Goal: Task Accomplishment & Management: Manage account settings

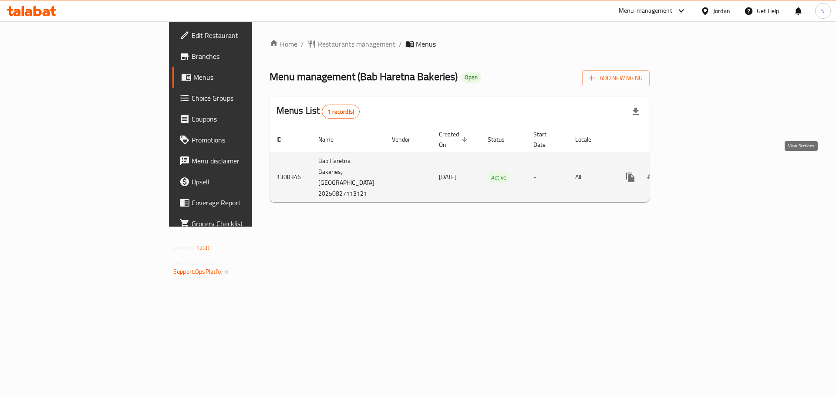
click at [698, 172] on icon "enhanced table" at bounding box center [693, 177] width 10 height 10
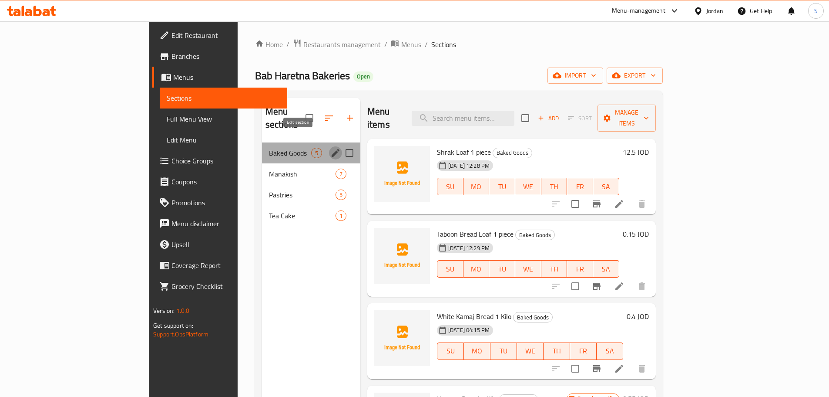
click at [332, 149] on icon "edit" at bounding box center [336, 153] width 8 height 8
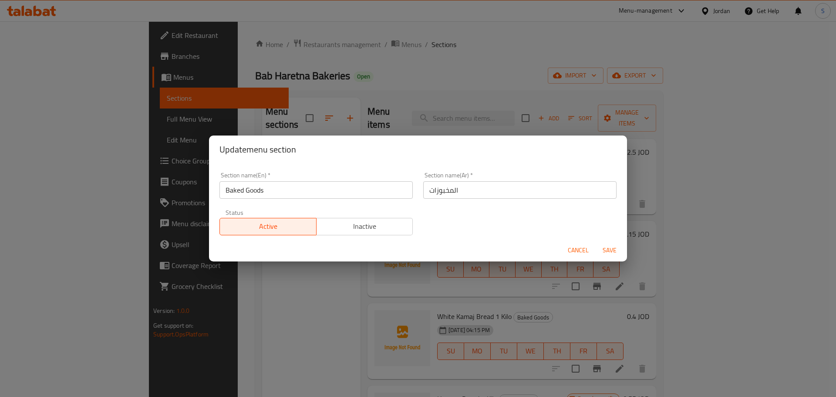
click at [198, 315] on div "Update menu section Section name(En)   * Baked Goods Section name(En) * Section…" at bounding box center [418, 198] width 836 height 397
click at [578, 249] on span "Cancel" at bounding box center [578, 250] width 21 height 11
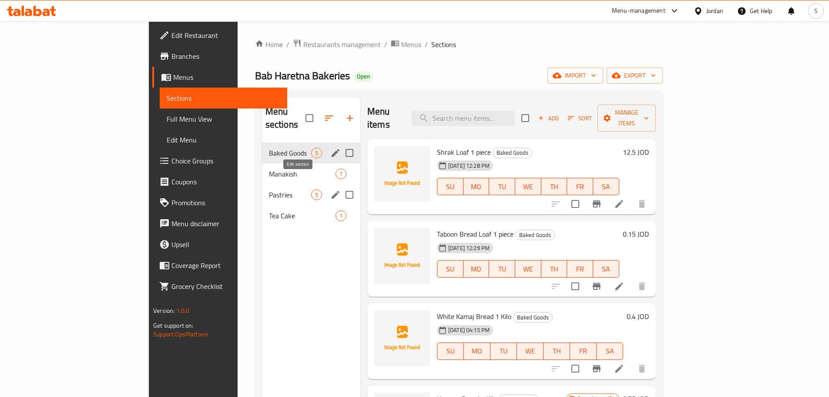
click at [330, 189] on icon "edit" at bounding box center [335, 194] width 10 height 10
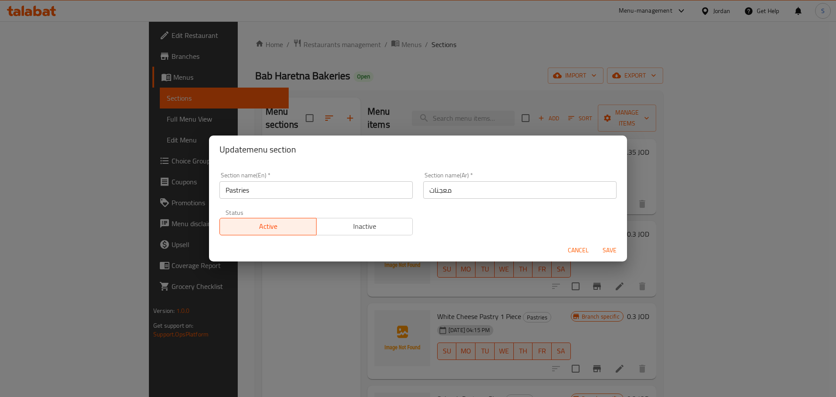
click at [414, 60] on div "Update menu section Section name(En)   * Pastries Section name(En) * Section na…" at bounding box center [418, 198] width 836 height 397
click at [577, 250] on span "Cancel" at bounding box center [578, 250] width 21 height 11
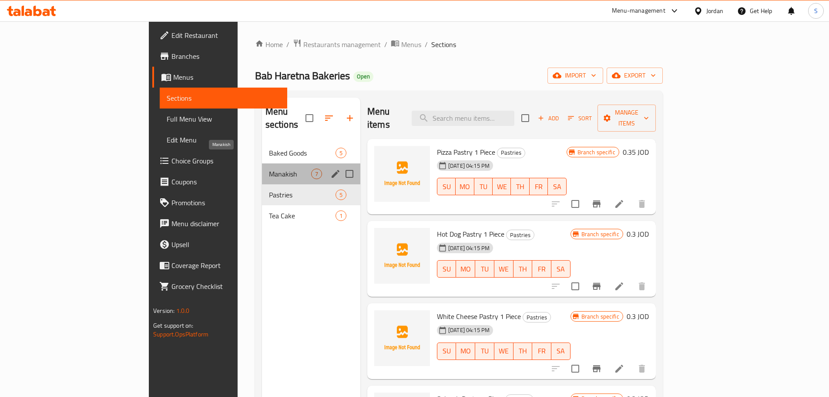
click at [269, 168] on span "Manakish" at bounding box center [290, 173] width 42 height 10
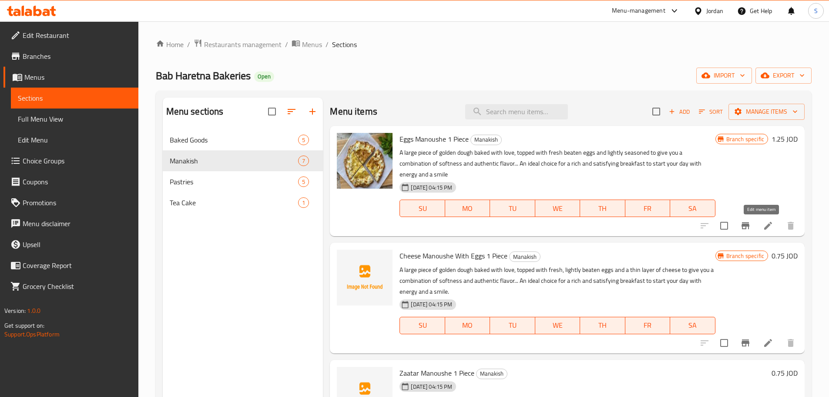
click at [764, 222] on icon at bounding box center [768, 226] width 8 height 8
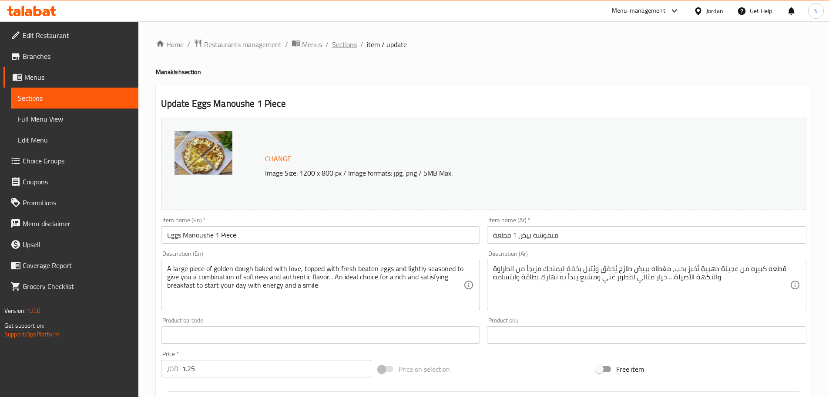
click at [346, 46] on span "Sections" at bounding box center [344, 44] width 25 height 10
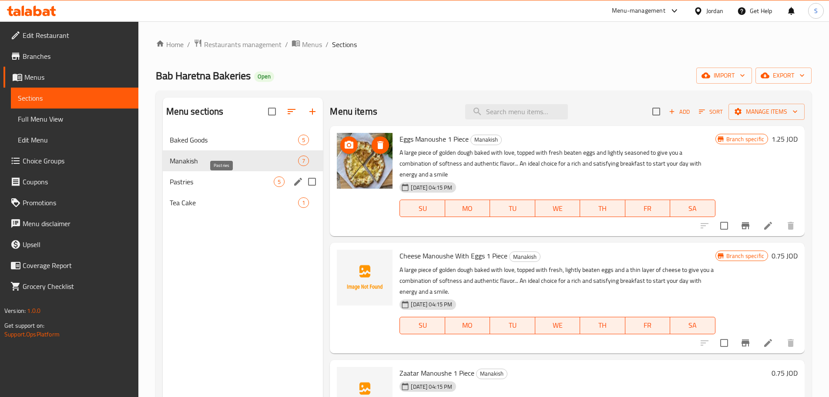
click at [202, 183] on span "Pastries" at bounding box center [222, 181] width 104 height 10
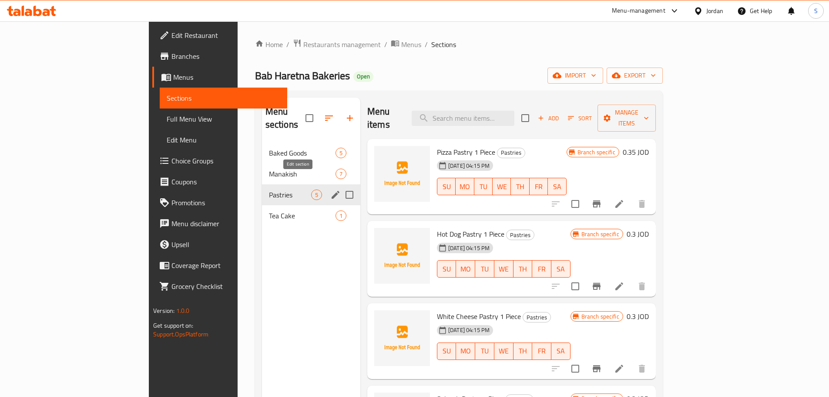
click at [330, 189] on icon "edit" at bounding box center [335, 194] width 10 height 10
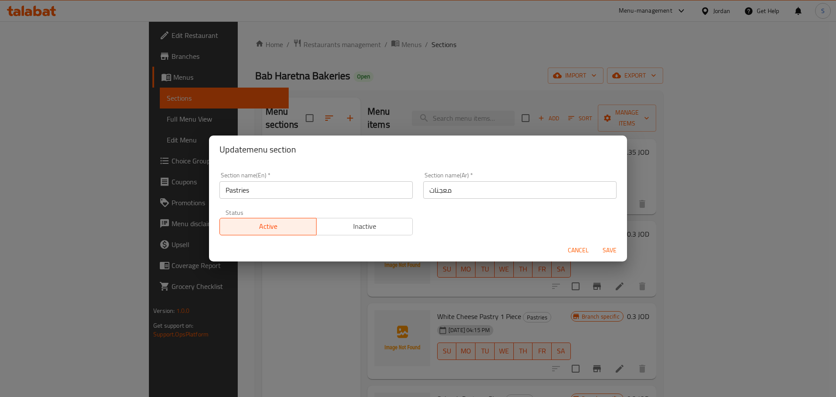
click at [263, 314] on div "Update menu section Section name(En)   * Pastries Section name(En) * Section na…" at bounding box center [418, 198] width 836 height 397
click at [577, 253] on span "Cancel" at bounding box center [578, 250] width 21 height 11
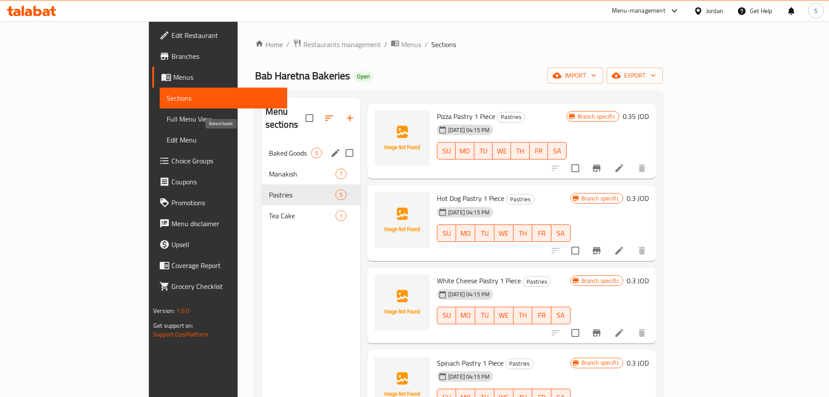
click at [269, 148] on span "Baked Goods" at bounding box center [290, 153] width 42 height 10
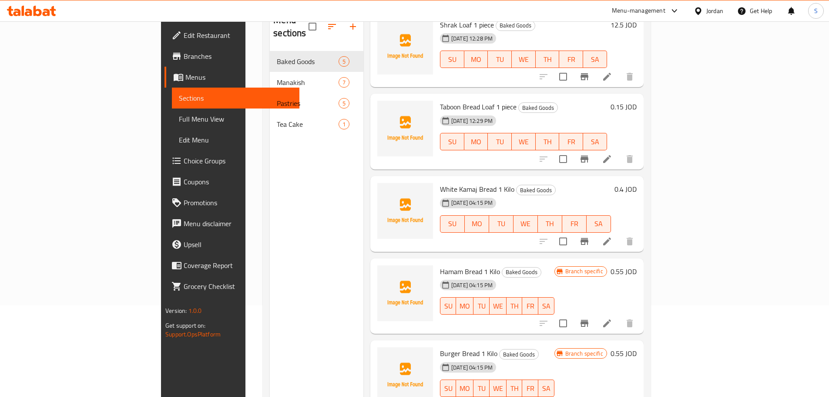
scroll to position [122, 0]
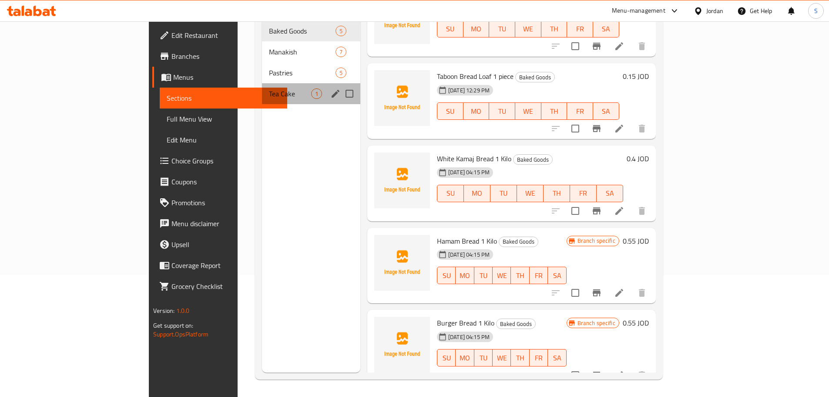
click at [262, 87] on div "Tea Cake 1" at bounding box center [311, 93] width 98 height 21
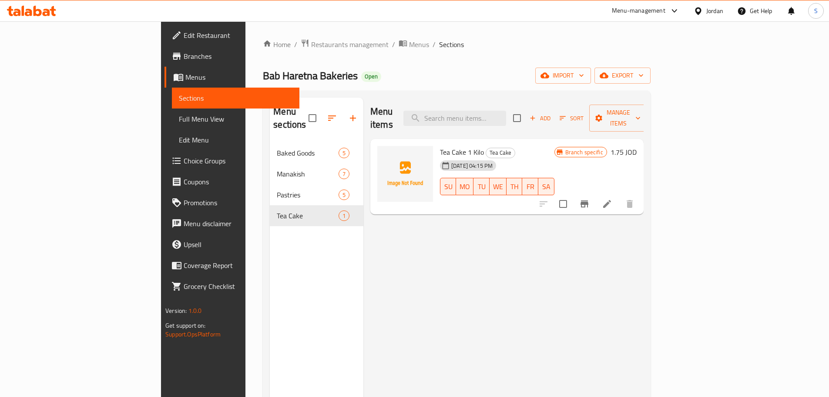
click at [184, 54] on span "Branches" at bounding box center [238, 56] width 109 height 10
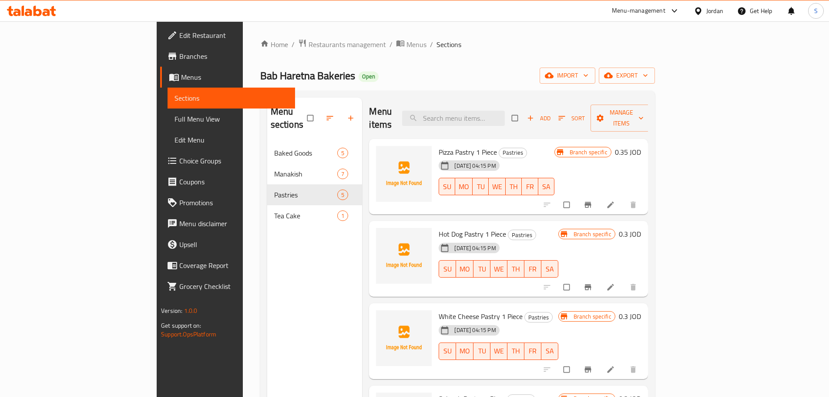
click at [175, 121] on span "Full Menu View" at bounding box center [232, 119] width 114 height 10
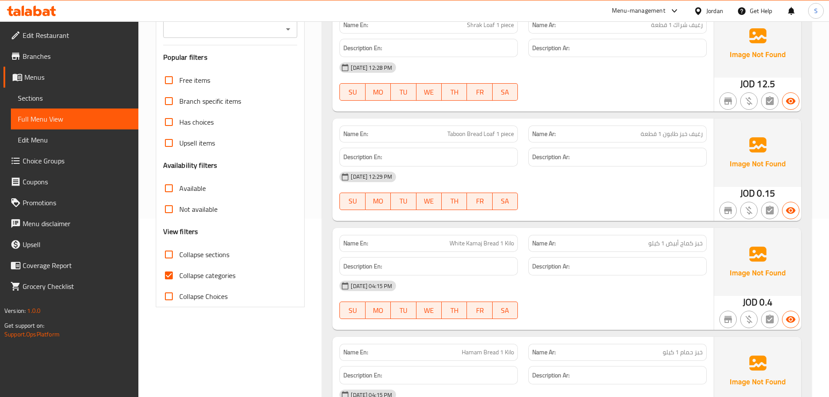
scroll to position [171, 0]
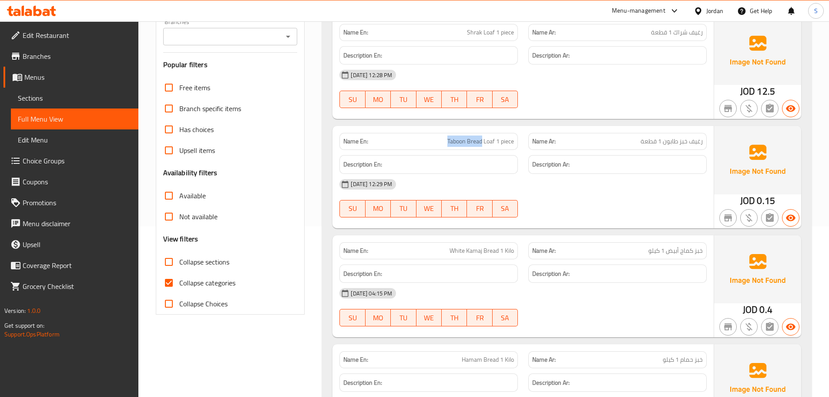
copy span "Taboon Bread"
drag, startPoint x: 483, startPoint y: 116, endPoint x: 440, endPoint y: 114, distance: 43.1
click at [440, 137] on p "Name En: Taboon Bread Loaf 1 piece" at bounding box center [428, 141] width 171 height 9
copy span "1 Kilo"
drag, startPoint x: 501, startPoint y: 225, endPoint x: 516, endPoint y: 222, distance: 15.2
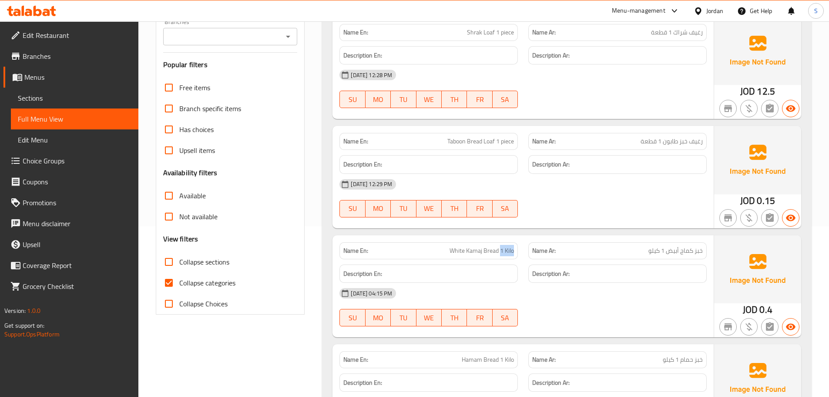
click at [516, 242] on div "Name En: White Kamaj Bread 1 Kilo" at bounding box center [428, 250] width 178 height 17
drag, startPoint x: 689, startPoint y: 118, endPoint x: 662, endPoint y: 121, distance: 26.3
click at [663, 137] on span "رغيف خبز طابون 1 قطعة" at bounding box center [672, 141] width 62 height 9
copy span "خبز طابون"
copy span "1 كيلو"
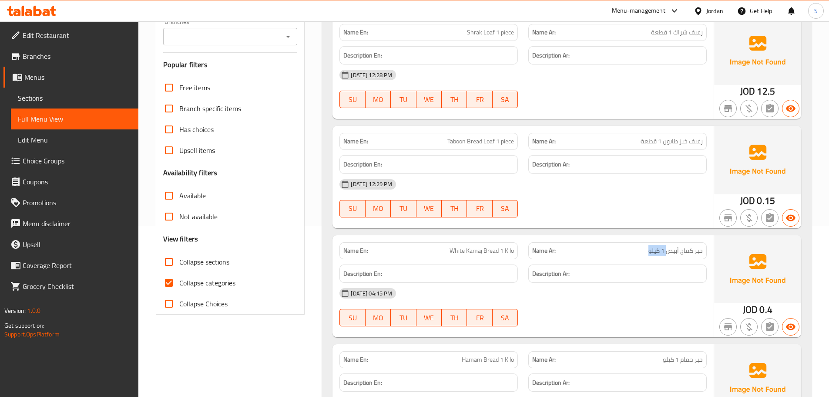
drag, startPoint x: 666, startPoint y: 225, endPoint x: 642, endPoint y: 232, distance: 25.3
click at [642, 235] on div "Name En: White Kamaj Bread 1 Kilo Name Ar: خبز كماج أبيض 1 كيلو Description En:…" at bounding box center [523, 286] width 381 height 102
click at [47, 96] on span "Sections" at bounding box center [75, 98] width 114 height 10
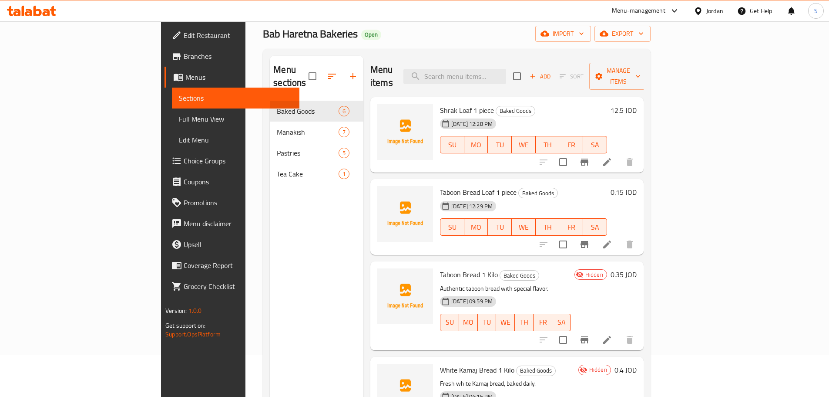
scroll to position [35, 0]
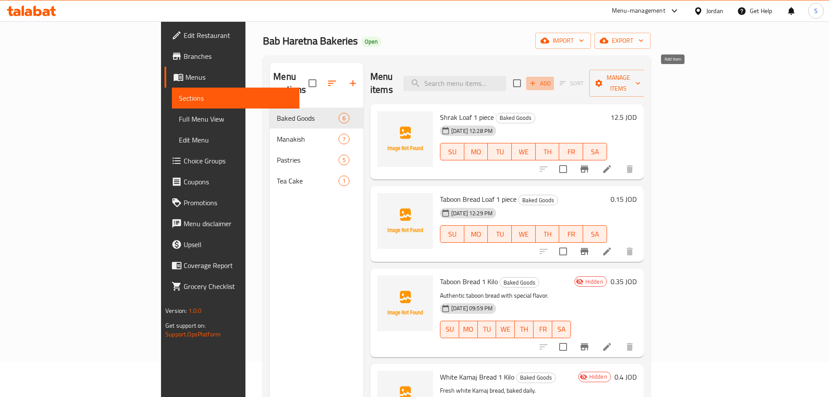
click at [537, 79] on icon "button" at bounding box center [533, 83] width 8 height 8
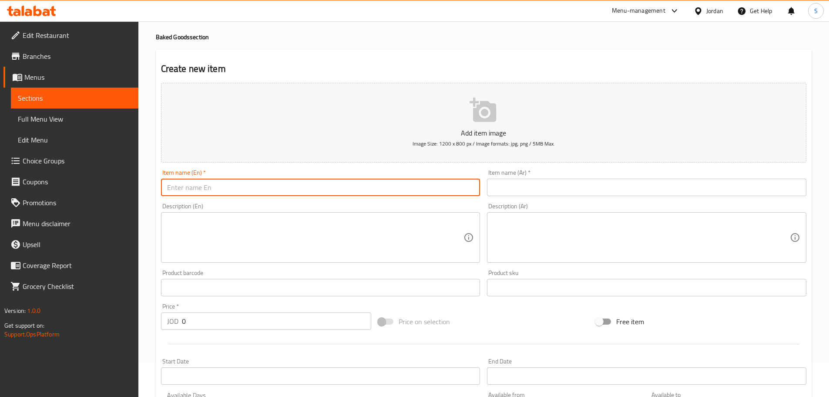
click at [285, 191] on input "text" at bounding box center [320, 186] width 319 height 17
paste input "White Kamaj Bread 1 Kilo"
type input "White Kamaj Bread 1 Kilo"
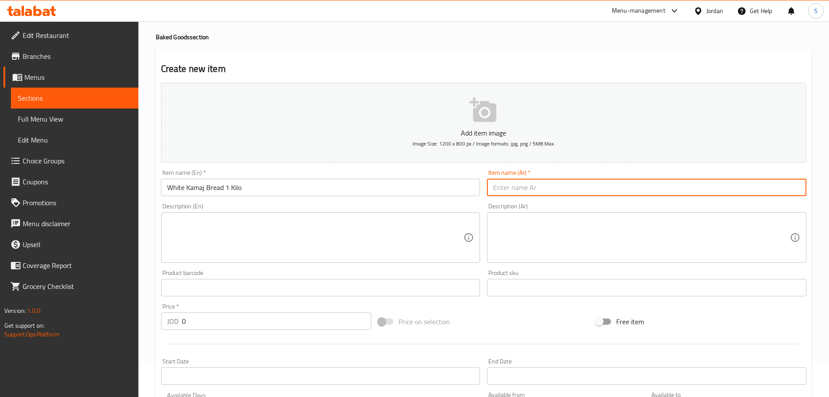
click at [525, 191] on input "text" at bounding box center [646, 186] width 319 height 17
paste input "خبز كماج أبيض 1 كيلو"
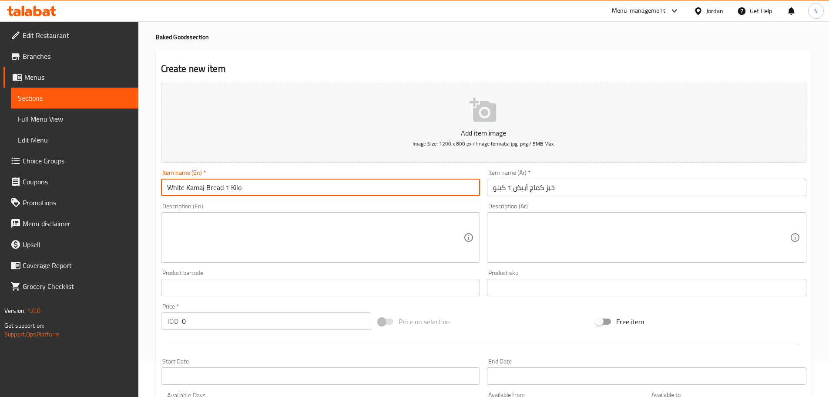
drag, startPoint x: 183, startPoint y: 189, endPoint x: 161, endPoint y: 186, distance: 22.4
click at [161, 186] on input "White Kamaj Bread 1 Kilo" at bounding box center [320, 186] width 319 height 17
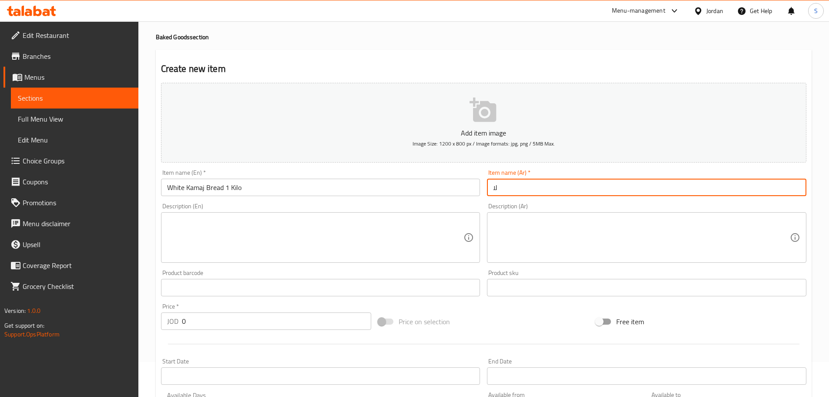
type input "ل"
type input "خبز كماج أبيض 1 كيلو"
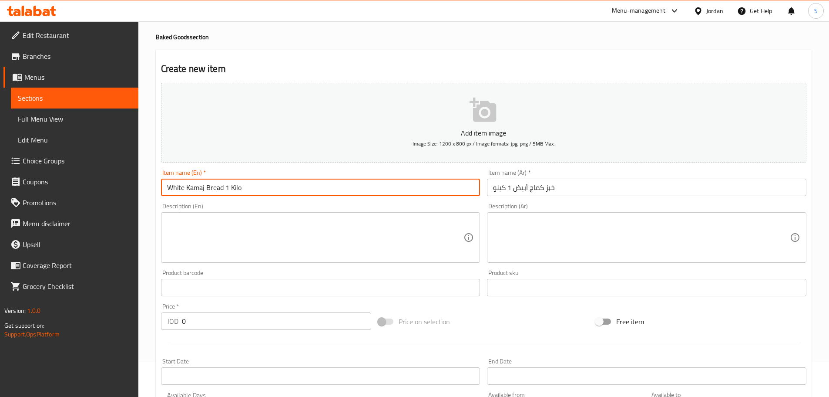
click at [184, 189] on input "White Kamaj Bread 1 Kilo" at bounding box center [320, 186] width 319 height 17
type input "Brown Kamaj Bread 1 Kilo"
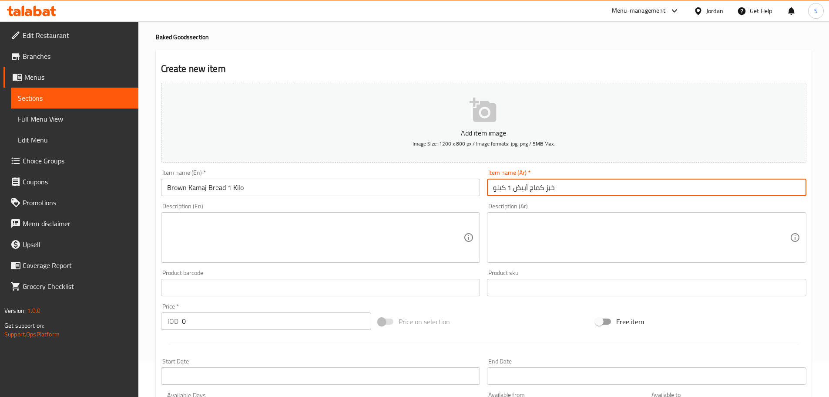
drag, startPoint x: 528, startPoint y: 185, endPoint x: 515, endPoint y: 188, distance: 13.7
click at [515, 188] on input "خبز كماج أبيض 1 كيلو" at bounding box center [646, 186] width 319 height 17
type input "خبز كماج أسمر 1 كيلو"
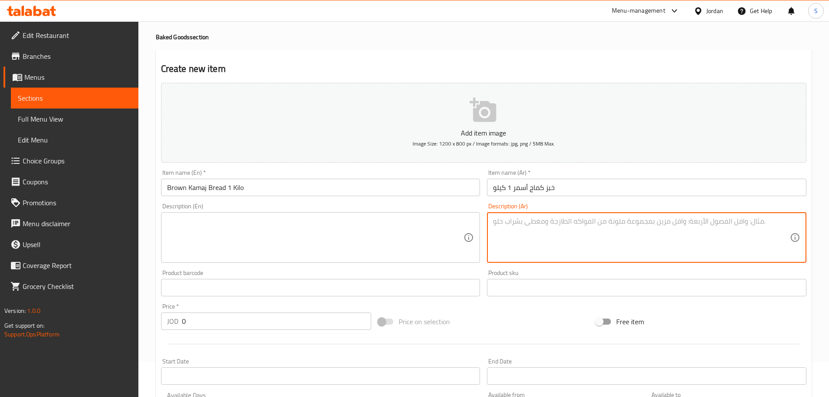
click at [522, 217] on textarea at bounding box center [641, 237] width 297 height 41
paste textarea "خبز كماج أسمر صحي، مصنوع من الدقيق الكامل."
type textarea "خبز كماج أسمر صحي، مصنوع من الدقيق الكامل."
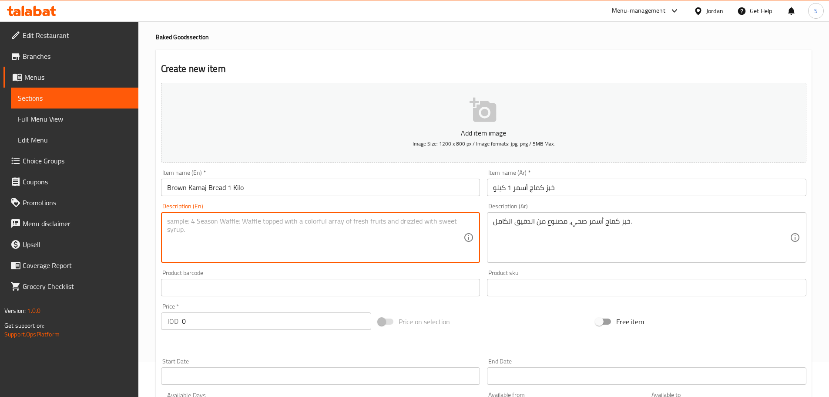
click at [285, 217] on textarea at bounding box center [315, 237] width 297 height 41
paste textarea "Healthy brown Kamaj bread, made from whole wheat flour."
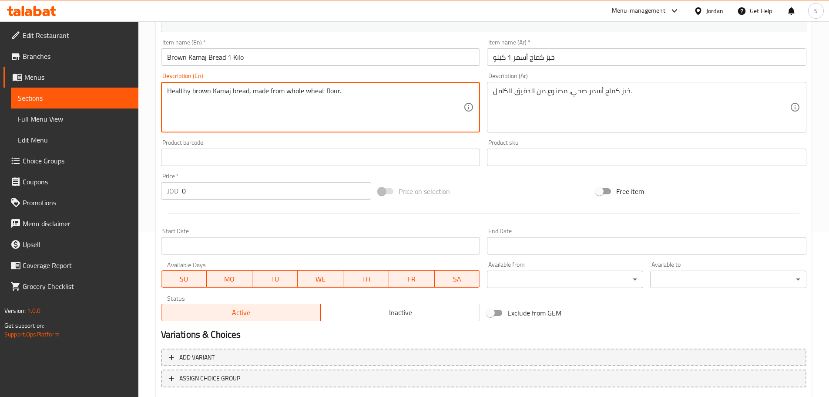
scroll to position [165, 0]
type textarea "Healthy brown Kamaj bread, made from whole wheat flour."
click at [400, 304] on button "Inactive" at bounding box center [400, 311] width 160 height 17
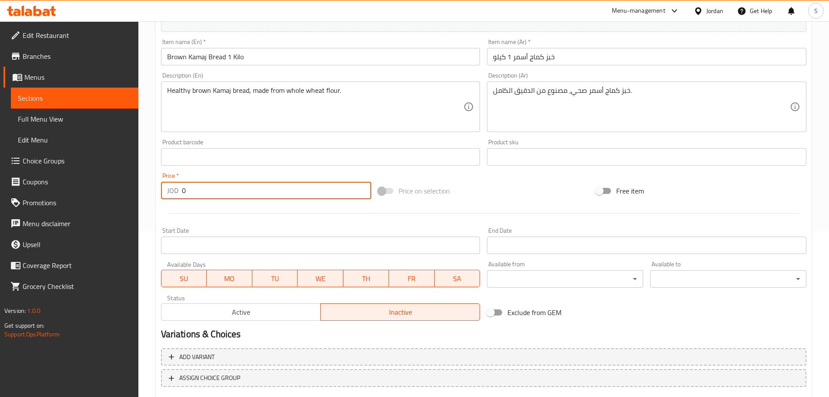
click at [191, 188] on input "0" at bounding box center [277, 189] width 190 height 17
type input "0.50"
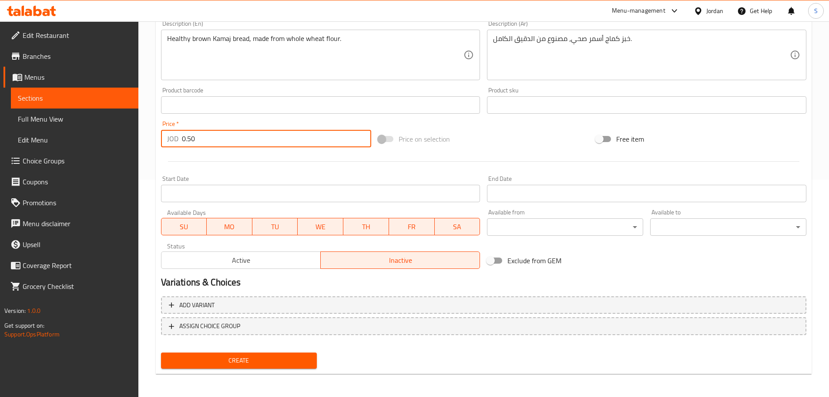
scroll to position [218, 0]
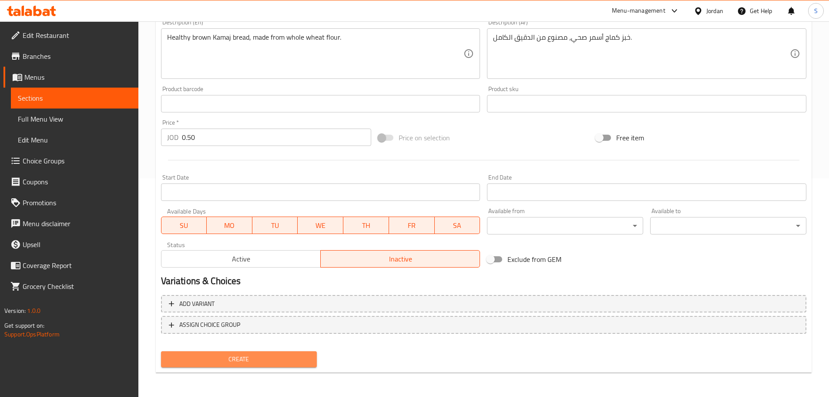
click at [271, 356] on span "Create" at bounding box center [239, 358] width 142 height 11
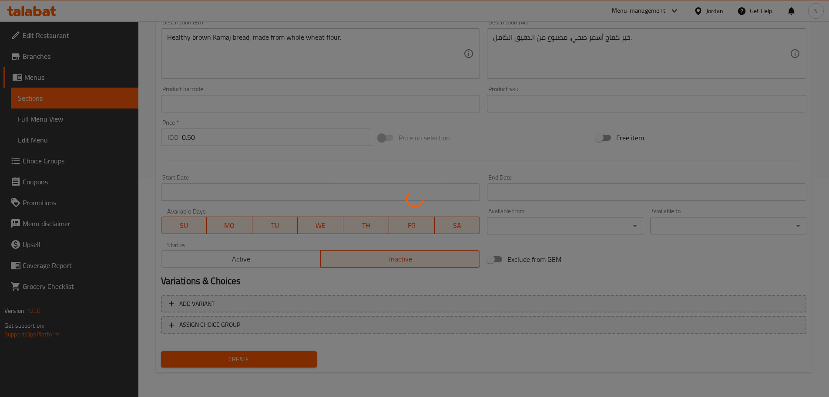
type input "0"
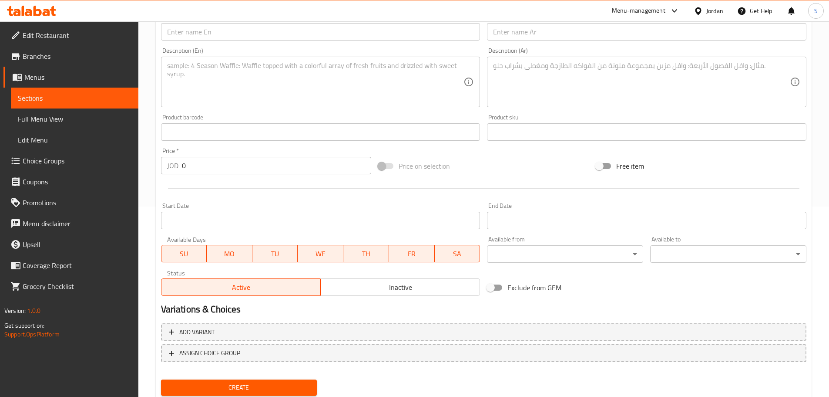
scroll to position [175, 0]
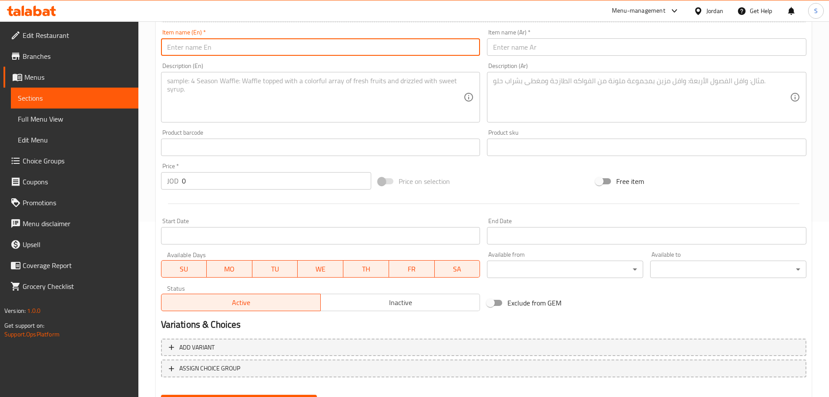
click at [193, 48] on input "text" at bounding box center [320, 46] width 319 height 17
paste input "Taboon Bread 1 Kilo"
click at [168, 50] on input "Taboon Bread 1 Kilo" at bounding box center [320, 46] width 319 height 17
type input "Brown Taboon Bread 1 Kilo"
click at [548, 50] on input "text" at bounding box center [646, 46] width 319 height 17
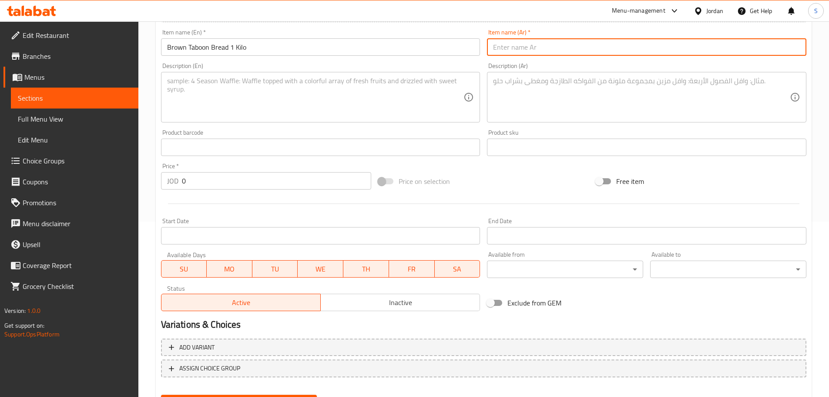
paste input "خبز طابون 1 كيلو"
click at [514, 50] on input "خبز طابون 1 كيلو" at bounding box center [646, 46] width 319 height 17
click at [513, 52] on input "خبز طابون أسمر 1 كيلو" at bounding box center [646, 46] width 319 height 17
type input "خبز طابون أسمر 1 كيلو"
click at [531, 85] on textarea at bounding box center [641, 97] width 297 height 41
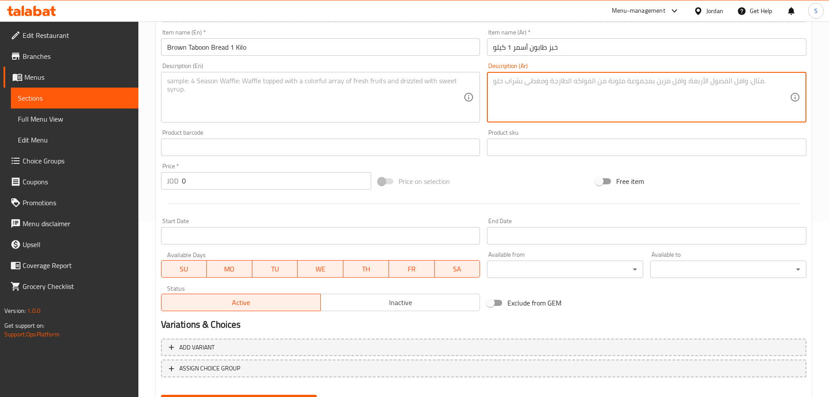
paste textarea "خبز طابون أسمر صحي ولذيذ."
type textarea "خبز طابون أسمر صحي ولذيذ."
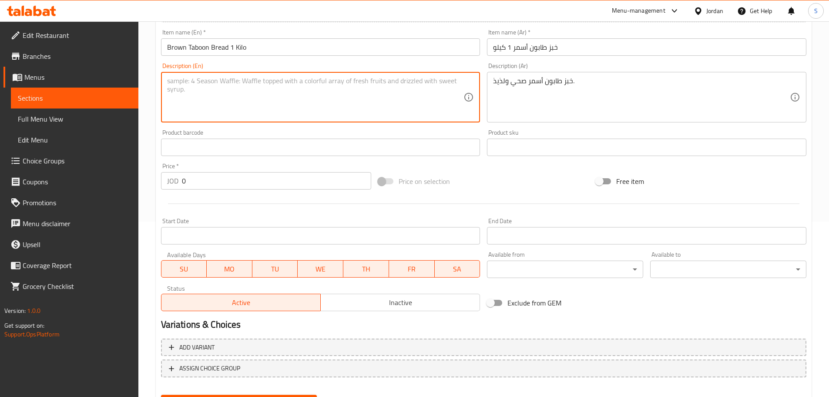
click at [249, 78] on textarea at bounding box center [315, 97] width 297 height 41
paste textarea "Healthy and delicious brown taboon bread."
type textarea "Healthy and delicious brown taboon bread."
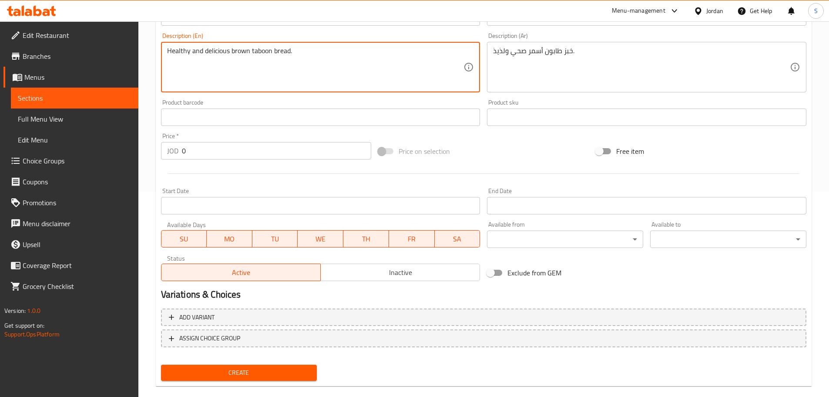
scroll to position [218, 0]
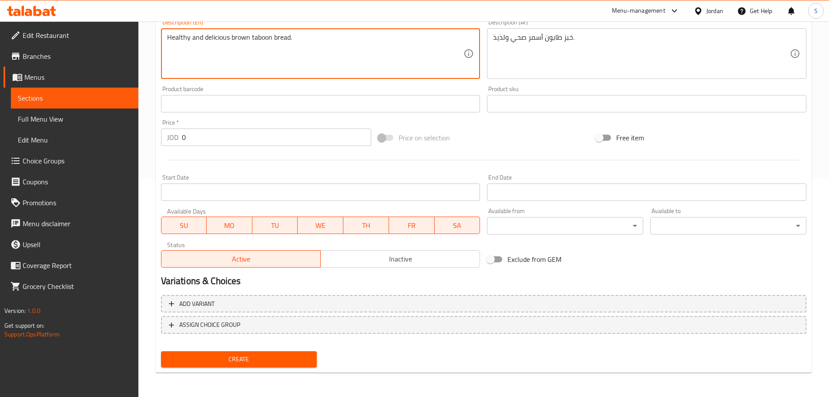
click at [221, 135] on input "0" at bounding box center [277, 136] width 190 height 17
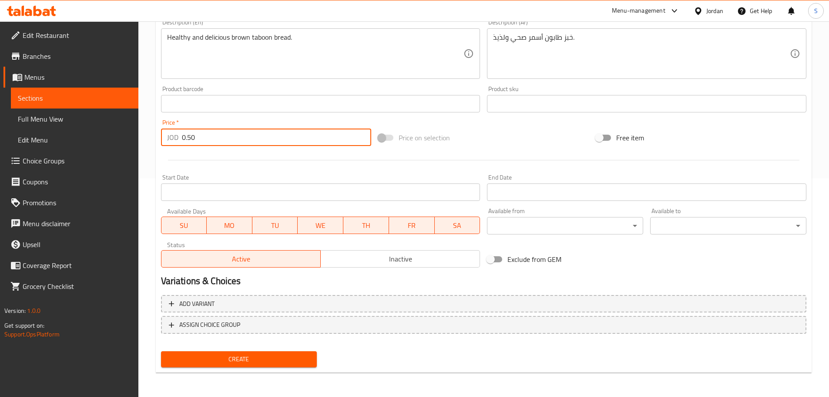
type input "0.50"
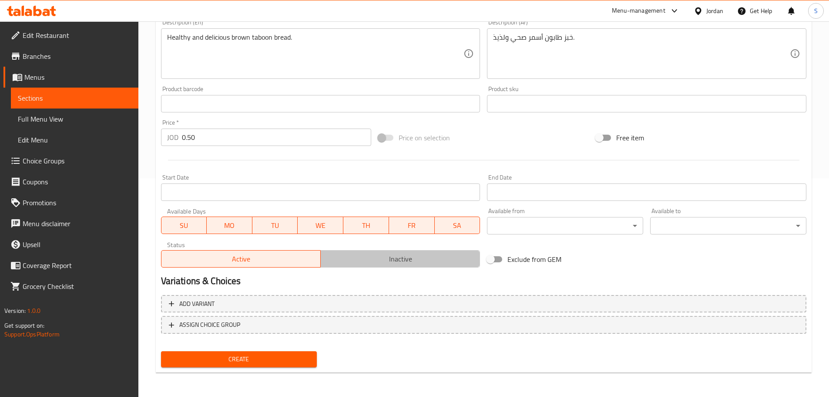
drag, startPoint x: 415, startPoint y: 259, endPoint x: 409, endPoint y: 253, distance: 8.9
click at [414, 258] on span "Inactive" at bounding box center [400, 258] width 152 height 13
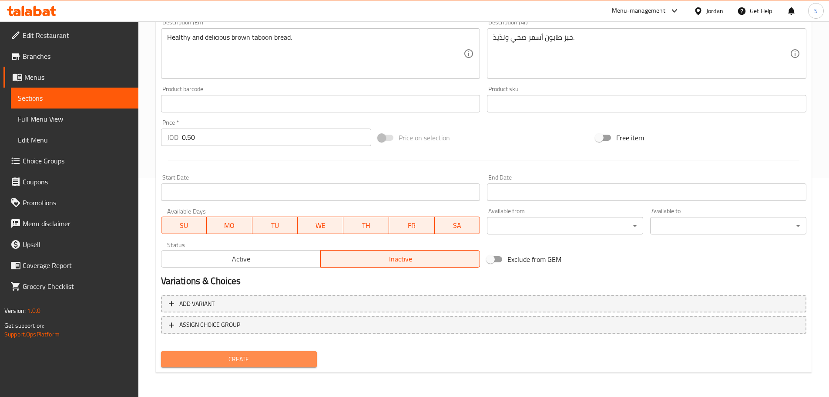
click at [297, 356] on span "Create" at bounding box center [239, 358] width 142 height 11
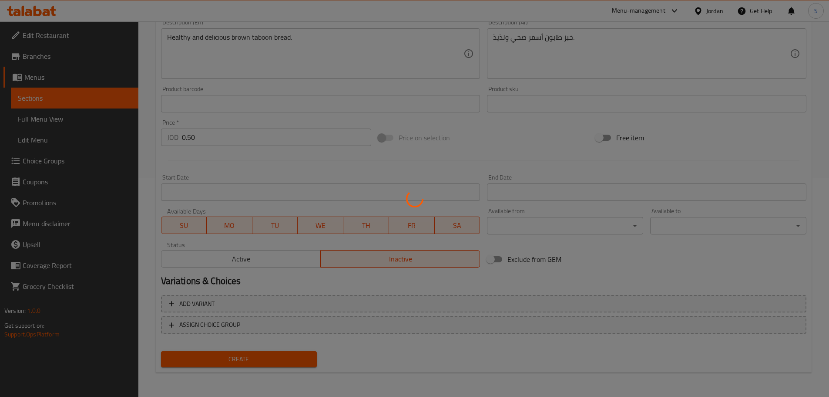
type input "0"
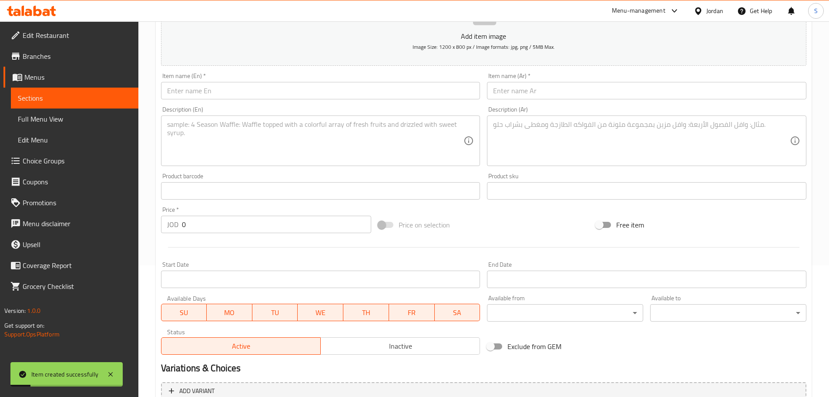
scroll to position [0, 0]
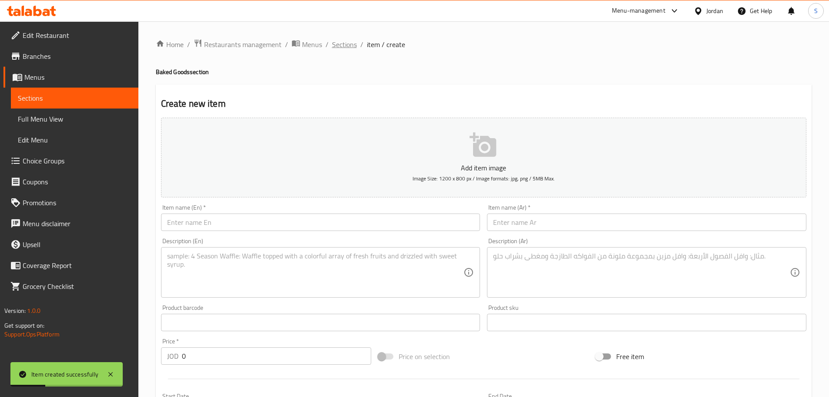
click at [340, 44] on span "Sections" at bounding box center [344, 44] width 25 height 10
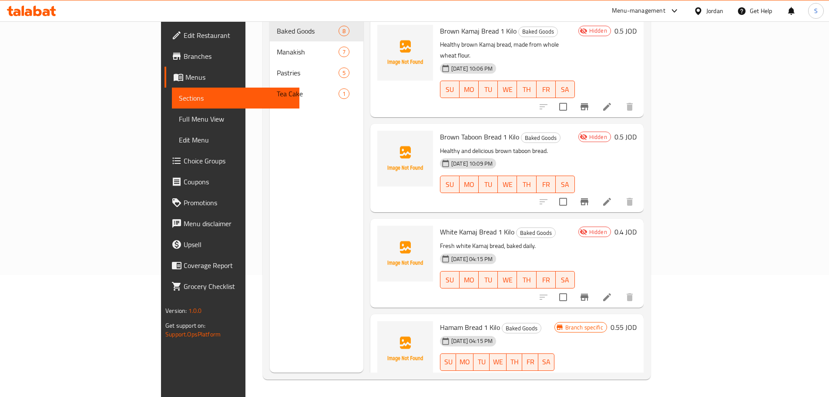
scroll to position [253, 0]
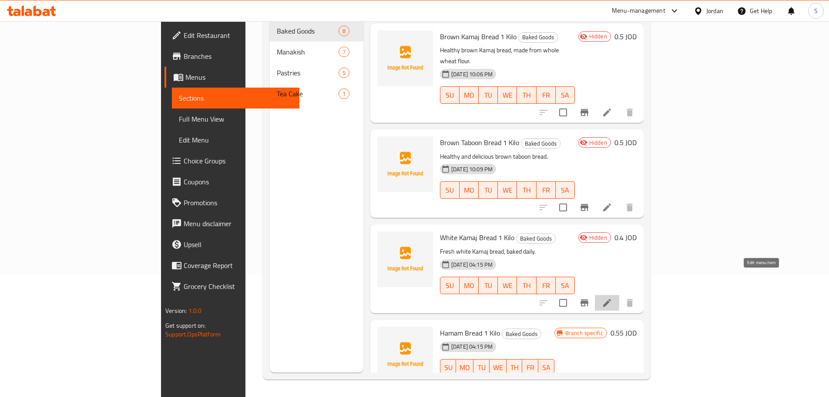
click at [611, 299] on icon at bounding box center [607, 303] width 8 height 8
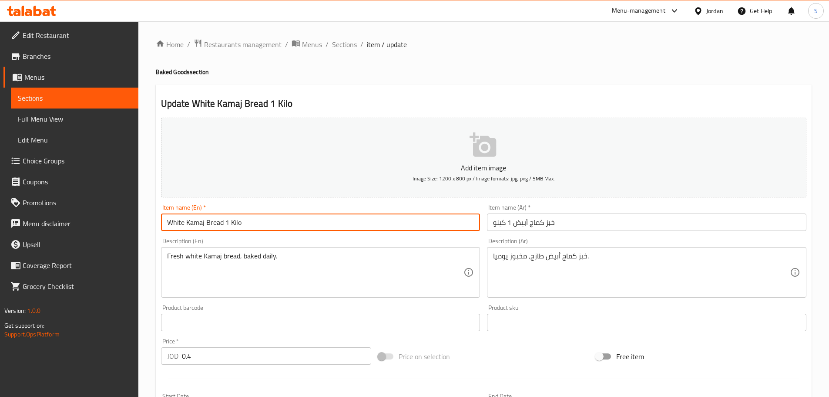
drag, startPoint x: 184, startPoint y: 222, endPoint x: 152, endPoint y: 216, distance: 31.8
click at [152, 216] on div "Home / Restaurants management / Menus / Sections / item / update Baked Goods se…" at bounding box center [483, 318] width 691 height 594
click at [168, 225] on input "Kamaj Bread 1 Kilo" at bounding box center [320, 221] width 319 height 17
type input "Kamaj Bread 1 Kilo"
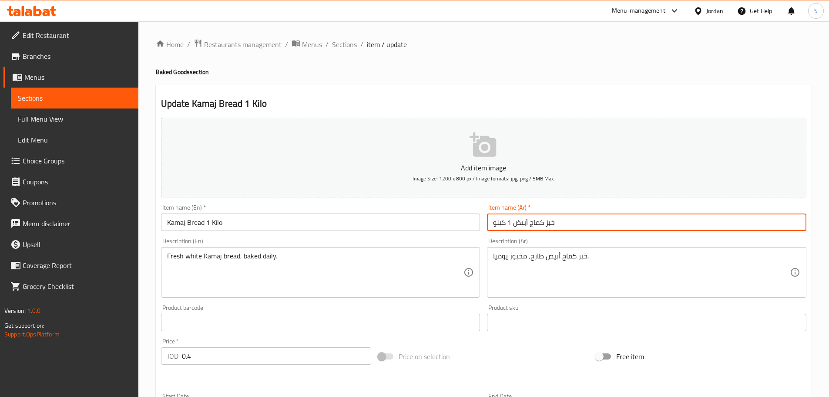
drag, startPoint x: 530, startPoint y: 225, endPoint x: 512, endPoint y: 229, distance: 18.3
click at [514, 229] on input "خبز كماج أبيض 1 كيلو" at bounding box center [646, 221] width 319 height 17
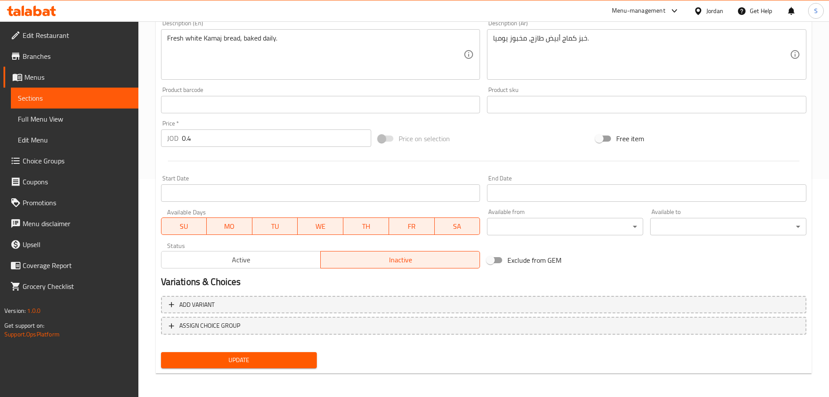
scroll to position [218, 0]
type input "خبز كماج 1 كيلو"
click at [289, 354] on span "Update" at bounding box center [239, 358] width 142 height 11
click at [225, 360] on span "Update" at bounding box center [239, 358] width 142 height 11
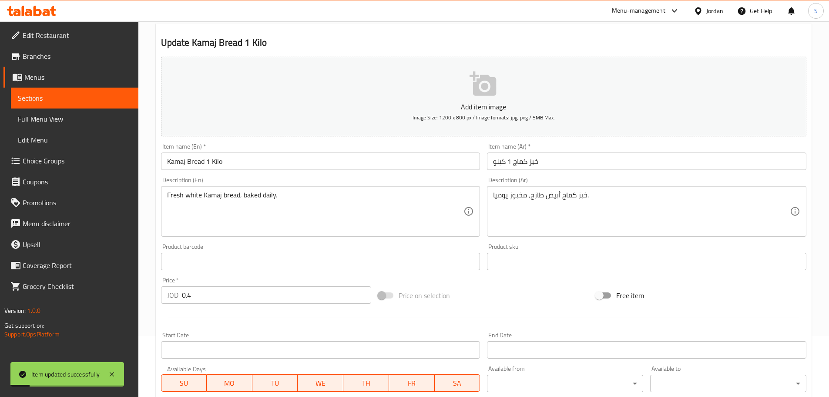
scroll to position [1, 0]
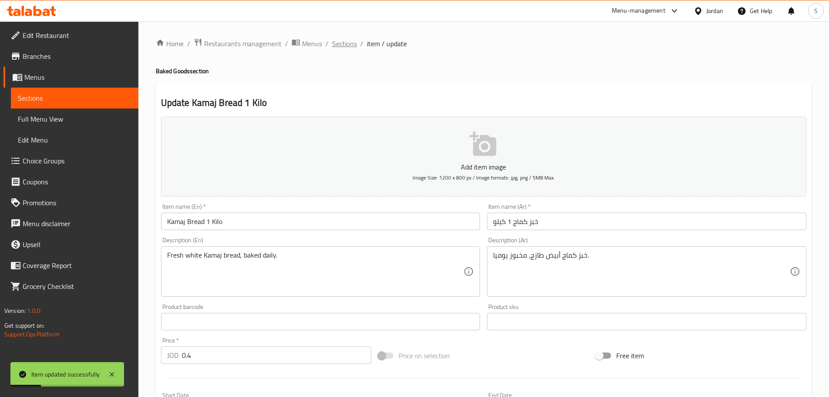
click at [338, 40] on span "Sections" at bounding box center [344, 43] width 25 height 10
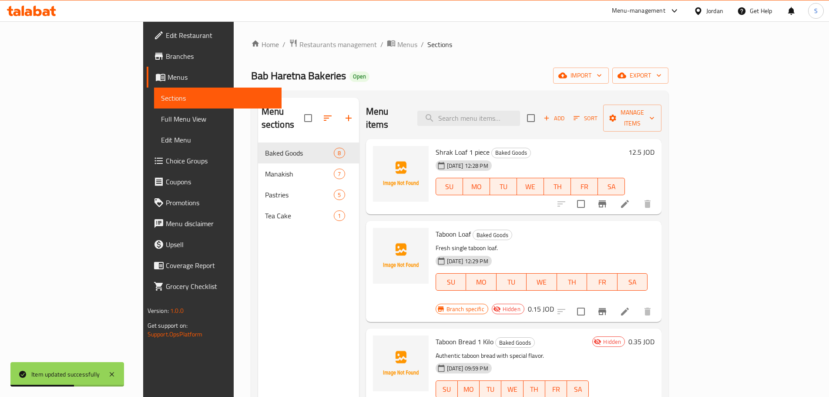
click at [161, 123] on span "Full Menu View" at bounding box center [218, 119] width 114 height 10
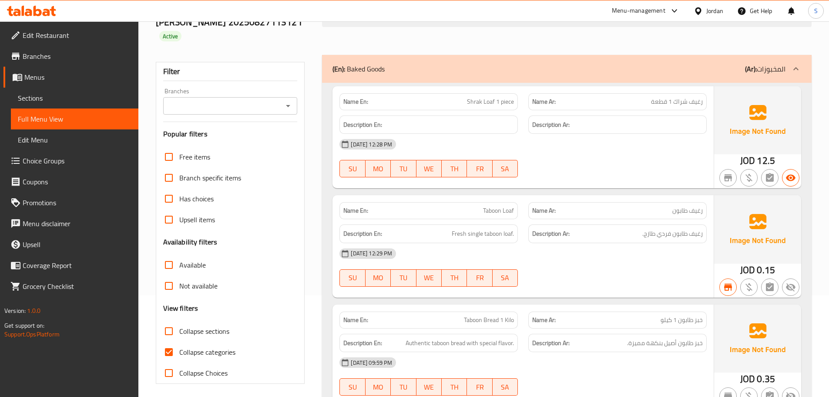
scroll to position [87, 0]
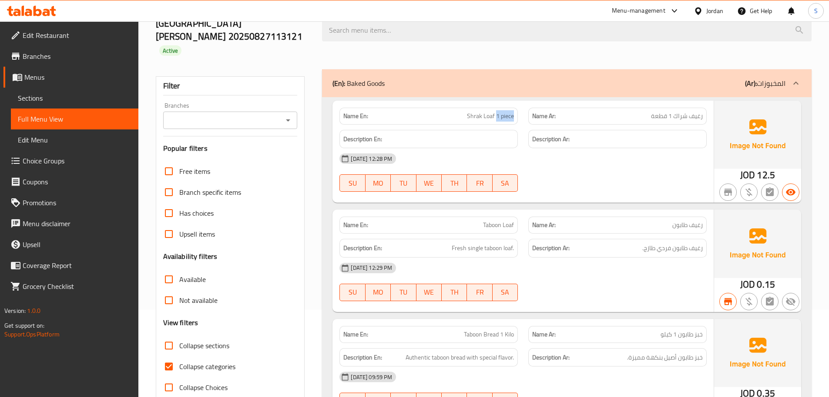
drag, startPoint x: 515, startPoint y: 92, endPoint x: 496, endPoint y: 95, distance: 19.0
click at [496, 108] on div "Name En: Shrak Loaf 1 piece" at bounding box center [428, 116] width 178 height 17
copy span "1 piece"
copy span "1 قطعة"
drag, startPoint x: 672, startPoint y: 92, endPoint x: 645, endPoint y: 93, distance: 26.1
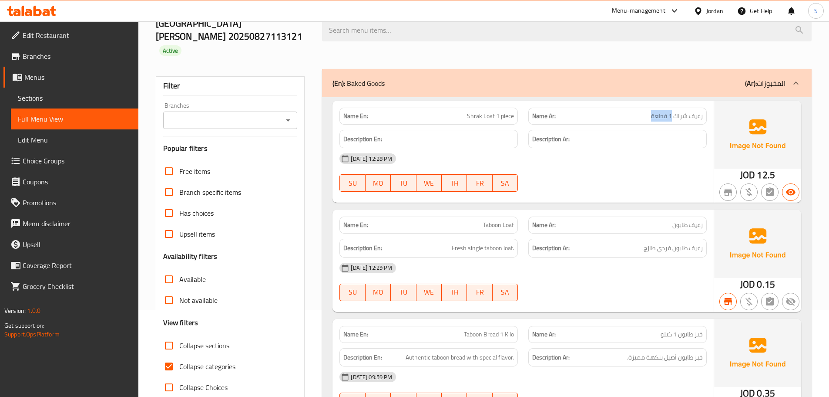
click at [645, 111] on p "Name Ar: رغيف شراك 1 قطعة" at bounding box center [617, 115] width 171 height 9
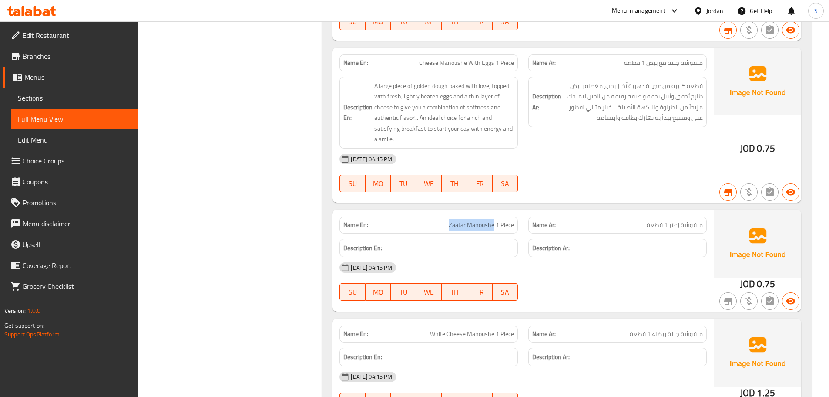
drag, startPoint x: 494, startPoint y: 202, endPoint x: 446, endPoint y: 202, distance: 48.8
click at [446, 220] on p "Name En: Zaatar Manoushe 1 Piece" at bounding box center [428, 224] width 171 height 9
copy span "Zaatar Manoushe"
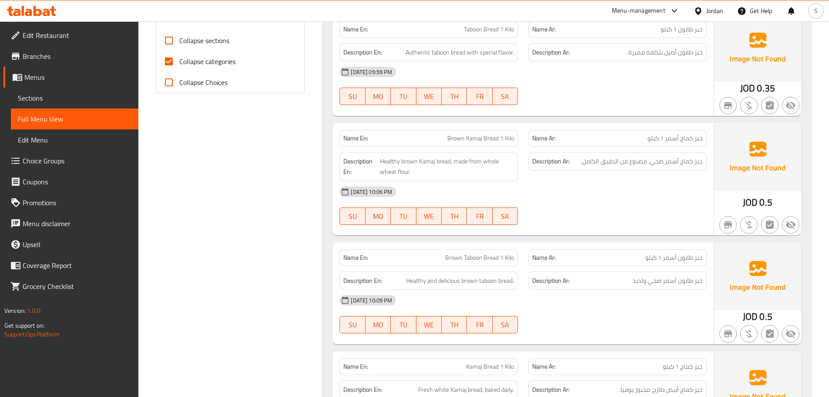
scroll to position [1331, 0]
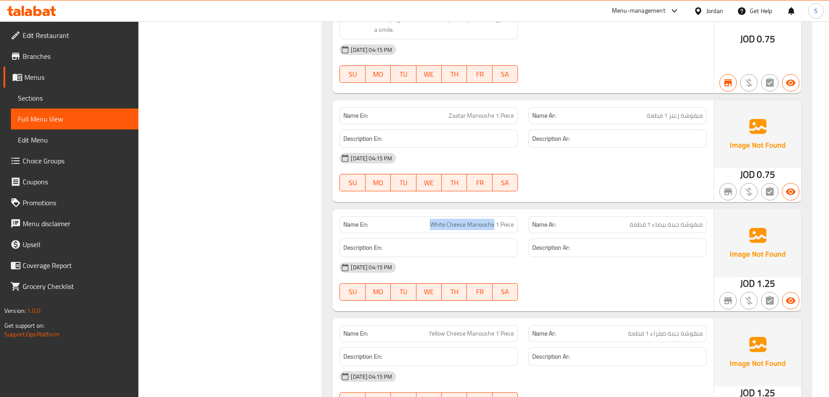
copy span "White Cheese Manoushe"
drag, startPoint x: 494, startPoint y: 200, endPoint x: 412, endPoint y: 189, distance: 83.0
click at [412, 211] on div "Name En: White Cheese Manoushe 1 Piece" at bounding box center [428, 224] width 189 height 27
copy span "Manoushe"
drag, startPoint x: 496, startPoint y: 198, endPoint x: 467, endPoint y: 193, distance: 29.1
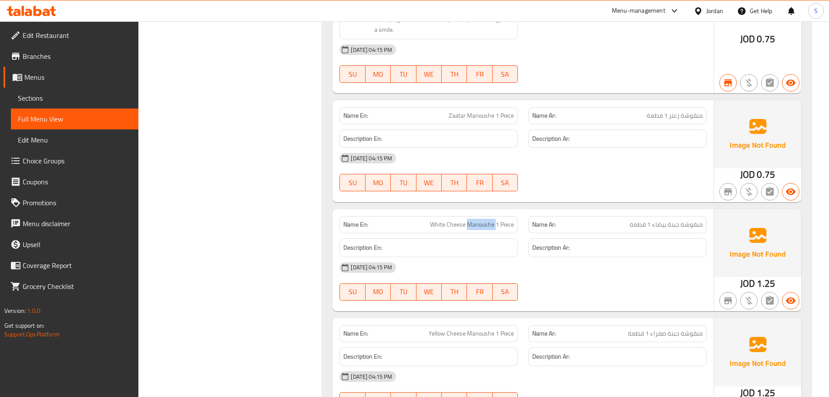
click at [467, 220] on span "White Cheese Manoushe 1 Piece" at bounding box center [472, 224] width 84 height 9
click at [491, 220] on span "White Cheese Manoushe 1 Piece" at bounding box center [472, 224] width 84 height 9
drag, startPoint x: 494, startPoint y: 201, endPoint x: 427, endPoint y: 199, distance: 67.5
click at [427, 220] on p "Name En: White Cheese Manoushe 1 Piece" at bounding box center [428, 224] width 171 height 9
copy span "White Cheese Manoushe"
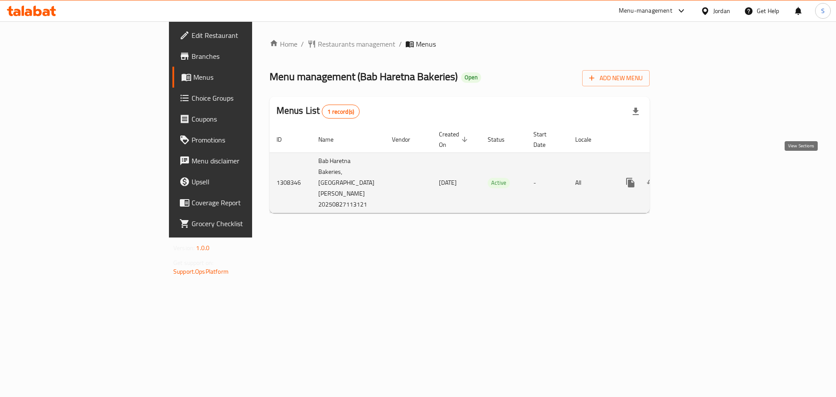
click at [698, 177] on icon "enhanced table" at bounding box center [693, 182] width 10 height 10
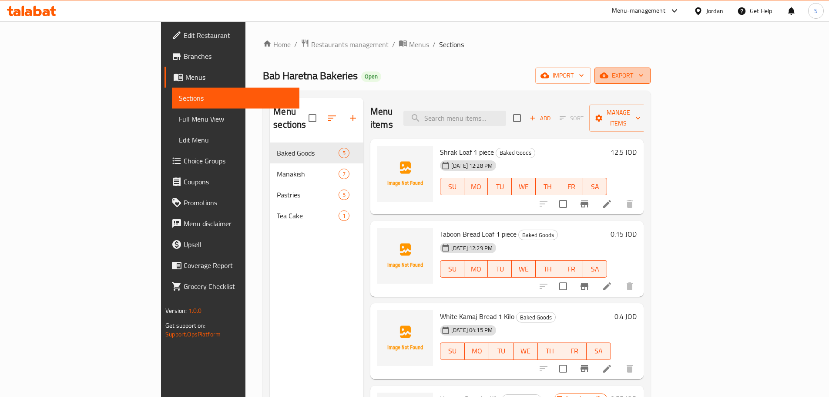
click at [645, 76] on icon "button" at bounding box center [641, 75] width 9 height 9
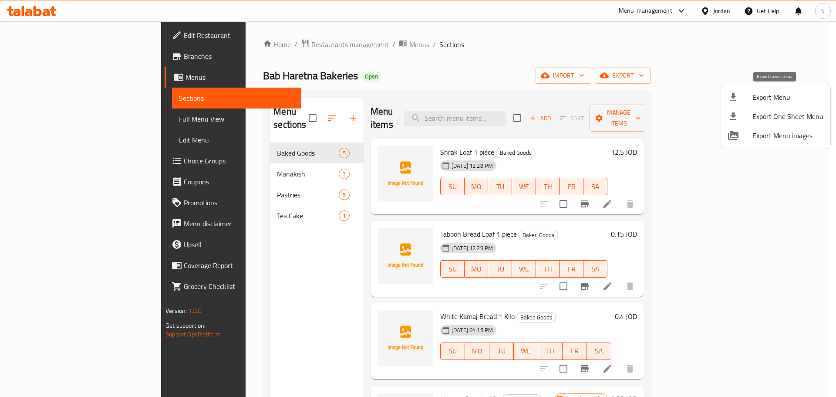
click at [793, 95] on span "Export Menu" at bounding box center [787, 97] width 71 height 10
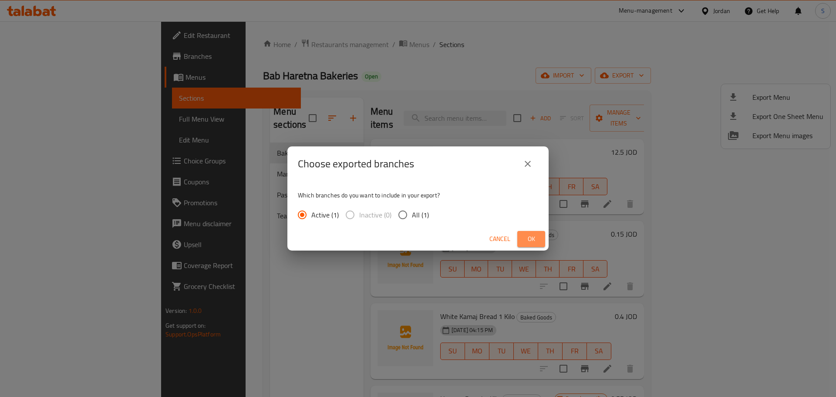
click at [531, 236] on span "Ok" at bounding box center [531, 238] width 14 height 11
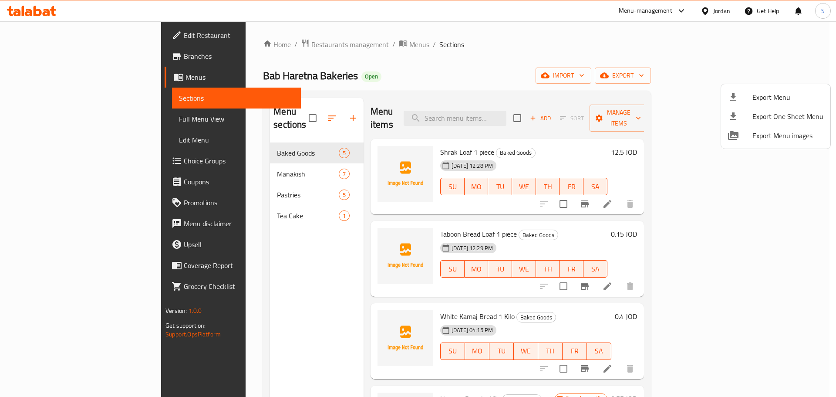
click at [437, 304] on div at bounding box center [418, 198] width 836 height 397
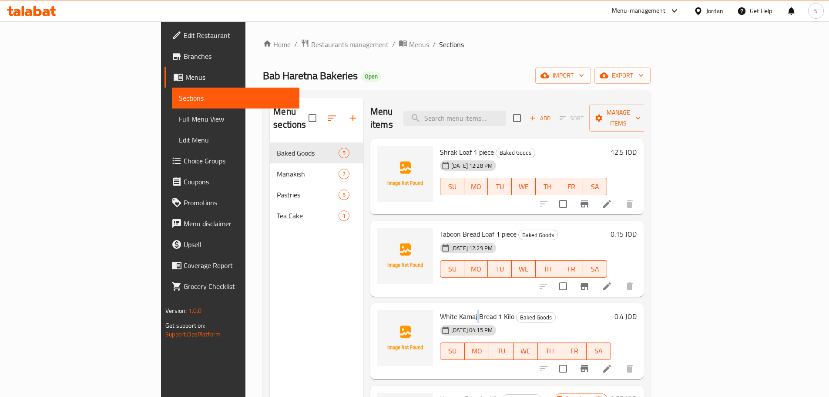
click at [440, 309] on span "White Kamaj Bread 1 Kilo" at bounding box center [477, 315] width 74 height 13
copy h6 "White Kamaj Bread 1 Kilo"
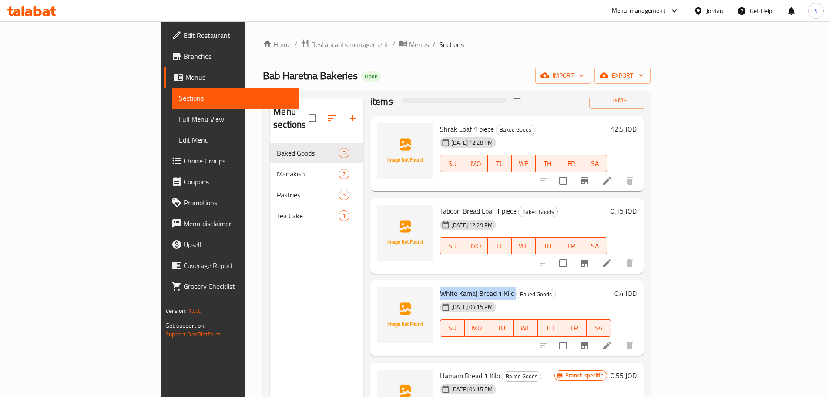
scroll to position [36, 0]
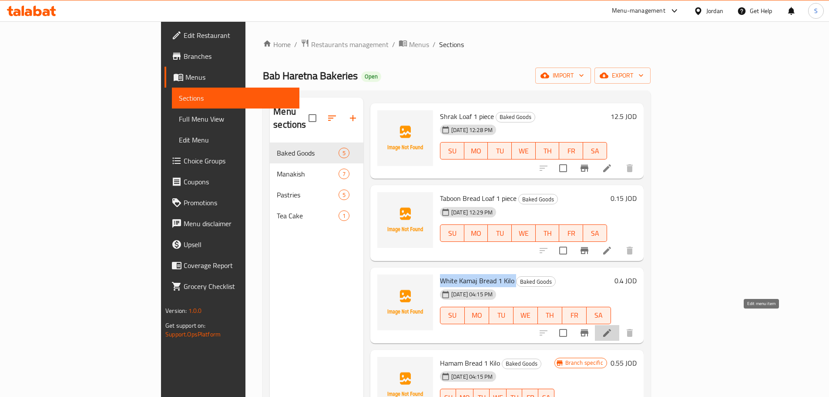
click at [612, 327] on icon at bounding box center [607, 332] width 10 height 10
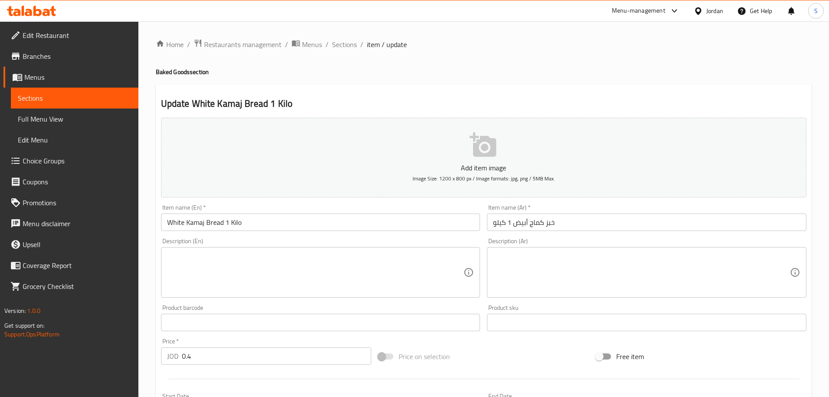
click at [243, 258] on textarea at bounding box center [315, 272] width 297 height 41
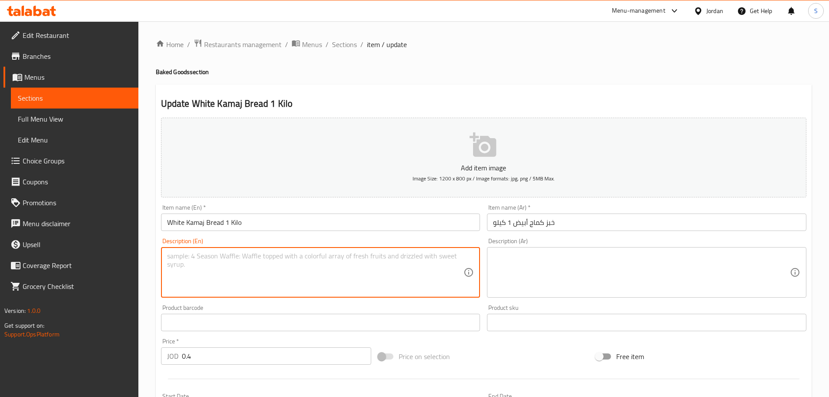
paste textarea "Fresh white Kamaj bread, baked daily."
type textarea "Fresh white Kamaj bread, baked daily."
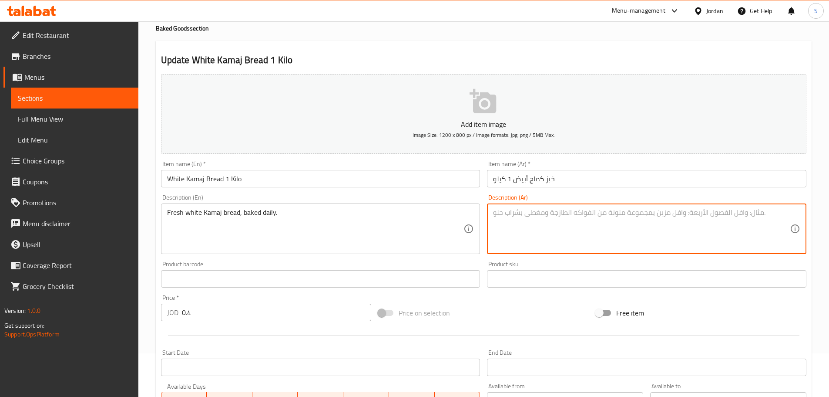
click at [519, 225] on textarea at bounding box center [641, 228] width 297 height 41
paste textarea "خبز كماج أبيض طازج، مخبوز يوميا."
type textarea "خبز كماج أبيض طازج، مخبوز يوميا."
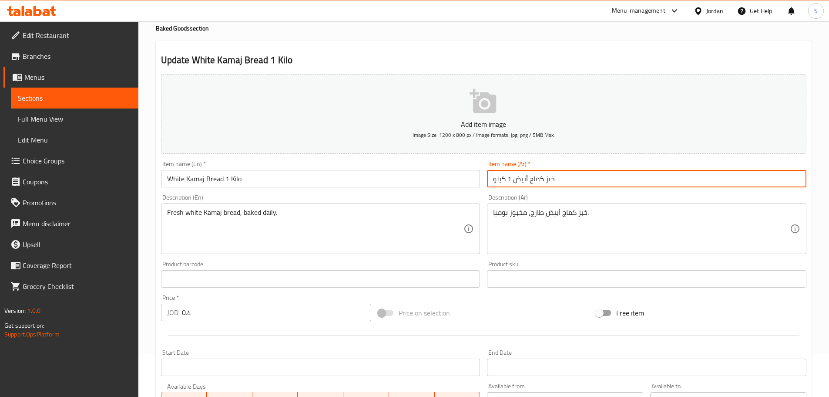
drag, startPoint x: 560, startPoint y: 182, endPoint x: 532, endPoint y: 178, distance: 28.1
click at [532, 178] on input "خبز كماج أبيض 1 كيلو" at bounding box center [646, 178] width 319 height 17
drag, startPoint x: 530, startPoint y: 180, endPoint x: 554, endPoint y: 181, distance: 24.0
click at [554, 181] on input "خبز كماج أبيض 1 كيلو" at bounding box center [646, 178] width 319 height 17
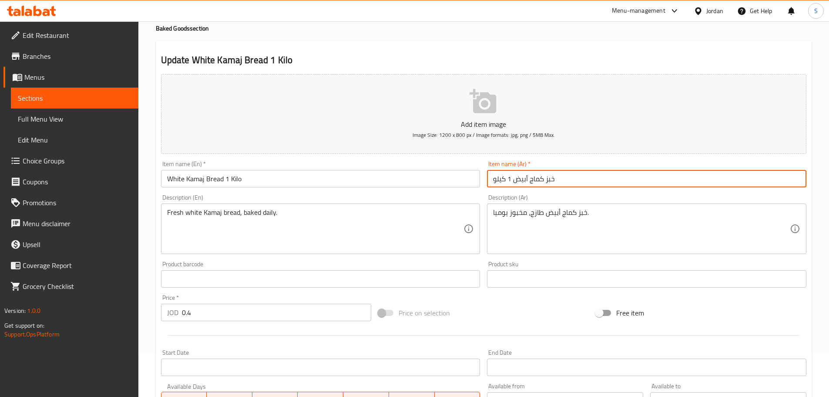
click at [507, 178] on input "خبز كماج أبيض 1 كيلو" at bounding box center [646, 178] width 319 height 17
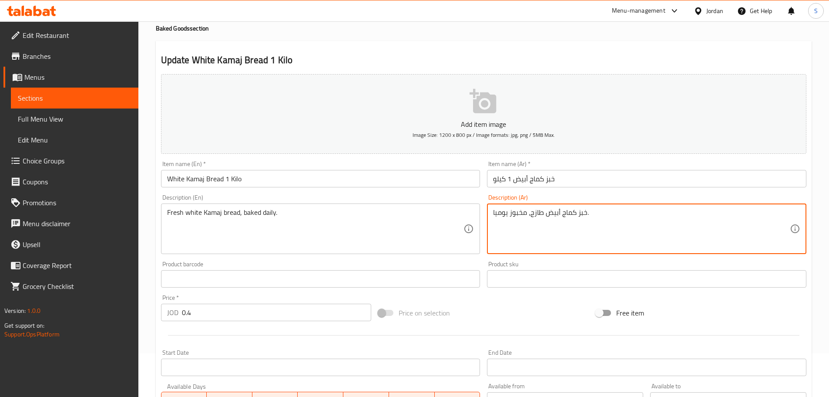
click at [513, 210] on textarea "خبز كماج أبيض طازج، مخبوز يوميا." at bounding box center [641, 228] width 297 height 41
click at [513, 209] on textarea "خبز كماج أبيض طازج، مخبوز يوميا." at bounding box center [641, 228] width 297 height 41
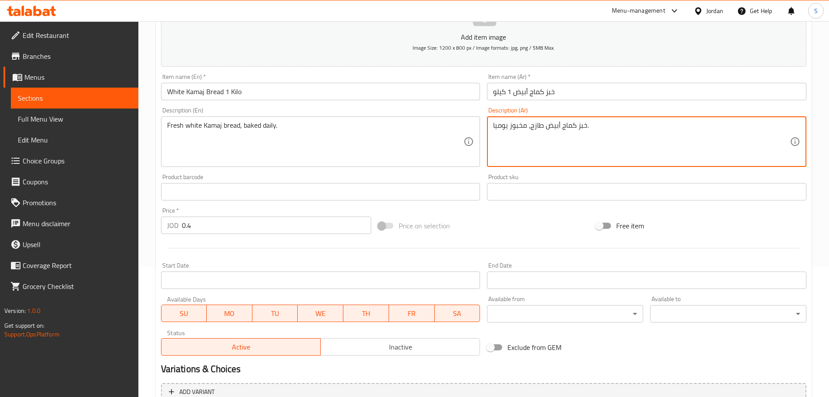
scroll to position [174, 0]
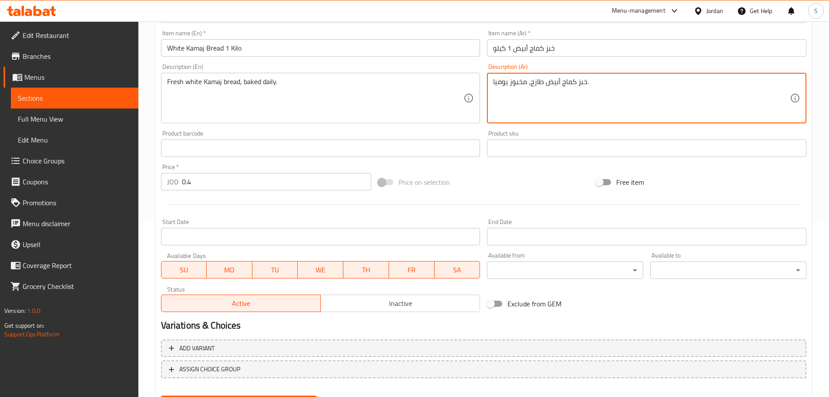
click at [397, 299] on span "Inactive" at bounding box center [400, 303] width 152 height 13
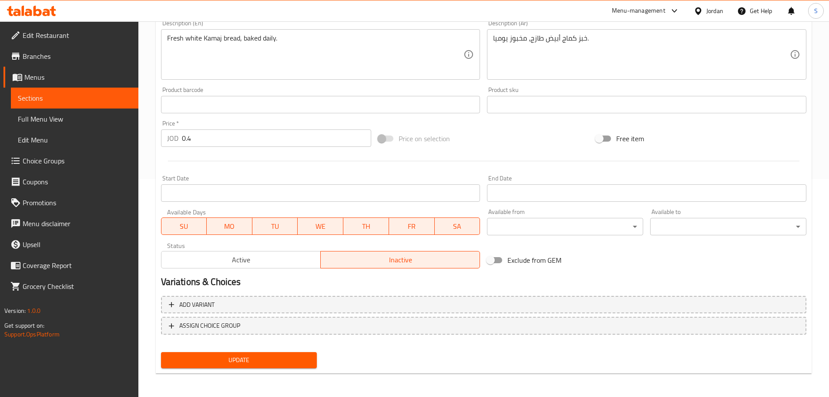
scroll to position [218, 0]
click at [245, 356] on span "Update" at bounding box center [239, 358] width 142 height 11
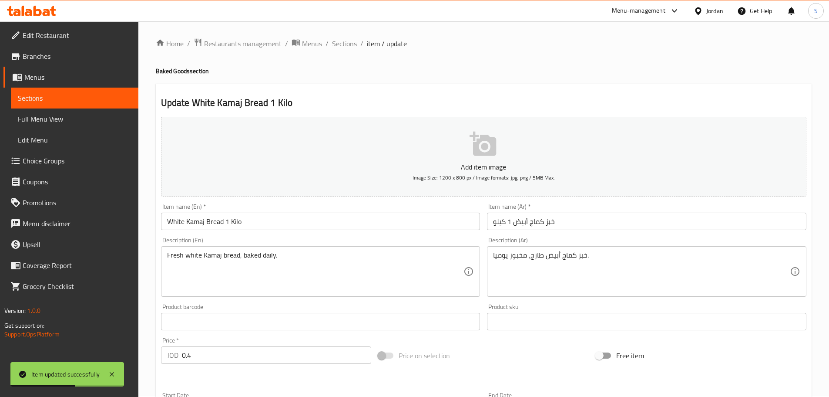
scroll to position [0, 0]
click at [342, 45] on span "Sections" at bounding box center [344, 44] width 25 height 10
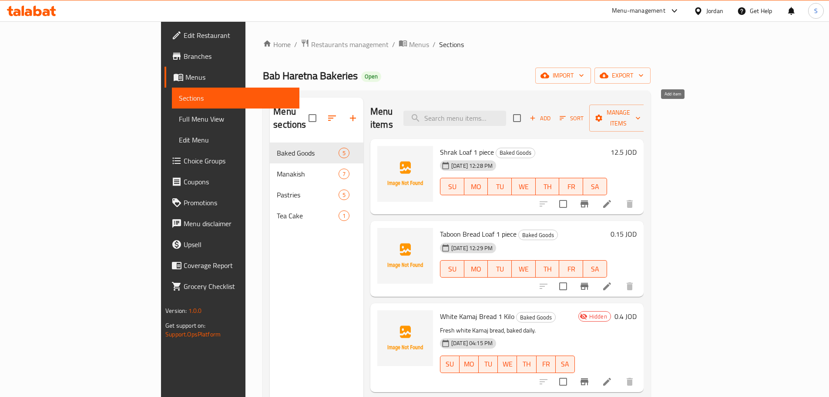
click at [537, 114] on icon "button" at bounding box center [533, 118] width 8 height 8
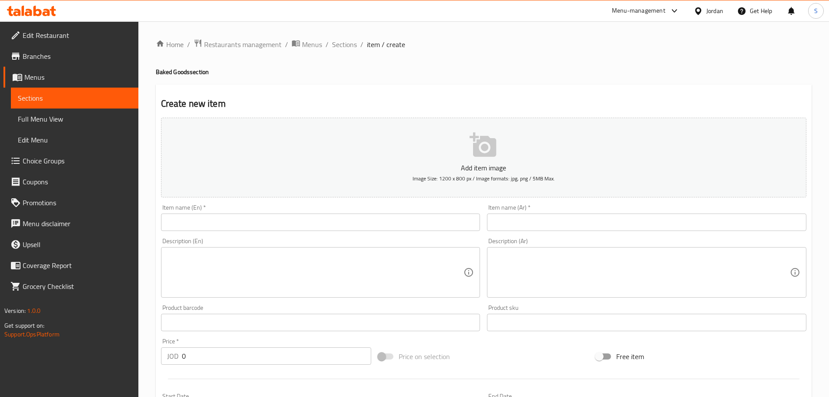
click at [292, 225] on input "text" at bounding box center [320, 221] width 319 height 17
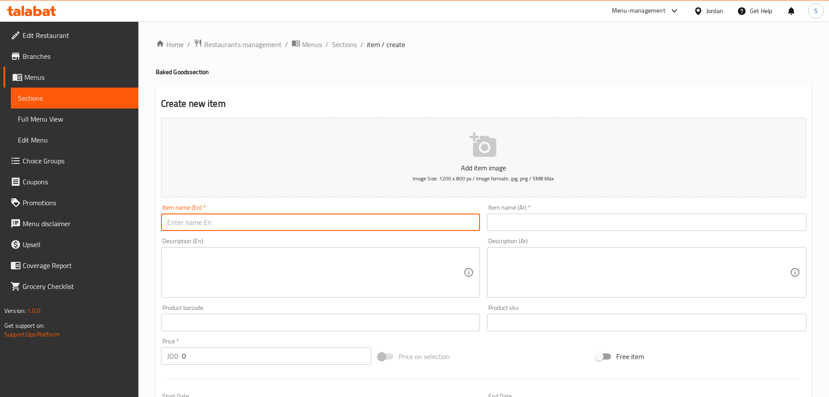
paste input "Taboon Bread"
paste input "1 Kilo"
type input "Taboon Bread 1 Kilo"
click at [511, 221] on input "text" at bounding box center [646, 221] width 319 height 17
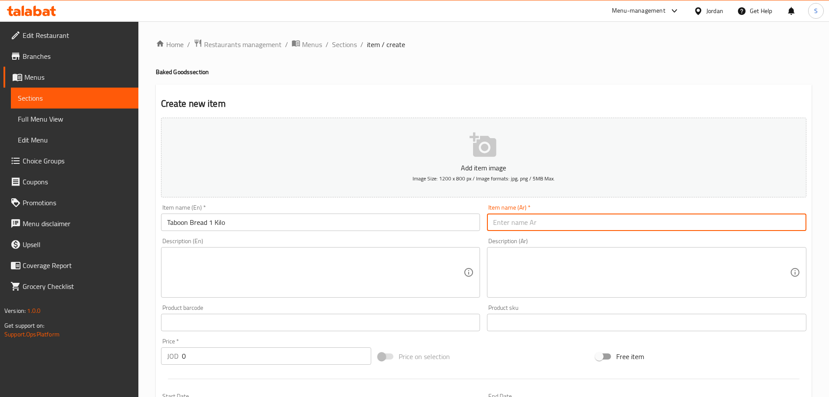
paste input "خبز طابون"
paste input "1 كيلو"
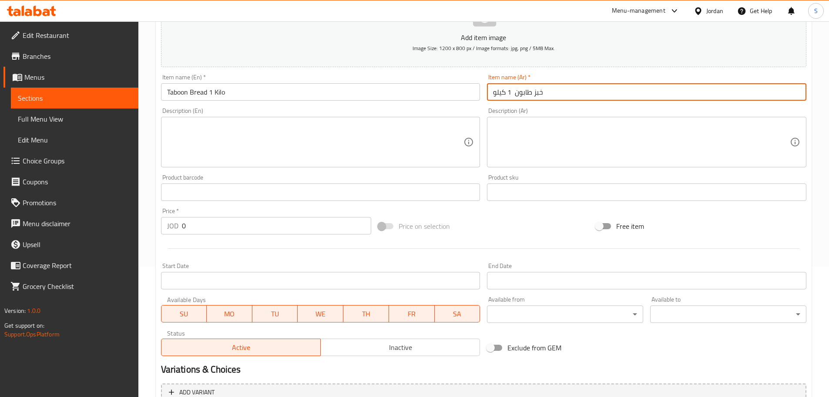
scroll to position [131, 0]
type input "خبز طابون 1 كيلو"
click at [576, 116] on div "Description (Ar) Description (Ar)" at bounding box center [646, 137] width 319 height 60
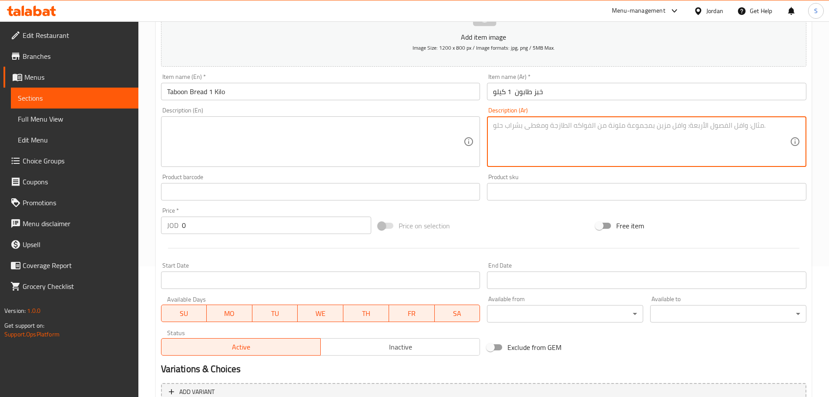
click at [569, 124] on textarea at bounding box center [641, 141] width 297 height 41
paste textarea "خبز طابون أصيل بنكهة مميزة."
type textarea "خبز طابون أصيل بنكهة مميزة."
click at [205, 134] on textarea at bounding box center [315, 141] width 297 height 41
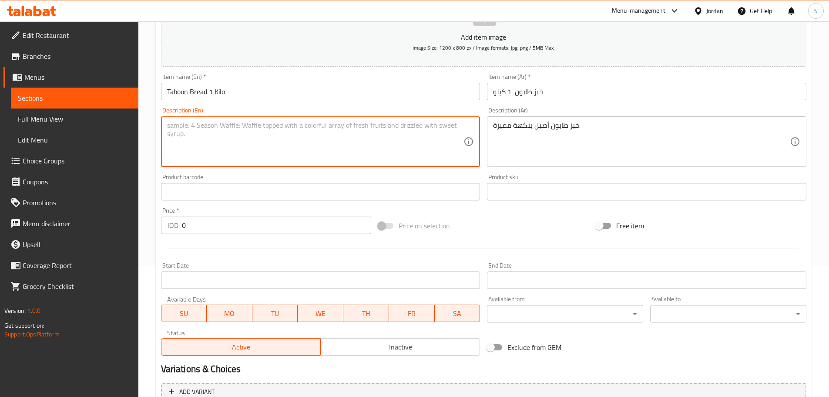
paste textarea "Authentic taboon bread with a distinctive flavor."
drag, startPoint x: 287, startPoint y: 124, endPoint x: 252, endPoint y: 122, distance: 35.3
click at [252, 122] on textarea "Authentic taboon bread with a distinctive flavor." at bounding box center [315, 141] width 297 height 41
paste textarea "special"
click at [334, 124] on textarea "Authentic taboon bread with special flavor." at bounding box center [315, 141] width 297 height 41
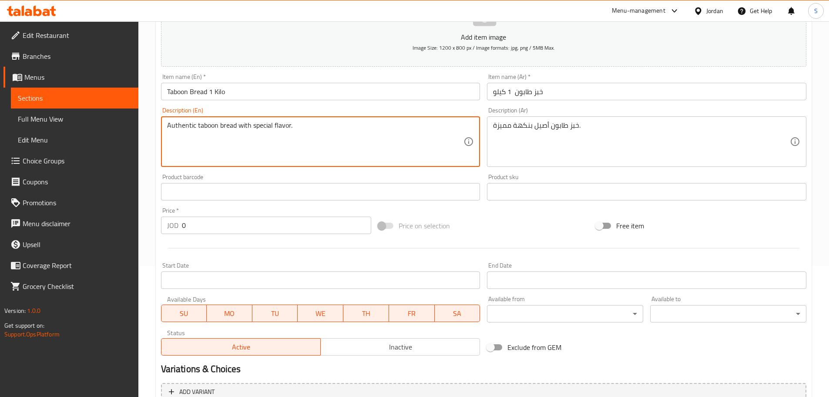
type textarea "Authentic taboon bread with special flavor."
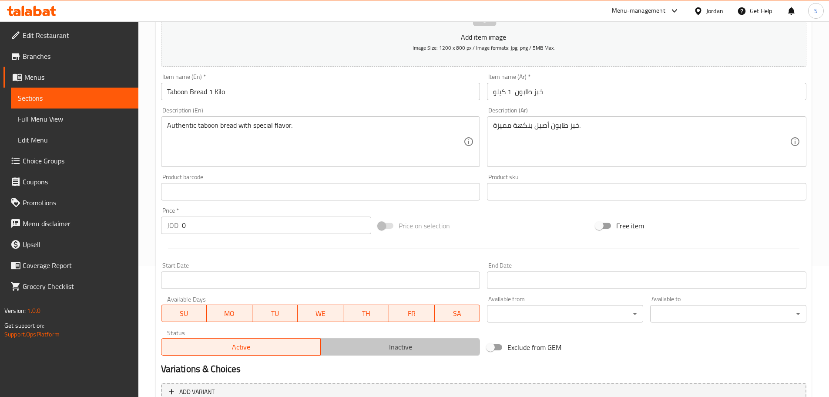
click at [387, 343] on span "Inactive" at bounding box center [400, 346] width 152 height 13
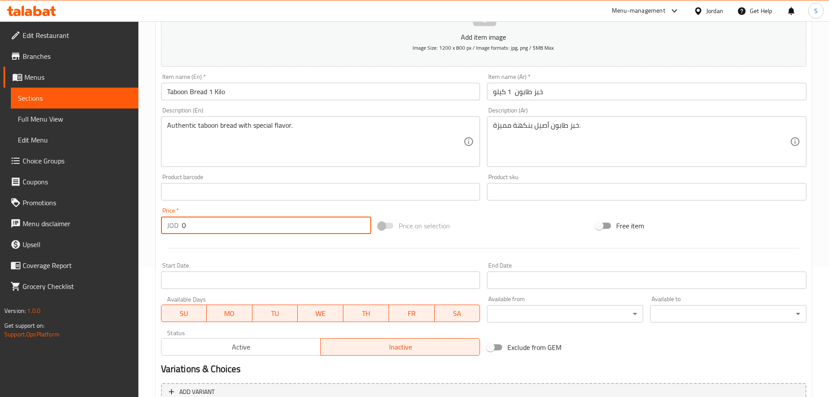
click at [206, 225] on input "0" at bounding box center [277, 224] width 190 height 17
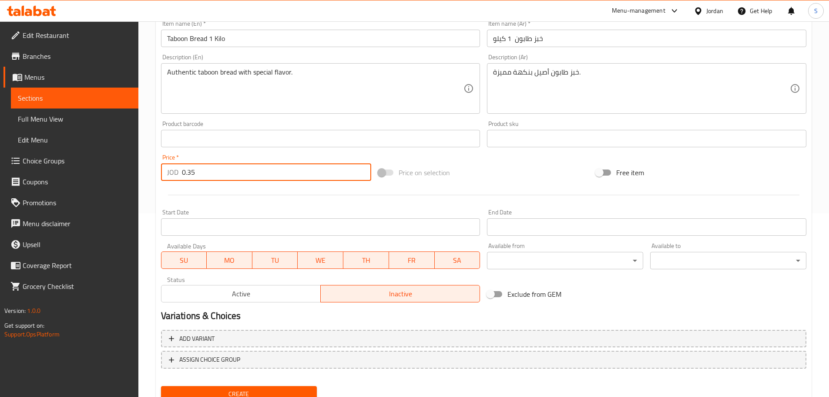
scroll to position [218, 0]
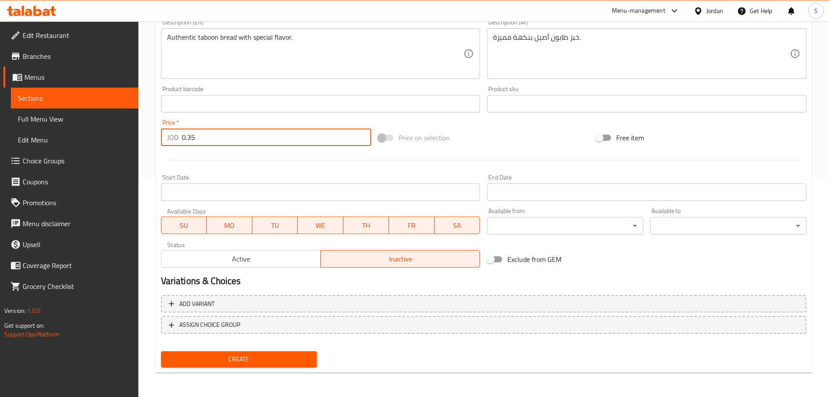
type input "0.35"
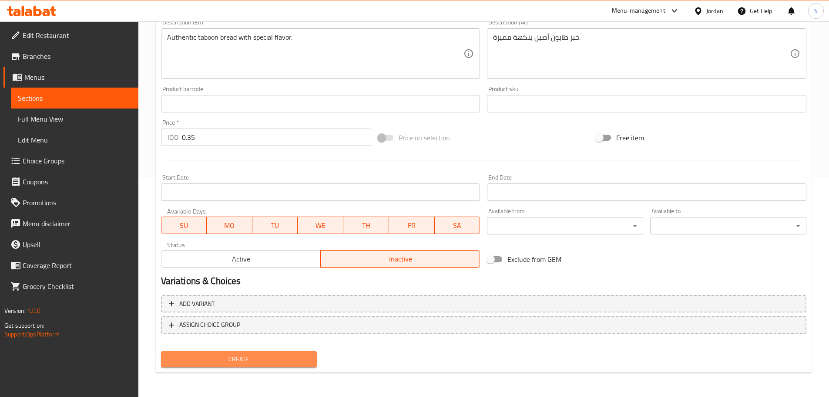
click at [265, 356] on span "Create" at bounding box center [239, 358] width 142 height 11
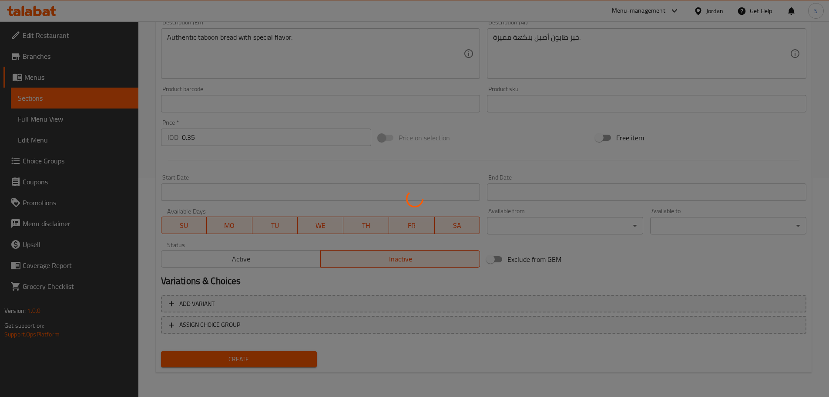
type input "0"
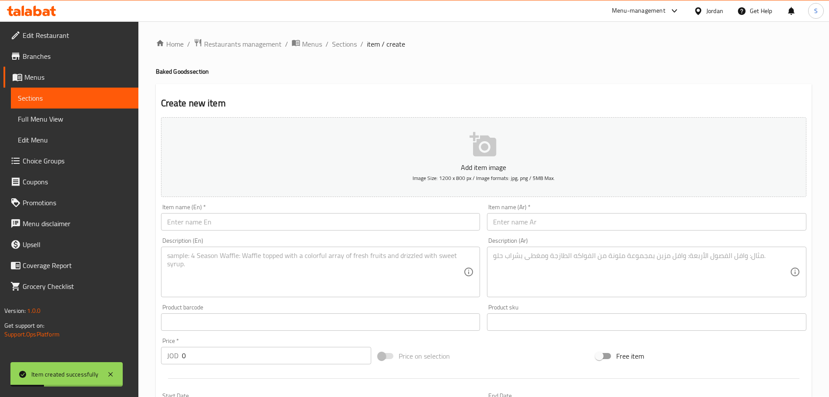
scroll to position [0, 0]
click at [344, 43] on span "Sections" at bounding box center [344, 44] width 25 height 10
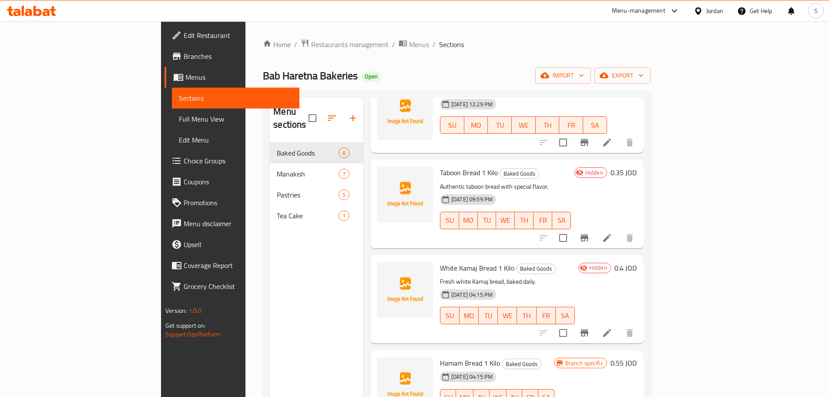
scroll to position [44, 0]
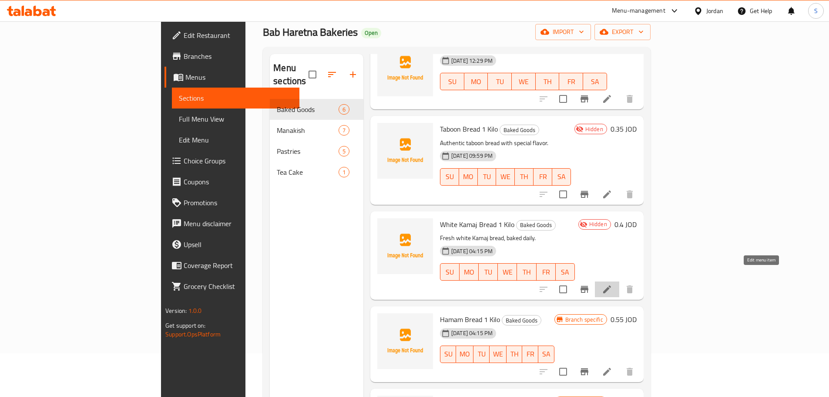
click at [611, 285] on icon at bounding box center [607, 289] width 8 height 8
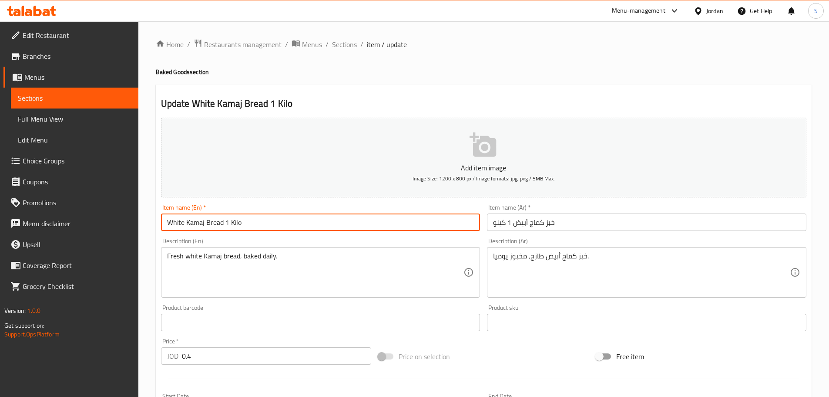
click at [186, 223] on input "White Kamaj Bread 1 Kilo" at bounding box center [320, 221] width 319 height 17
type input "Kamaj Bread 1 Kilo"
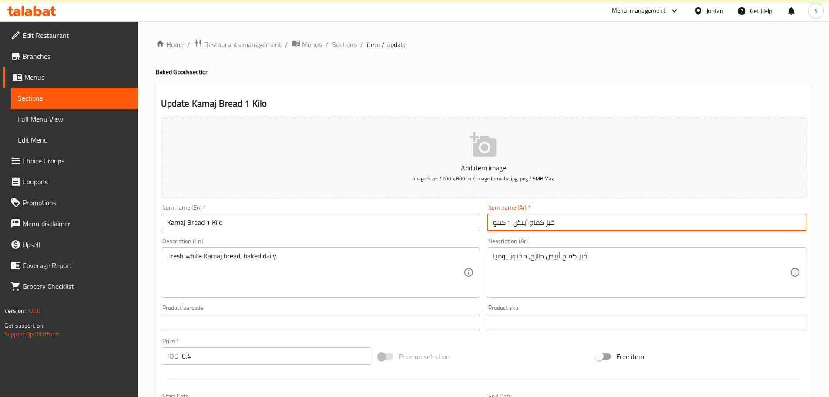
drag, startPoint x: 530, startPoint y: 224, endPoint x: 515, endPoint y: 223, distance: 14.4
click at [515, 223] on input "خبز كماج أبيض 1 كيلو" at bounding box center [646, 221] width 319 height 17
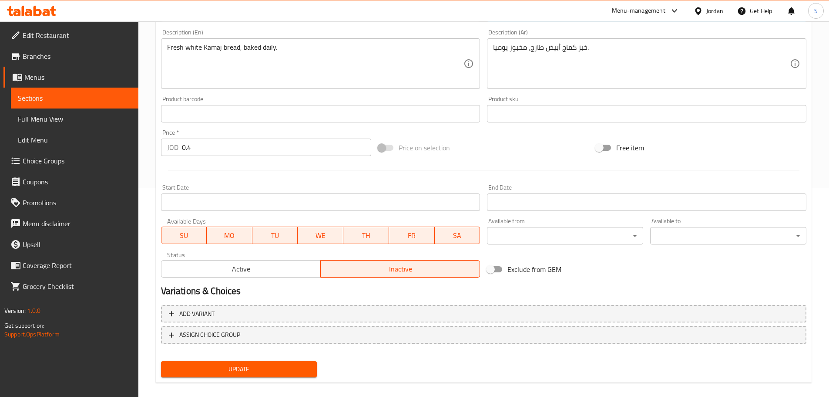
scroll to position [218, 0]
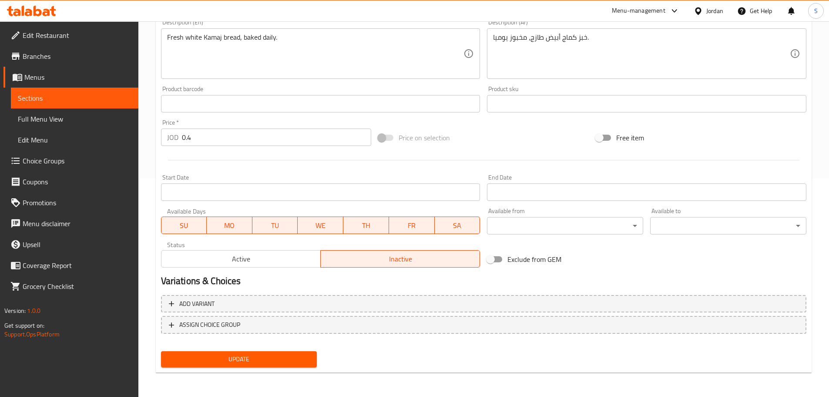
type input "خبز كماج 1 كيلو"
click at [256, 361] on span "Update" at bounding box center [239, 358] width 142 height 11
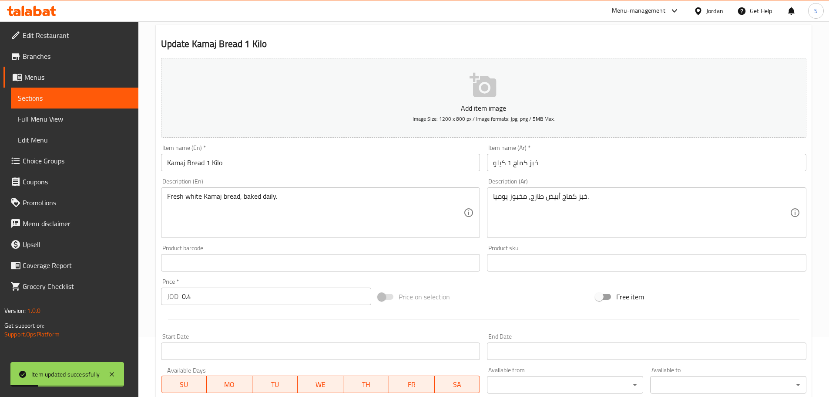
scroll to position [0, 0]
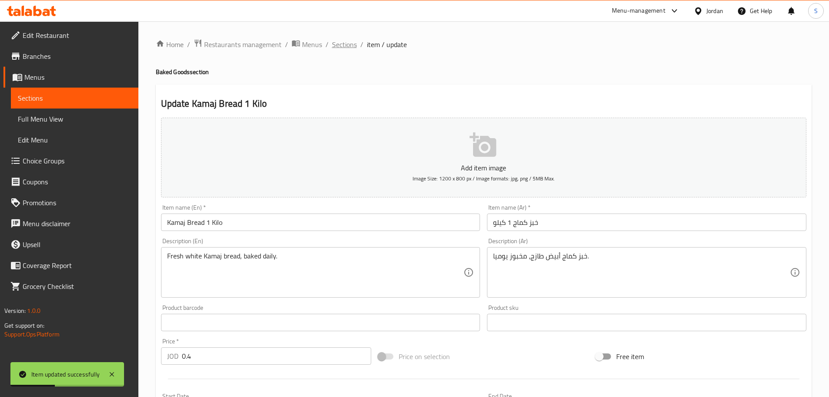
click at [349, 47] on span "Sections" at bounding box center [344, 44] width 25 height 10
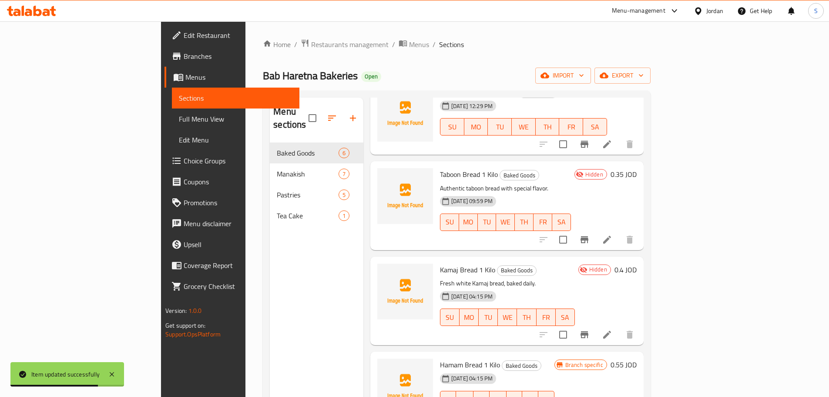
scroll to position [144, 0]
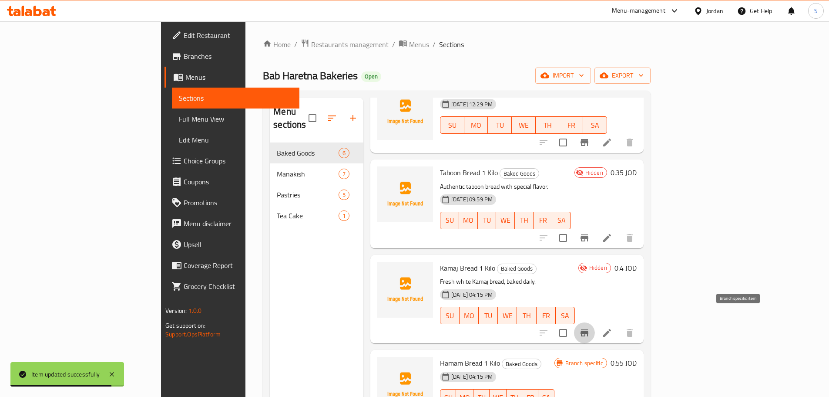
click at [595, 322] on button "Branch-specific-item" at bounding box center [584, 332] width 21 height 21
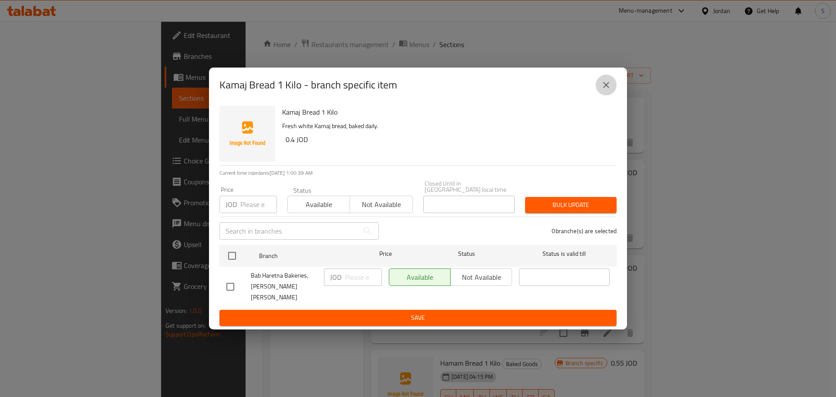
click at [606, 89] on icon "close" at bounding box center [606, 85] width 10 height 10
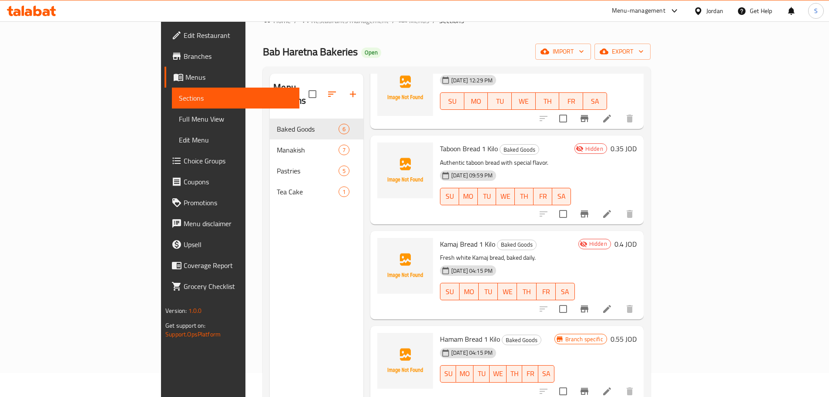
scroll to position [44, 0]
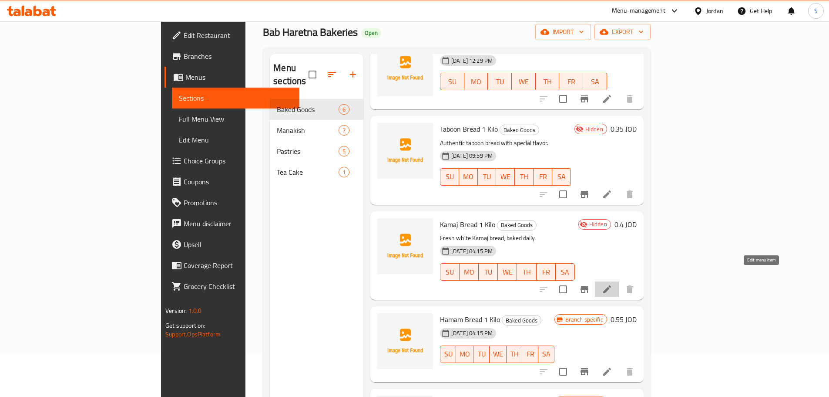
click at [611, 285] on icon at bounding box center [607, 289] width 8 height 8
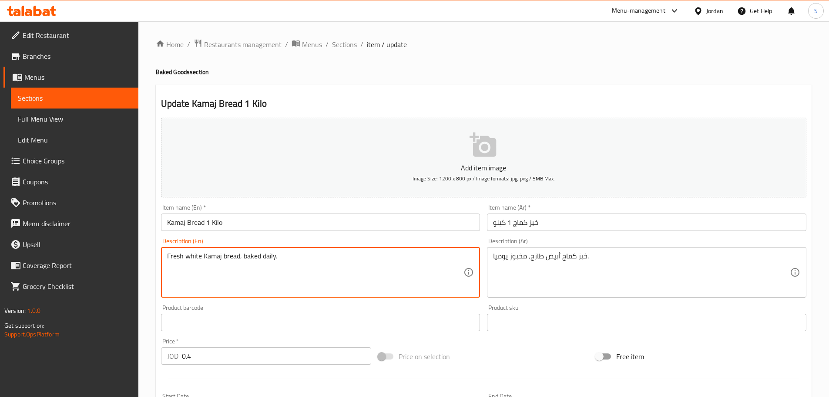
drag, startPoint x: 201, startPoint y: 256, endPoint x: 186, endPoint y: 255, distance: 14.8
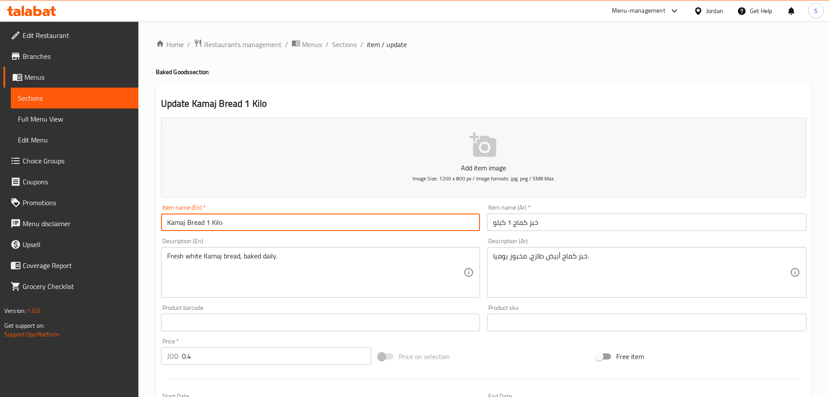
click at [166, 224] on input "Kamaj Bread 1 Kilo" at bounding box center [320, 221] width 319 height 17
paste input "white"
click at [171, 225] on input "white Kamaj Bread 1 Kilo" at bounding box center [320, 221] width 319 height 17
type input "White Kamaj Bread 1 Kilo"
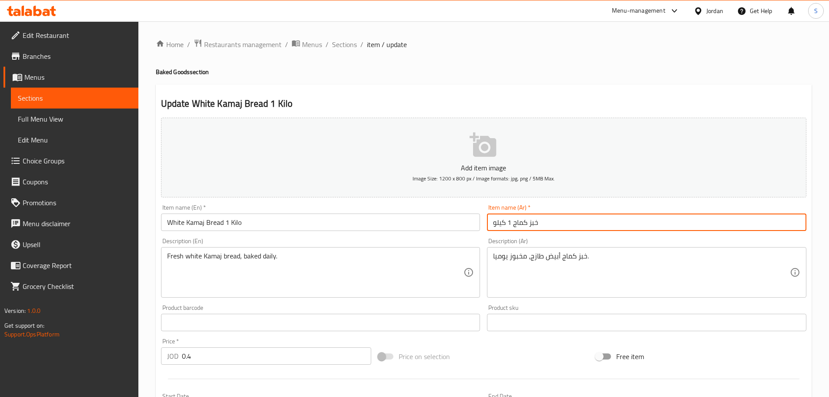
click at [514, 226] on input "خبز كماج 1 كيلو" at bounding box center [646, 221] width 319 height 17
drag, startPoint x: 521, startPoint y: 232, endPoint x: 511, endPoint y: 219, distance: 16.2
click at [511, 219] on input "خبز كماج 1 كيلو" at bounding box center [646, 221] width 319 height 17
click at [514, 225] on input "خبز كماج 1 كيلو" at bounding box center [646, 221] width 319 height 17
click at [512, 225] on input "خبز كماج 1 كيلو" at bounding box center [646, 221] width 319 height 17
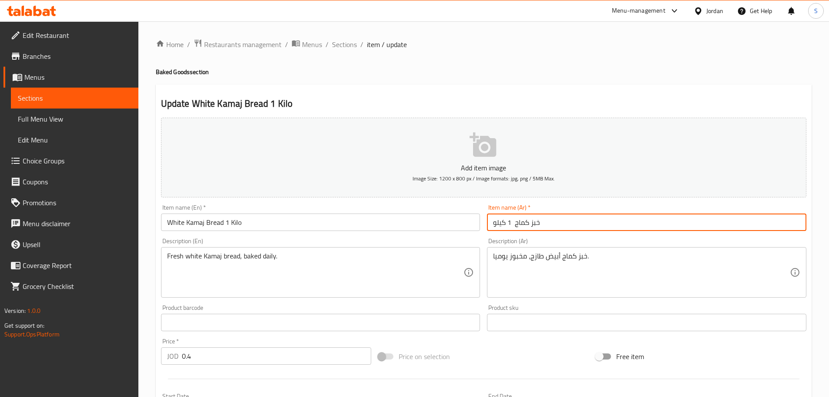
click at [514, 225] on input "خبز كماج 1 كيلو" at bounding box center [646, 221] width 319 height 17
click at [529, 225] on input "خبز كماج إأبيض 1 كيلو" at bounding box center [646, 221] width 319 height 17
click at [528, 225] on input "خبز كماج إأبيض 1 كيلو" at bounding box center [646, 221] width 319 height 17
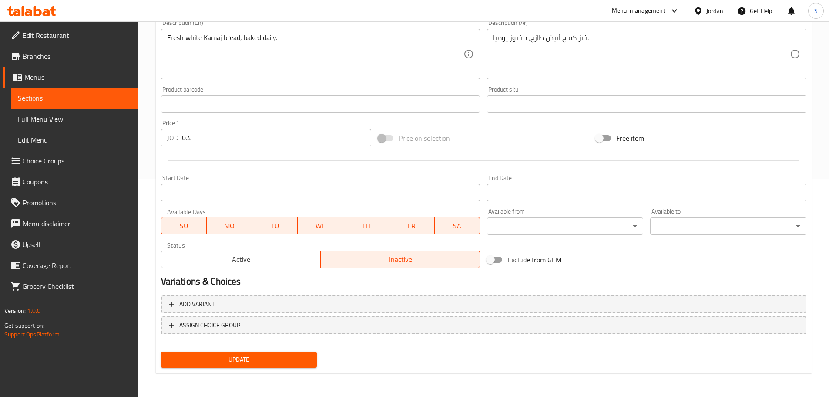
scroll to position [218, 0]
type input "خبز كماج أبيض 1 كيلو"
click at [242, 361] on span "Update" at bounding box center [239, 358] width 142 height 11
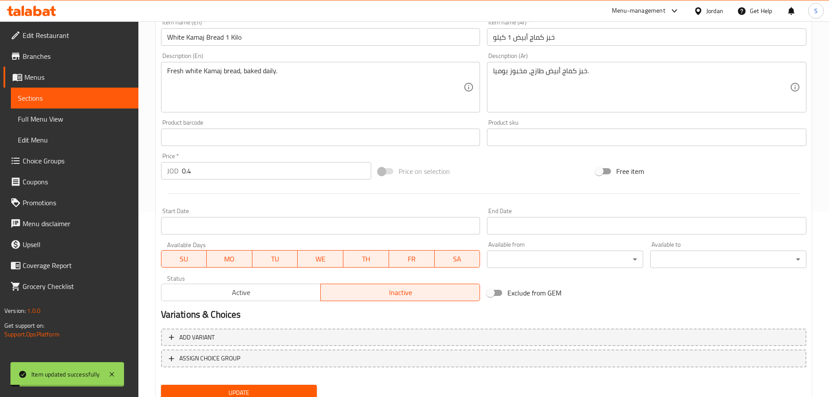
scroll to position [175, 0]
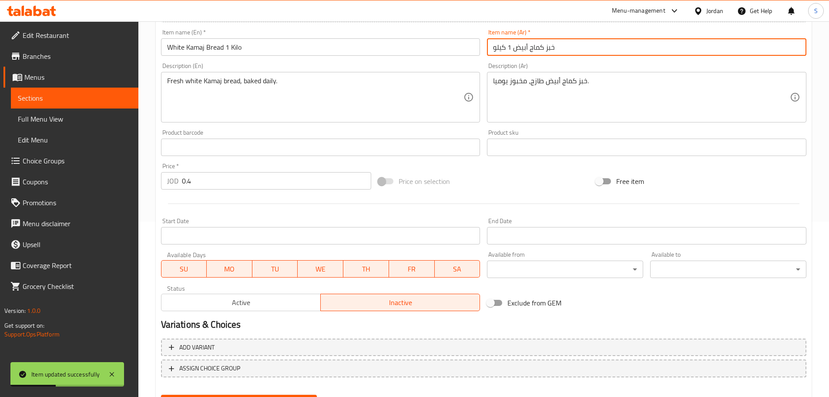
drag, startPoint x: 544, startPoint y: 51, endPoint x: 531, endPoint y: 53, distance: 13.6
click at [531, 53] on input "خبز كماج أبيض 1 كيلو" at bounding box center [646, 46] width 319 height 17
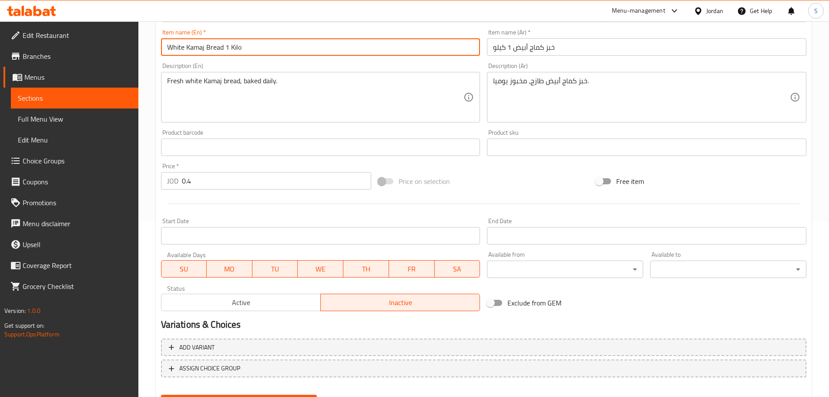
click at [251, 50] on input "White Kamaj Bread 1 Kilo" at bounding box center [320, 46] width 319 height 17
click at [536, 52] on input "خبز كماج أبيض 1 كيلو" at bounding box center [646, 46] width 319 height 17
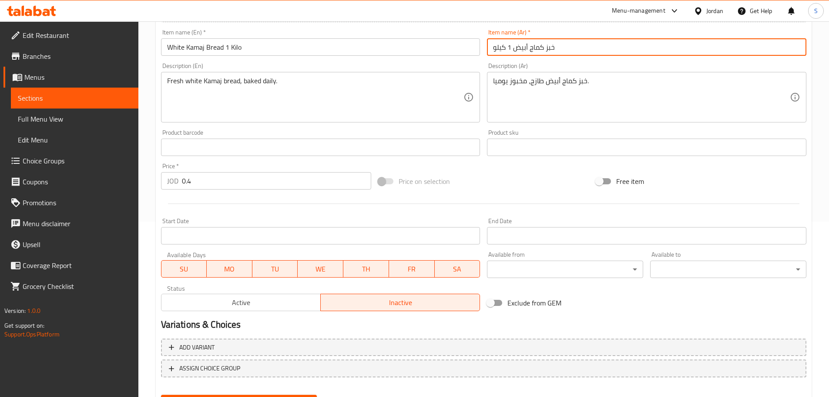
click at [536, 52] on input "خبز كماج أبيض 1 كيلو" at bounding box center [646, 46] width 319 height 17
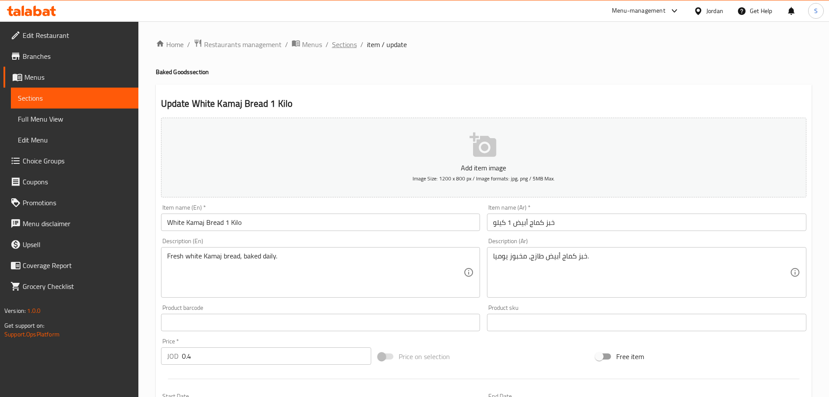
click at [338, 47] on span "Sections" at bounding box center [344, 44] width 25 height 10
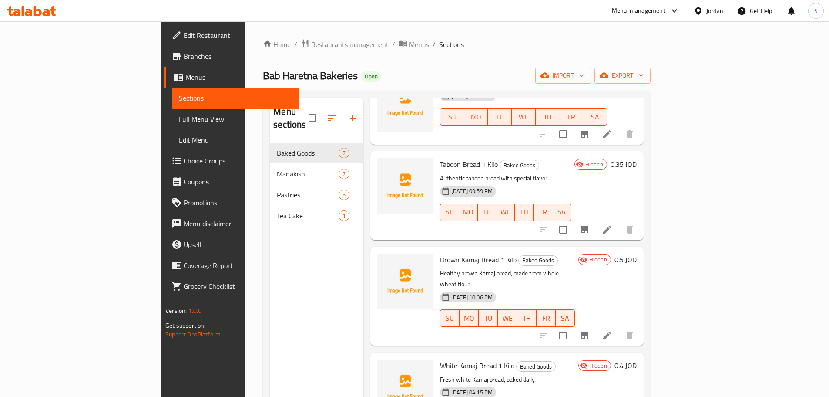
scroll to position [108, 0]
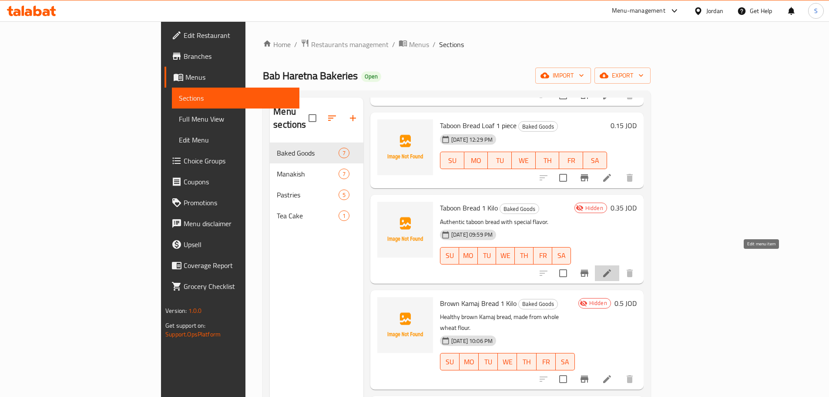
click at [611, 269] on icon at bounding box center [607, 273] width 8 height 8
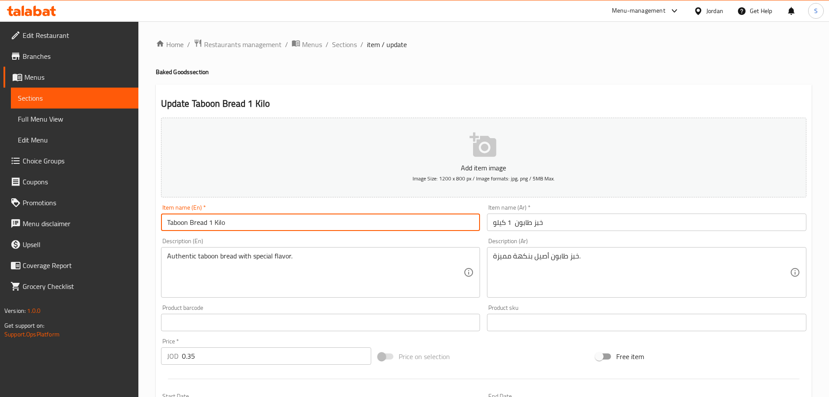
click at [233, 223] on input "Taboon Bread 1 Kilo" at bounding box center [320, 221] width 319 height 17
click at [233, 222] on input "Taboon Bread 1 Kilo" at bounding box center [320, 221] width 319 height 17
click at [526, 220] on input "خبز طابون 1 كيلو" at bounding box center [646, 221] width 319 height 17
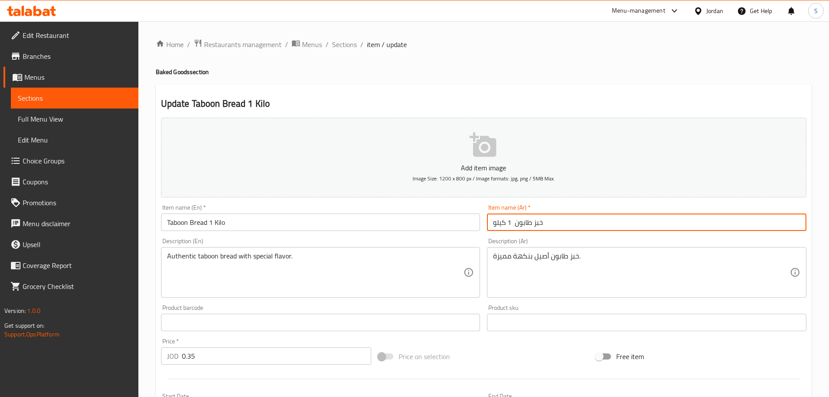
click at [525, 220] on input "خبز طابون 1 كيلو" at bounding box center [646, 221] width 319 height 17
click at [339, 40] on span "Sections" at bounding box center [344, 44] width 25 height 10
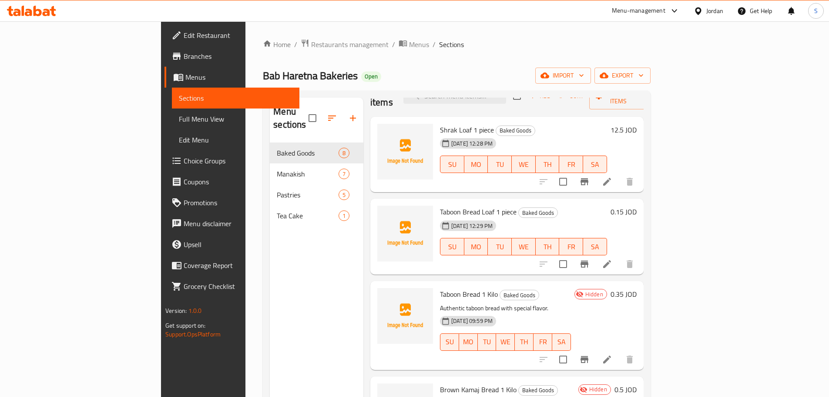
scroll to position [44, 0]
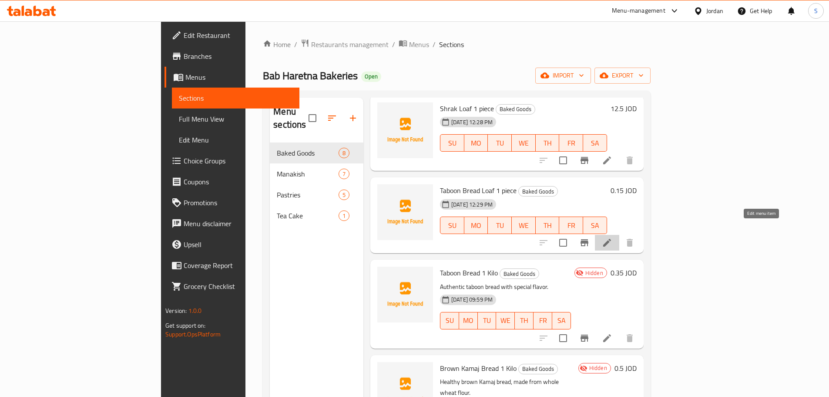
click at [612, 237] on icon at bounding box center [607, 242] width 10 height 10
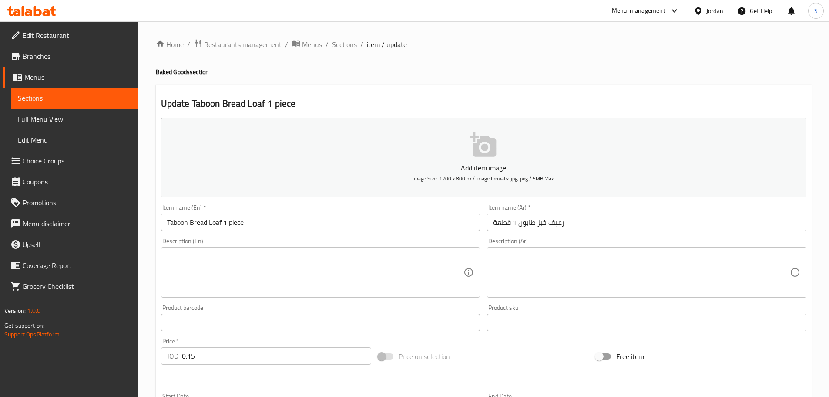
click at [520, 259] on textarea at bounding box center [641, 272] width 297 height 41
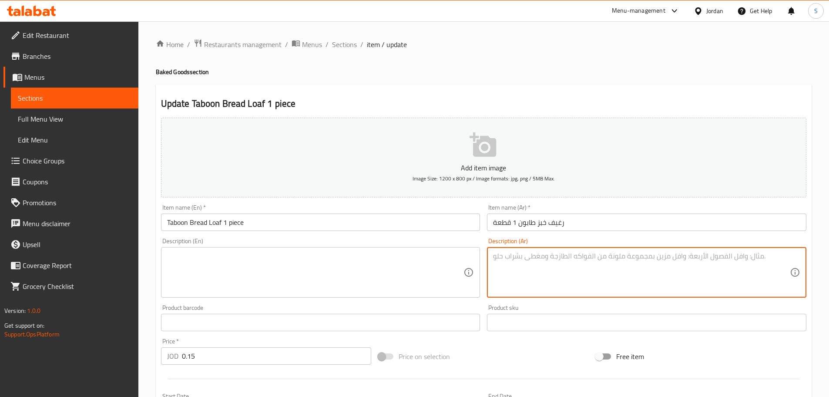
paste textarea "رغيف طابون فردي طازج."
type textarea "رغيف طابون فردي طازج."
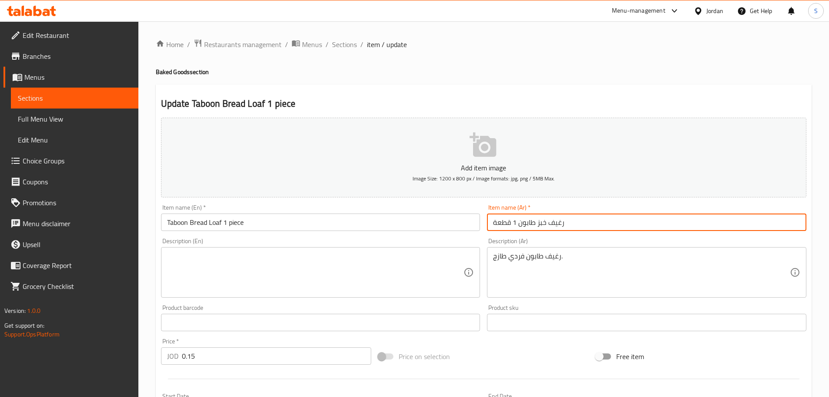
drag, startPoint x: 546, startPoint y: 225, endPoint x: 536, endPoint y: 226, distance: 9.7
click at [536, 226] on input "رغيف خبز طابون 1 قطعة" at bounding box center [646, 221] width 319 height 17
type input "رغيف طابون 1 قطعة"
click at [264, 259] on textarea at bounding box center [315, 272] width 297 height 41
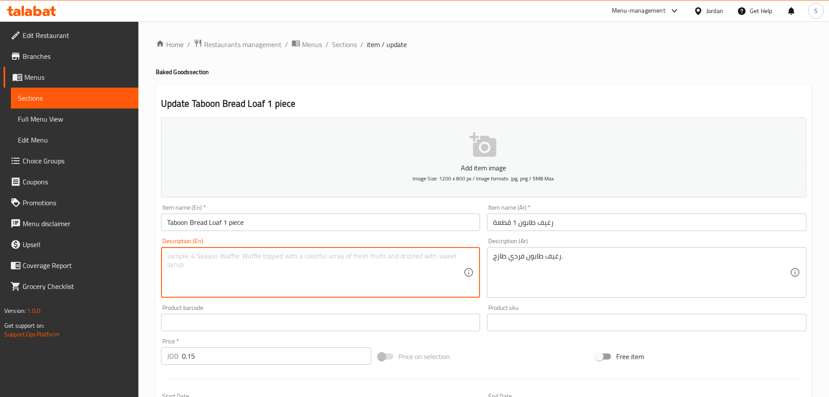
paste textarea "Fresh individual taboon loaf."
click at [213, 258] on textarea "Fresh individual taboon loaf." at bounding box center [315, 272] width 297 height 41
type textarea "Fresh single taboon loaf."
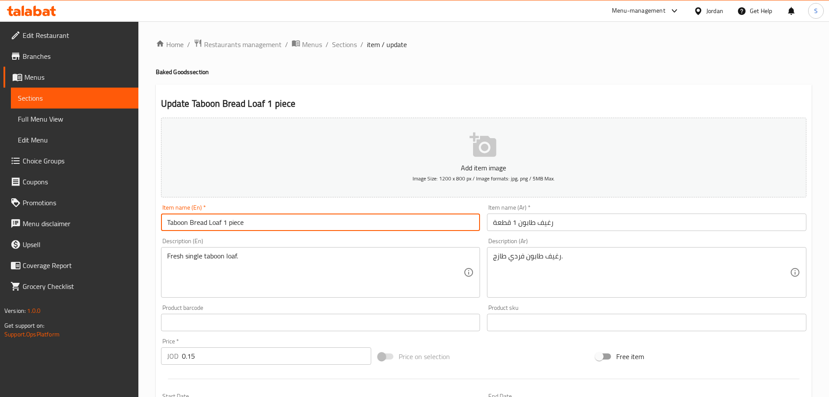
click at [245, 223] on input "Taboon Bread Loaf 1 piece" at bounding box center [320, 221] width 319 height 17
click at [208, 223] on input "Taboon Bread Loaf" at bounding box center [320, 221] width 319 height 17
type input "Taboon Bread 1 Loaf"
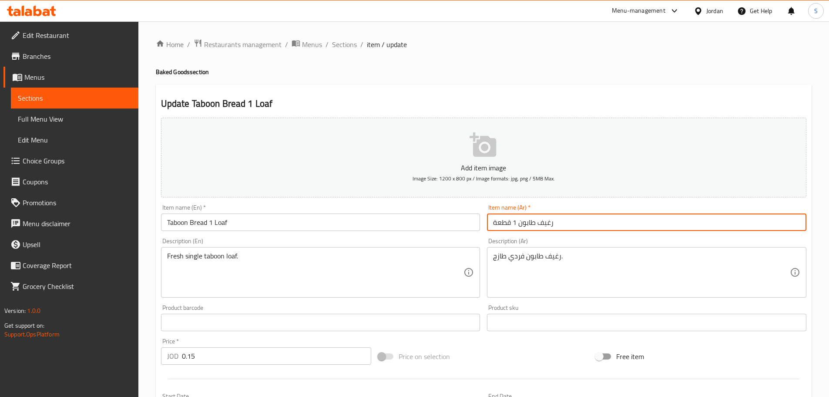
drag, startPoint x: 553, startPoint y: 224, endPoint x: 538, endPoint y: 223, distance: 14.8
click at [538, 223] on input "رغيف طابون 1 قطعة" at bounding box center [646, 221] width 319 height 17
click at [504, 224] on input "رغيف طابون 1 قطعة" at bounding box center [646, 221] width 319 height 17
drag, startPoint x: 511, startPoint y: 224, endPoint x: 494, endPoint y: 222, distance: 17.5
click at [494, 222] on input "رغيف طابون 1 قطعة" at bounding box center [646, 221] width 319 height 17
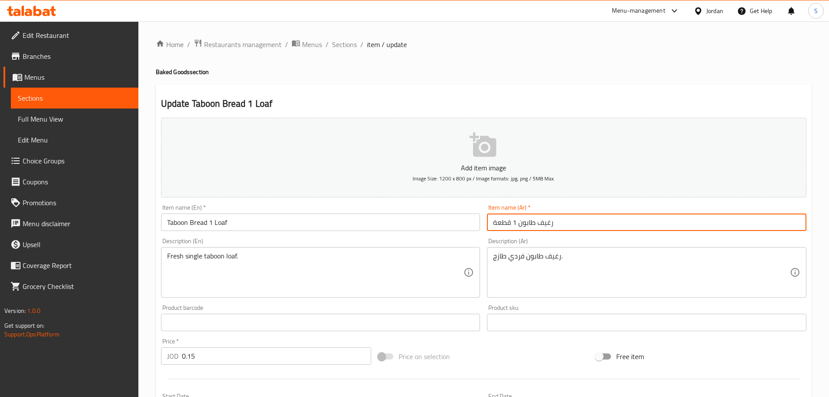
paste input "رغيف"
drag, startPoint x: 537, startPoint y: 223, endPoint x: 551, endPoint y: 223, distance: 13.5
click at [551, 223] on input "رغيف طابون 1 رغيف" at bounding box center [646, 221] width 319 height 17
drag, startPoint x: 495, startPoint y: 224, endPoint x: 487, endPoint y: 223, distance: 8.3
click at [487, 223] on div "Item name (Ar)   * طابون 1 رغيف Item name (Ar) *" at bounding box center [647, 218] width 326 height 34
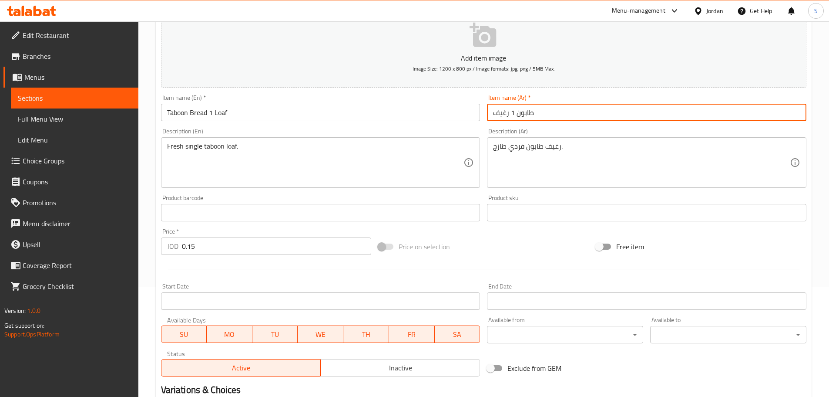
scroll to position [131, 0]
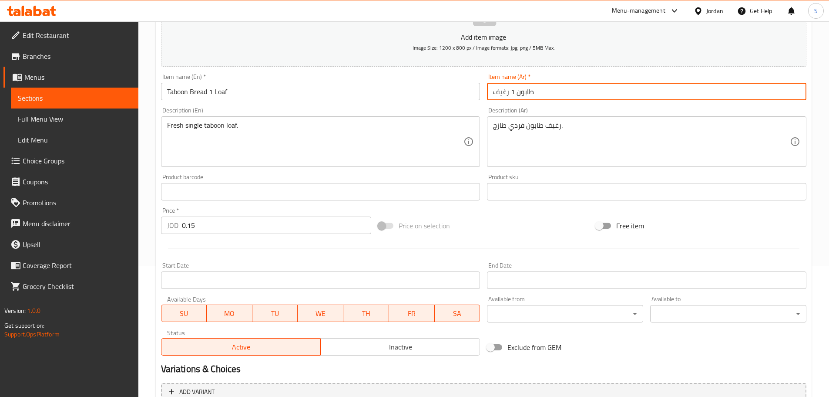
type input "طابون 1 رغيف"
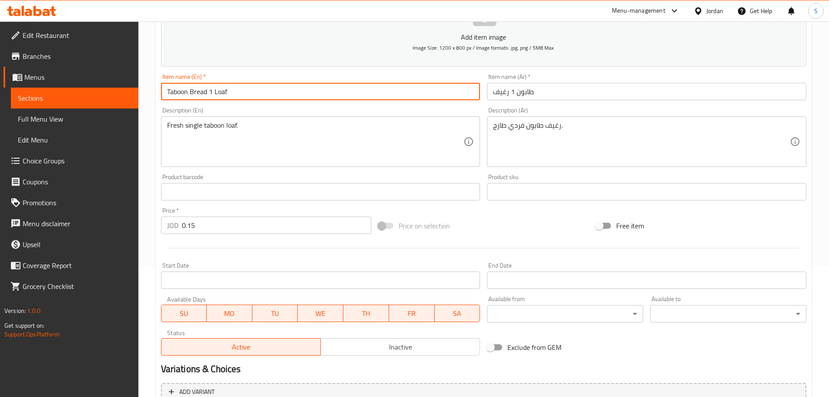
drag, startPoint x: 208, startPoint y: 93, endPoint x: 191, endPoint y: 93, distance: 17.4
click at [191, 93] on input "Taboon Bread 1 Loaf" at bounding box center [320, 91] width 319 height 17
click at [215, 93] on input "Taboon Bread 1 Loaf" at bounding box center [320, 91] width 319 height 17
type input "Taboon Loaf"
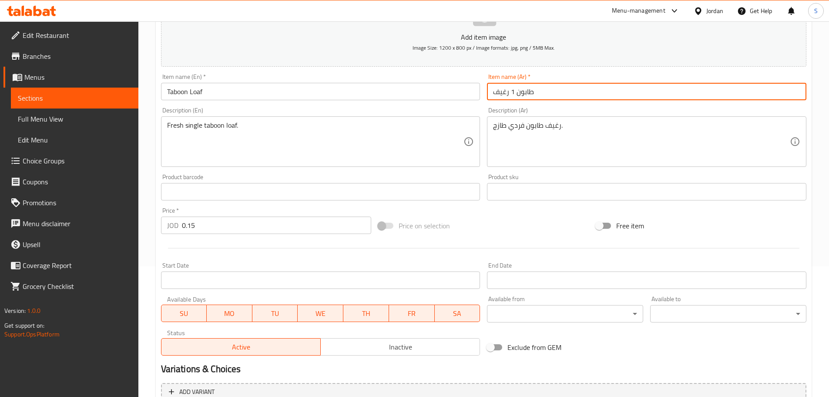
click at [511, 93] on input "طابون 1 رغيف" at bounding box center [646, 91] width 319 height 17
drag, startPoint x: 511, startPoint y: 94, endPoint x: 492, endPoint y: 97, distance: 18.8
click at [492, 97] on input "طابون رغيف" at bounding box center [646, 91] width 319 height 17
click at [492, 95] on input "طابون" at bounding box center [646, 91] width 319 height 17
paste input "رغيف"
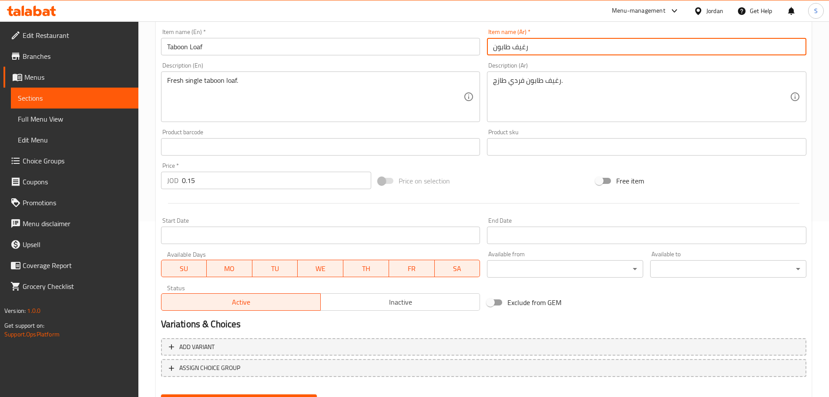
scroll to position [218, 0]
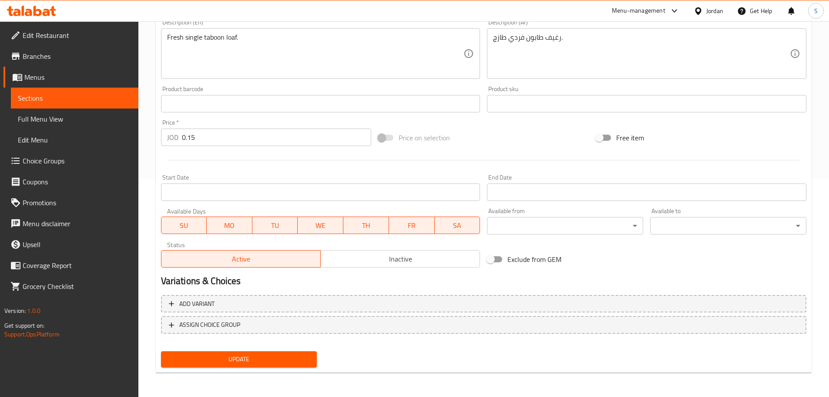
type input "رغيف طابون"
click at [416, 260] on span "Inactive" at bounding box center [400, 258] width 152 height 13
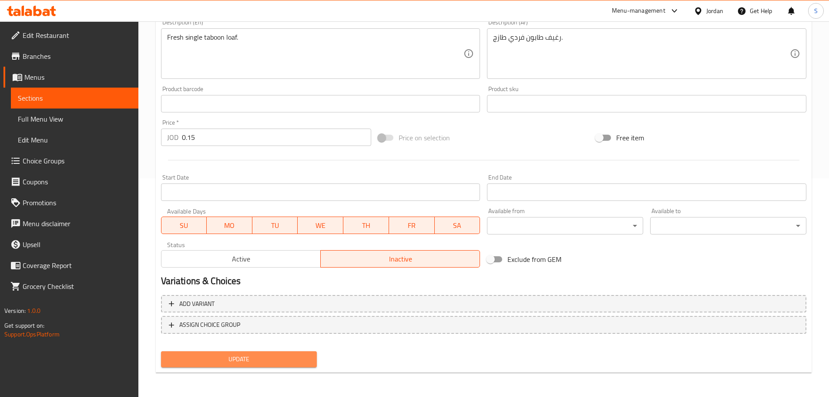
click at [300, 364] on span "Update" at bounding box center [239, 358] width 142 height 11
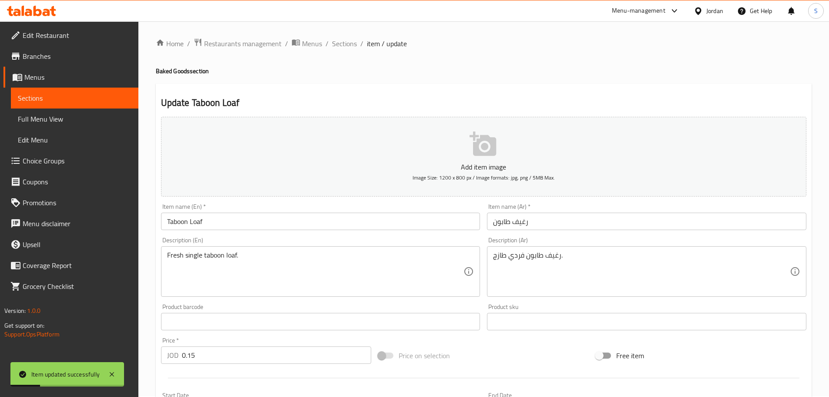
scroll to position [0, 0]
drag, startPoint x: 342, startPoint y: 47, endPoint x: 343, endPoint y: 65, distance: 17.9
click at [342, 47] on span "Sections" at bounding box center [344, 44] width 25 height 10
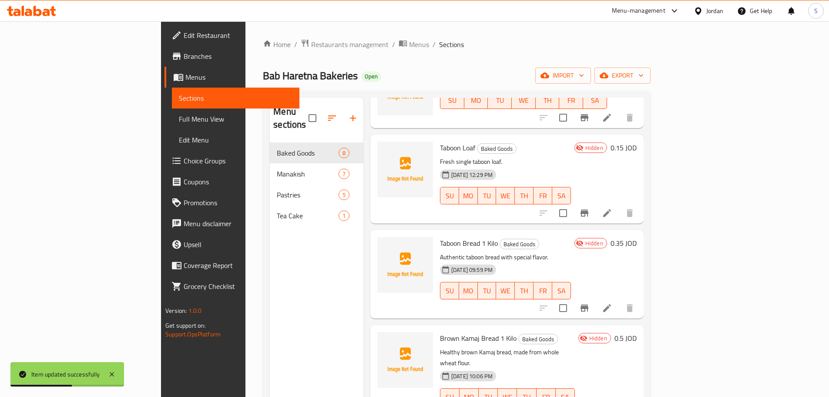
scroll to position [87, 0]
click at [595, 206] on button "Branch-specific-item" at bounding box center [584, 212] width 21 height 21
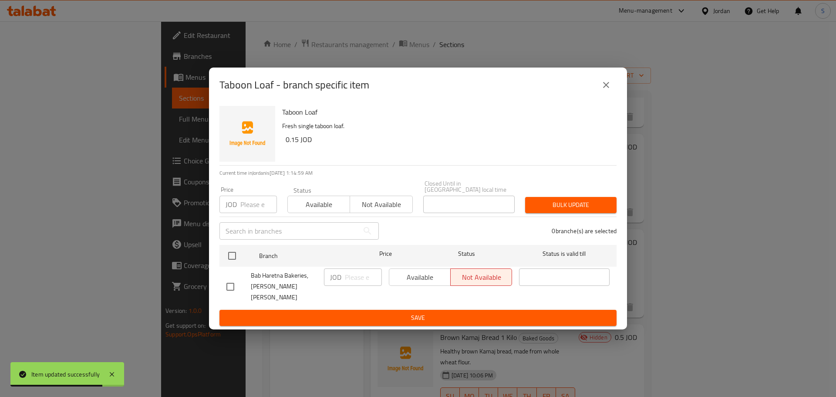
click at [231, 283] on input "checkbox" at bounding box center [230, 286] width 18 height 18
checkbox input "true"
click at [342, 279] on div "JOD ​" at bounding box center [353, 276] width 58 height 17
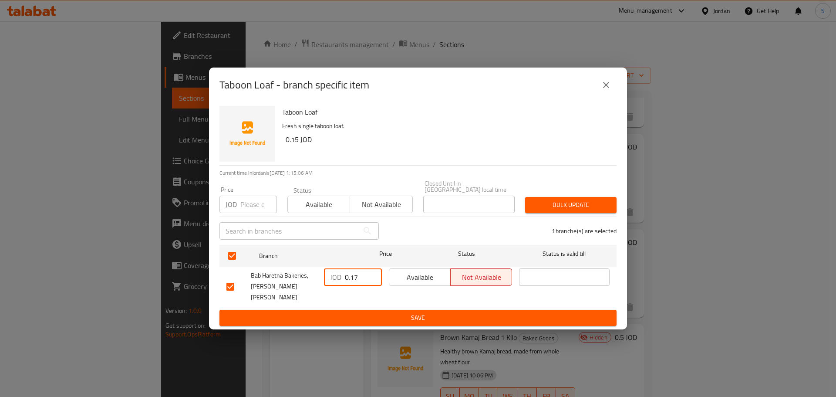
type input "0.17"
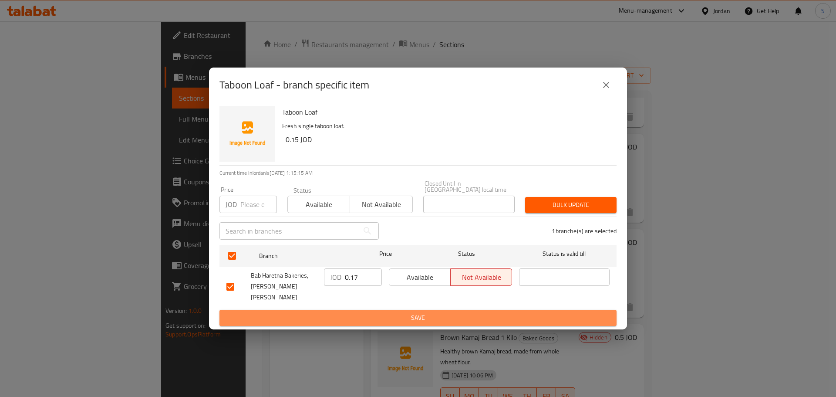
click at [402, 312] on span "Save" at bounding box center [417, 317] width 383 height 11
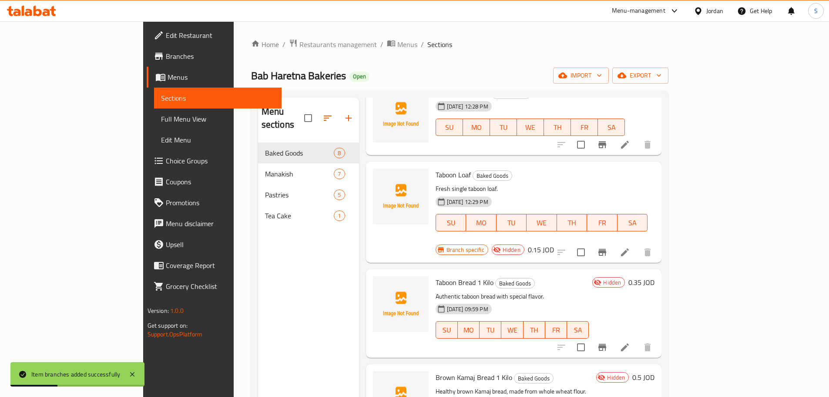
scroll to position [44, 0]
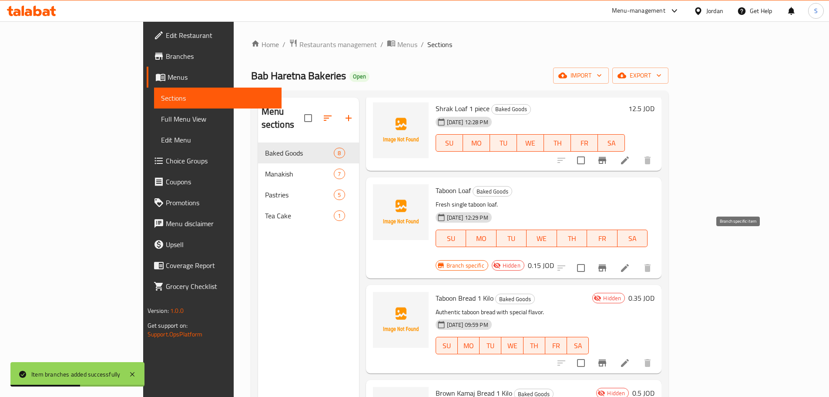
click at [613, 257] on button "Branch-specific-item" at bounding box center [602, 267] width 21 height 21
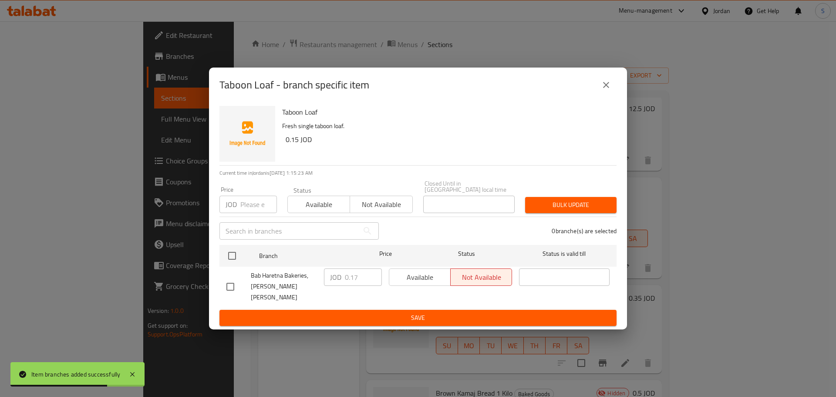
click at [605, 90] on icon "close" at bounding box center [606, 85] width 10 height 10
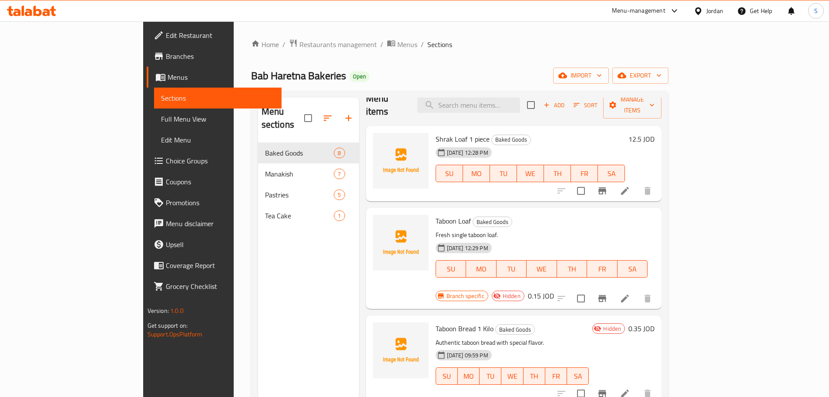
scroll to position [0, 0]
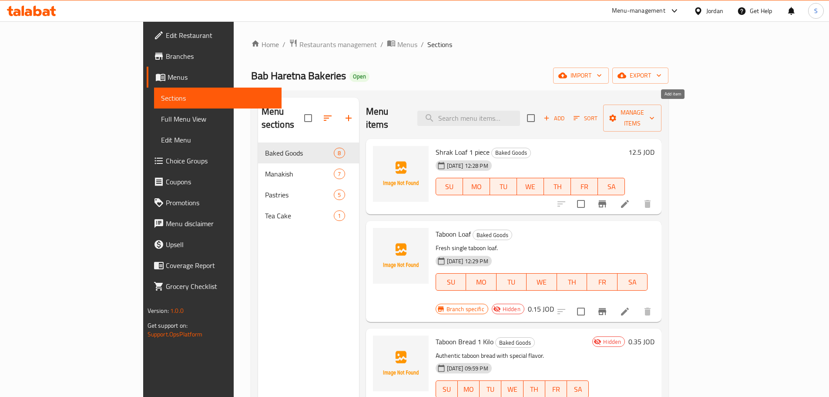
click at [566, 113] on span "Add" at bounding box center [554, 118] width 24 height 10
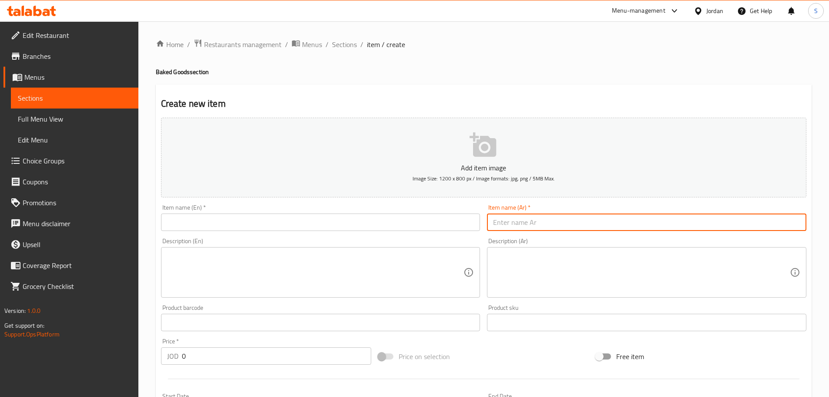
click at [503, 223] on input "text" at bounding box center [646, 221] width 319 height 17
paste input "رغيف خبز مسخن"
type input "رغيف خبز مسخن"
click at [243, 222] on input "text" at bounding box center [320, 221] width 319 height 17
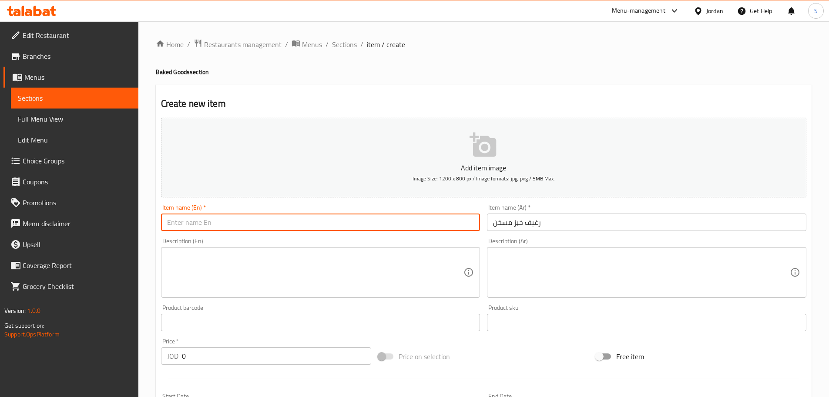
paste input "Musakhan"
type input "Musakhan Bread Loaf"
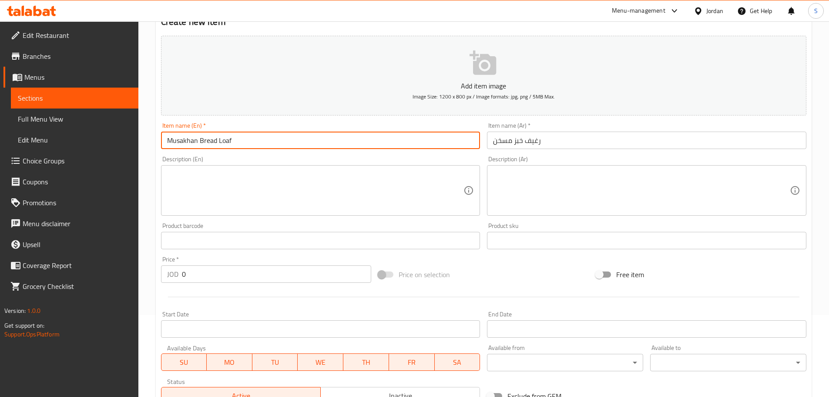
scroll to position [87, 0]
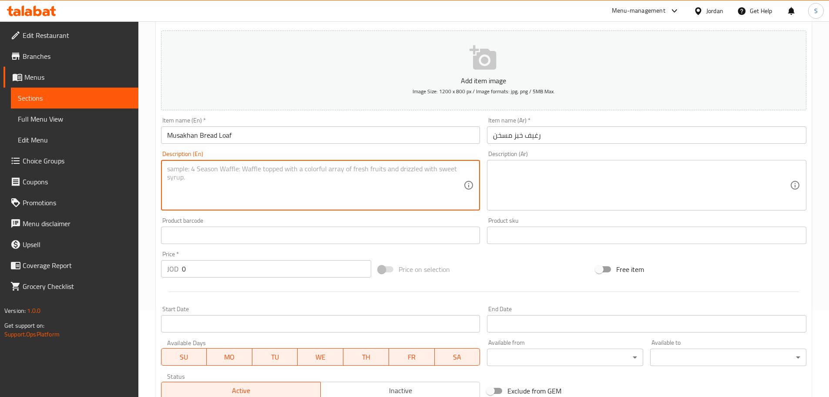
click at [278, 167] on textarea at bounding box center [315, 185] width 297 height 41
paste textarea "A soft, thick loaf of bread, suitable for preparing Musakhan."
type textarea "A soft, thick loaf of bread, suitable for preparing Musakhan."
click at [515, 173] on textarea at bounding box center [641, 185] width 297 height 41
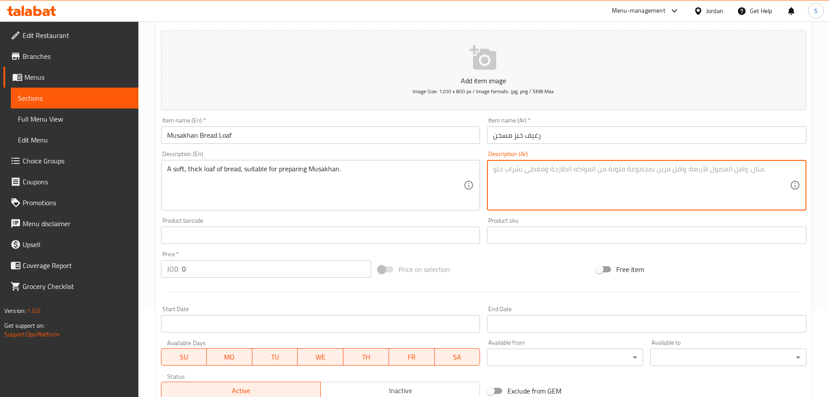
paste textarea "رغيف خبز طري وسميك، مناسب تحضر أكلة المسخن."
click at [547, 168] on textarea "رغيف خبز طري وسميك، مناسب تحضر أكلة المسخن." at bounding box center [641, 185] width 297 height 41
click at [536, 172] on textarea "رغيف خبز طري وسميك، مناسب لتحضر أكلة المسخن." at bounding box center [641, 185] width 297 height 41
click at [527, 171] on textarea "رغيف خبز طري وسميك، مناسب لتحضير أكلة المسخن." at bounding box center [641, 185] width 297 height 41
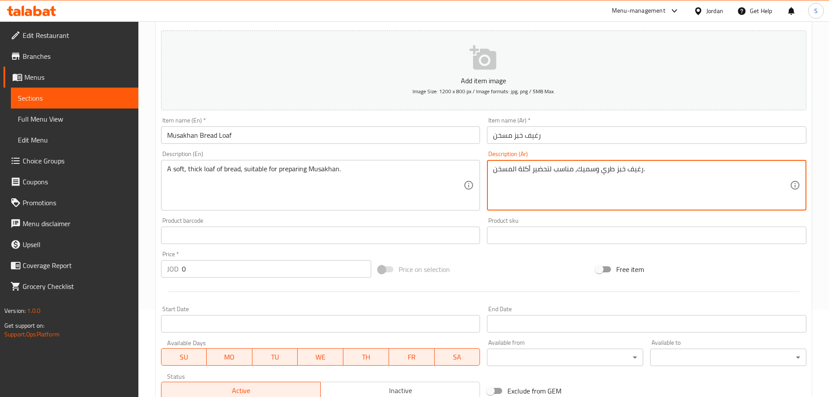
click at [527, 171] on textarea "رغيف خبز طري وسميك، مناسب لتحضير أكلة المسخن." at bounding box center [641, 185] width 297 height 41
type textarea "رغيف خبز طري وسميك، مناسب لتحضير أكلة المسخن."
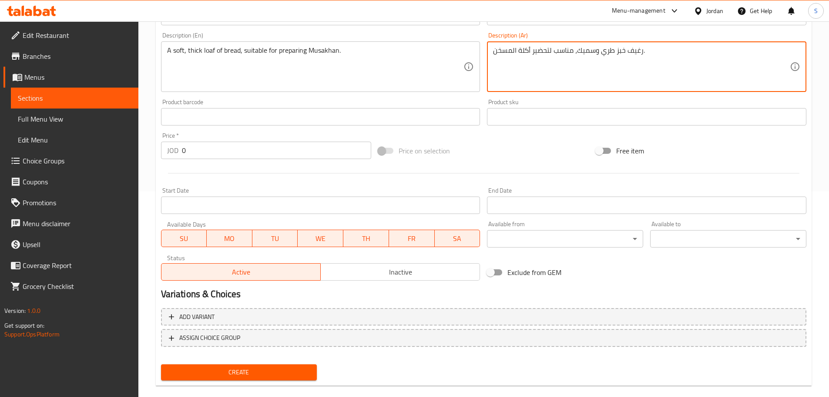
scroll to position [218, 0]
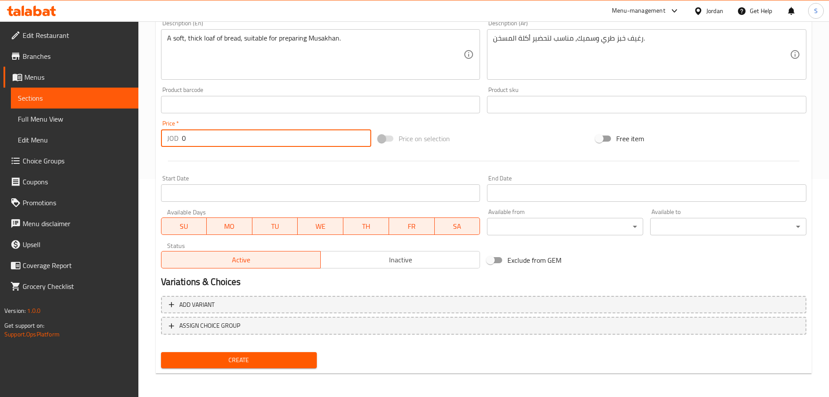
click at [192, 141] on input "0" at bounding box center [277, 137] width 190 height 17
type input "0.17"
click at [390, 260] on span "Inactive" at bounding box center [400, 259] width 152 height 13
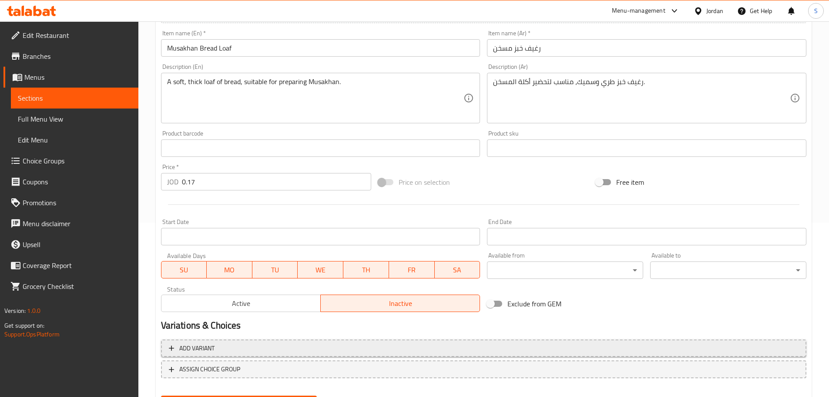
scroll to position [218, 0]
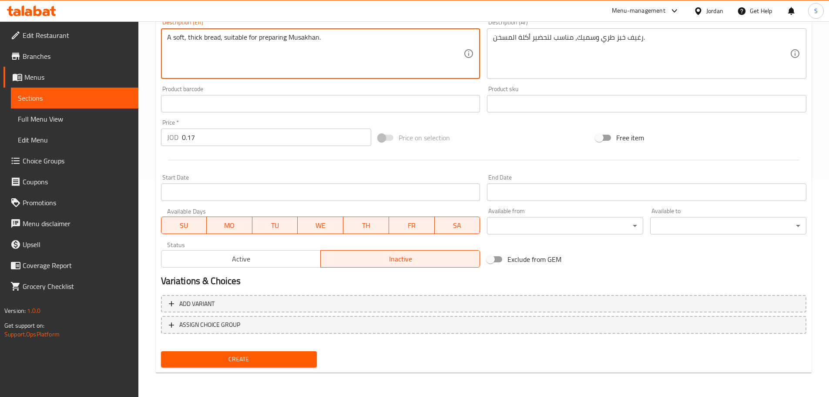
click at [222, 40] on textarea "A soft, thick bread, suitable for preparing Musakhan." at bounding box center [315, 53] width 297 height 41
click at [218, 43] on textarea "A soft, thick bread, suitable for preparing Musakhan." at bounding box center [315, 53] width 297 height 41
type textarea "A soft, thick bread loaf, suitable for preparing Musakhan."
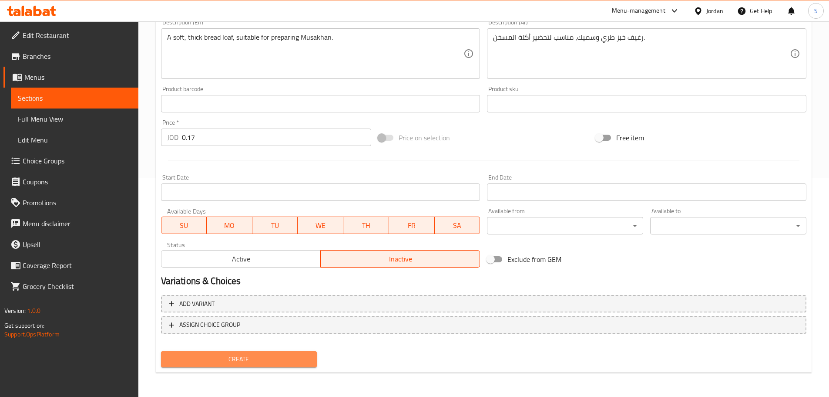
click at [217, 359] on span "Create" at bounding box center [239, 358] width 142 height 11
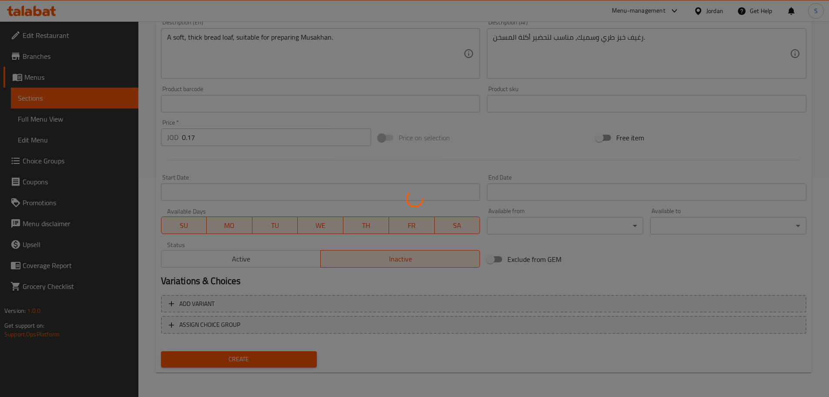
type input "0"
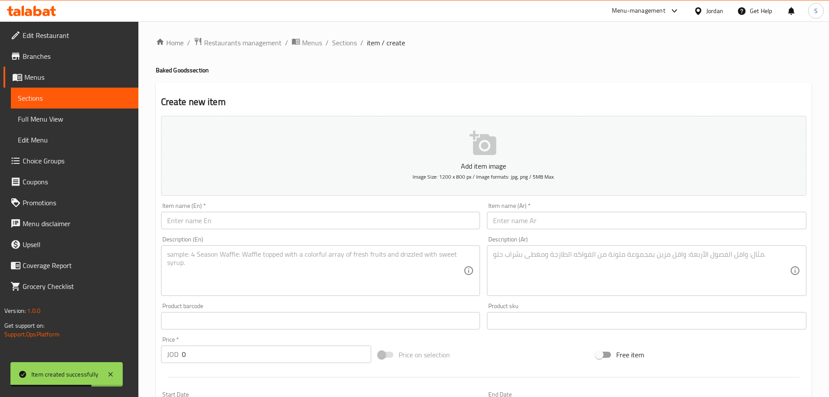
scroll to position [1, 0]
click at [343, 45] on span "Sections" at bounding box center [344, 43] width 25 height 10
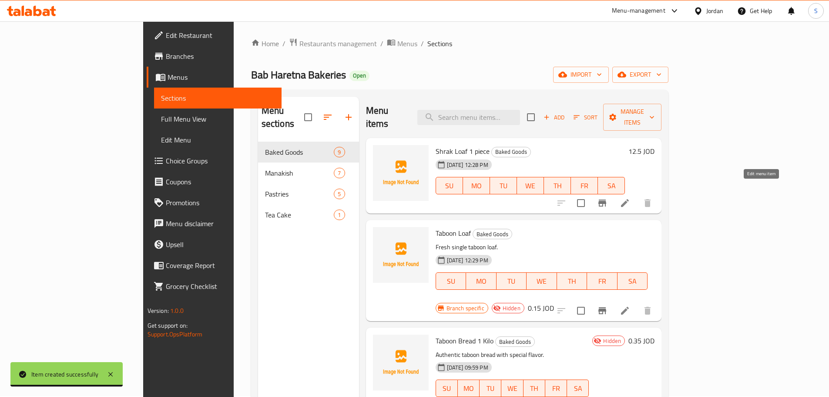
click at [629, 199] on icon at bounding box center [625, 203] width 8 height 8
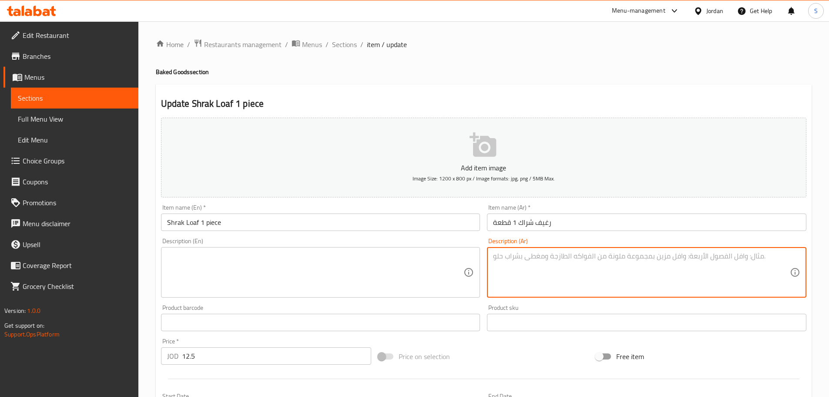
click at [544, 262] on textarea at bounding box center [641, 272] width 297 height 41
paste textarea "خبز شراك رقيق وشفاف، مثالي للسندويشات."
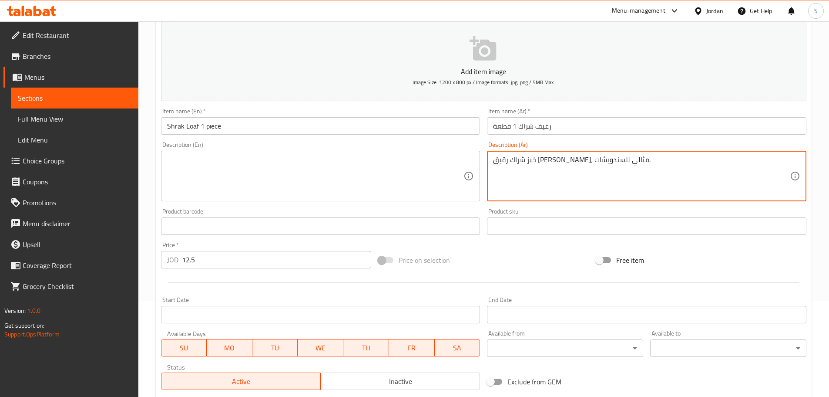
scroll to position [131, 0]
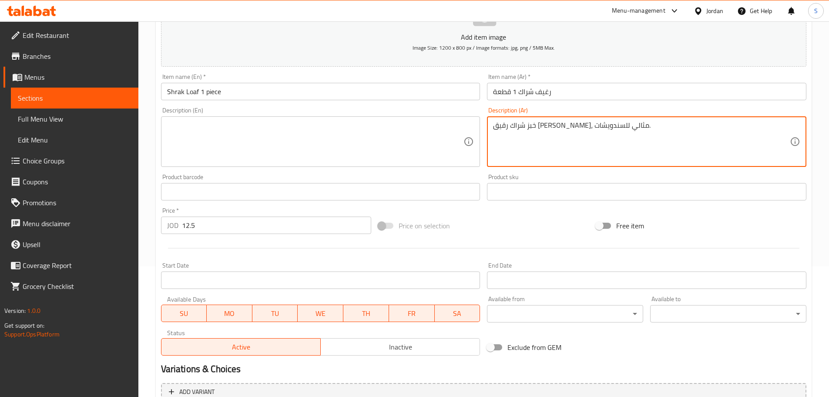
type textarea "خبز شراك رقيق وشفاف، مثالي للسندويشات."
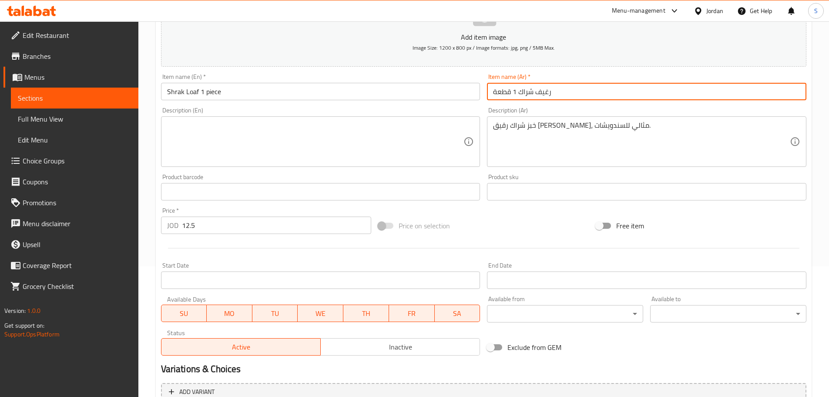
drag, startPoint x: 555, startPoint y: 90, endPoint x: 538, endPoint y: 96, distance: 17.8
click at [538, 96] on input "رغيف شراك 1 قطعة" at bounding box center [646, 91] width 319 height 17
drag, startPoint x: 511, startPoint y: 96, endPoint x: 484, endPoint y: 91, distance: 27.3
click at [484, 91] on div "Item name (Ar)   * خبز شراك 1 قطعة Item name (Ar) *" at bounding box center [647, 87] width 326 height 34
type input "خبز شراك 1 رغيف"
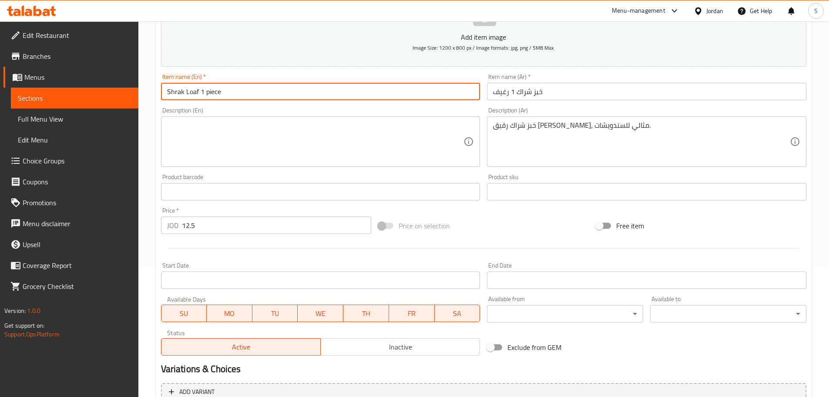
drag, startPoint x: 197, startPoint y: 91, endPoint x: 186, endPoint y: 92, distance: 11.3
click at [186, 92] on input "Shrak Loaf 1 piece" at bounding box center [320, 91] width 319 height 17
click at [228, 92] on input "Shrak Bread 1 piece" at bounding box center [320, 91] width 319 height 17
type input "Shrak Bread 1 Loaf"
click at [213, 135] on textarea at bounding box center [315, 141] width 297 height 41
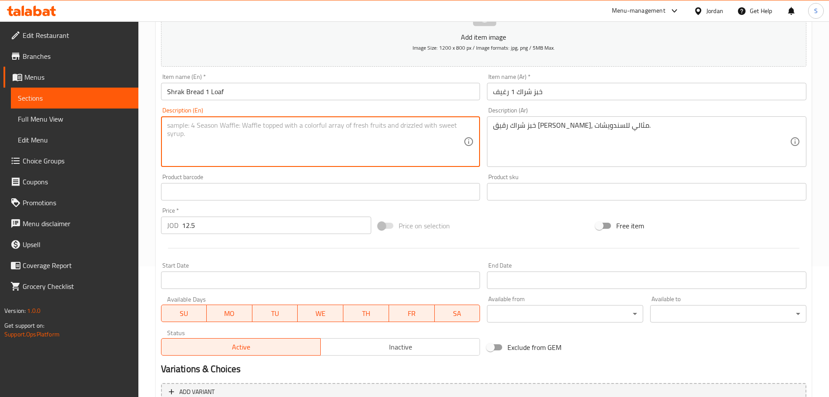
paste textarea "Thin and transparent shrak bread, ideal for sandwiches."
type textarea "Thin and transparent shrak bread, ideal for sandwiches."
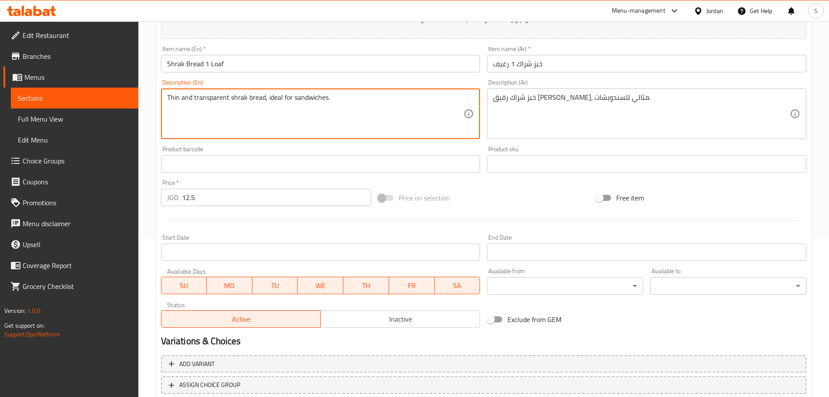
scroll to position [174, 0]
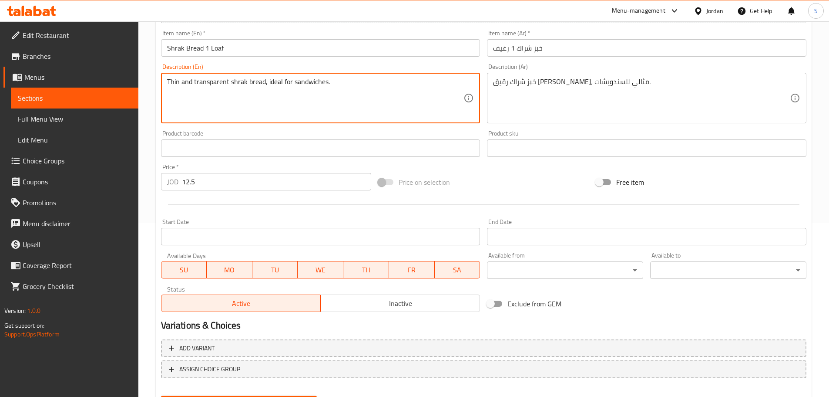
click at [370, 311] on button "Inactive" at bounding box center [400, 302] width 160 height 17
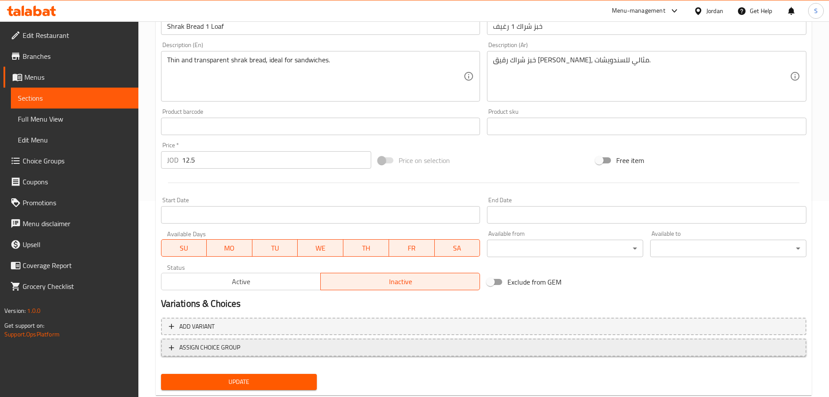
scroll to position [218, 0]
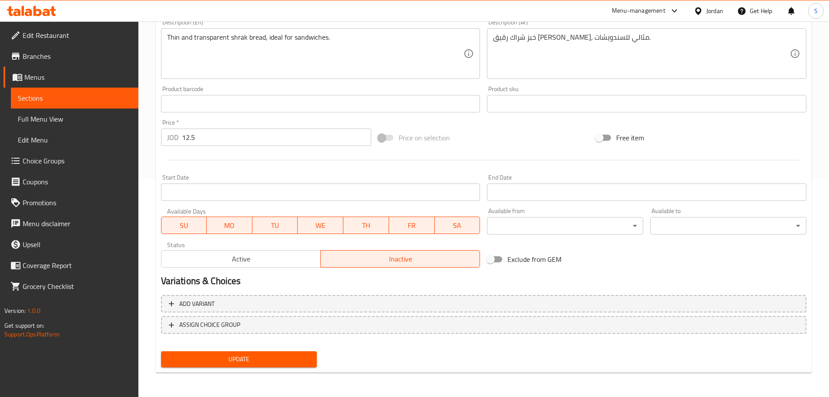
click at [302, 362] on span "Update" at bounding box center [239, 358] width 142 height 11
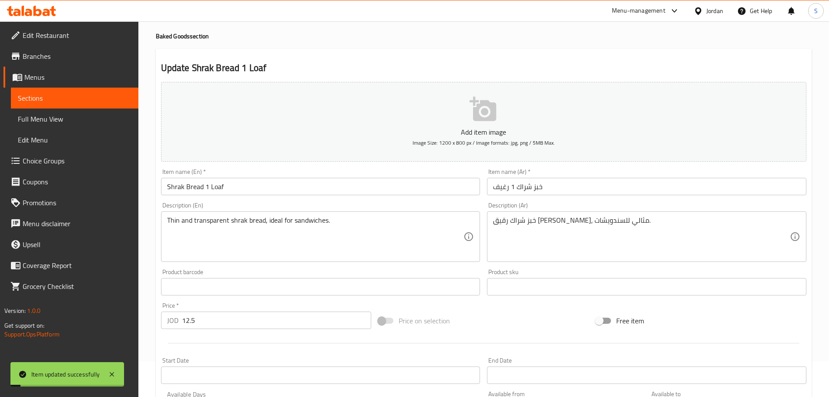
scroll to position [0, 0]
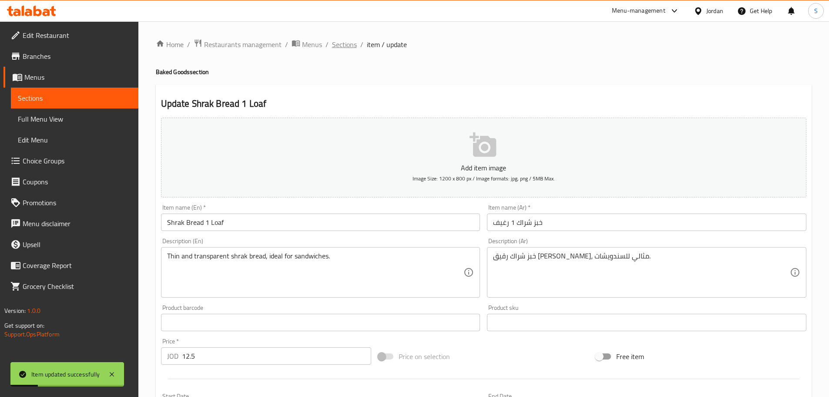
click at [350, 44] on span "Sections" at bounding box center [344, 44] width 25 height 10
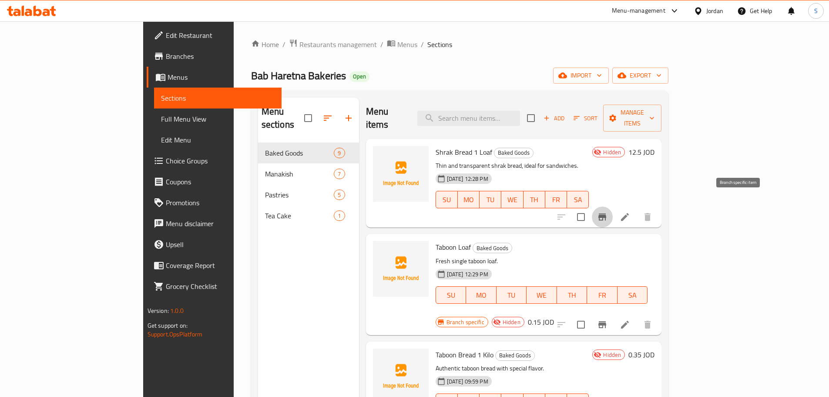
click at [608, 212] on icon "Branch-specific-item" at bounding box center [602, 217] width 10 height 10
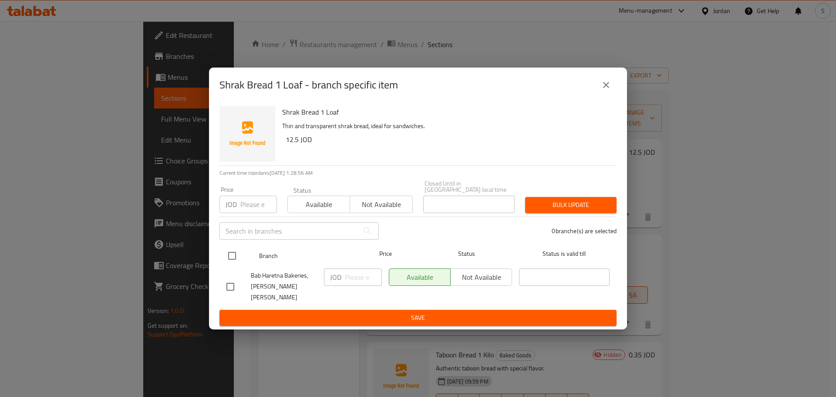
click at [229, 256] on input "checkbox" at bounding box center [232, 255] width 18 height 18
checkbox input "true"
click at [358, 273] on input "number" at bounding box center [363, 276] width 37 height 17
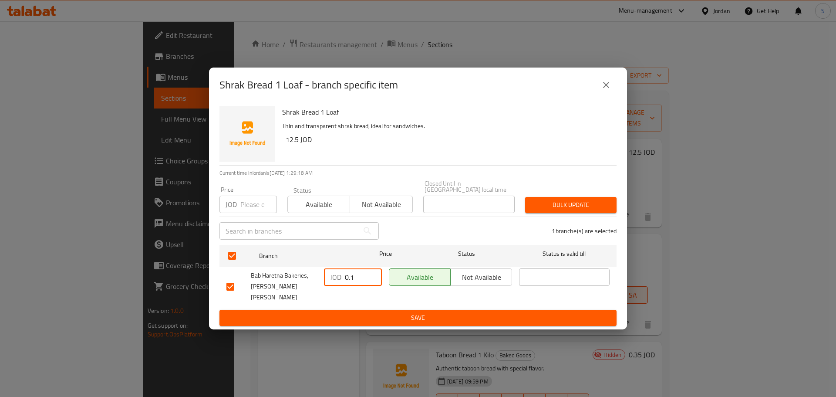
type input "0.15"
click at [522, 312] on span "Save" at bounding box center [417, 317] width 383 height 11
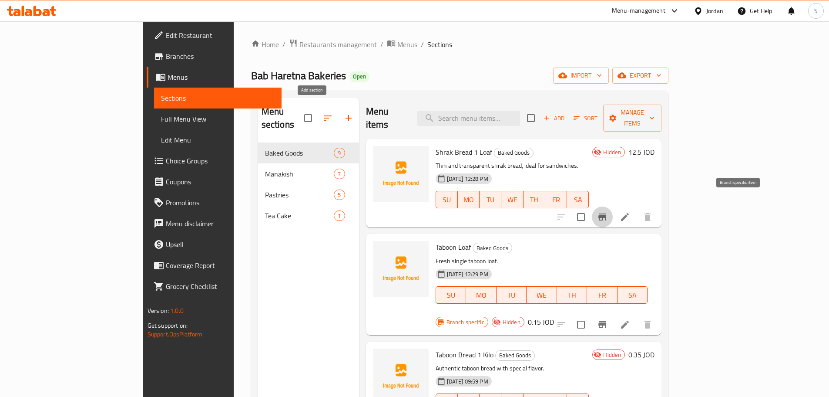
click at [343, 115] on icon "button" at bounding box center [348, 118] width 10 height 10
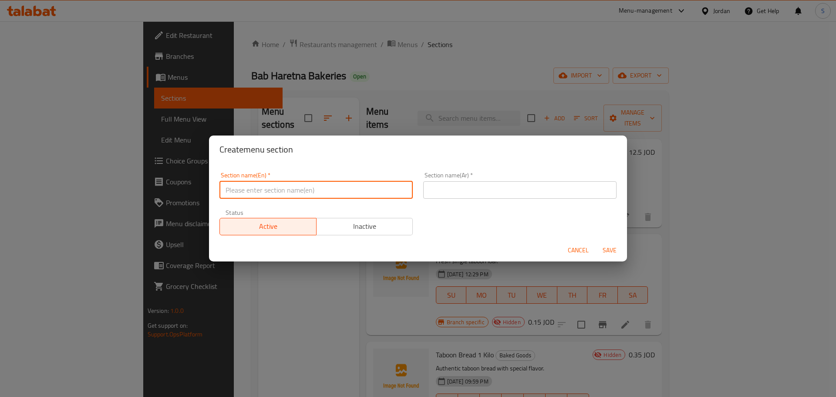
click at [352, 194] on input "text" at bounding box center [315, 189] width 193 height 17
type input "Pizza"
click at [442, 193] on input "text" at bounding box center [519, 189] width 193 height 17
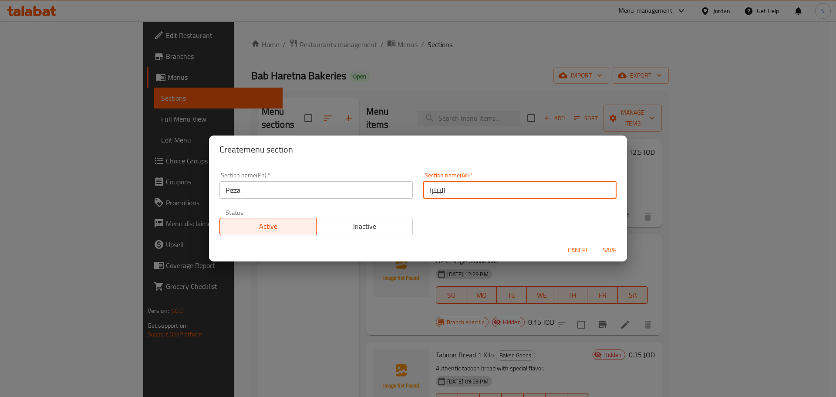
type input "البيتزا"
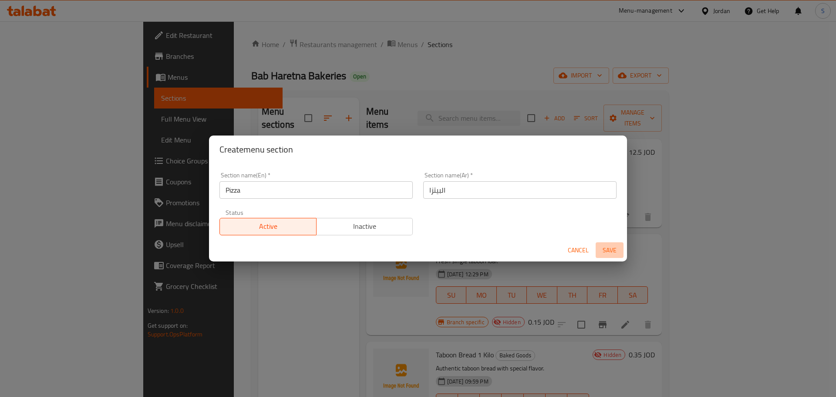
click at [610, 252] on span "Save" at bounding box center [609, 250] width 21 height 11
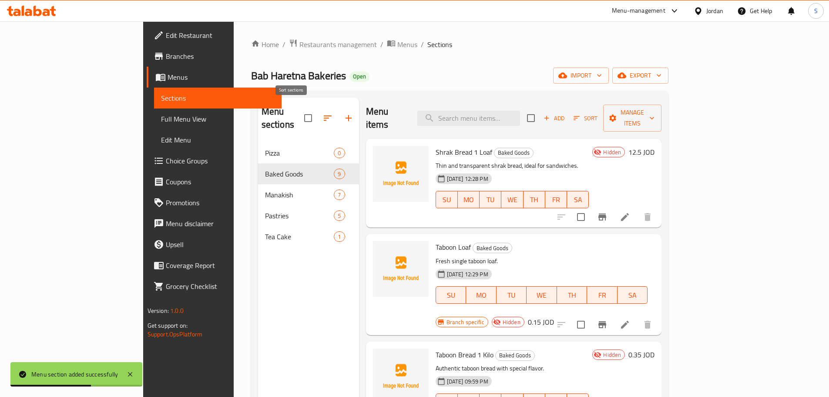
click at [323, 114] on icon "button" at bounding box center [328, 118] width 10 height 10
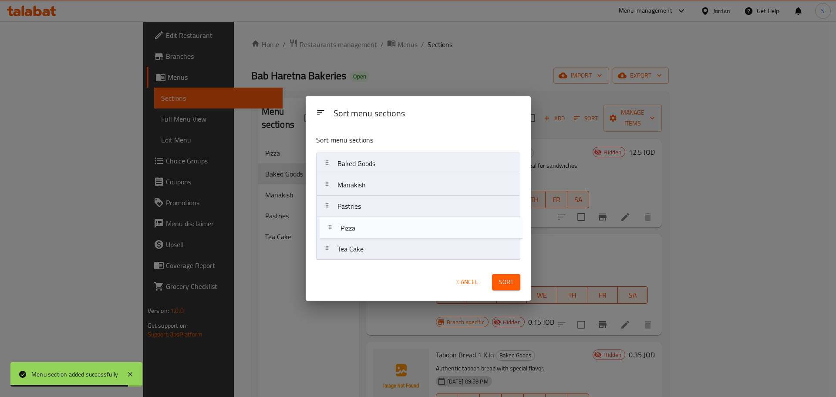
drag, startPoint x: 339, startPoint y: 168, endPoint x: 342, endPoint y: 244, distance: 76.7
click at [343, 244] on nav "Pizza Baked Goods Manakish Pastries Tea Cake" at bounding box center [418, 206] width 204 height 108
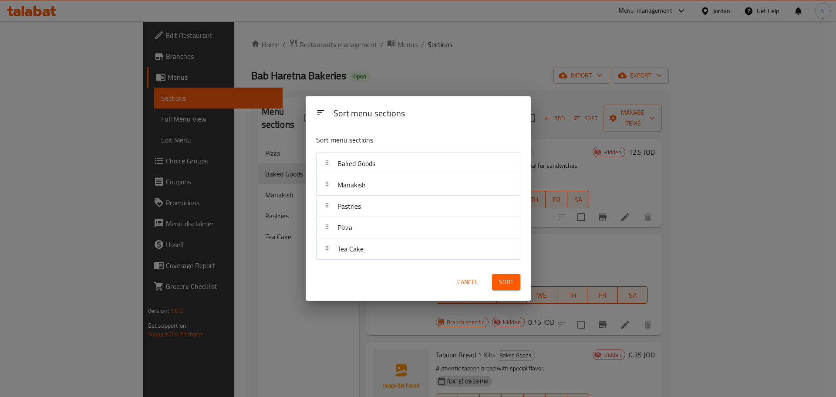
click at [510, 286] on span "Sort" at bounding box center [506, 281] width 14 height 11
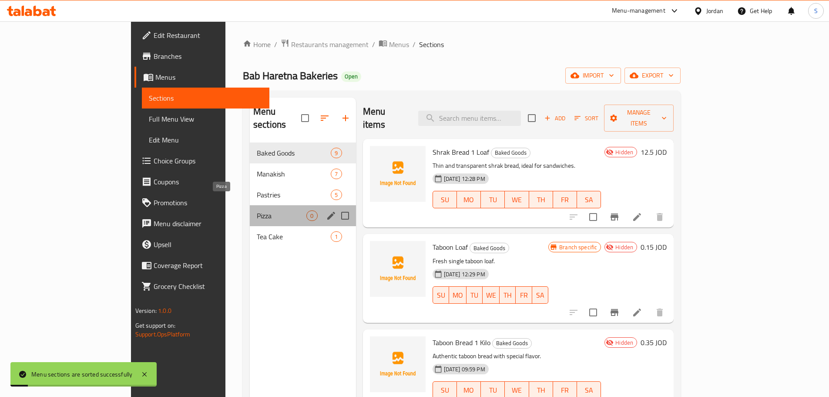
click at [257, 210] on span "Pizza" at bounding box center [282, 215] width 50 height 10
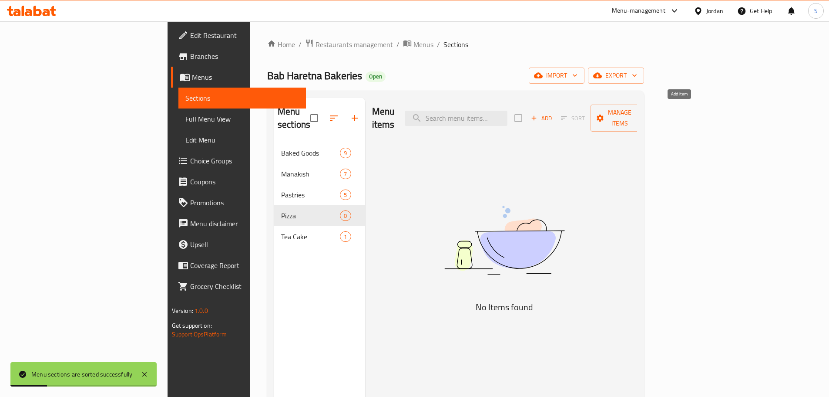
click at [538, 114] on icon "button" at bounding box center [534, 118] width 8 height 8
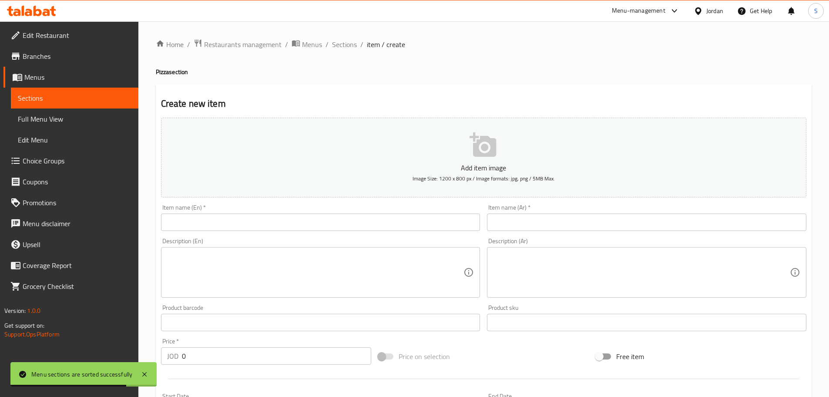
click at [514, 223] on input "text" at bounding box center [646, 221] width 319 height 17
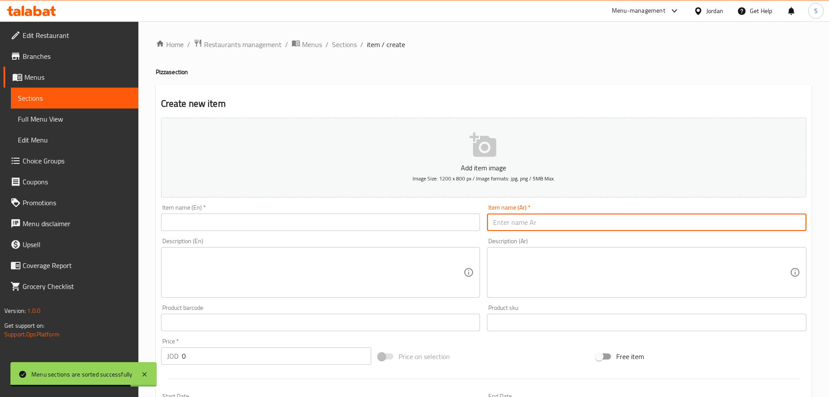
paste input "بيتزا خضار"
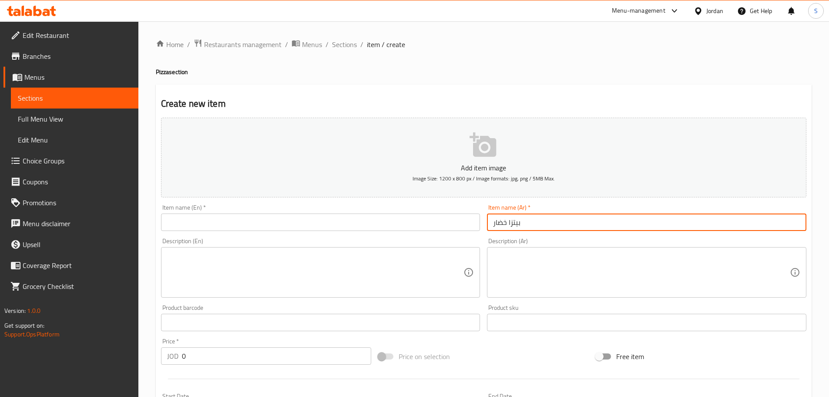
type input "بيتزا خضار"
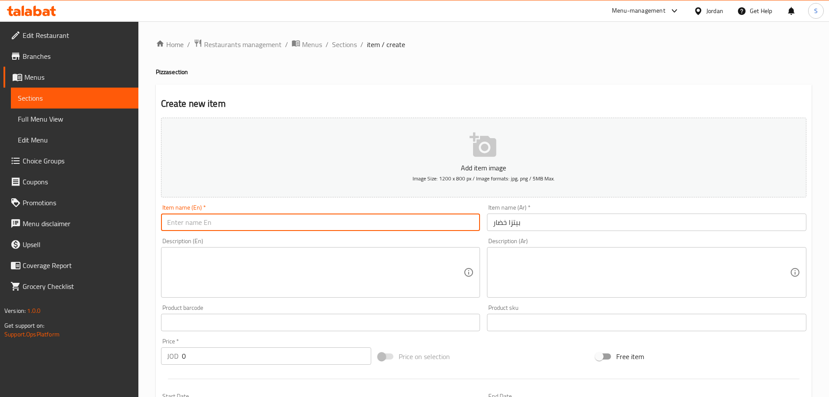
click at [220, 225] on input "text" at bounding box center [320, 221] width 319 height 17
paste input "Vegetable pizza"
type input "Vegetable Pizza"
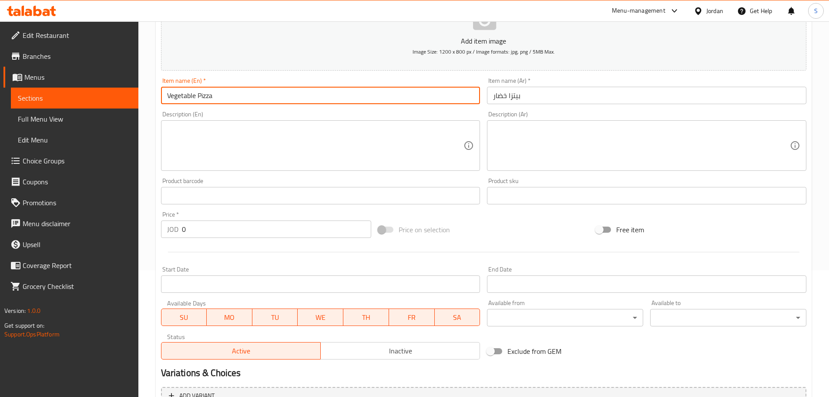
scroll to position [131, 0]
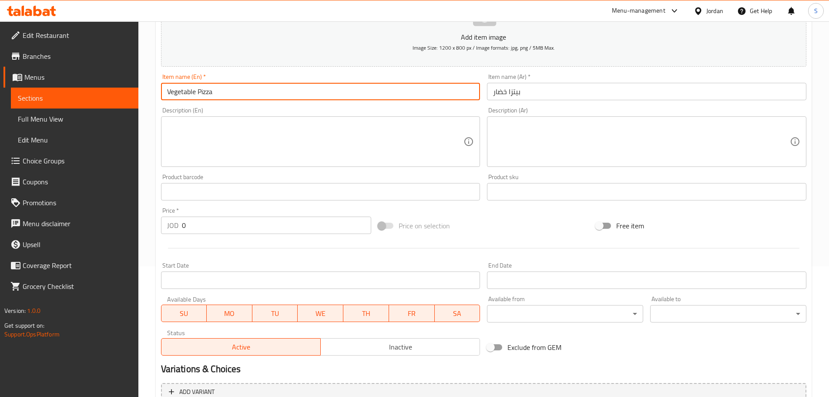
drag, startPoint x: 393, startPoint y: 343, endPoint x: 376, endPoint y: 336, distance: 18.0
click at [393, 343] on span "Inactive" at bounding box center [400, 346] width 152 height 13
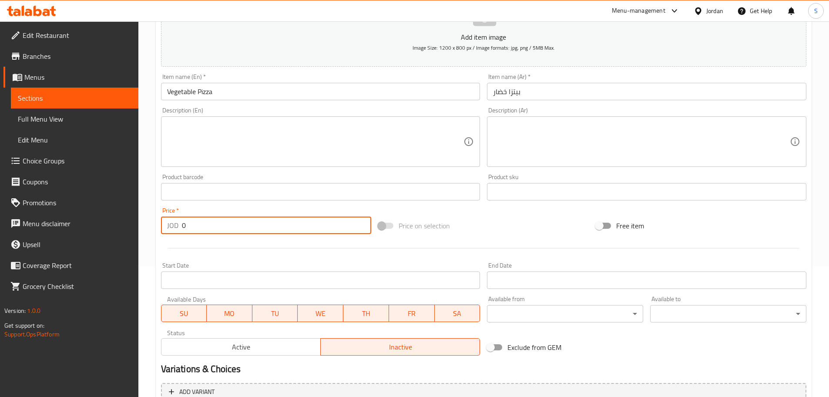
drag, startPoint x: 194, startPoint y: 223, endPoint x: 179, endPoint y: 223, distance: 14.8
click at [179, 223] on div "JOD 0 Price *" at bounding box center [266, 224] width 211 height 17
type input "3"
click at [229, 145] on textarea at bounding box center [315, 141] width 297 height 41
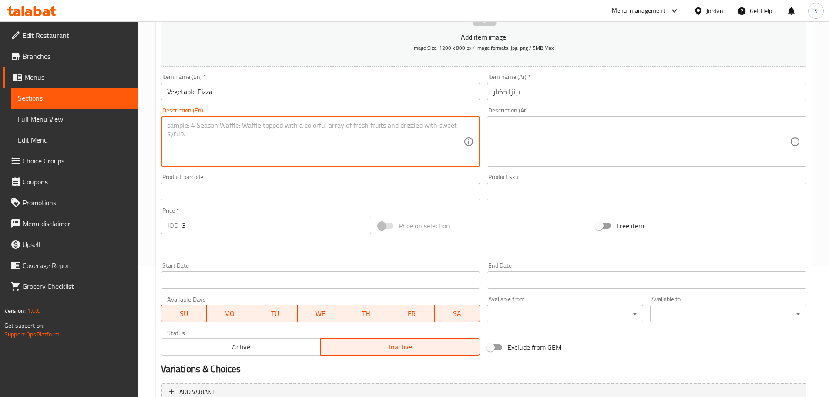
click at [529, 128] on textarea at bounding box center [641, 141] width 297 height 41
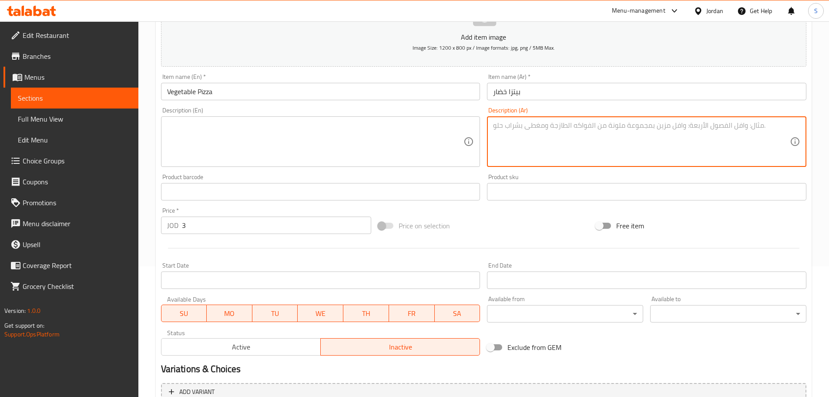
paste textarea "عجينة بيتزا هشّة مغطاة بصلصة الطماطم الغنية، جبنة الموزاريلا، ومزيج طازج من الف…"
click at [738, 126] on textarea "عجينة بيتزا هشّة مغطاة بصلصة الطماطم الغنية، جبنة الموزاريلا، ومزيج طازج من الف…" at bounding box center [641, 141] width 297 height 41
type textarea "عجينة بيتزا هشة مغطاة بصلصة الطماطم الغنية، جبنة الموزاريلا، ومزيج طازج من الفل…"
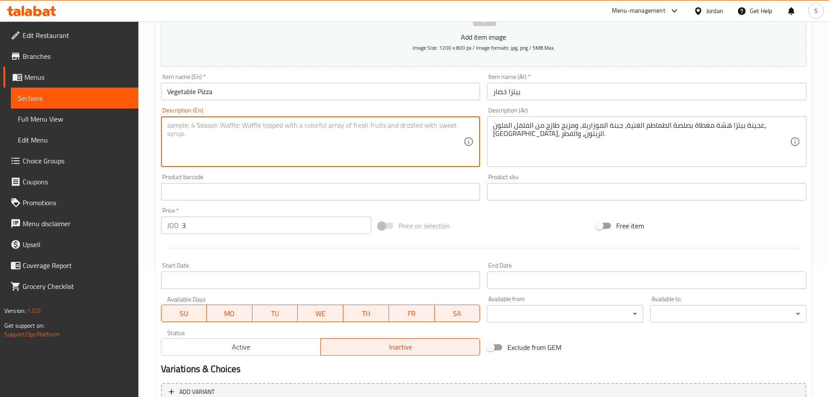
click at [312, 134] on textarea at bounding box center [315, 141] width 297 height 41
paste textarea "Crispy pizza dough topped with rich tomato sauce, mozzarella cheese, and a fres…"
click at [387, 128] on textarea "Crispy pizza dough topped with rich tomato sauce, mozzarella cheese, and a fres…" at bounding box center [315, 141] width 297 height 41
click at [450, 123] on textarea "Crispy pizza dough topped with rich tomato sauce, mozzarella cheese, and fresh …" at bounding box center [315, 141] width 297 height 41
click at [420, 125] on textarea "Crispy pizza dough topped with rich tomato sauce, mozzarella cheese, and fresh …" at bounding box center [315, 141] width 297 height 41
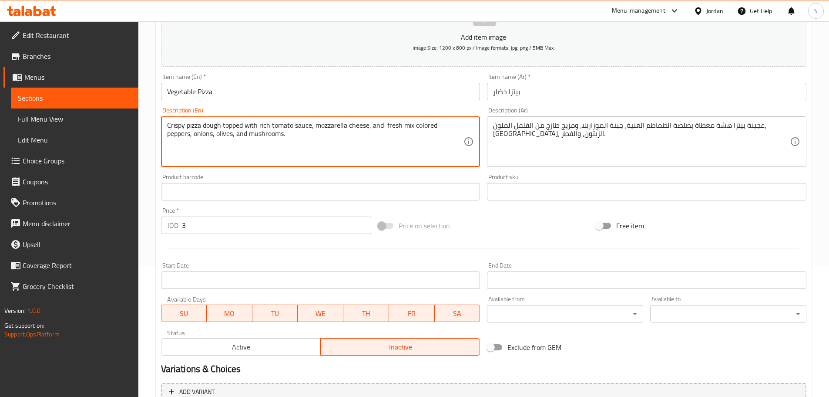
type textarea "Crispy pizza dough topped with rich tomato sauce, mozzarella cheese, and fresh …"
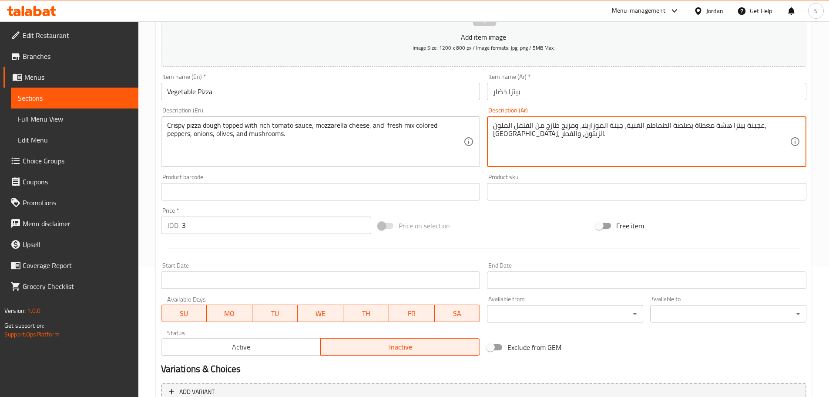
drag, startPoint x: 750, startPoint y: 126, endPoint x: 737, endPoint y: 128, distance: 12.7
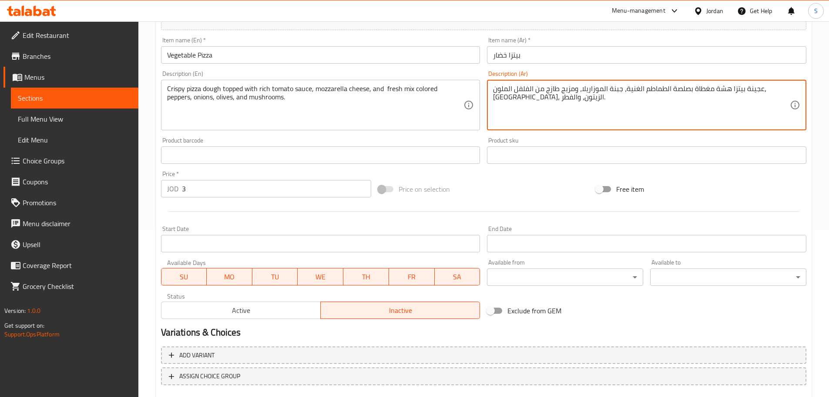
scroll to position [218, 0]
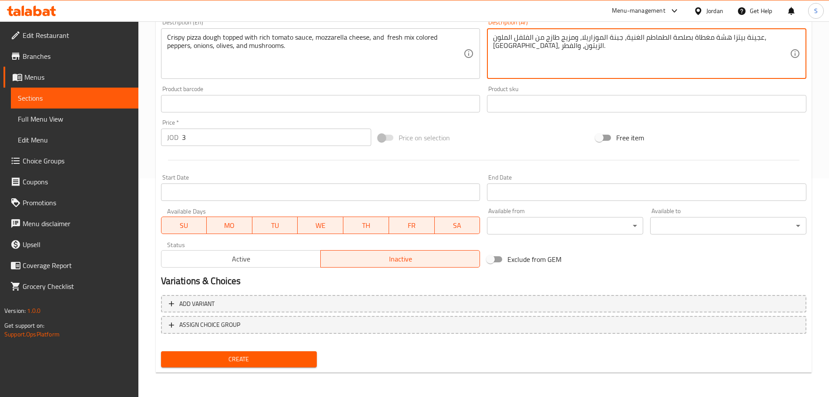
click at [305, 355] on span "Create" at bounding box center [239, 358] width 142 height 11
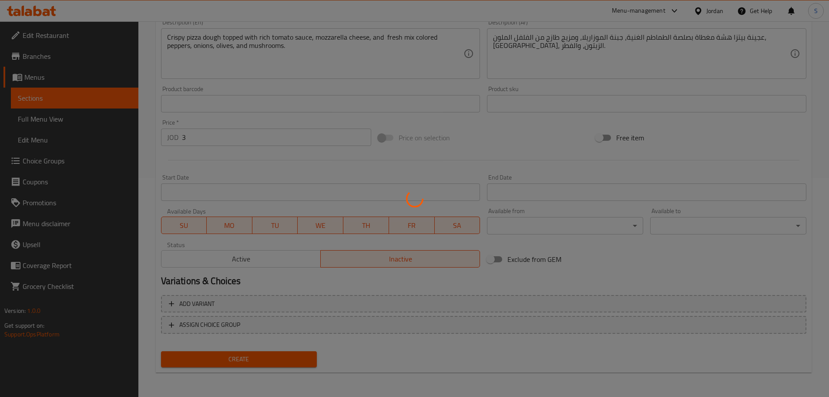
type input "0"
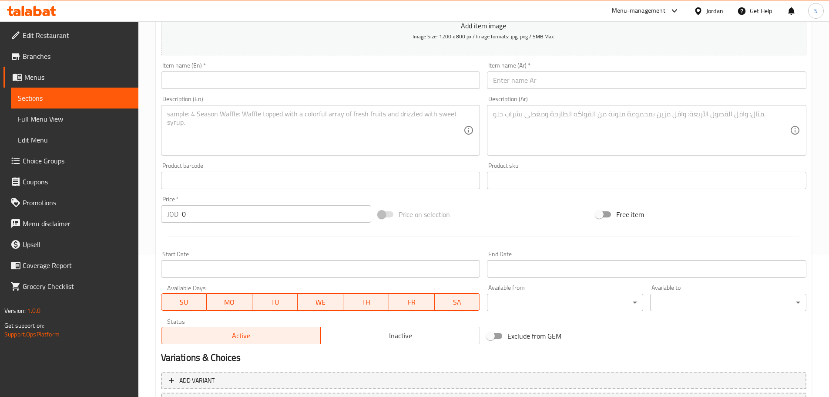
scroll to position [131, 0]
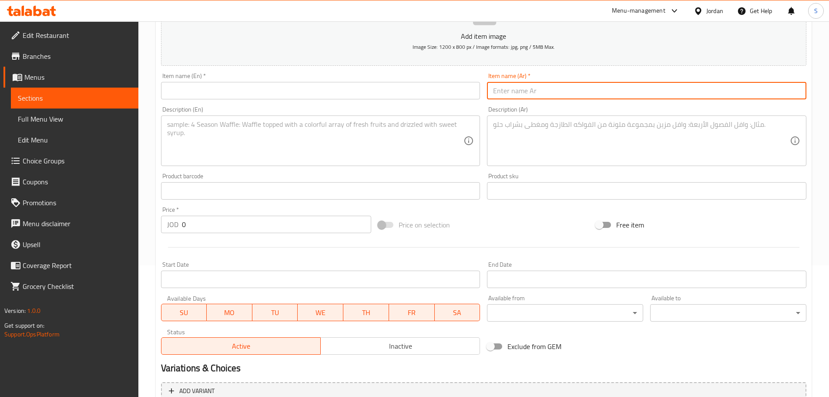
click at [521, 91] on input "text" at bounding box center [646, 90] width 319 height 17
paste input "بيتزا تركي"
type input "بيتزا تركي"
click at [243, 92] on input "text" at bounding box center [320, 90] width 319 height 17
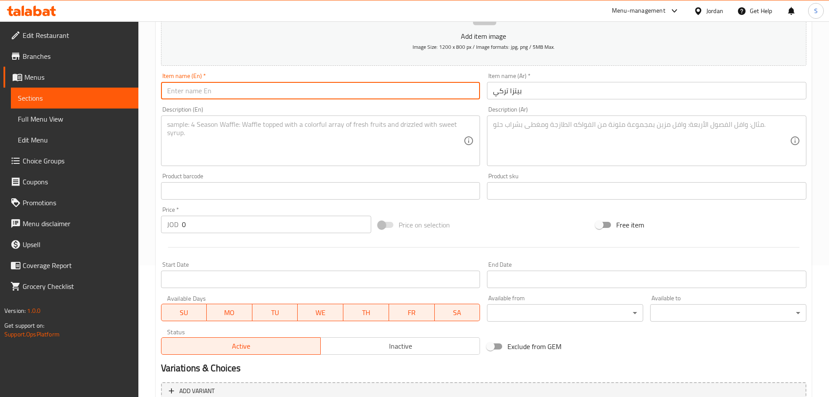
paste input "Turkish pizza"
click at [192, 91] on input "Turkish pizza" at bounding box center [320, 90] width 319 height 17
type input "Turkish Pizza"
click at [212, 128] on textarea at bounding box center [315, 140] width 297 height 41
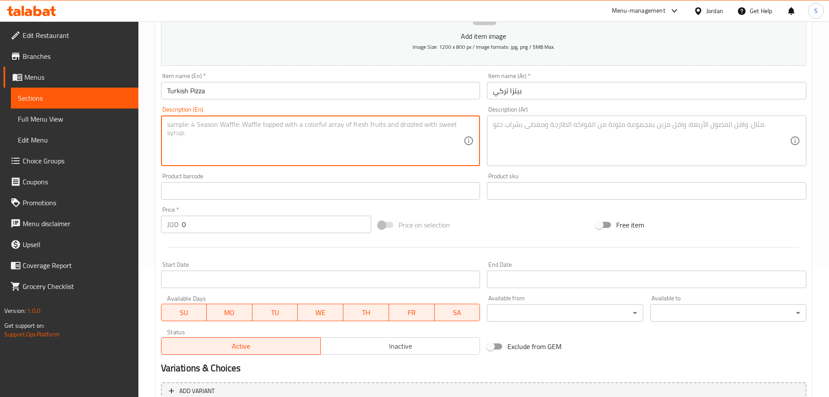
paste textarea "عجينة البيتزا التقليدية المغطاة بخلطة اللحم المفروم التركيّة الممزوجة بالبصل، ا…"
type textarea "عجينة البيتزا التقليدية المغطاة بخلطة اللحم المفروم التركيّة الممزوجة بالبصل، ا…"
click at [537, 128] on textarea at bounding box center [641, 140] width 297 height 41
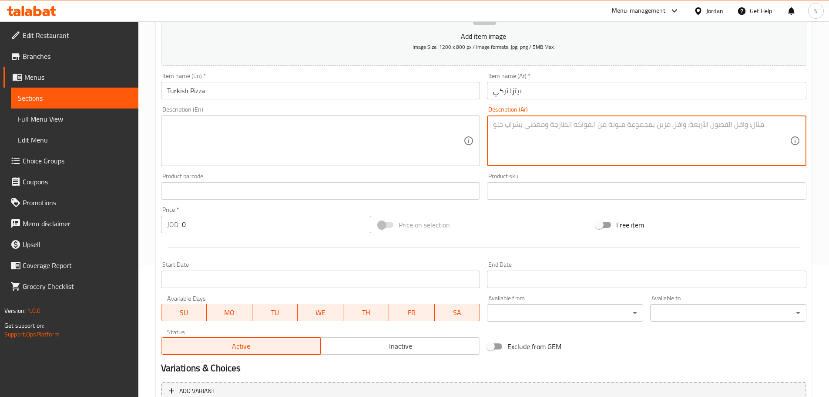
paste textarea "عجينة البيتزا التقليدية المغطاة بخلطة اللحم المفروم التركيّة الممزوجة بالبصل، ا…"
type textarea "عجينة البيتزا التقليدية المغطاة بخلطة اللحم المفروم التركيّة الممزوجة بالبصل، ا…"
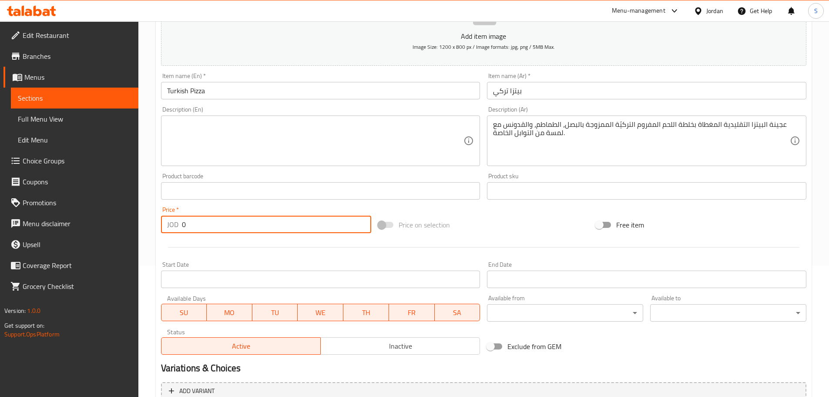
drag, startPoint x: 192, startPoint y: 226, endPoint x: 175, endPoint y: 227, distance: 16.1
click at [175, 227] on div "JOD 0 Price *" at bounding box center [266, 223] width 211 height 17
type input "3"
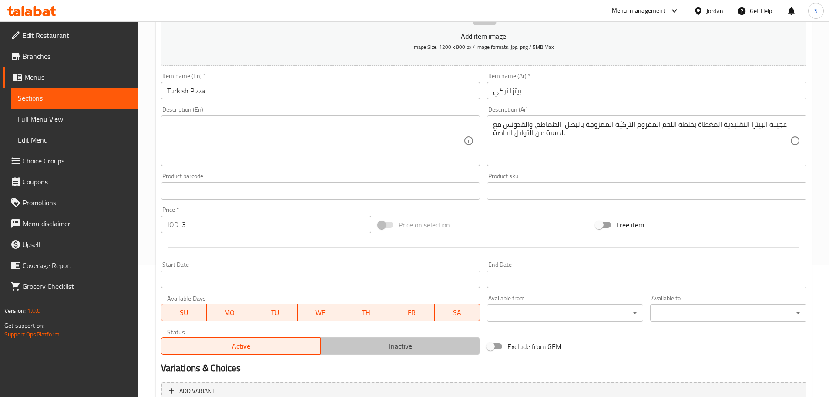
click at [460, 348] on span "Inactive" at bounding box center [400, 345] width 152 height 13
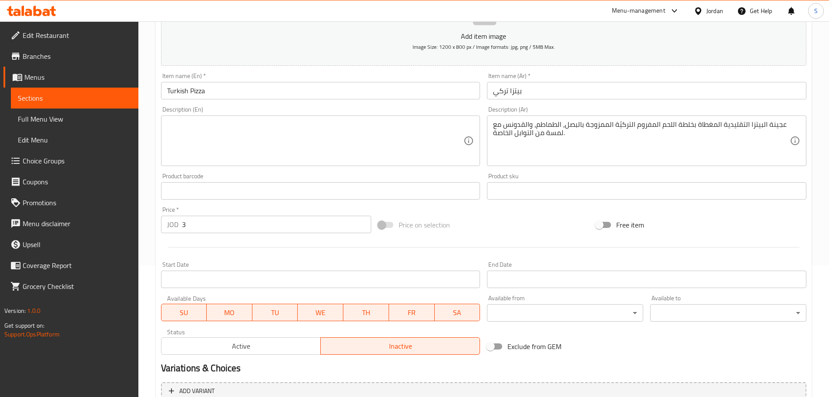
type button "1"
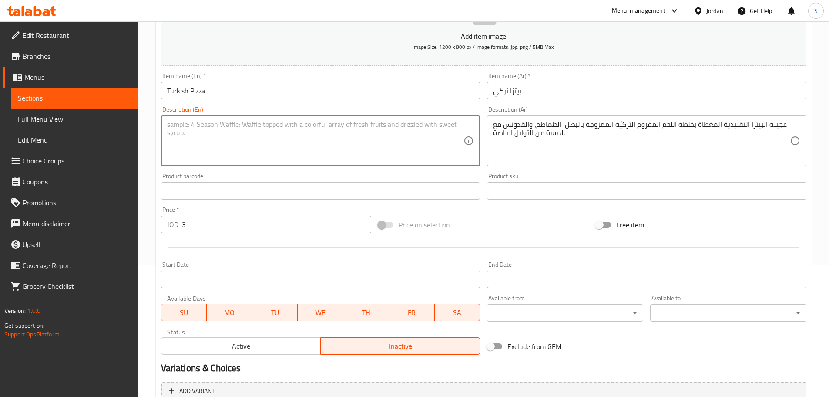
click at [306, 128] on textarea at bounding box center [315, 140] width 297 height 41
paste textarea "Traditional pizza dough topped with Turkish minced meat mixed with onions, toma…"
click at [185, 134] on textarea "Traditional pizza dough topped with Turkish minced meat mixed with onions, toma…" at bounding box center [315, 140] width 297 height 41
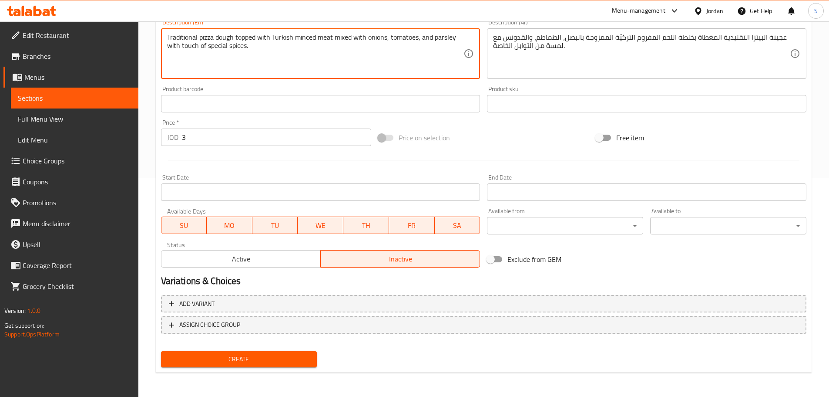
type textarea "Traditional pizza dough topped with Turkish minced meat mixed with onions, toma…"
click at [279, 356] on span "Create" at bounding box center [239, 358] width 142 height 11
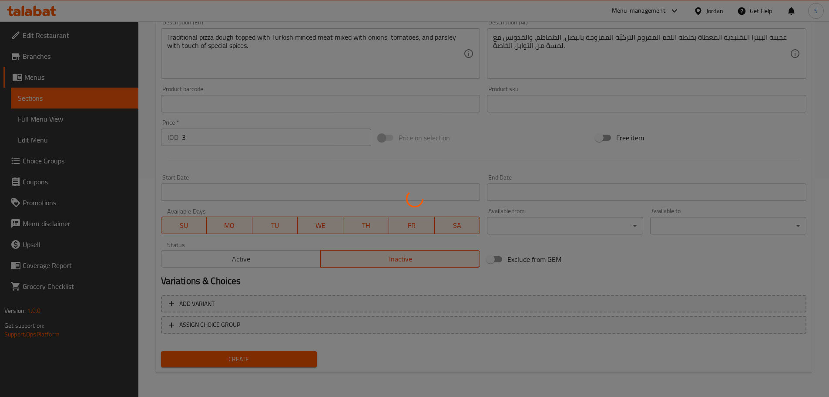
type input "0"
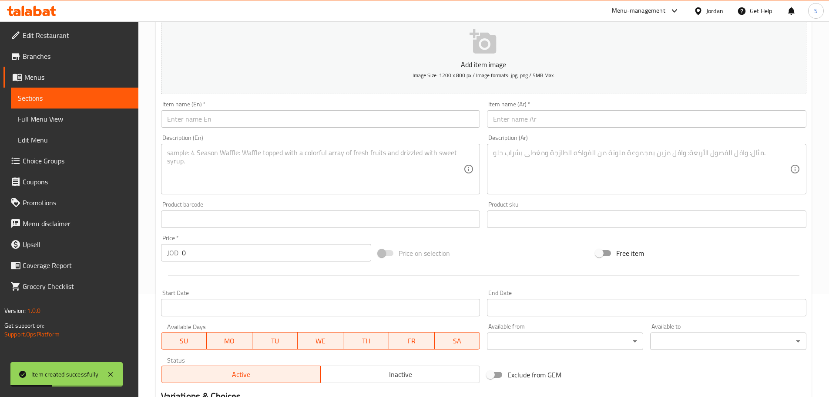
scroll to position [88, 0]
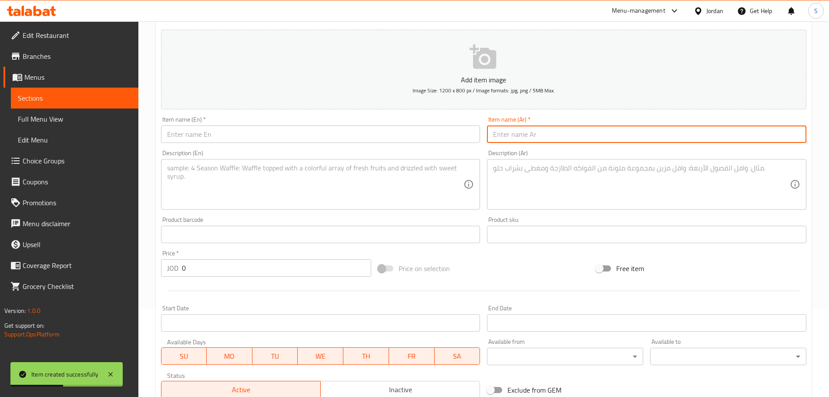
click at [501, 137] on input "text" at bounding box center [646, 133] width 319 height 17
paste input "[PERSON_NAME]"
type input "[PERSON_NAME]"
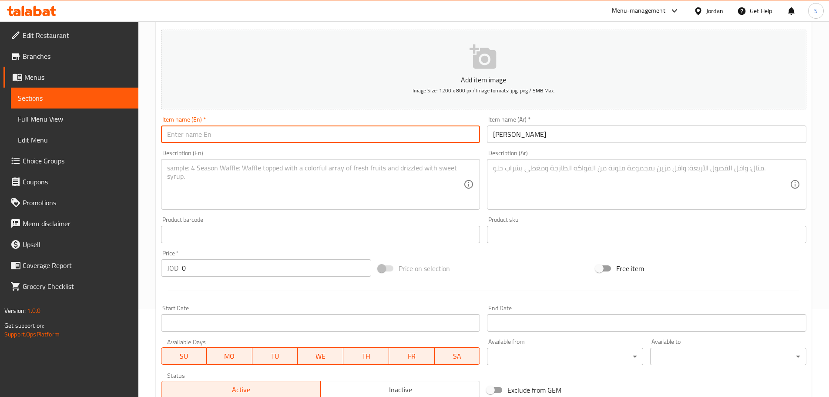
click at [214, 134] on input "text" at bounding box center [320, 133] width 319 height 17
paste input "Salami pizza"
click at [191, 135] on input "Salami pizza" at bounding box center [320, 133] width 319 height 17
type input "Salami Pizza"
click at [229, 173] on textarea at bounding box center [315, 184] width 297 height 41
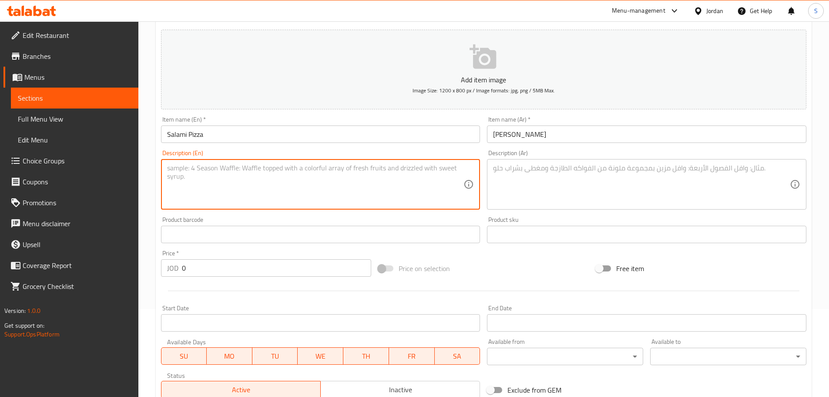
click at [202, 166] on textarea at bounding box center [315, 184] width 297 height 41
paste textarea "Delicious pizza topped with melted mozzarella cheese and seasoned salami pieces…"
type textarea "Delicious pizza topped with melted mozzarella cheese and seasoned salami pieces…"
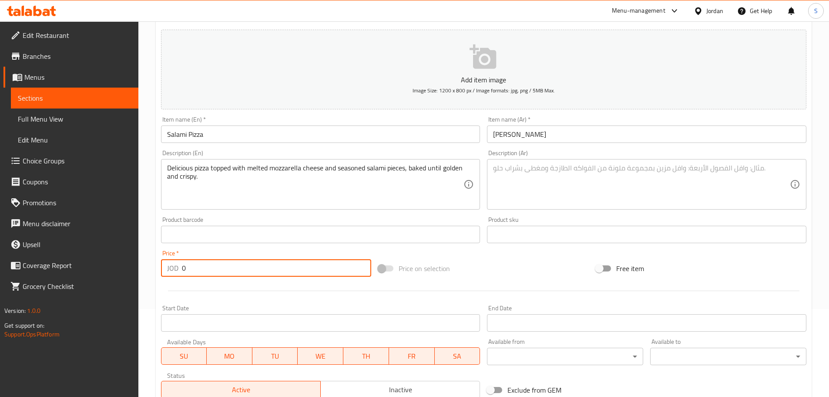
drag, startPoint x: 191, startPoint y: 272, endPoint x: 178, endPoint y: 272, distance: 12.2
click at [178, 272] on div "JOD 0 Price *" at bounding box center [266, 267] width 211 height 17
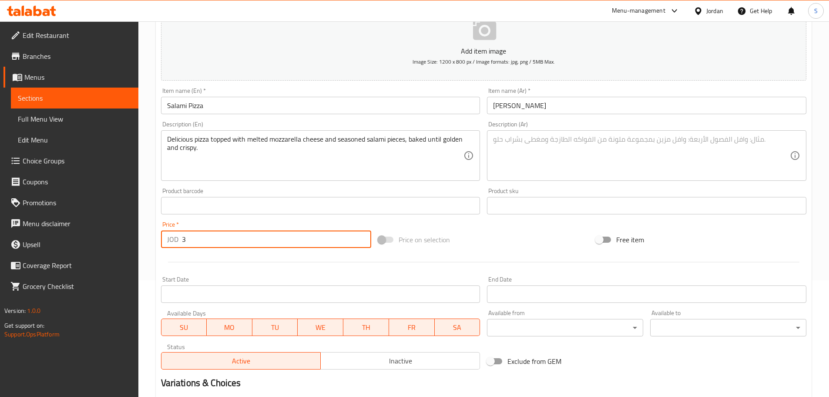
scroll to position [131, 0]
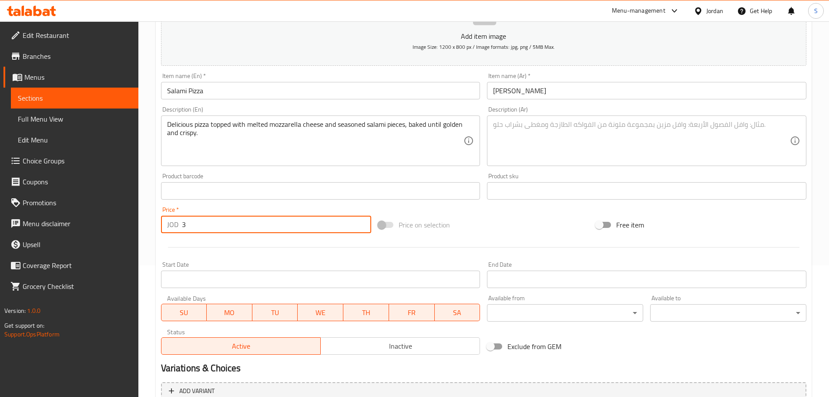
type input "3"
click at [406, 343] on span "Inactive" at bounding box center [400, 345] width 152 height 13
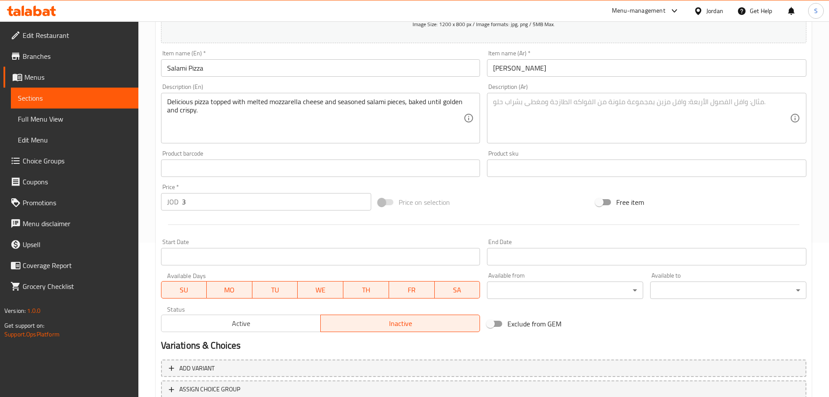
scroll to position [175, 0]
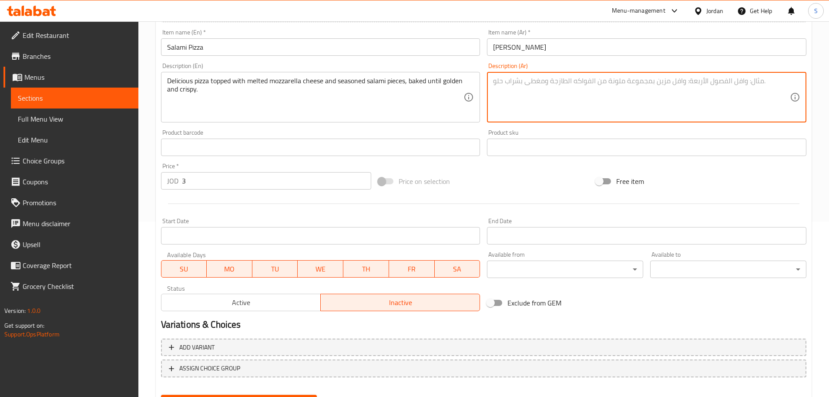
click at [499, 83] on textarea at bounding box center [641, 97] width 297 height 41
paste textarea "بيتزا شهية مع طبقة من جبنة الموزاريلا الذائبة وقطع السلامي المتبّلة، مخبوزة حتى…"
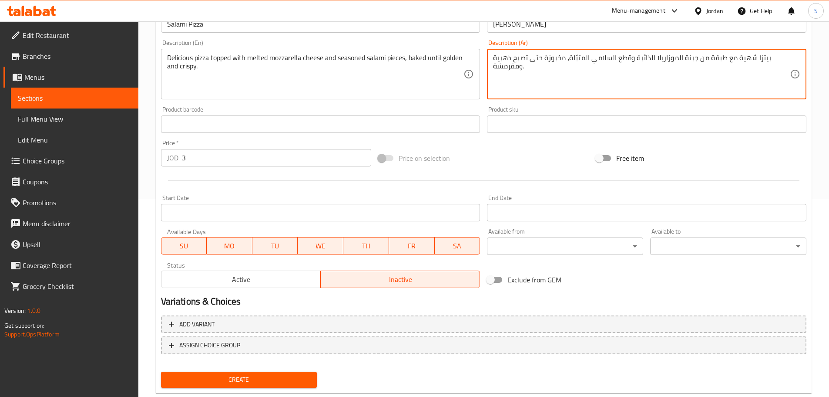
scroll to position [218, 0]
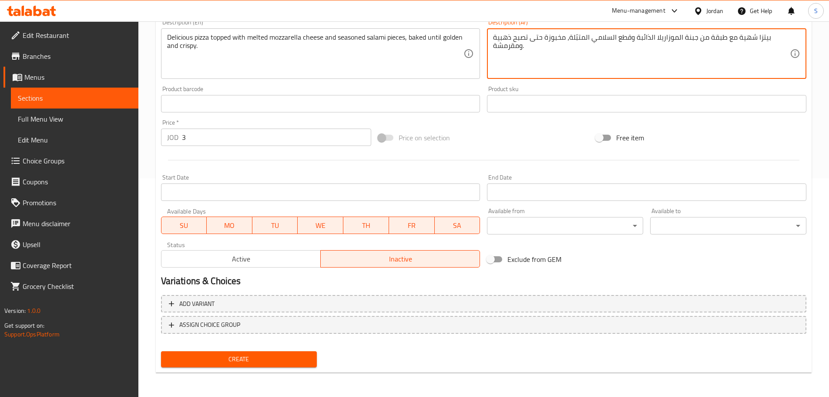
type textarea "بيتزا شهية مع طبقة من جبنة الموزاريلا الذائبة وقطع السلامي المتبّلة، مخبوزة حتى…"
click at [281, 355] on span "Create" at bounding box center [239, 358] width 142 height 11
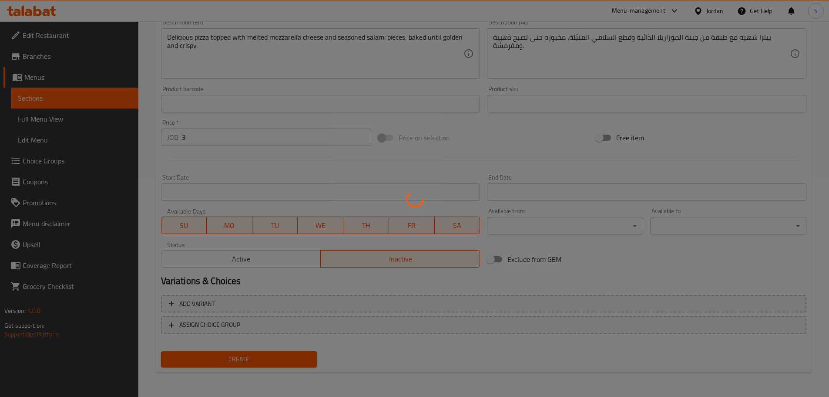
type input "0"
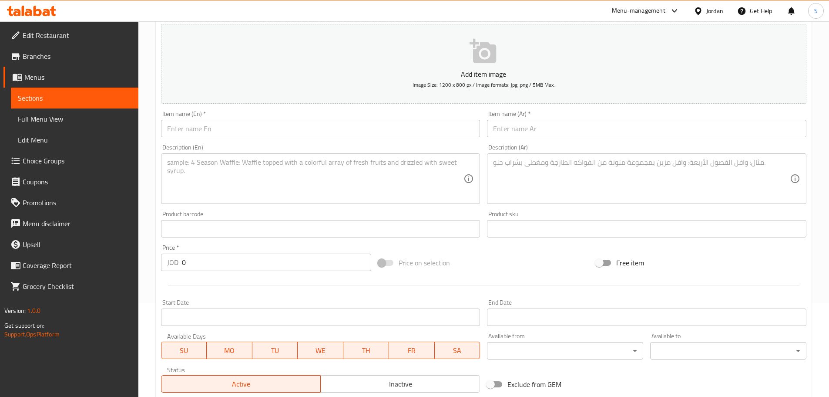
scroll to position [0, 0]
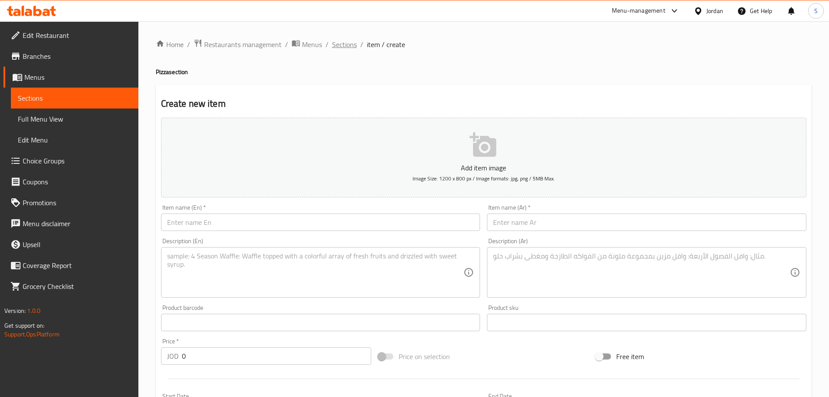
click at [338, 47] on span "Sections" at bounding box center [344, 44] width 25 height 10
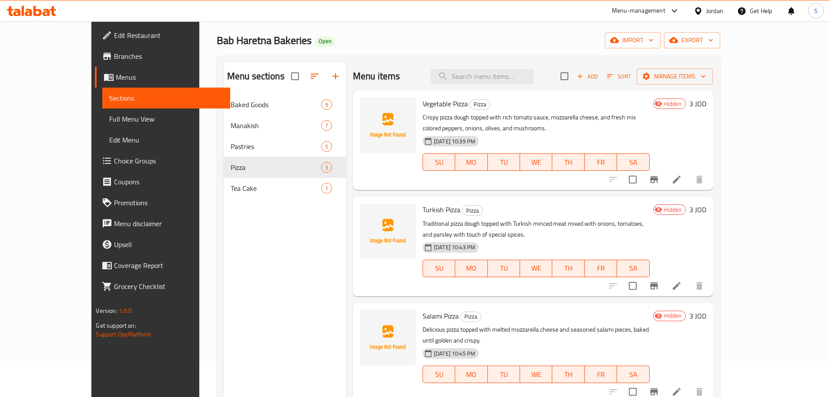
scroll to position [35, 0]
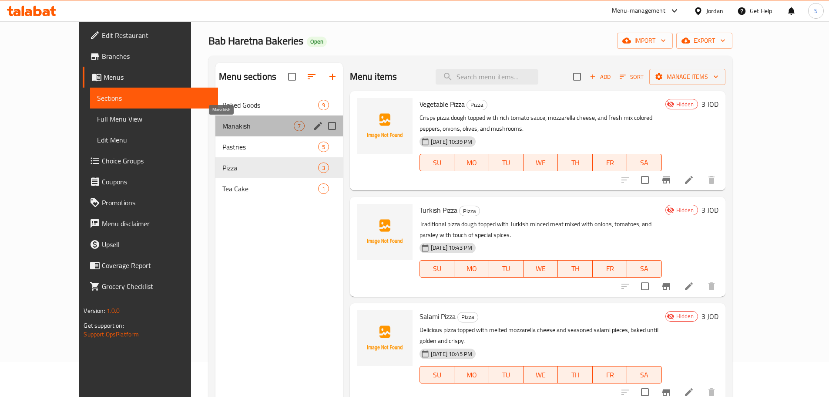
click at [222, 128] on span "Manakish" at bounding box center [257, 126] width 71 height 10
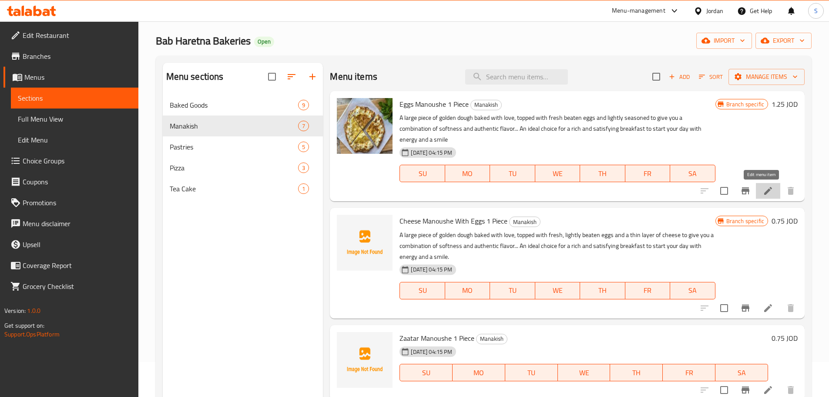
click at [763, 190] on icon at bounding box center [768, 190] width 10 height 10
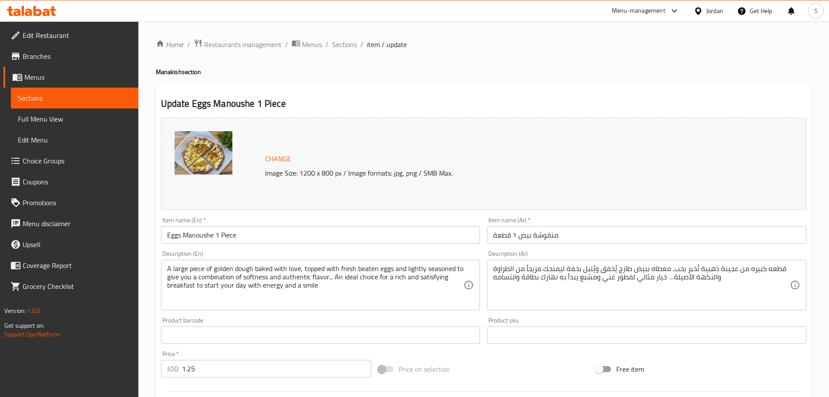
click at [245, 237] on input "Eggs Manoushe 1 Piece" at bounding box center [320, 234] width 319 height 17
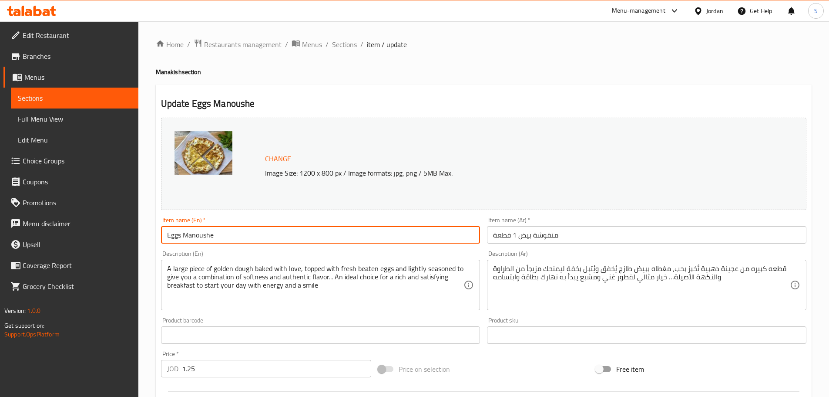
type input "Eggs Manoushe"
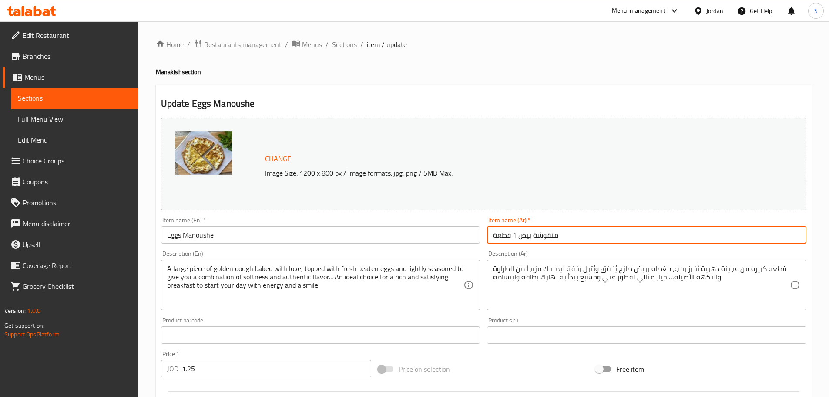
drag, startPoint x: 517, startPoint y: 236, endPoint x: 498, endPoint y: 235, distance: 19.2
click at [498, 235] on input "منقوشة بيض 1 قطعة" at bounding box center [646, 234] width 319 height 17
drag, startPoint x: 501, startPoint y: 235, endPoint x: 496, endPoint y: 236, distance: 5.0
click at [496, 236] on input "منقوشة بيض 1ة" at bounding box center [646, 234] width 319 height 17
drag, startPoint x: 496, startPoint y: 236, endPoint x: 492, endPoint y: 239, distance: 4.5
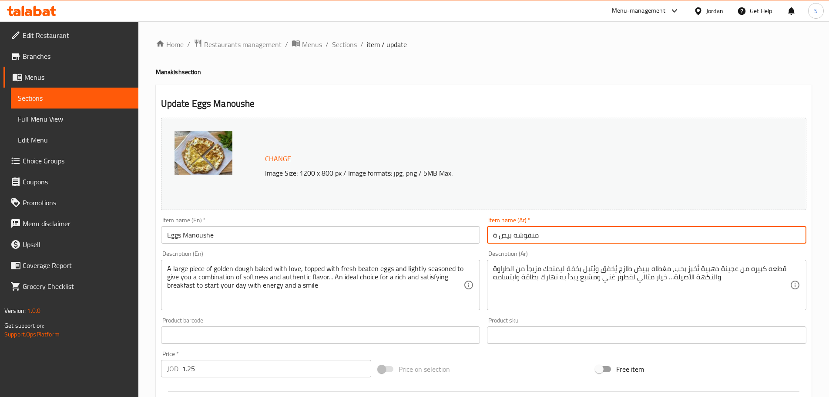
click at [492, 239] on input "منقوشة بيض ة" at bounding box center [646, 234] width 319 height 17
type input "منقوشة بيض"
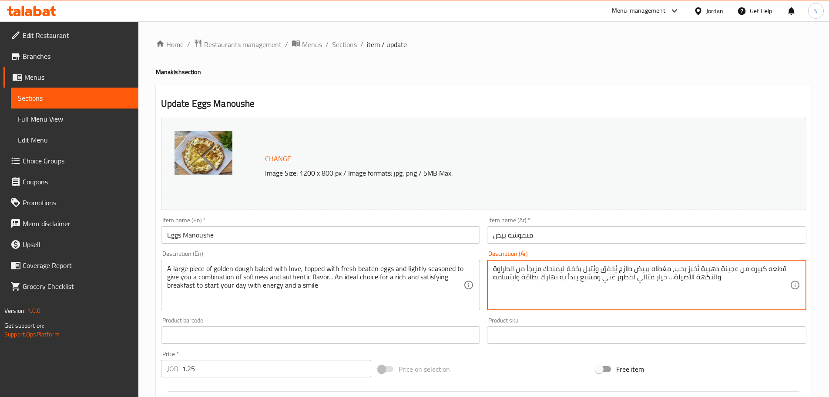
drag, startPoint x: 728, startPoint y: 280, endPoint x: 783, endPoint y: 207, distance: 92.3
paste textarea "منقوشة مخبوزة ببيضة كاملة."
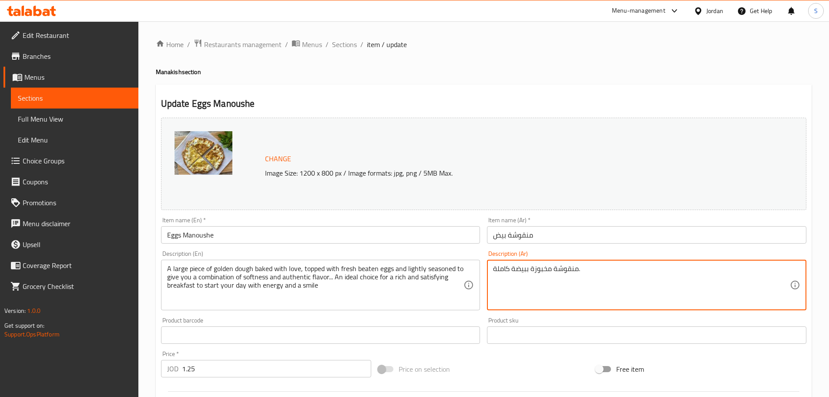
type textarea "منقوشة مخبوزة ببيضة كاملة."
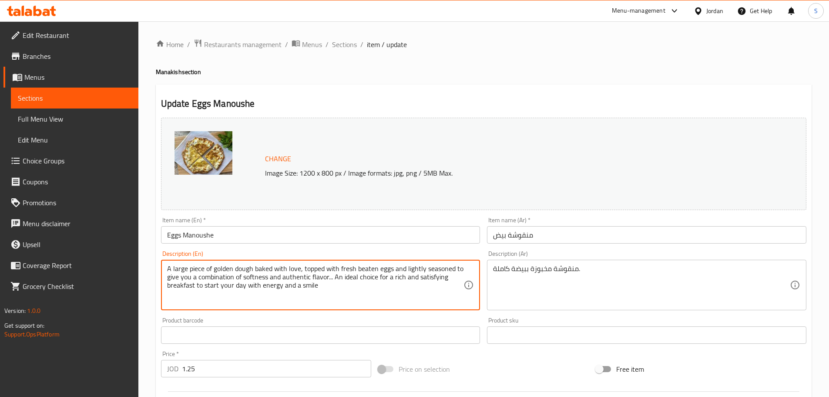
drag, startPoint x: 320, startPoint y: 288, endPoint x: 162, endPoint y: 269, distance: 159.5
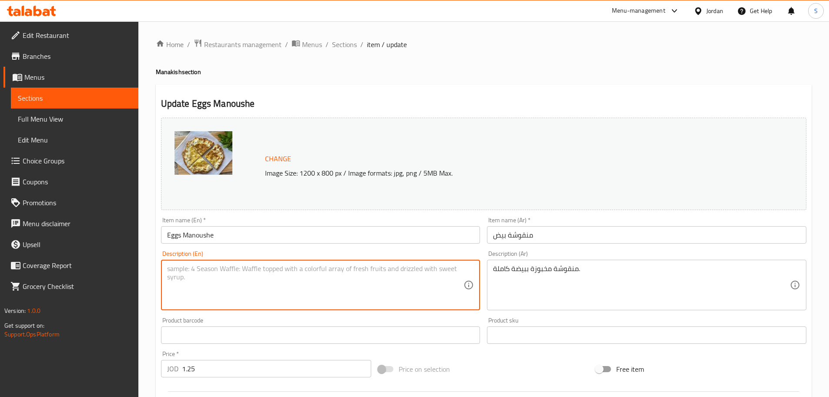
paste textarea "A large piece of golden dough baked with love, topped with fresh beaten eggs an…"
type textarea "A large piece of golden dough baked with love, topped with fresh beaten eggs an…"
click at [246, 272] on textarea at bounding box center [315, 284] width 297 height 41
paste textarea "Manakish baked with a whole egg."
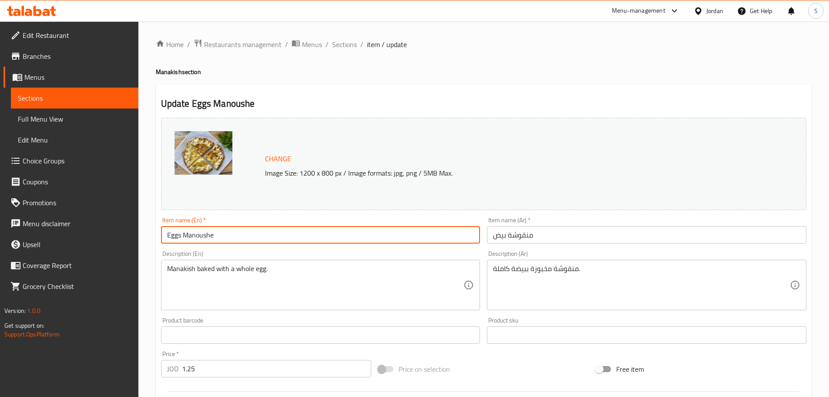
drag, startPoint x: 215, startPoint y: 240, endPoint x: 184, endPoint y: 236, distance: 31.6
click at [184, 236] on input "Eggs Manoushe" at bounding box center [320, 234] width 319 height 17
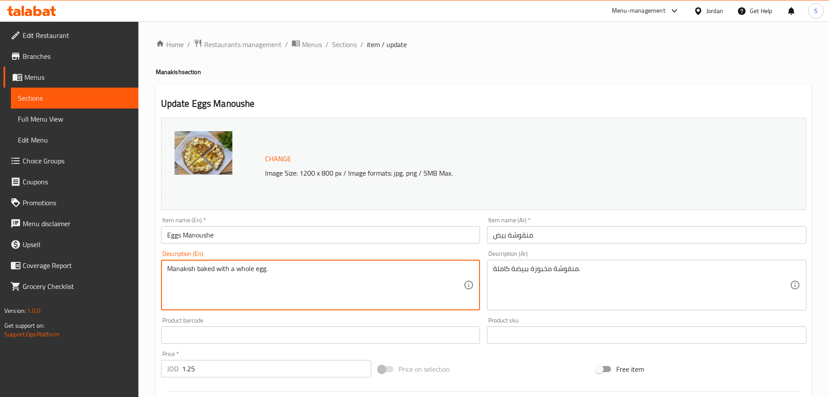
paste textarea "Manoushe"
drag, startPoint x: 200, startPoint y: 271, endPoint x: 161, endPoint y: 269, distance: 38.4
click at [161, 269] on div "Manakish baked Manoushe with a whole egg. Description (En)" at bounding box center [320, 284] width 319 height 50
click at [171, 274] on textarea "bBaked Manoushe with a whole egg." at bounding box center [315, 284] width 297 height 41
click at [192, 272] on textarea "Baked Manoushe with a whole egg." at bounding box center [315, 284] width 297 height 41
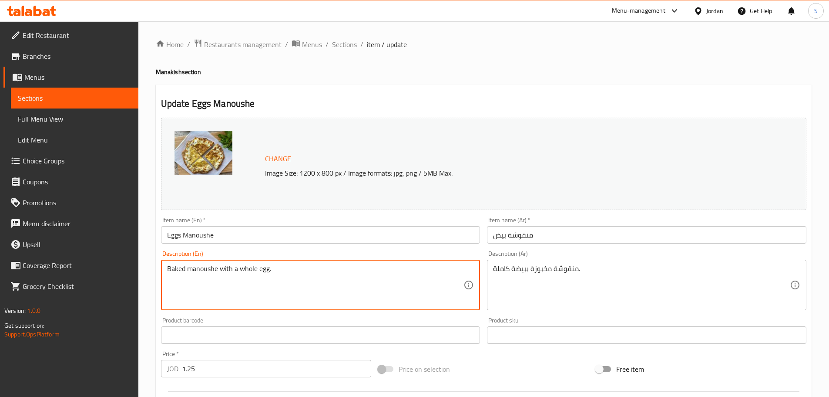
click at [239, 270] on textarea "Baked manoushe with a whole egg." at bounding box center [315, 284] width 297 height 41
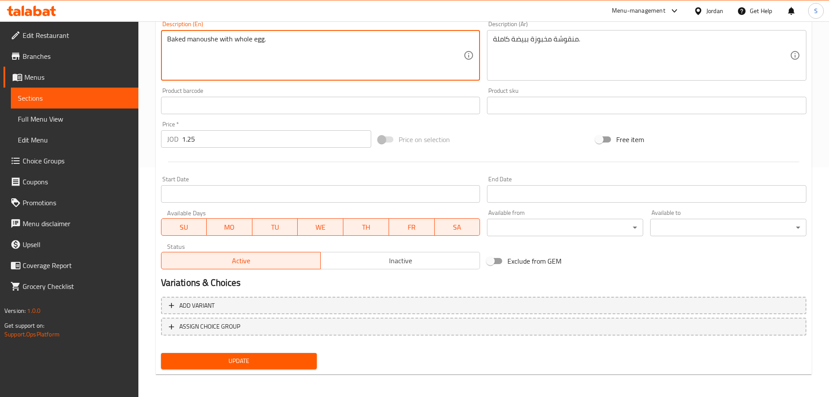
scroll to position [231, 0]
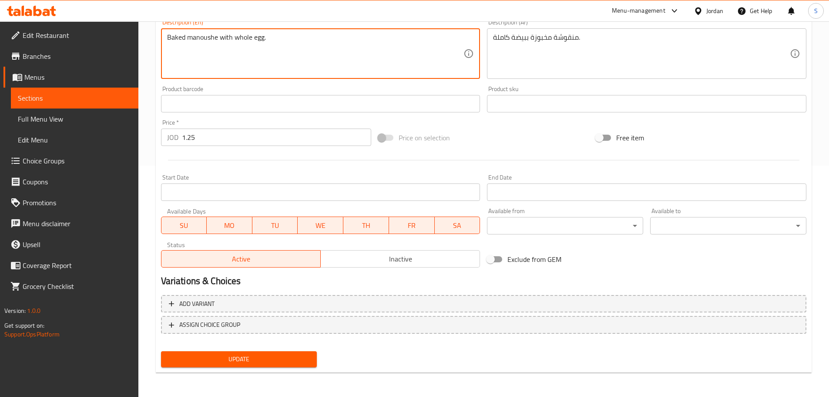
type textarea "Baked manoushe with whole egg."
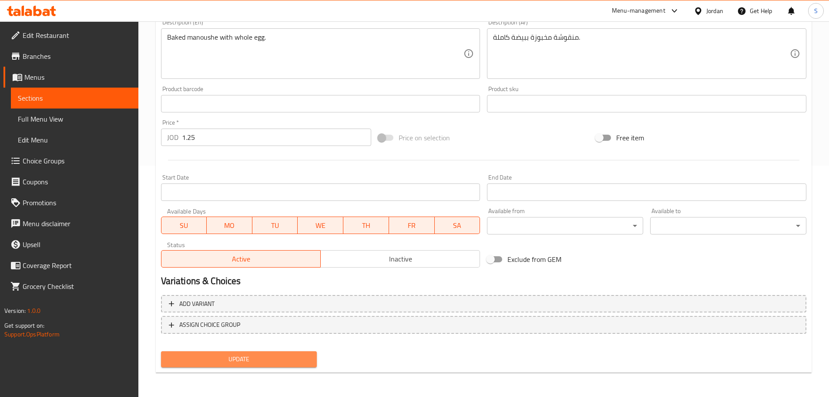
click at [293, 356] on span "Update" at bounding box center [239, 358] width 142 height 11
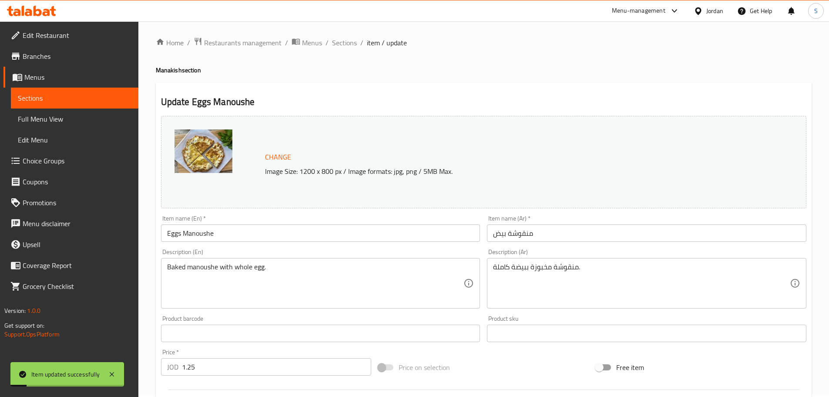
scroll to position [0, 0]
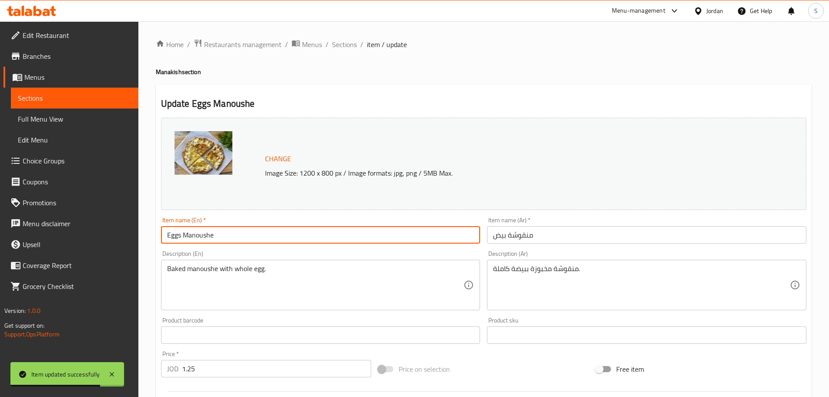
click at [265, 238] on input "Eggs Manoushe" at bounding box center [320, 234] width 319 height 17
drag, startPoint x: 222, startPoint y: 238, endPoint x: 215, endPoint y: 240, distance: 7.3
click at [215, 240] on input "Eggs Manoushe 1" at bounding box center [320, 234] width 319 height 17
paste input "piece"
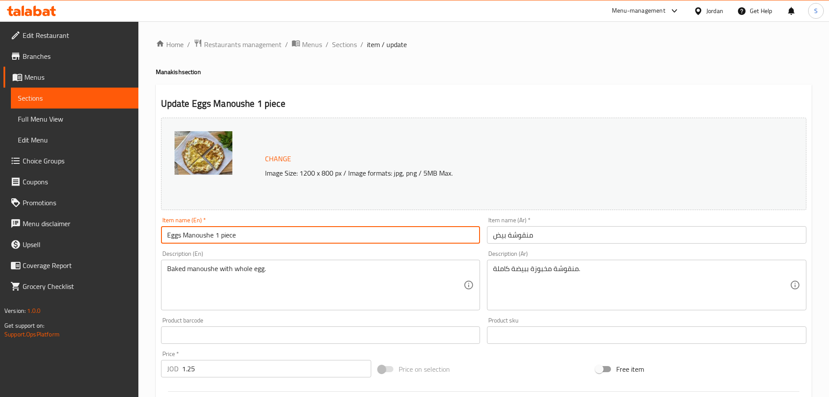
click at [223, 239] on input "Eggs Manoushe 1 piece" at bounding box center [320, 234] width 319 height 17
type input "Eggs Manoushe 1 Piece"
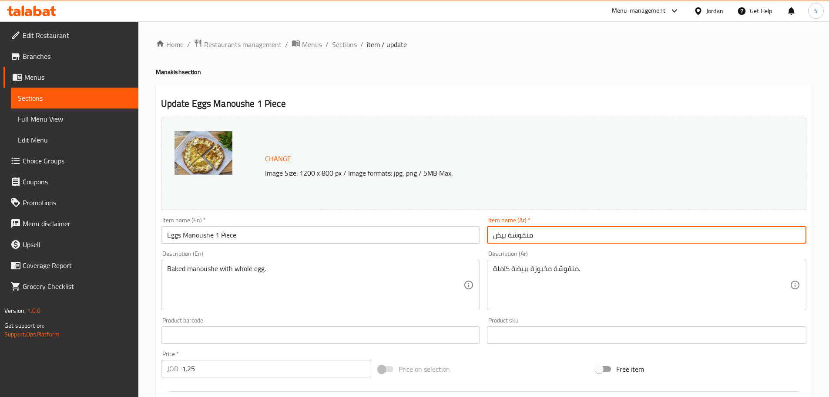
click at [553, 233] on input "منقوشة بيض" at bounding box center [646, 234] width 319 height 17
paste input "1 قطعة"
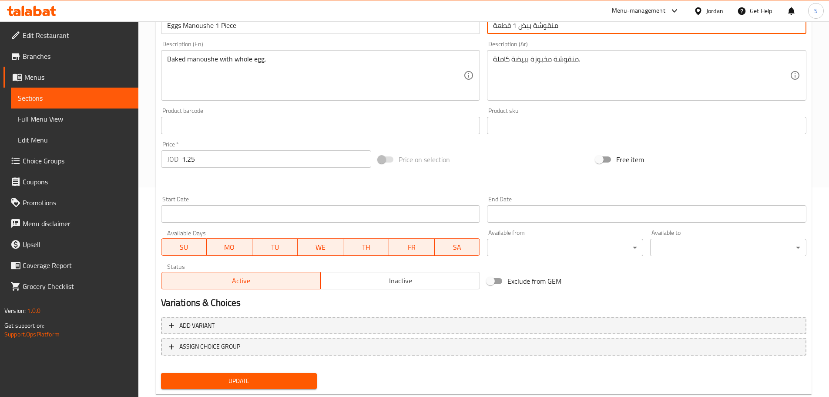
scroll to position [231, 0]
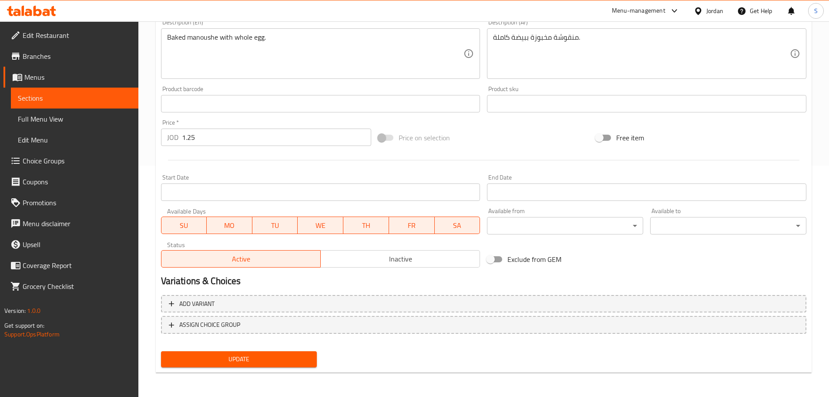
type input "منقوشة بيض 1 قطعة"
click at [304, 353] on span "Update" at bounding box center [239, 358] width 142 height 11
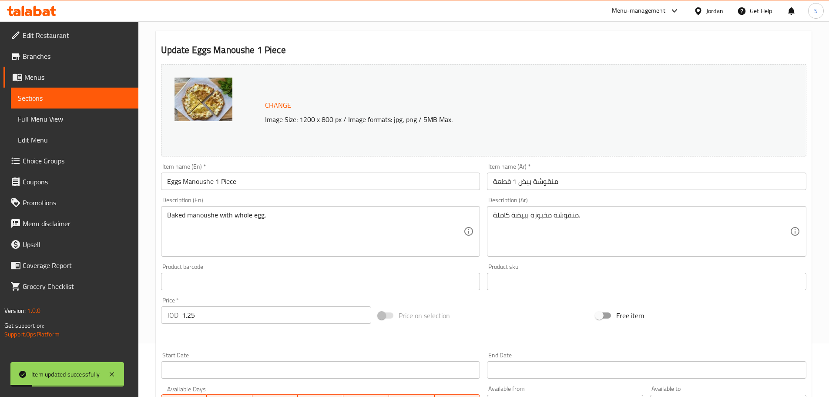
scroll to position [0, 0]
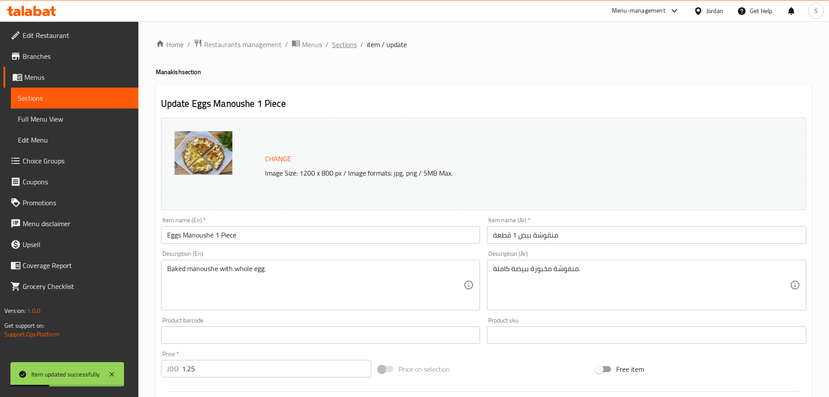
click at [346, 41] on span "Sections" at bounding box center [344, 44] width 25 height 10
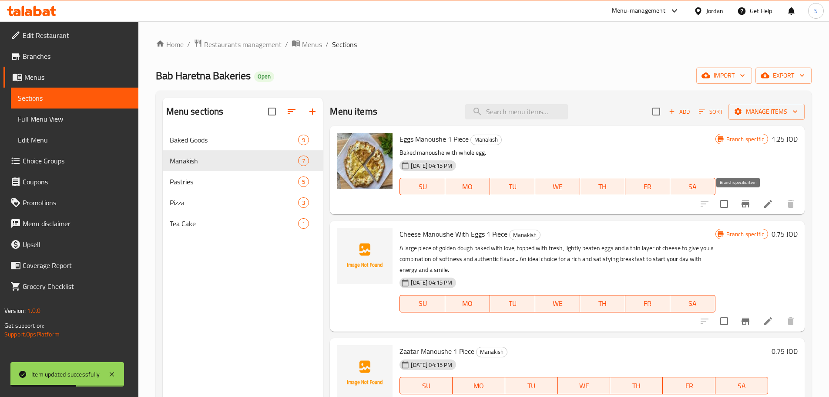
click at [742, 207] on icon "Branch-specific-item" at bounding box center [746, 203] width 8 height 7
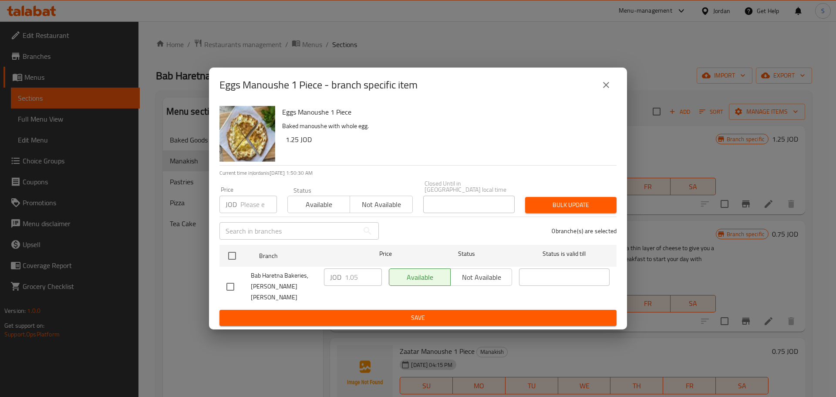
click at [608, 90] on icon "close" at bounding box center [606, 85] width 10 height 10
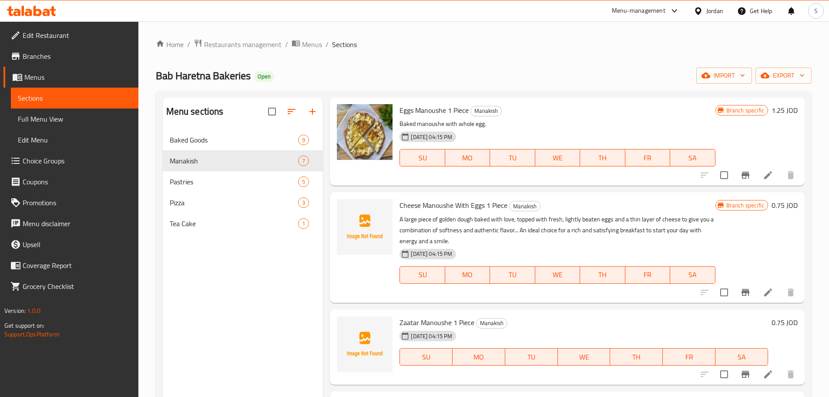
scroll to position [44, 0]
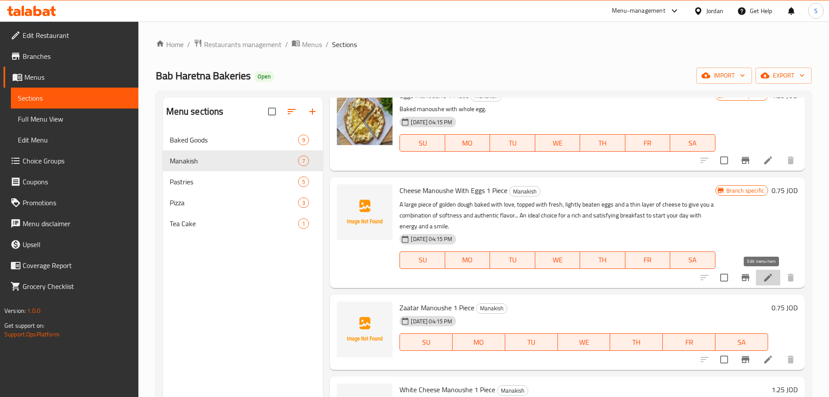
click at [766, 272] on icon at bounding box center [768, 277] width 10 height 10
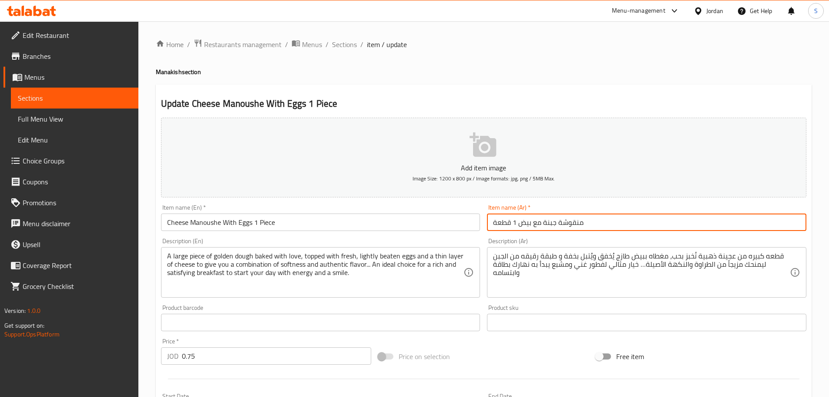
drag, startPoint x: 530, startPoint y: 225, endPoint x: 519, endPoint y: 225, distance: 11.3
click at [519, 225] on input "منقوشة جبنة مع بيض 1 قطعة" at bounding box center [646, 221] width 319 height 17
drag, startPoint x: 556, startPoint y: 227, endPoint x: 544, endPoint y: 225, distance: 12.5
click at [544, 225] on input "منقوشة جبنة مع بيض 1 قطعة" at bounding box center [646, 221] width 319 height 17
paste input "يض"
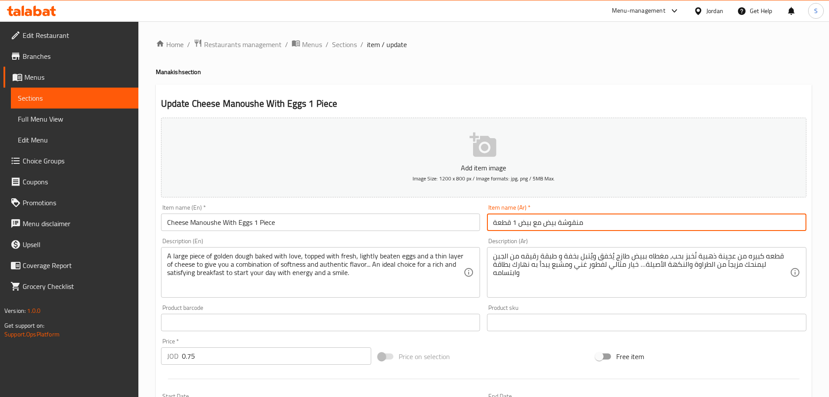
drag, startPoint x: 530, startPoint y: 224, endPoint x: 518, endPoint y: 225, distance: 12.2
click at [518, 225] on input "منقوشة بيض مع بيض 1 قطعة" at bounding box center [646, 221] width 319 height 17
drag, startPoint x: 530, startPoint y: 226, endPoint x: 521, endPoint y: 226, distance: 8.7
click at [521, 226] on input "منقوشة بيض مع بيض 1 قطعة" at bounding box center [646, 221] width 319 height 17
paste input "بنة"
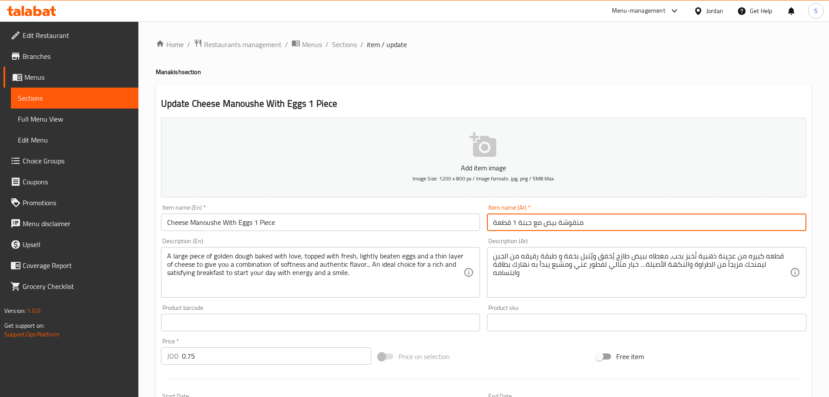
type input "منقوشة بيض مع جبنة 1 قطعة"
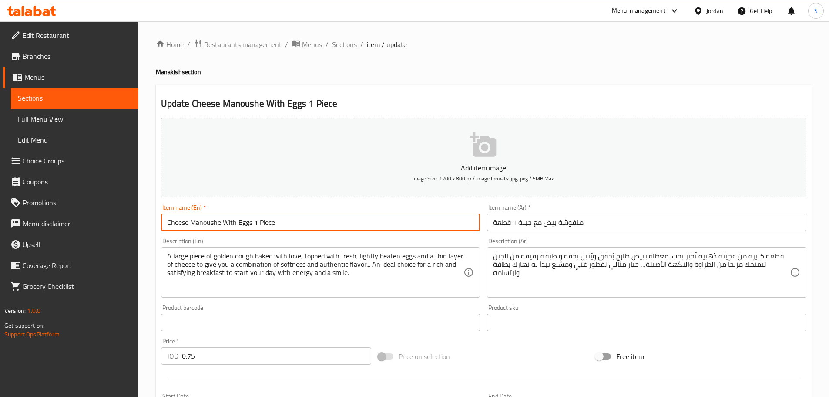
drag, startPoint x: 252, startPoint y: 222, endPoint x: 236, endPoint y: 219, distance: 15.5
click at [236, 220] on input "Cheese Manoushe With Eggs 1 Piece" at bounding box center [320, 221] width 319 height 17
drag, startPoint x: 188, startPoint y: 224, endPoint x: 155, endPoint y: 220, distance: 33.3
click at [155, 220] on div "Home / Restaurants management / Menus / Sections / item / update Manakish secti…" at bounding box center [483, 318] width 691 height 594
type input "Eggs Manoushe With Cheese 1 Piece"
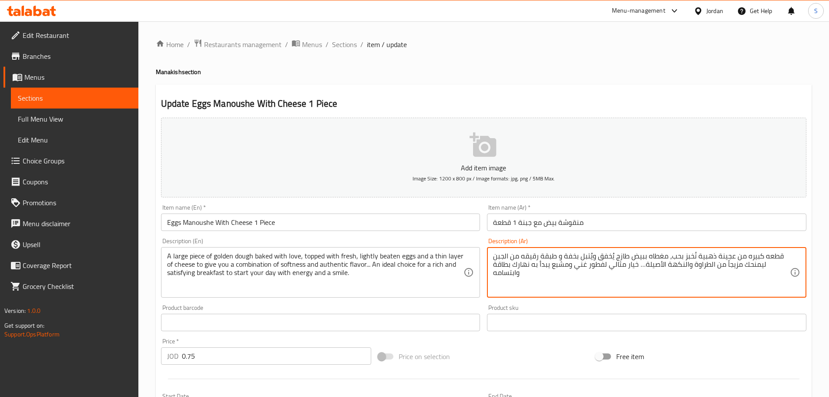
drag, startPoint x: 528, startPoint y: 273, endPoint x: 776, endPoint y: 255, distance: 248.7
type textarea "ق"
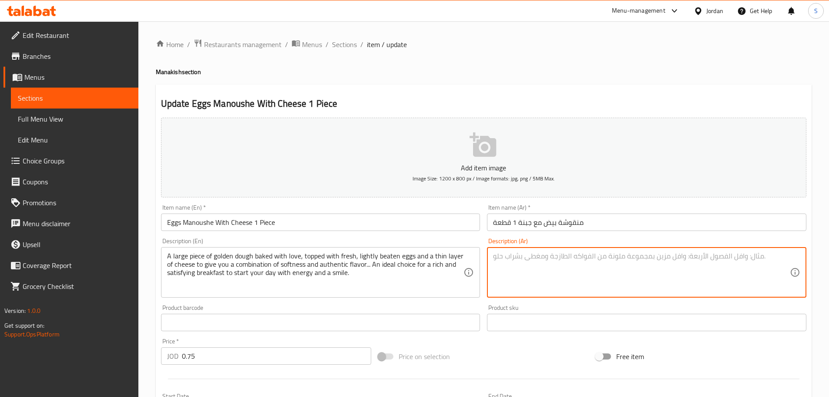
paste textarea "مزيج من البيض والجبنة المذابة على عجينة المناقيش الطرية."
type textarea "مزيج من البيض والجبنة المذابة على عجينة المناقيش الطرية."
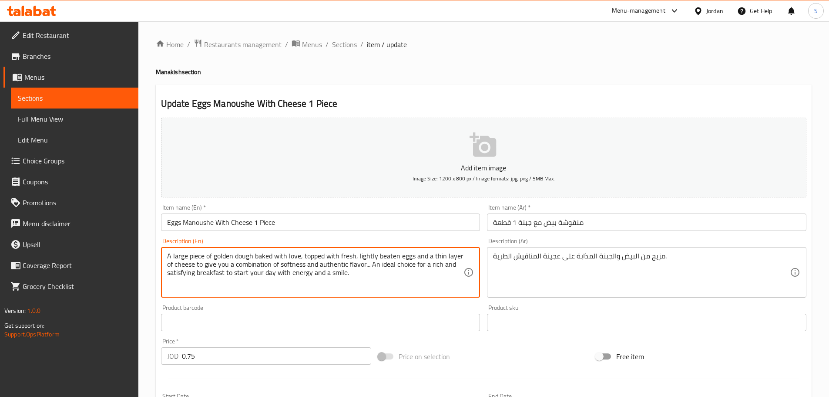
drag, startPoint x: 353, startPoint y: 274, endPoint x: 164, endPoint y: 231, distance: 193.7
paste textarea "mixture of eggs and melted cheese spread on soft manakish dough"
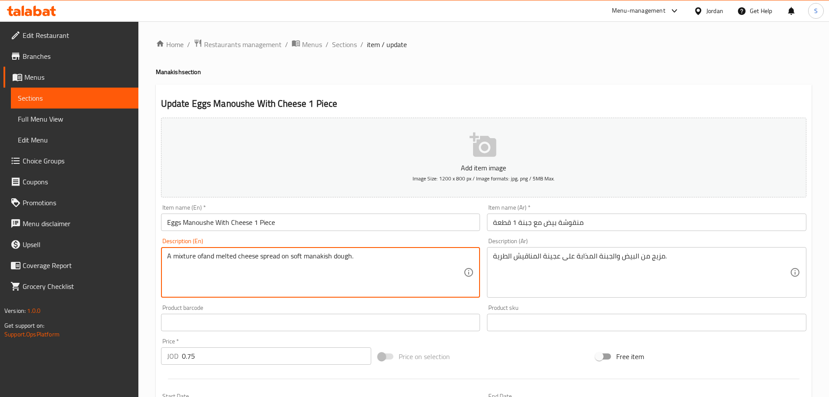
drag, startPoint x: 219, startPoint y: 255, endPoint x: 198, endPoint y: 258, distance: 20.7
drag, startPoint x: 171, startPoint y: 257, endPoint x: 161, endPoint y: 254, distance: 10.8
click at [161, 254] on div "A mixture and melted cheese spread on soft manakish dough. Description (En)" at bounding box center [320, 272] width 319 height 50
paste textarea "eggs"
click at [172, 257] on textarea "eggs mixture and melted cheese spread on soft manakish dough." at bounding box center [315, 272] width 297 height 41
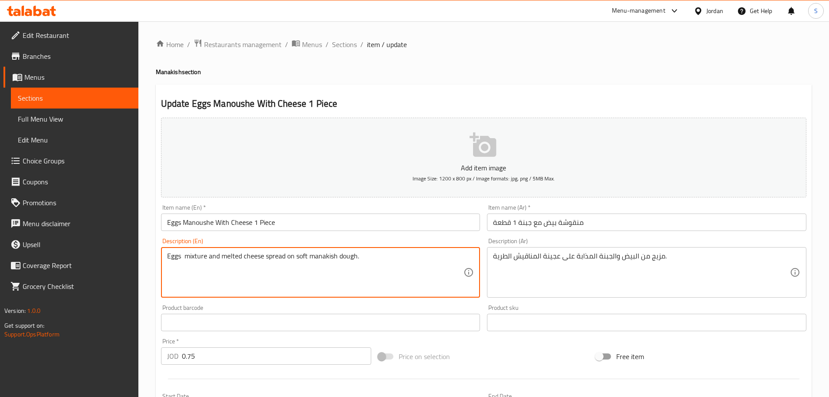
click at [187, 252] on textarea "Eggs mixture and melted cheese spread on soft manakish dough." at bounding box center [315, 272] width 297 height 41
click at [283, 255] on textarea "Eggs mixture and melted cheese spread on soft manakish dough." at bounding box center [315, 272] width 297 height 41
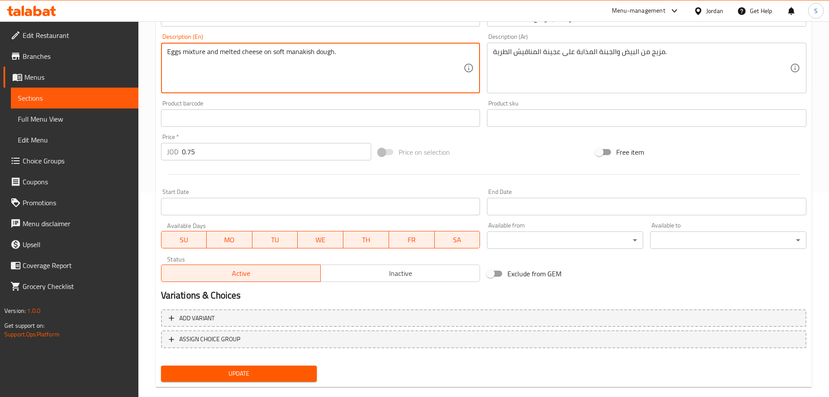
scroll to position [218, 0]
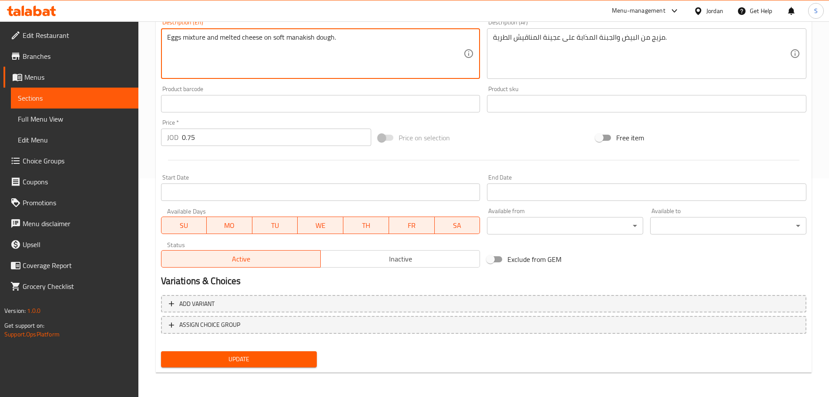
type textarea "Eggs mixture and melted cheese on soft manakish dough."
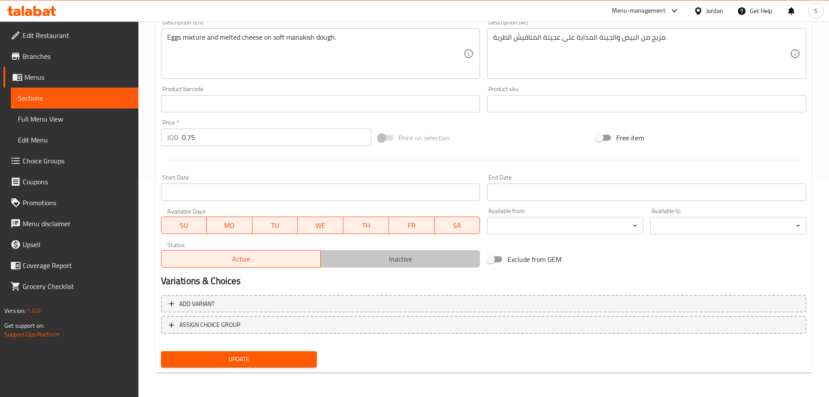
click at [407, 263] on span "Inactive" at bounding box center [400, 258] width 152 height 13
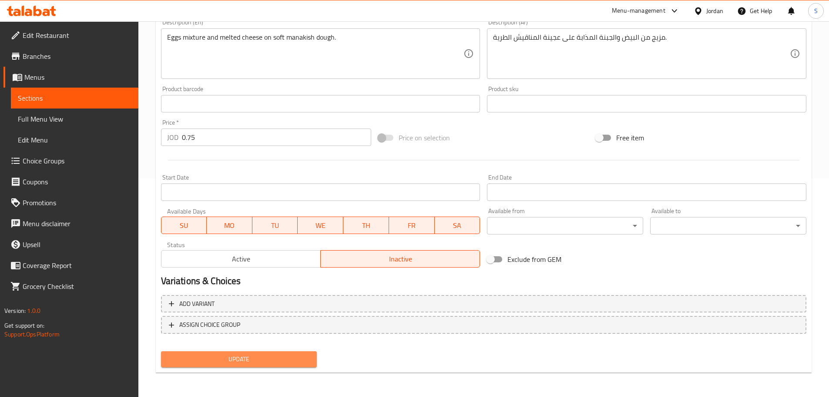
click at [289, 365] on button "Update" at bounding box center [239, 359] width 156 height 16
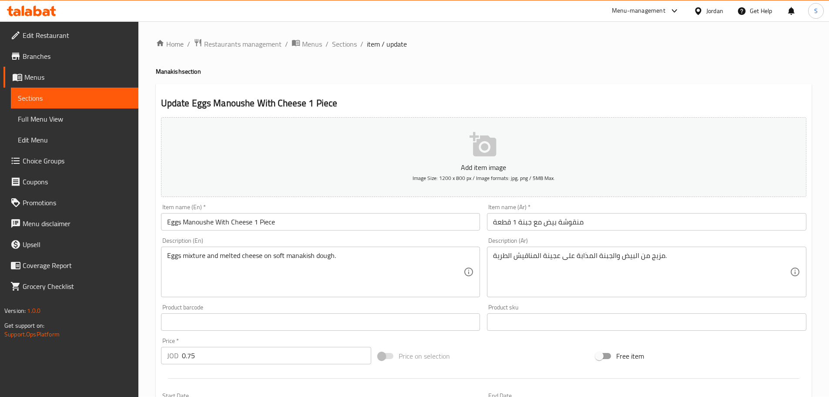
scroll to position [0, 0]
click at [344, 44] on span "Sections" at bounding box center [344, 44] width 25 height 10
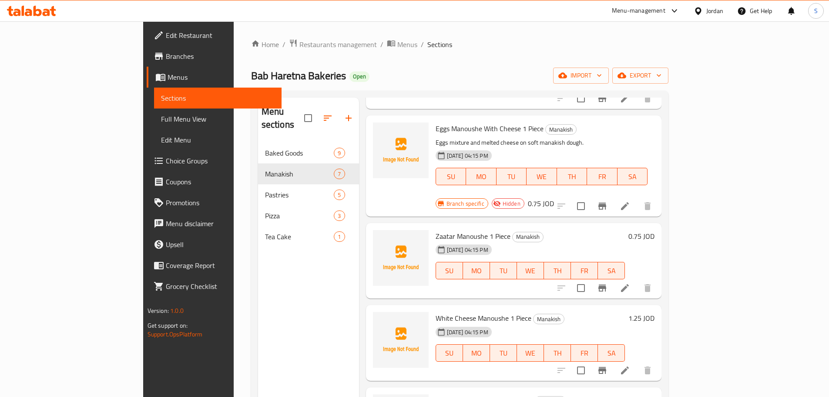
scroll to position [131, 0]
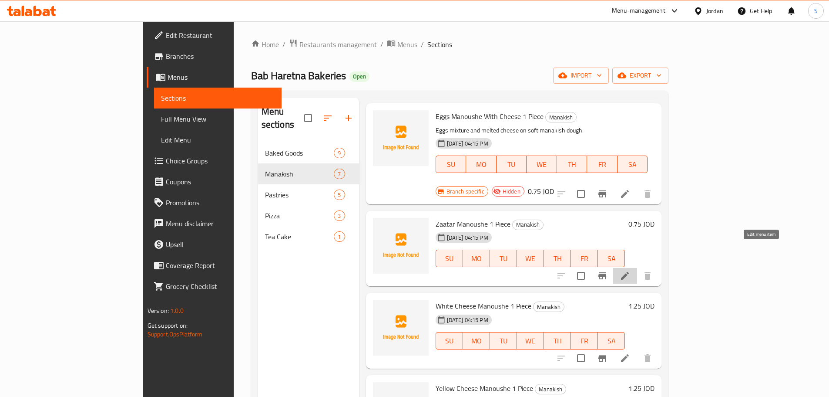
click at [630, 270] on icon at bounding box center [625, 275] width 10 height 10
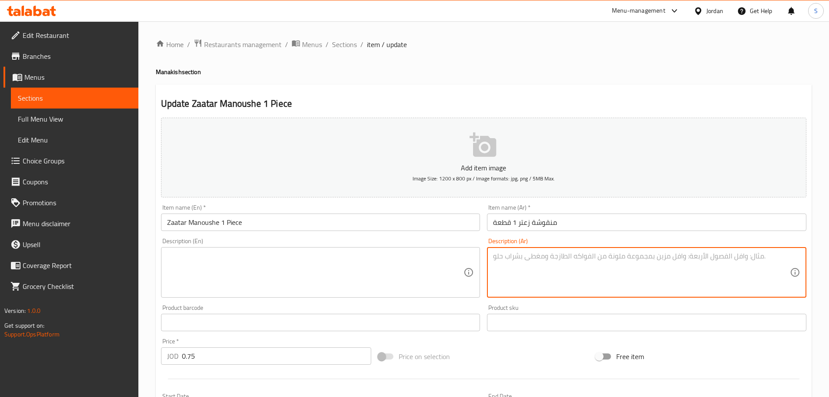
click at [514, 262] on textarea at bounding box center [641, 272] width 297 height 41
paste textarea "زعتر بلدي أصيل مع زيت الزيتون."
type textarea "زعتر بلدي أصيل مع زيت الزيتون."
click at [230, 260] on textarea at bounding box center [315, 272] width 297 height 41
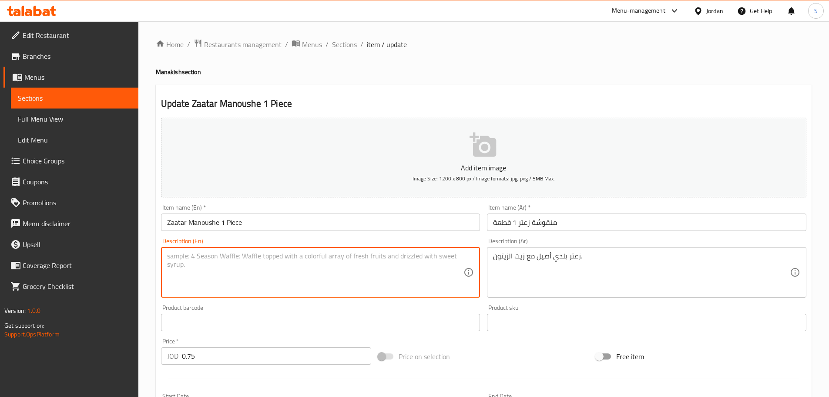
paste textarea "Authentic local thyme with olive oil."
drag, startPoint x: 210, startPoint y: 258, endPoint x: 197, endPoint y: 259, distance: 13.1
click at [197, 259] on textarea "Authentic local thyme with olive oil." at bounding box center [315, 272] width 297 height 41
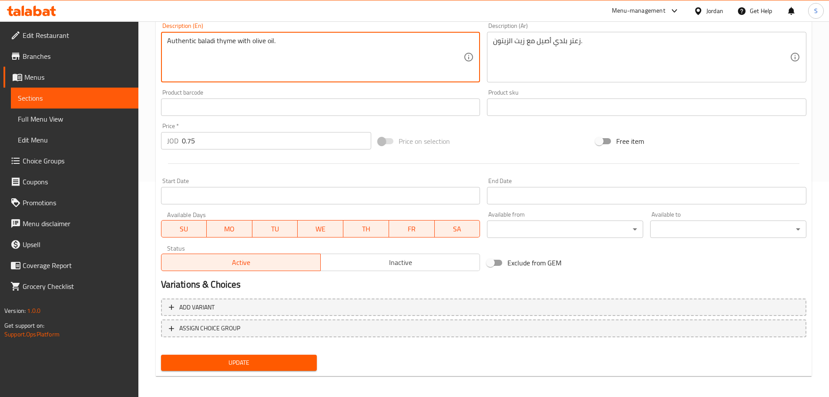
scroll to position [218, 0]
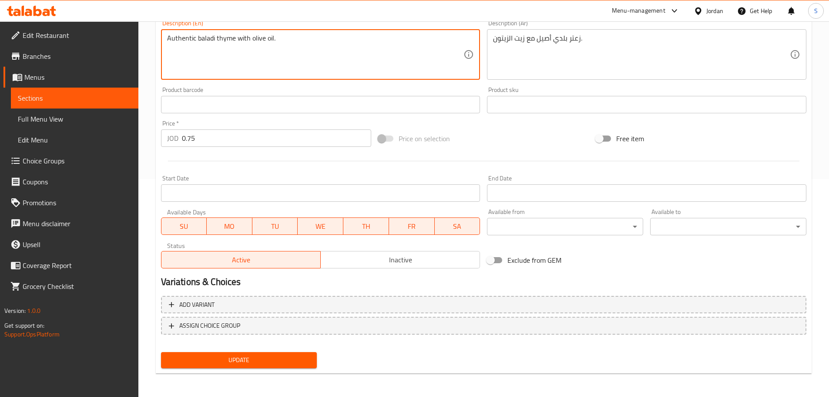
type textarea "Authentic baladi thyme with olive oil."
click at [419, 266] on button "Inactive" at bounding box center [400, 259] width 160 height 17
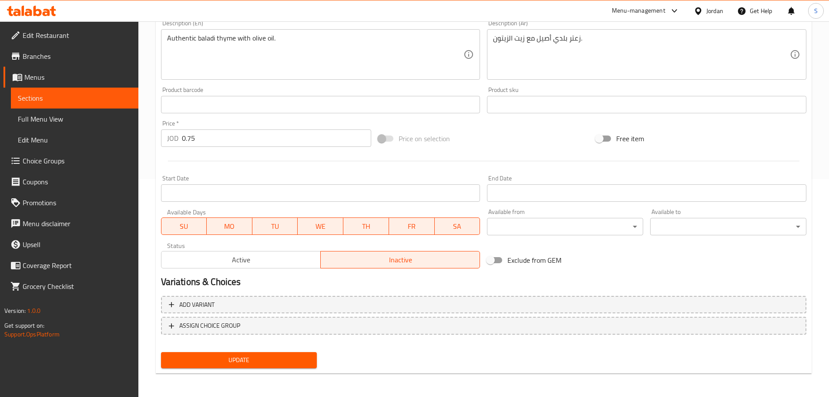
click at [309, 360] on span "Update" at bounding box center [239, 359] width 142 height 11
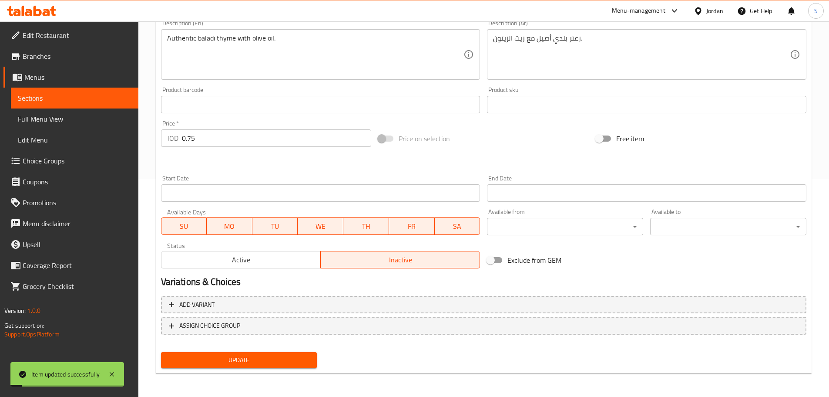
scroll to position [0, 0]
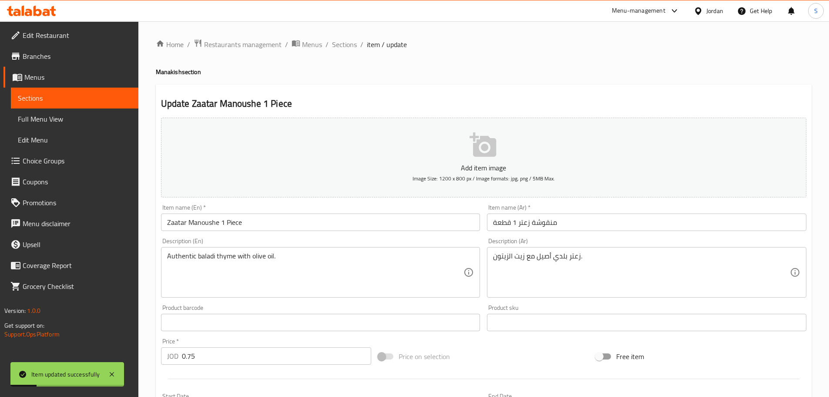
drag, startPoint x: 336, startPoint y: 44, endPoint x: 351, endPoint y: 61, distance: 23.2
click at [336, 44] on span "Sections" at bounding box center [344, 44] width 25 height 10
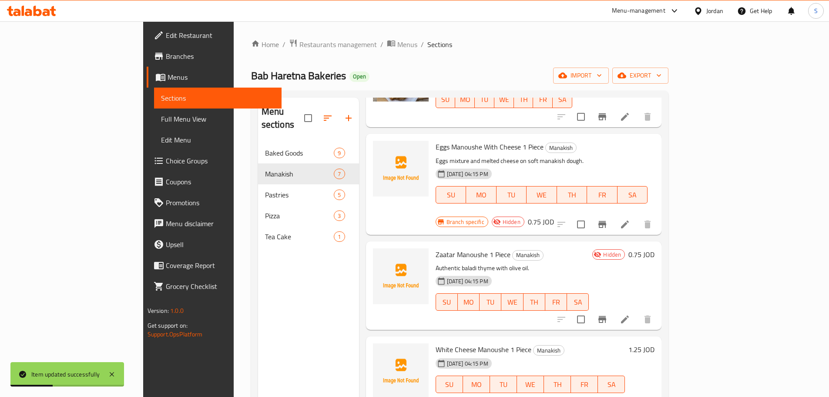
scroll to position [131, 0]
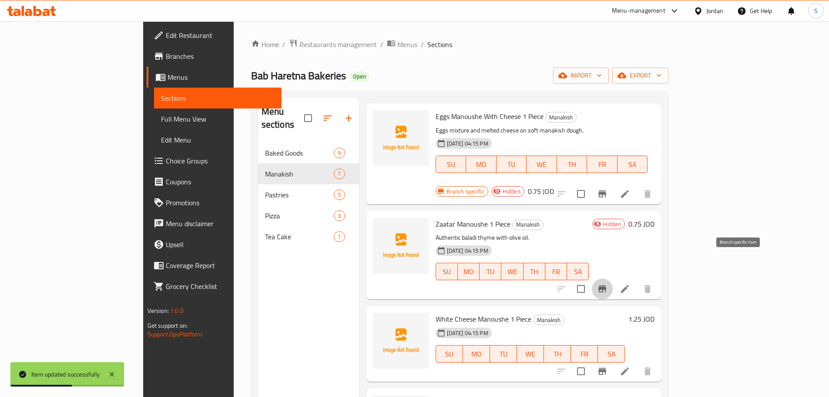
click at [613, 278] on button "Branch-specific-item" at bounding box center [602, 288] width 21 height 21
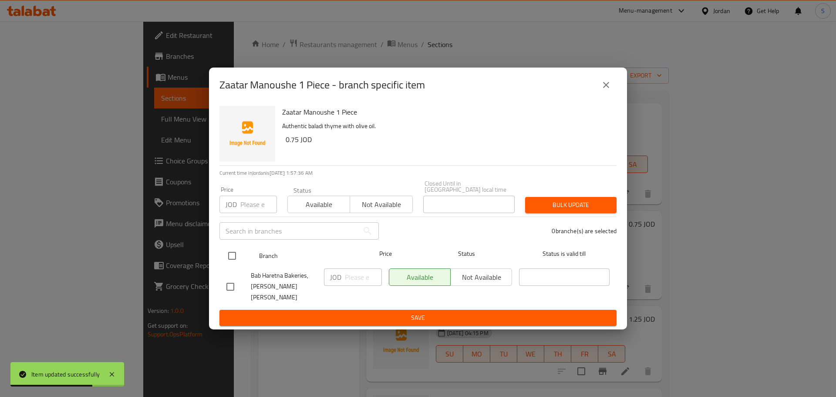
click at [232, 257] on input "checkbox" at bounding box center [232, 255] width 18 height 18
checkbox input "true"
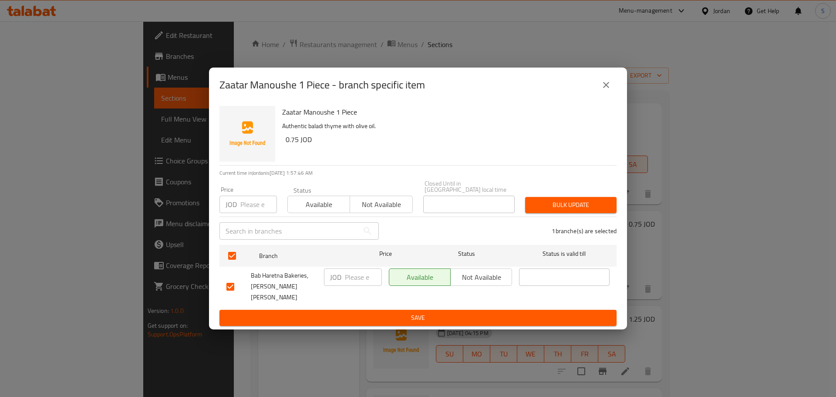
click at [259, 203] on input "number" at bounding box center [258, 203] width 37 height 17
paste input "0.80"
type input "0.80"
click at [570, 202] on span "Bulk update" at bounding box center [570, 204] width 77 height 11
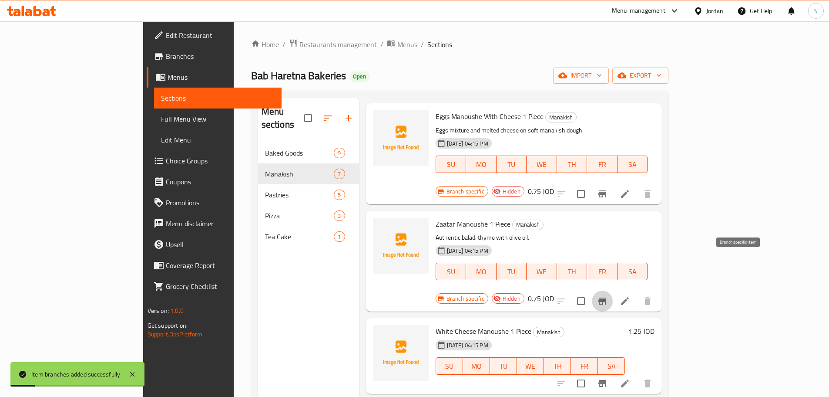
click at [608, 296] on icon "Branch-specific-item" at bounding box center [602, 301] width 10 height 10
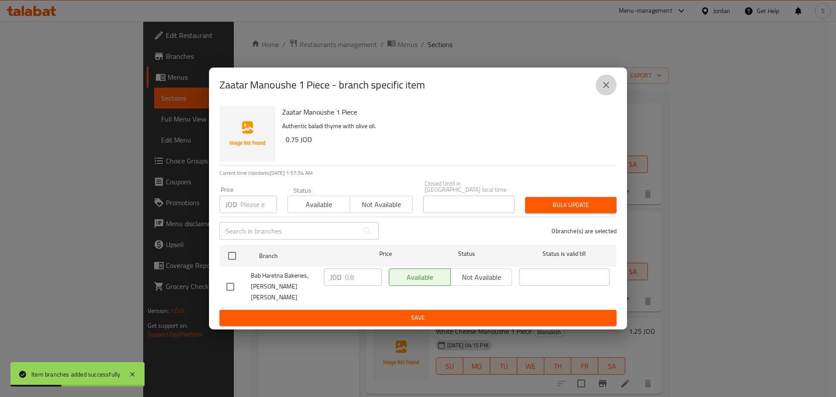
click at [607, 90] on icon "close" at bounding box center [606, 85] width 10 height 10
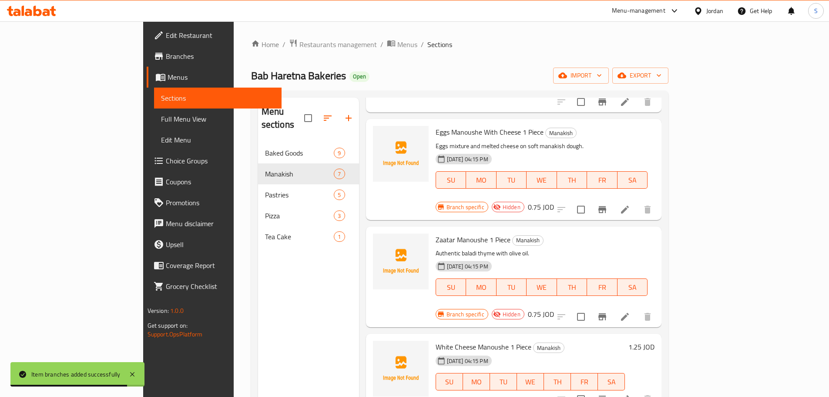
scroll to position [87, 0]
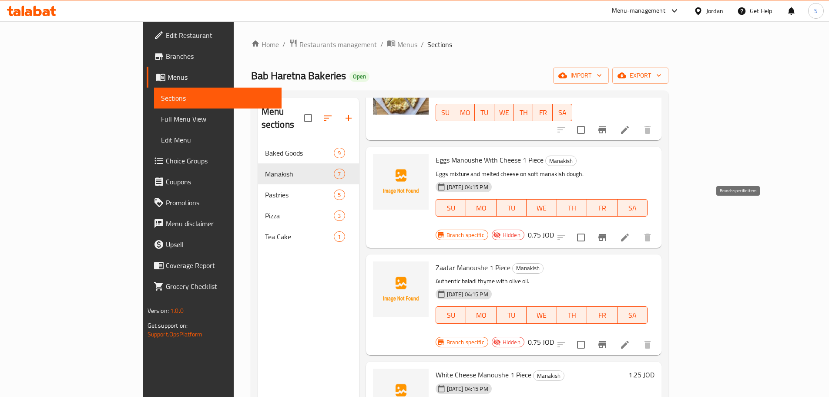
click at [608, 232] on icon "Branch-specific-item" at bounding box center [602, 237] width 10 height 10
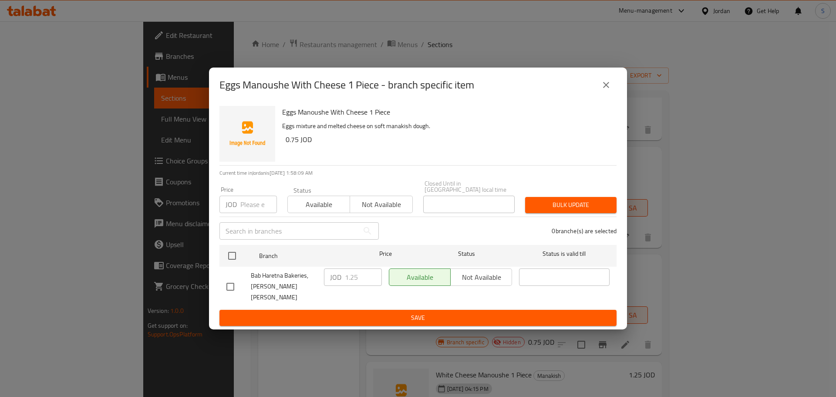
click at [607, 88] on icon "close" at bounding box center [606, 85] width 6 height 6
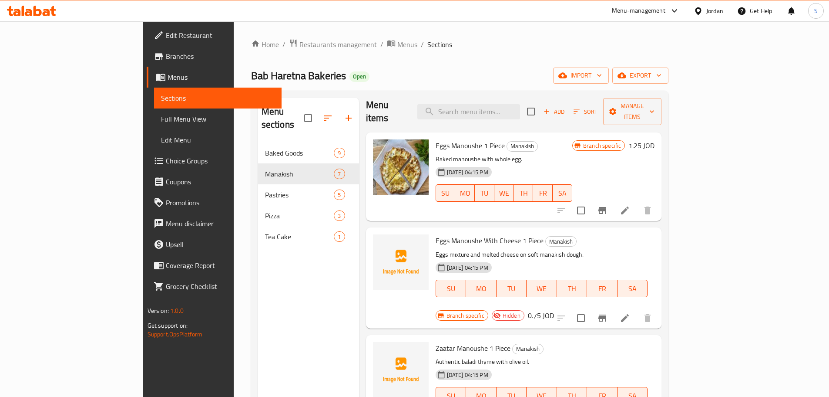
scroll to position [0, 0]
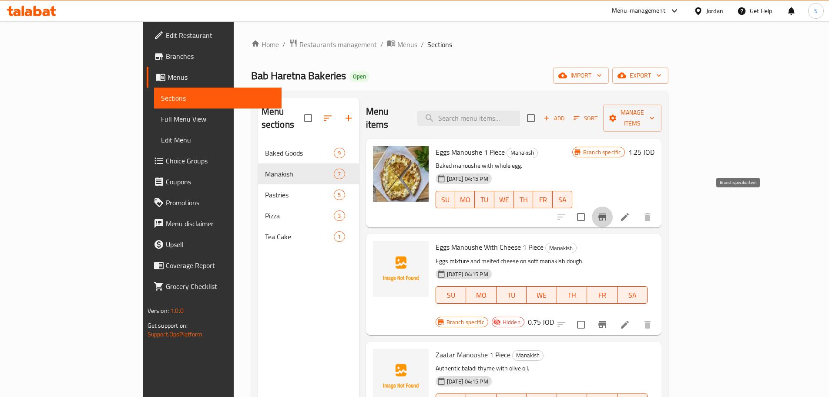
click at [608, 212] on icon "Branch-specific-item" at bounding box center [602, 217] width 10 height 10
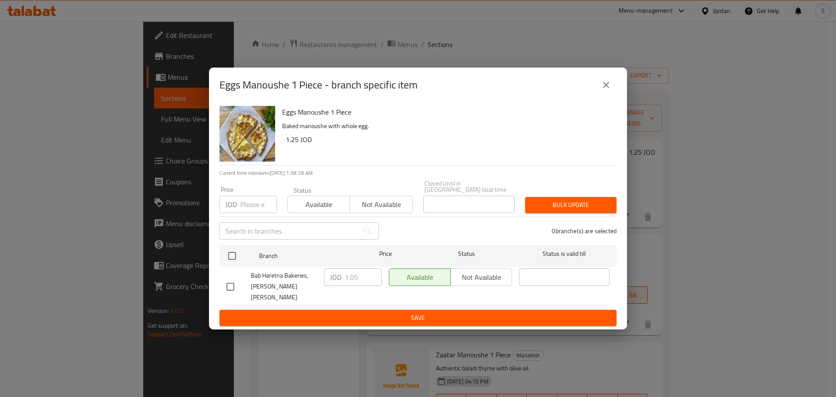
click at [592, 94] on div "Eggs Manoushe 1 Piece - branch specific item" at bounding box center [417, 84] width 397 height 21
click at [604, 95] on button "close" at bounding box center [605, 84] width 21 height 21
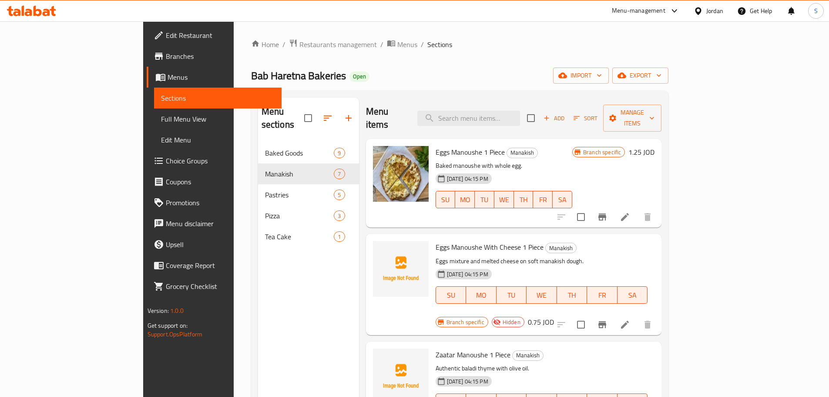
click at [551, 114] on icon "button" at bounding box center [547, 118] width 8 height 8
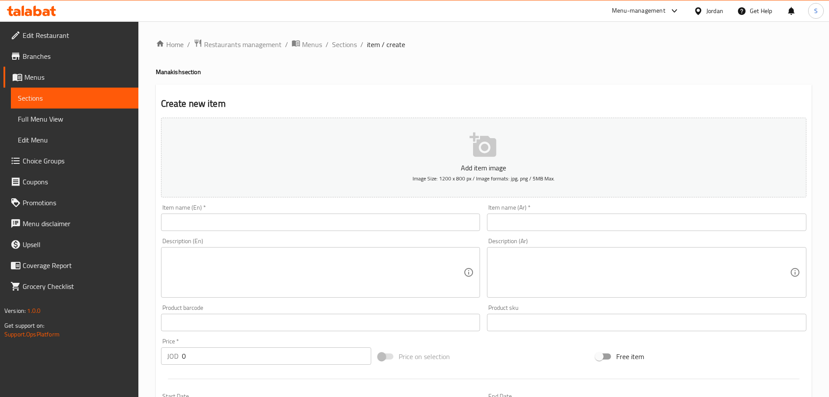
click at [227, 227] on input "text" at bounding box center [320, 221] width 319 height 17
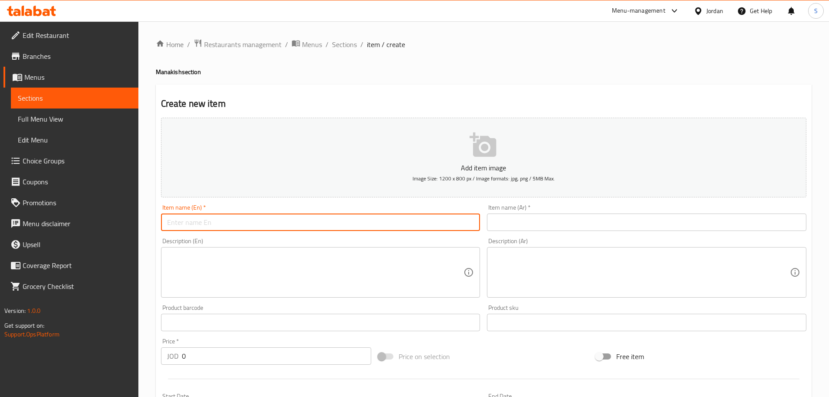
paste input "Zaatar Manoushe"
type input "Zaatar Manoushe"
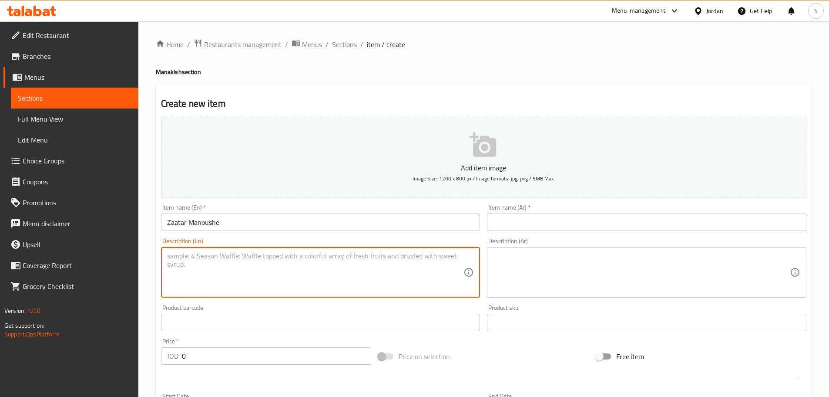
click at [193, 271] on textarea at bounding box center [315, 272] width 297 height 41
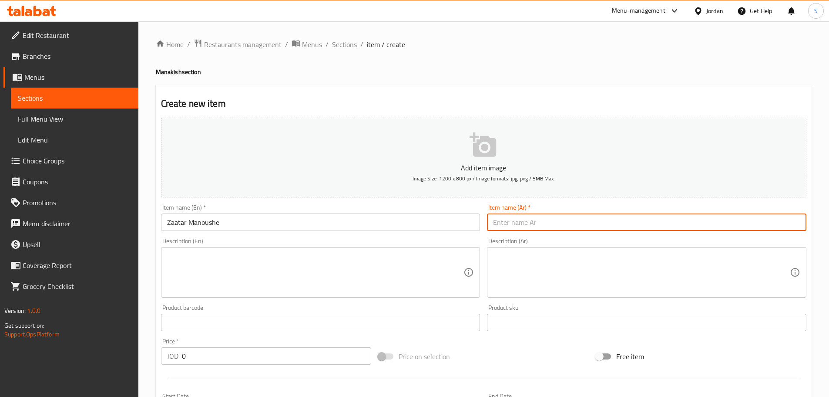
click at [521, 222] on input "text" at bounding box center [646, 221] width 319 height 17
paste input "منقوشة زعتر مع جبنة"
type input "منقوشة زعتر مع جبنة"
click at [187, 223] on input "Zaatar Manoushe" at bounding box center [320, 221] width 319 height 17
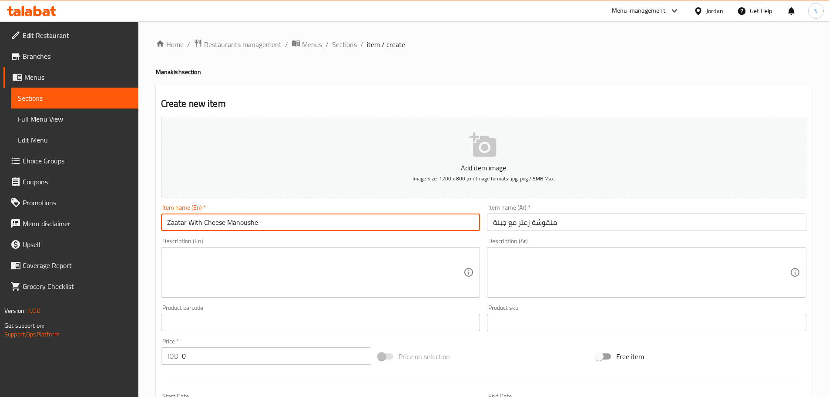
type input "Zaatar With Cheese Manoushe"
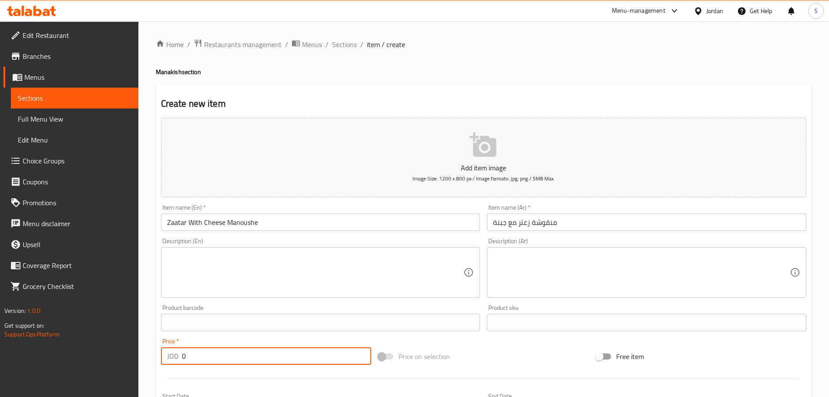
drag, startPoint x: 191, startPoint y: 358, endPoint x: 180, endPoint y: 363, distance: 11.5
click at [180, 363] on div "JOD 0 Price *" at bounding box center [266, 355] width 211 height 17
paste input "1.15"
type input "1.15"
click at [514, 259] on textarea at bounding box center [641, 272] width 297 height 41
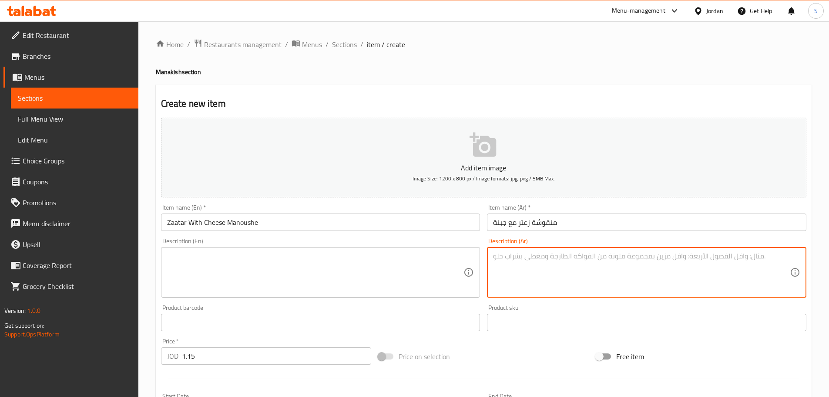
paste textarea "خليط شهي من الزعتر وجبنة الموزاريلا."
type textarea "خليط شهي من الزعتر وجبنة الموزاريلا."
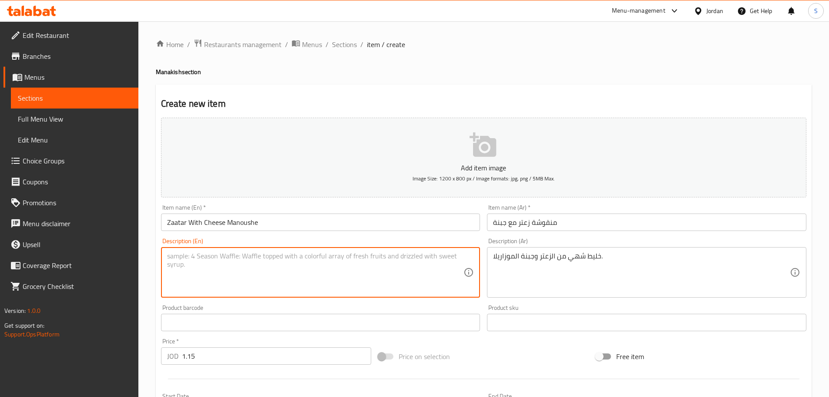
click at [231, 257] on textarea at bounding box center [315, 272] width 297 height 41
paste textarea "A delicious mixture of thyme and mozzarella cheese."
click at [175, 259] on textarea "A delicious mixture of thyme and mozzarella cheese." at bounding box center [315, 272] width 297 height 41
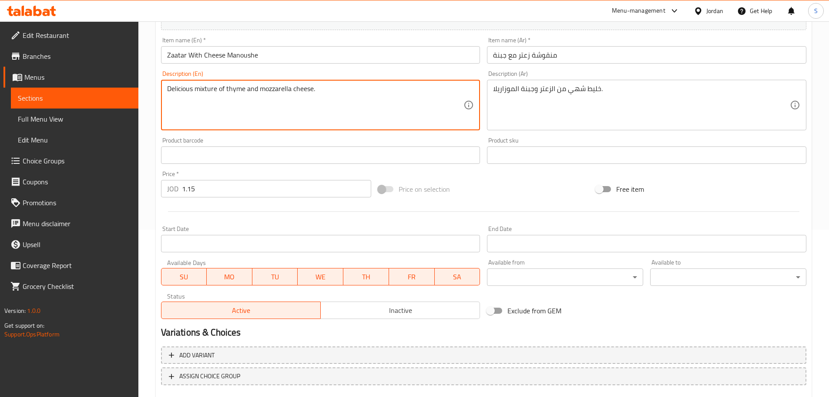
scroll to position [174, 0]
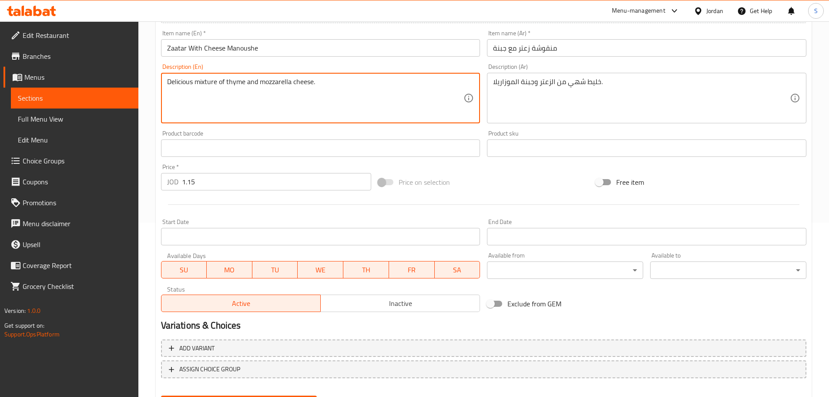
type textarea "Delicious mixture of thyme and mozzarella cheese."
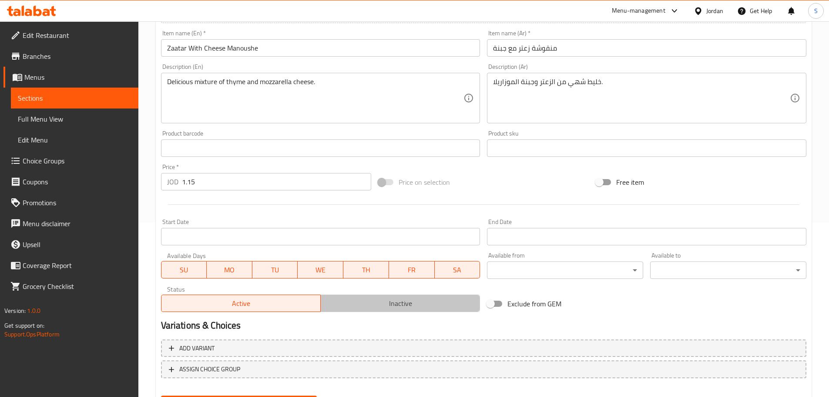
click at [382, 303] on span "Inactive" at bounding box center [400, 303] width 152 height 13
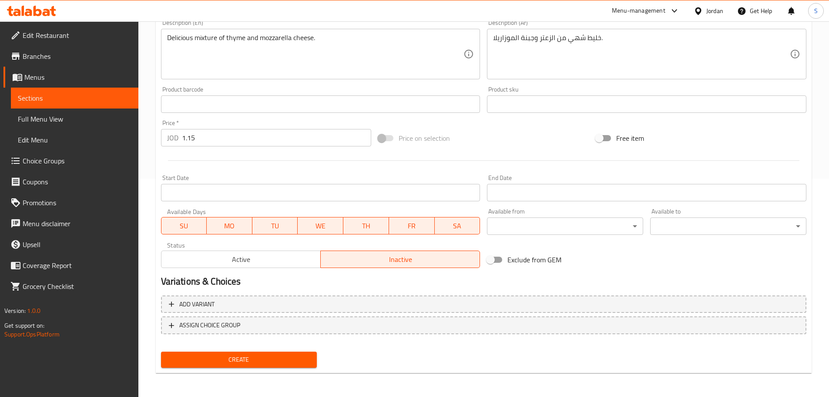
scroll to position [218, 0]
click at [267, 359] on span "Create" at bounding box center [239, 358] width 142 height 11
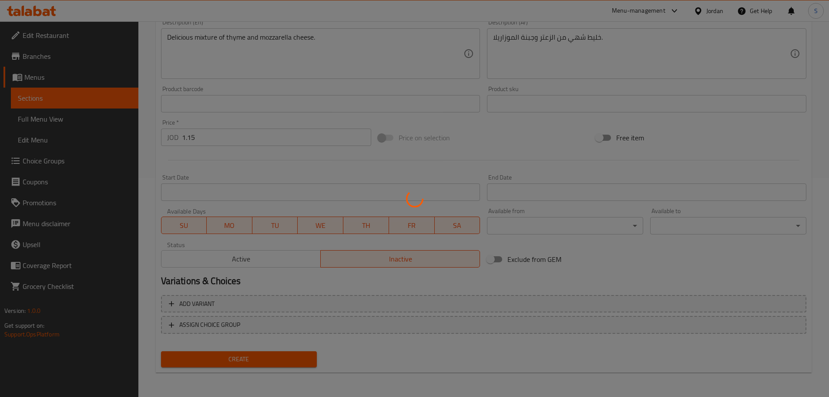
type input "0"
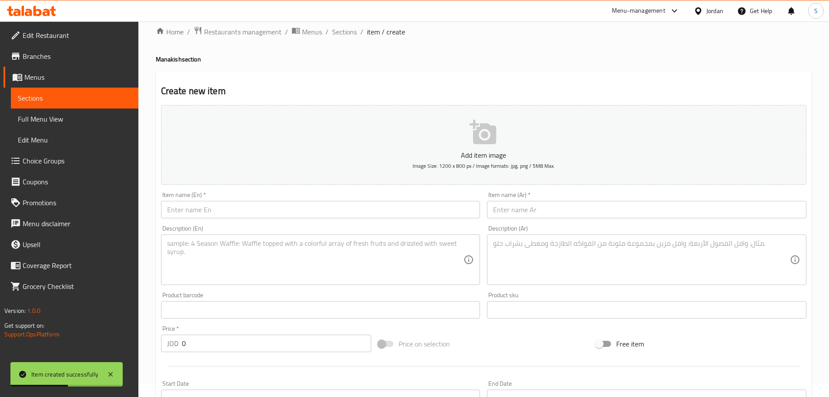
scroll to position [0, 0]
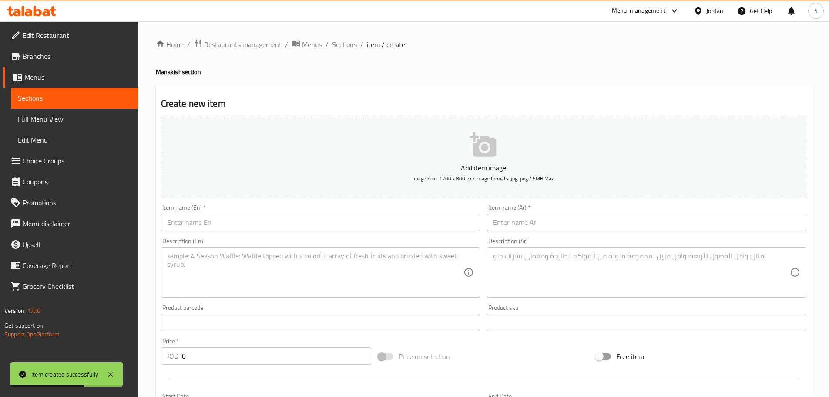
click at [337, 47] on span "Sections" at bounding box center [344, 44] width 25 height 10
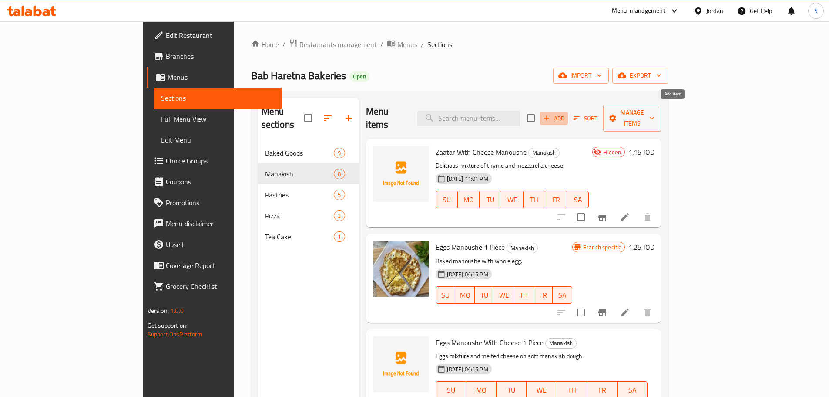
click at [566, 113] on span "Add" at bounding box center [554, 118] width 24 height 10
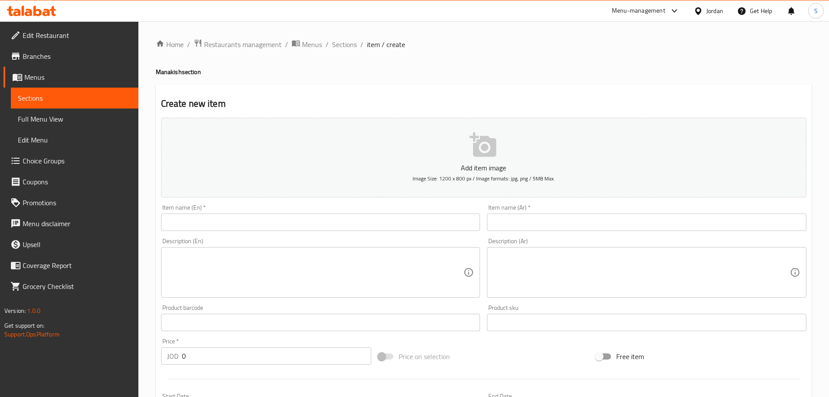
click at [503, 220] on input "text" at bounding box center [646, 221] width 319 height 17
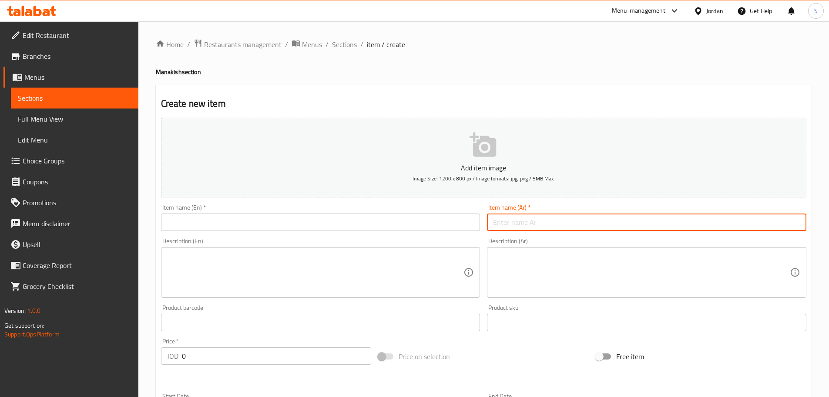
paste input "منقوشة جبنة بيضاء (عكاوي )"
click at [496, 225] on input "منقوشة جبنة بيضاء (عكاوي )" at bounding box center [646, 221] width 319 height 17
click at [495, 225] on input "منقوشة جبنة بيضاء (عكاوي )" at bounding box center [646, 221] width 319 height 17
type input "منقوشة جبنة بيضاء (عكاوي)"
click at [280, 219] on input "text" at bounding box center [320, 221] width 319 height 17
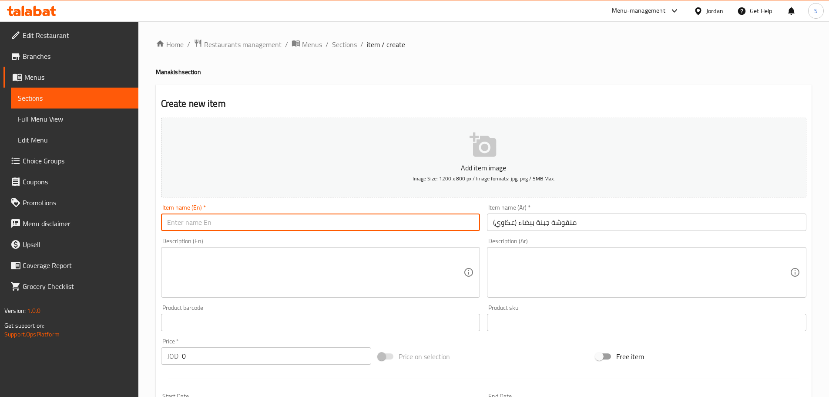
paste input "White cheese manousheh (Akkawi)"
drag, startPoint x: 243, startPoint y: 220, endPoint x: 162, endPoint y: 216, distance: 80.6
click at [162, 216] on input "White cheese manousheh (Akkawi)" at bounding box center [320, 221] width 319 height 17
paste input "Cheese Manoushe"
type input "White Cheese Manoushe (Akkawi)"
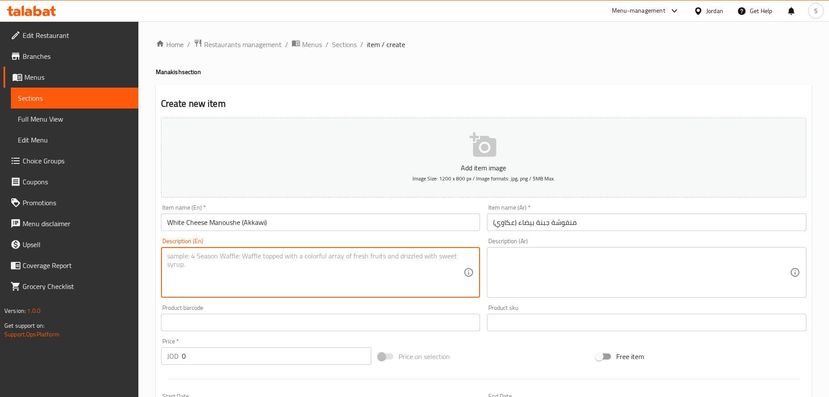
click at [247, 266] on textarea at bounding box center [315, 272] width 297 height 41
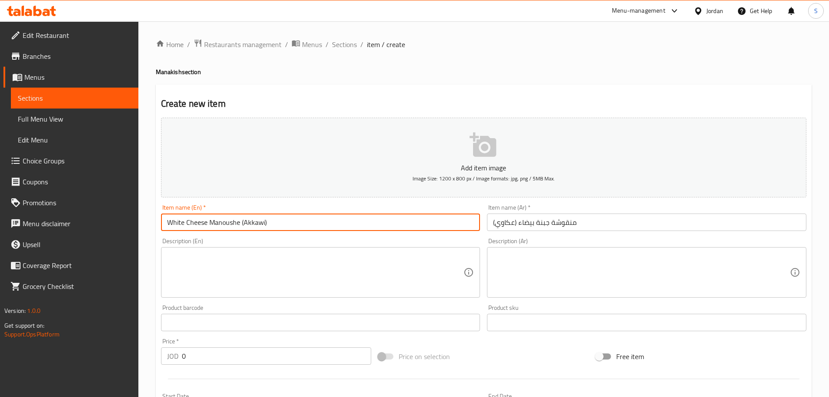
drag, startPoint x: 264, startPoint y: 220, endPoint x: 243, endPoint y: 219, distance: 20.9
click at [243, 219] on input "White Cheese Manoushe (Akkawi)" at bounding box center [320, 221] width 319 height 17
click at [524, 255] on textarea at bounding box center [641, 272] width 297 height 41
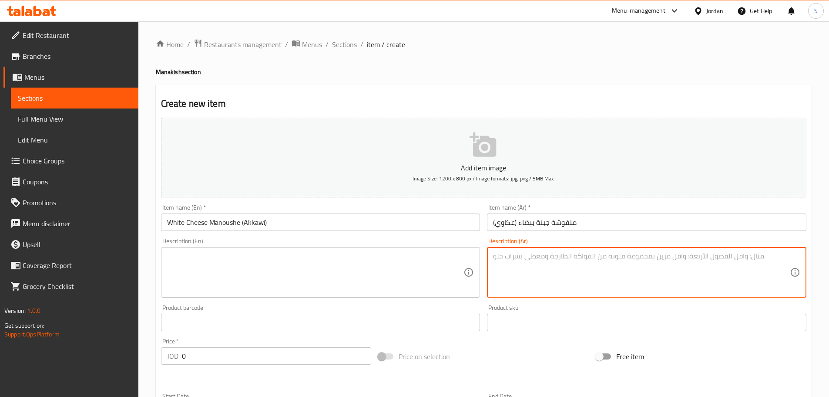
paste textarea "جبنة عكاوي مالحة وطرية، ذائبة على العجينة."
drag, startPoint x: 494, startPoint y: 258, endPoint x: 484, endPoint y: 258, distance: 10.0
click at [484, 258] on div "Description (Ar) جبنة عكاوي مالحة وطرية، ذائبة على العجينة. Description (Ar)" at bounding box center [647, 267] width 326 height 67
type textarea "جبنة عكاوي مالحة وطرية، ذائبة على العجينة."
click at [223, 265] on textarea at bounding box center [315, 272] width 297 height 41
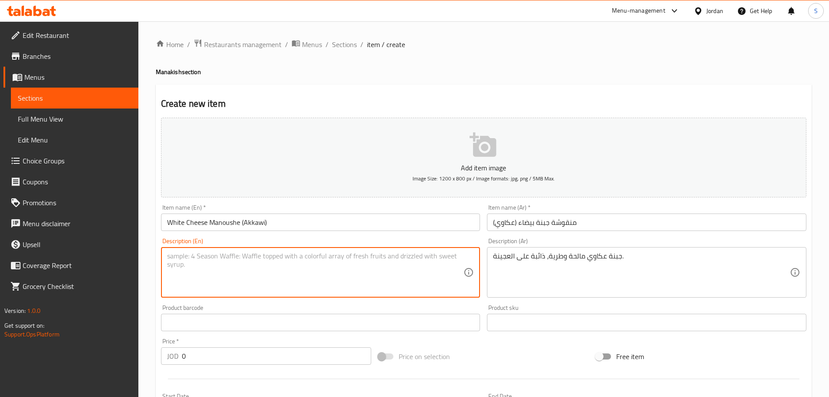
paste textarea "Salty and soft Akkawi cheese, melted on the dough."
type textarea "Salty and soft Akkawi cheese, melted on the dough."
click at [355, 263] on textarea "Salty and soft Akkawi cheese, melted on the dough." at bounding box center [315, 272] width 297 height 41
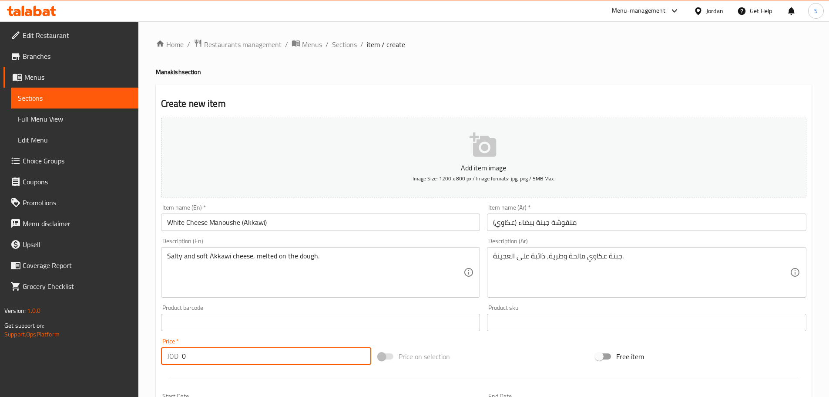
paste input "1.25"
drag, startPoint x: 187, startPoint y: 358, endPoint x: 169, endPoint y: 351, distance: 19.3
click at [169, 351] on div "JOD 1.25 Price *" at bounding box center [266, 355] width 211 height 17
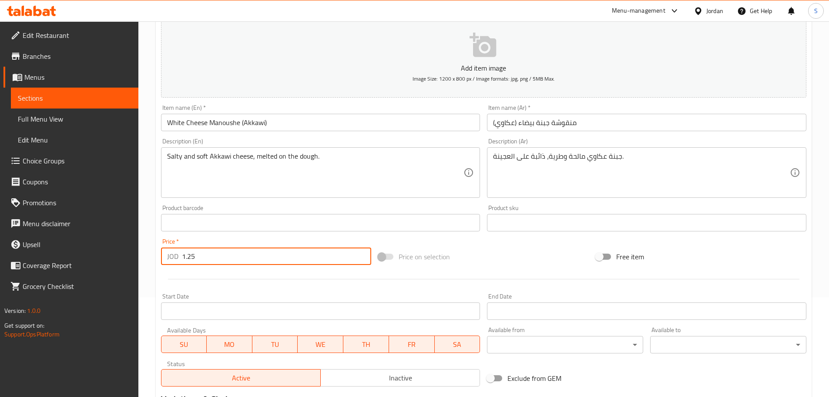
scroll to position [218, 0]
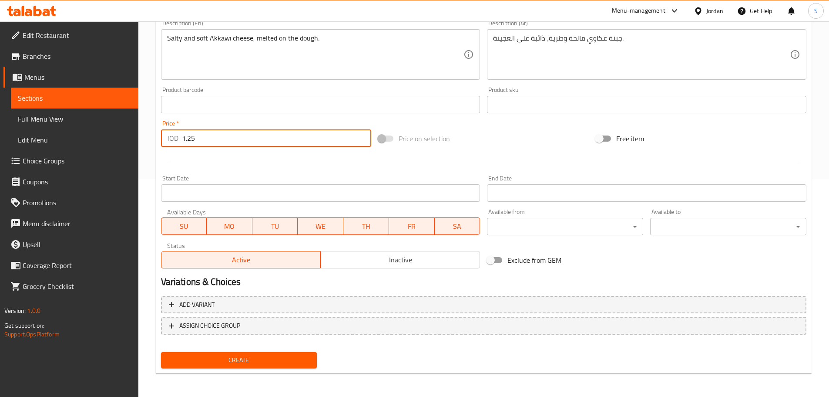
type input "1.25"
click at [465, 262] on span "Inactive" at bounding box center [400, 259] width 152 height 13
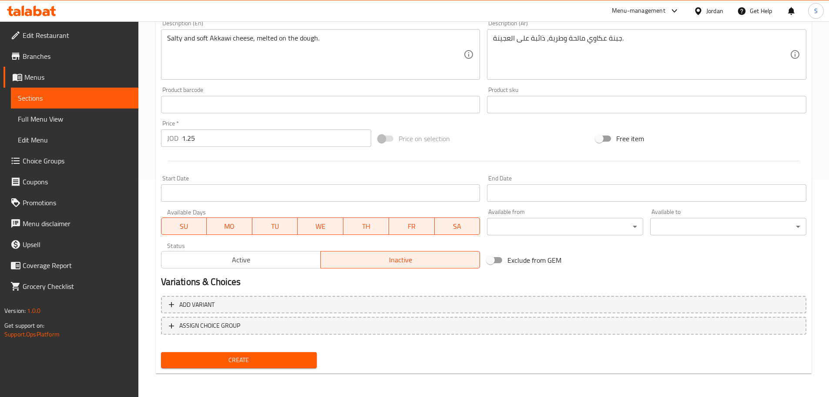
scroll to position [218, 0]
click at [265, 363] on span "Create" at bounding box center [239, 358] width 142 height 11
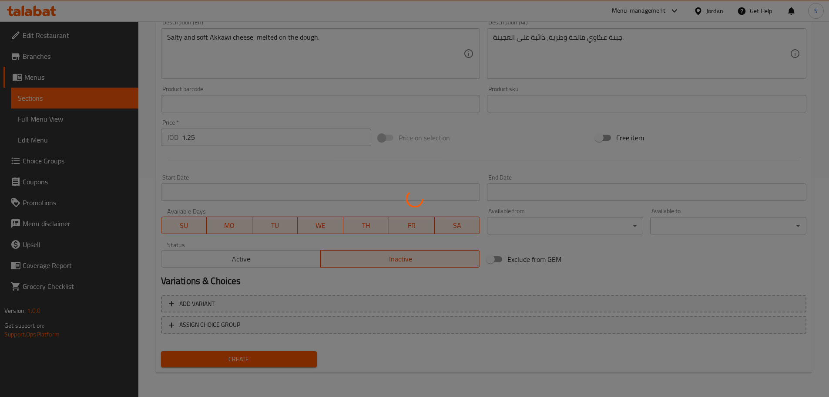
type input "0"
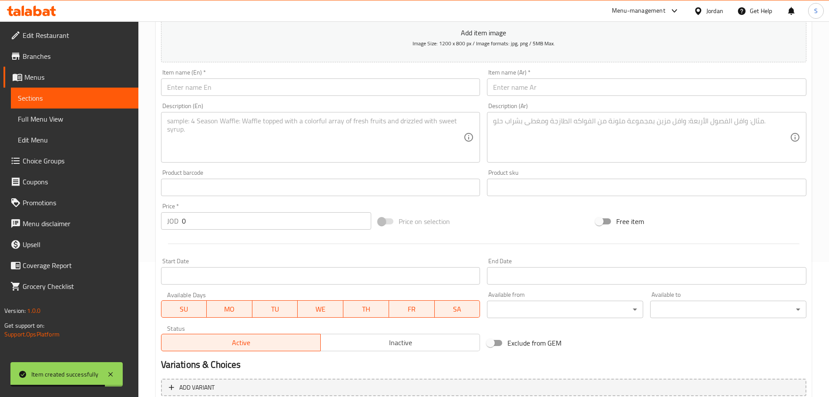
scroll to position [131, 0]
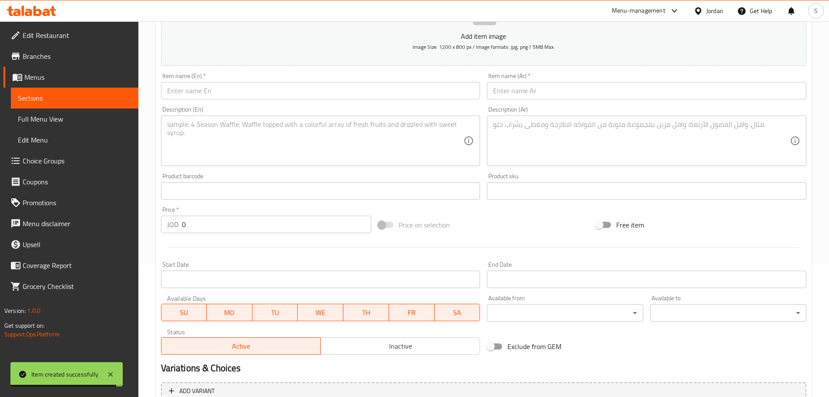
click at [528, 85] on input "text" at bounding box center [646, 90] width 319 height 17
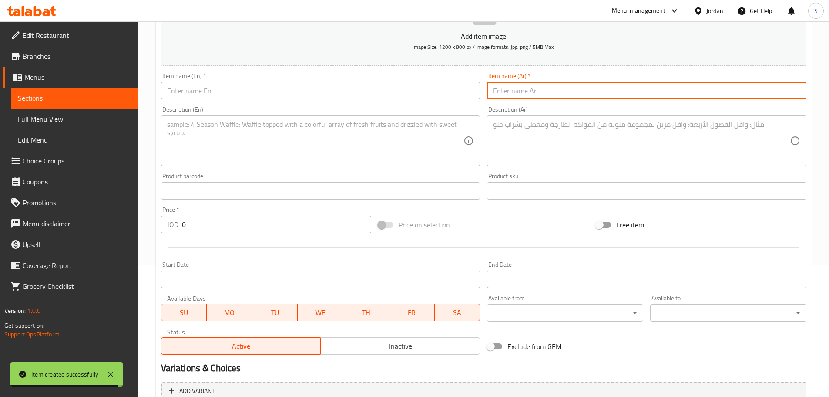
paste input "منقوشة جبنة بيضاء مع موزاريللا"
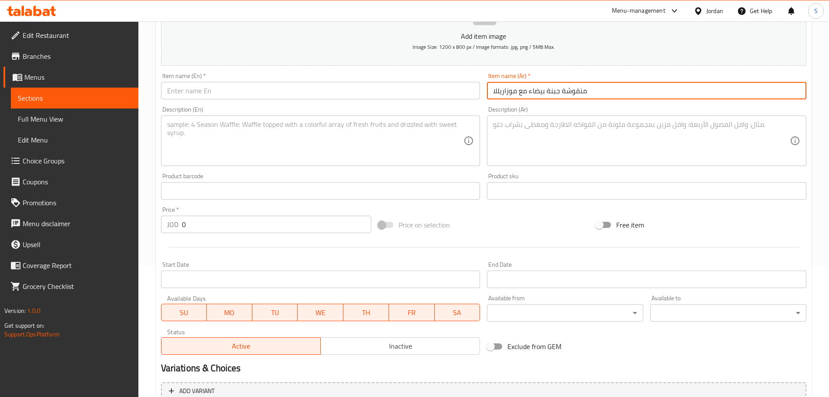
type input "منقوشة جبنة بيضاء مع موزاريللا"
click at [304, 91] on input "text" at bounding box center [320, 90] width 319 height 17
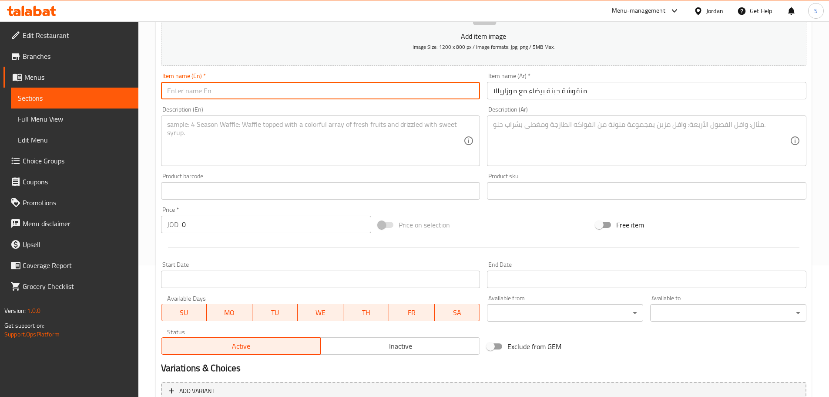
paste input "White cheese and mozzarella manousheh"
drag, startPoint x: 290, startPoint y: 95, endPoint x: 255, endPoint y: 92, distance: 34.5
click at [255, 92] on input "White cheese and mozzarella manousheh" at bounding box center [320, 90] width 319 height 17
paste input "Manoushe"
click at [227, 90] on input "White cheese and mozzarella Manoushe" at bounding box center [320, 90] width 319 height 17
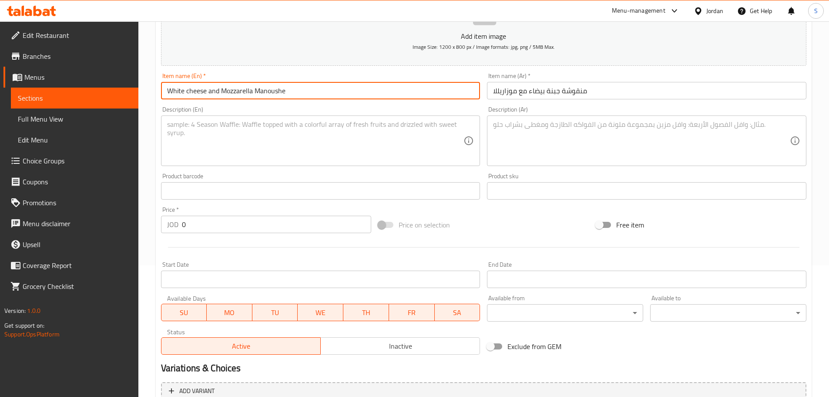
click at [190, 90] on input "White cheese and Mozzarella Manoushe" at bounding box center [320, 90] width 319 height 17
type input "White Cheese and [PERSON_NAME]"
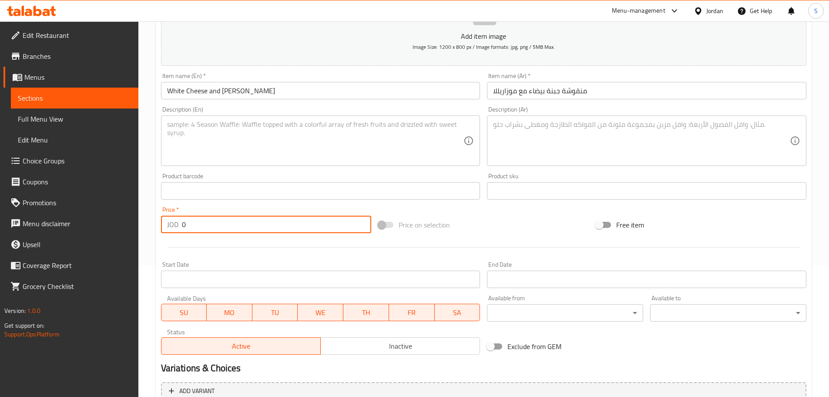
drag, startPoint x: 201, startPoint y: 228, endPoint x: 175, endPoint y: 222, distance: 27.3
click at [175, 222] on div "JOD 0 Price *" at bounding box center [266, 223] width 211 height 17
paste input "1.45"
type input "1.45"
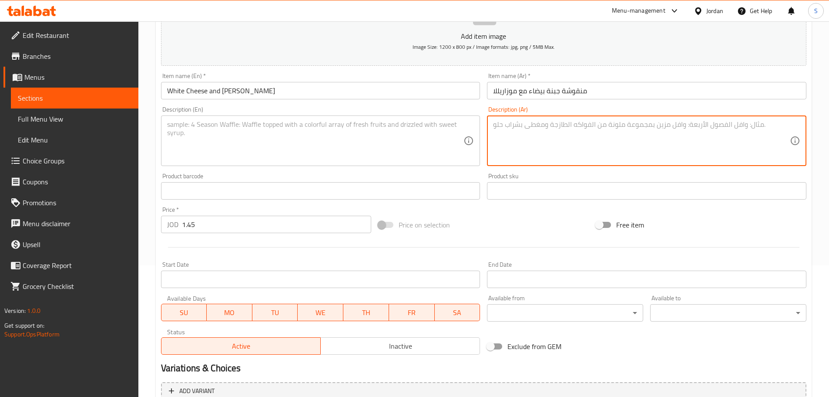
click at [530, 128] on textarea at bounding box center [641, 140] width 297 height 41
paste textarea "جبنة عكاوي مع طبقة من الموزاريلا الذائبة."
type textarea "جبنة عكاوي مع طبقة من الموزاريلا الذائبة."
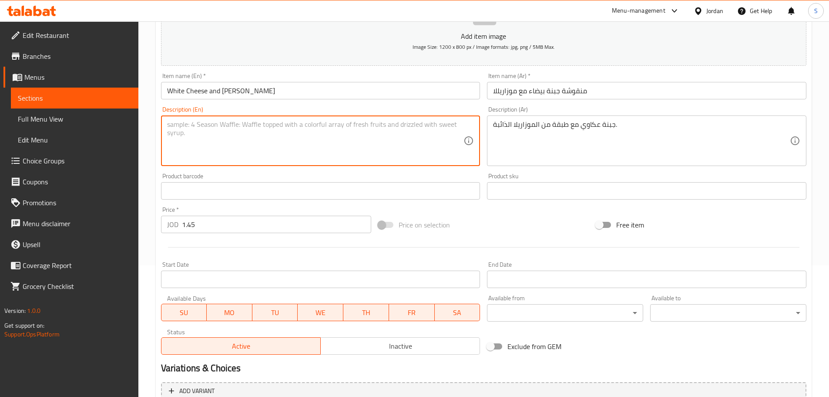
click at [237, 134] on textarea at bounding box center [315, 140] width 297 height 41
paste textarea "Akkawi cheese with a layer of melted mozzarella."
click at [231, 127] on textarea "Akkawi cheese with a layer of melted mozzarella." at bounding box center [315, 140] width 297 height 41
type textarea "Akkawi cheese with layer of melted mozzarella."
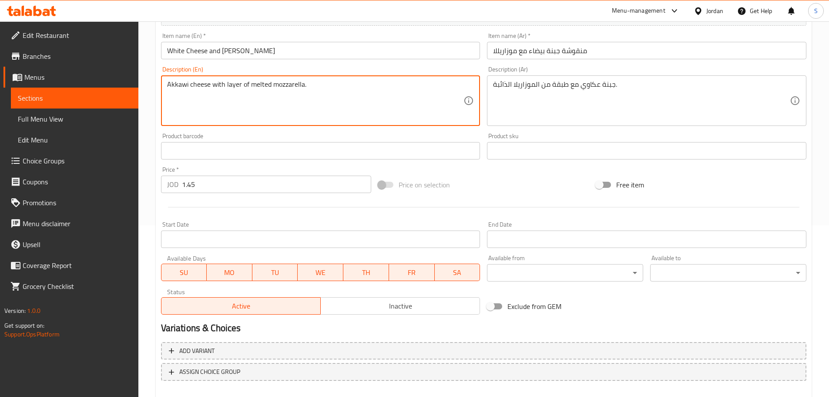
scroll to position [218, 0]
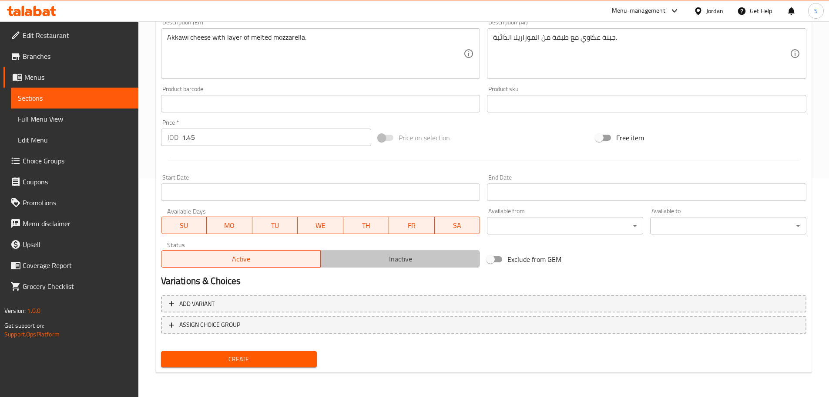
click at [430, 259] on span "Inactive" at bounding box center [400, 258] width 152 height 13
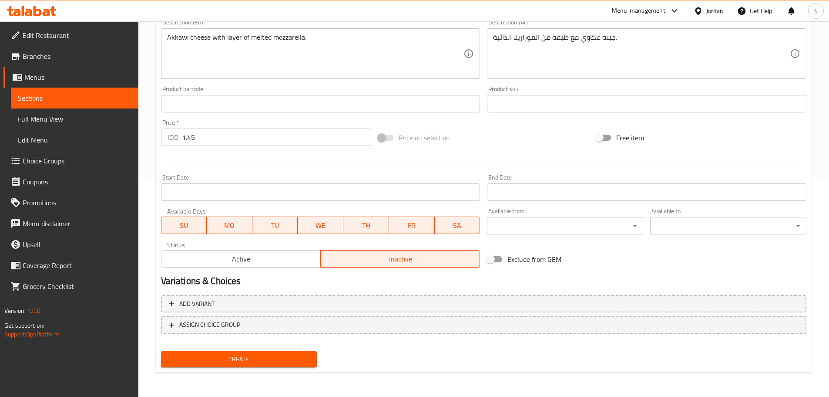
click at [228, 356] on span "Create" at bounding box center [239, 358] width 142 height 11
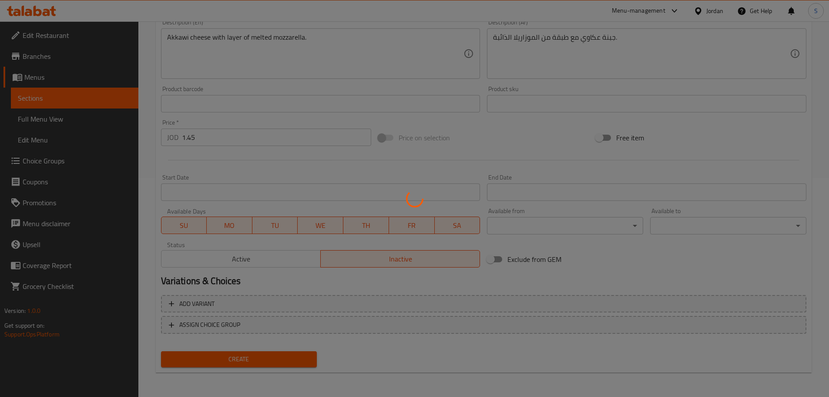
type input "0"
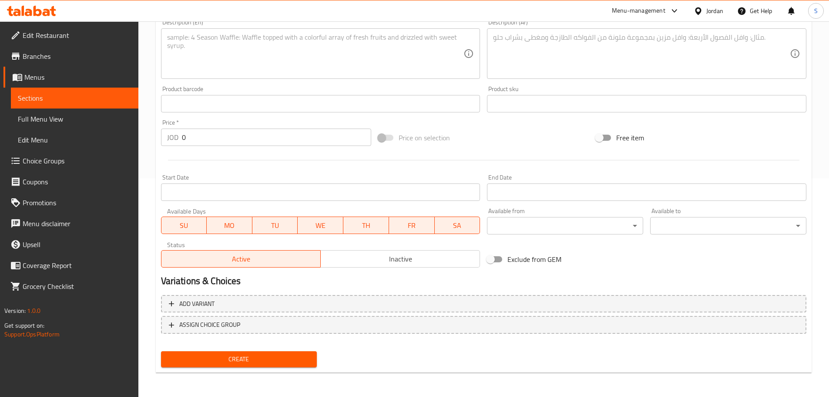
scroll to position [0, 0]
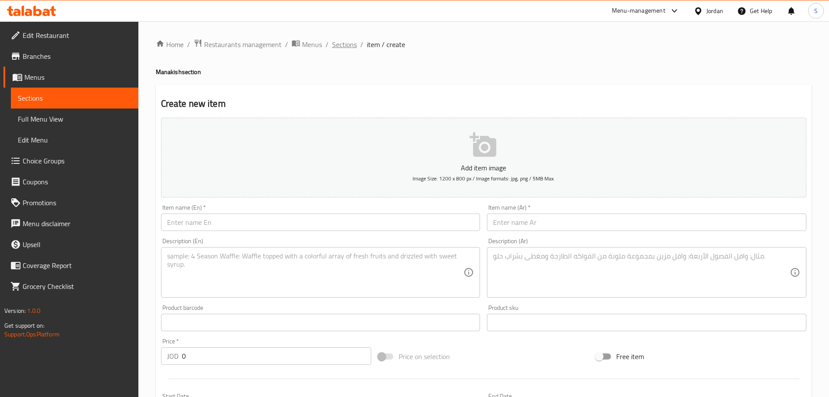
click at [347, 44] on span "Sections" at bounding box center [344, 44] width 25 height 10
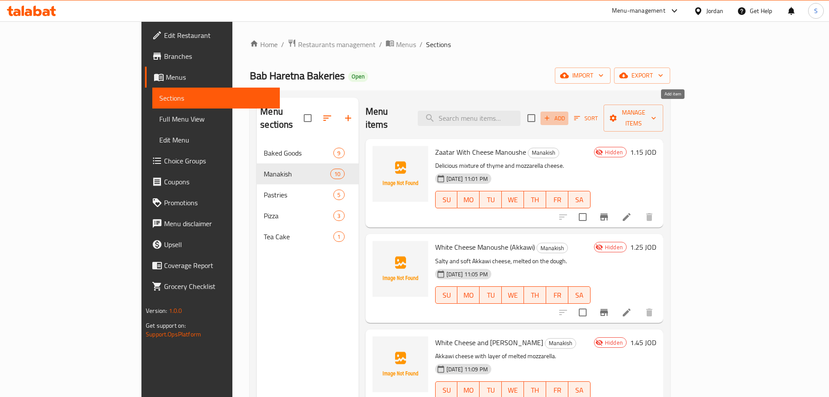
click at [566, 113] on span "Add" at bounding box center [555, 118] width 24 height 10
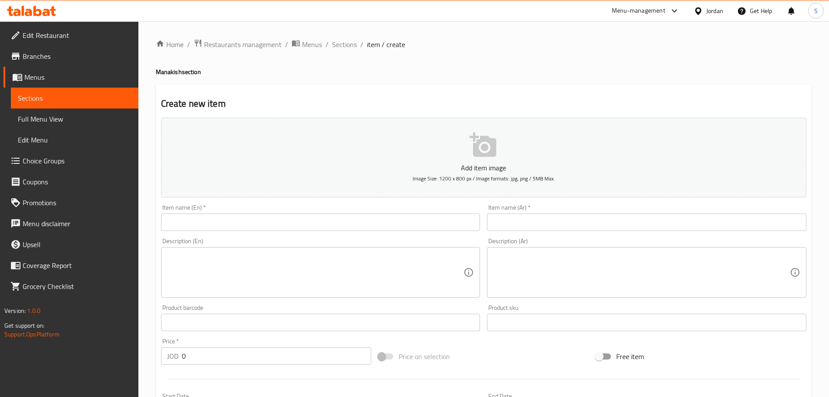
click at [531, 220] on input "text" at bounding box center [646, 221] width 319 height 17
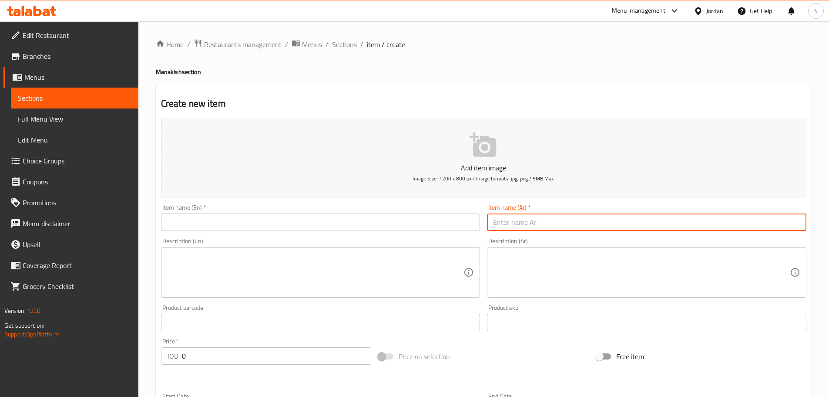
paste input "منقوشة جبنة بيضاء (فيتا :)"
click at [495, 224] on input "منقوشة جبنة بيضاء (فيتا :)" at bounding box center [646, 221] width 319 height 17
type input "منقوشة جبنة بيضاء ([GEOGRAPHIC_DATA])"
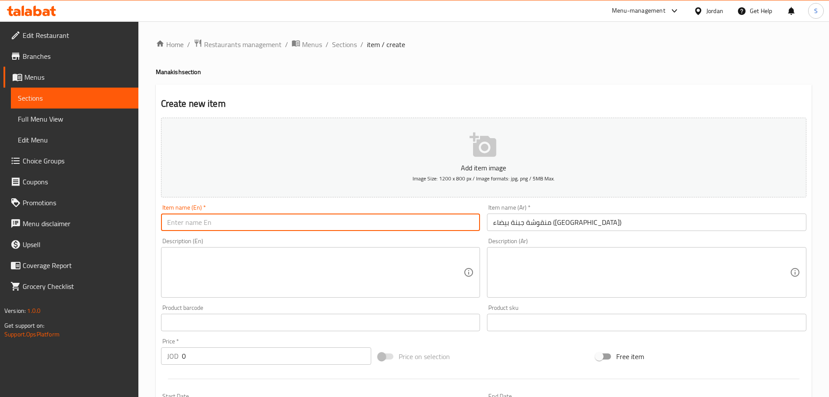
click at [280, 216] on input "text" at bounding box center [320, 221] width 319 height 17
paste input "White Cheese Manoushe"
click at [518, 219] on input "منقوشة جبنة بيضاء ([GEOGRAPHIC_DATA])" at bounding box center [646, 221] width 319 height 17
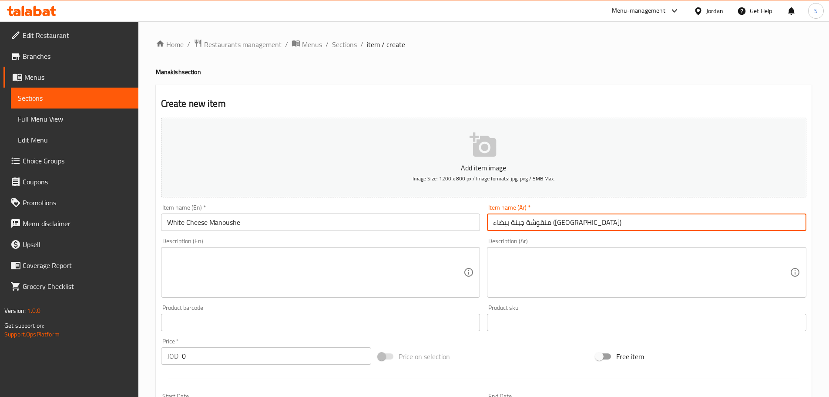
click at [518, 219] on input "منقوشة جبنة بيضاء ([GEOGRAPHIC_DATA])" at bounding box center [646, 221] width 319 height 17
click at [296, 215] on input "White Cheese Manoushe" at bounding box center [320, 221] width 319 height 17
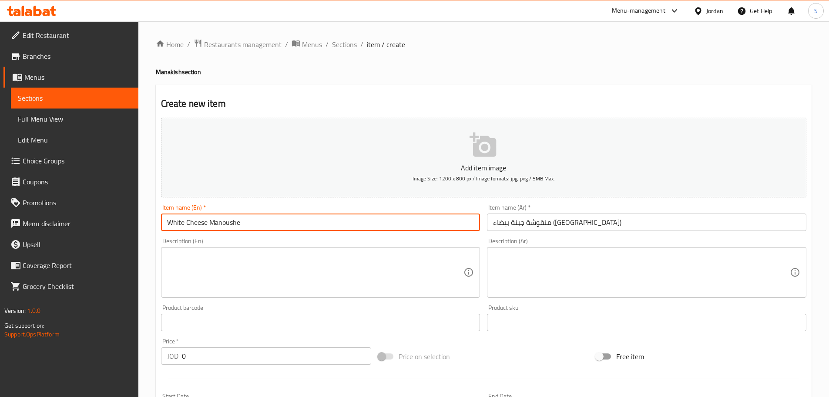
paste input "(feta)"
click at [245, 224] on input "White Cheese Manoushe (feta)" at bounding box center [320, 221] width 319 height 17
drag, startPoint x: 256, startPoint y: 224, endPoint x: 244, endPoint y: 222, distance: 12.7
click at [244, 222] on input "White Cheese Manoushe (Feta)" at bounding box center [320, 221] width 319 height 17
type input "White Cheese Manoushe (Feta)"
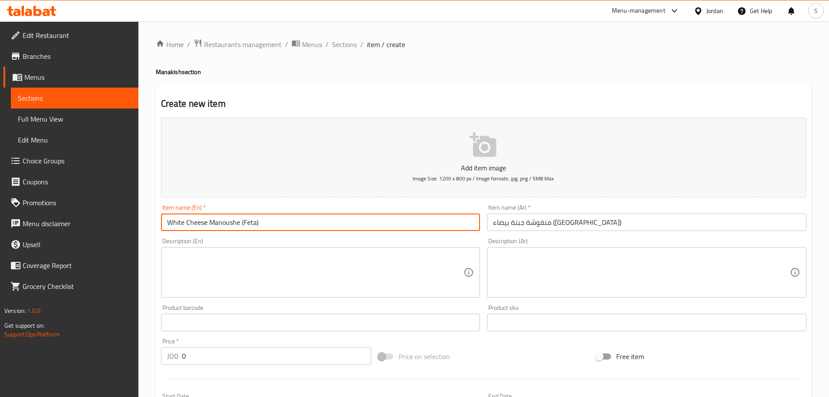
drag, startPoint x: 302, startPoint y: 262, endPoint x: 284, endPoint y: 124, distance: 139.2
click at [302, 262] on textarea at bounding box center [315, 272] width 297 height 41
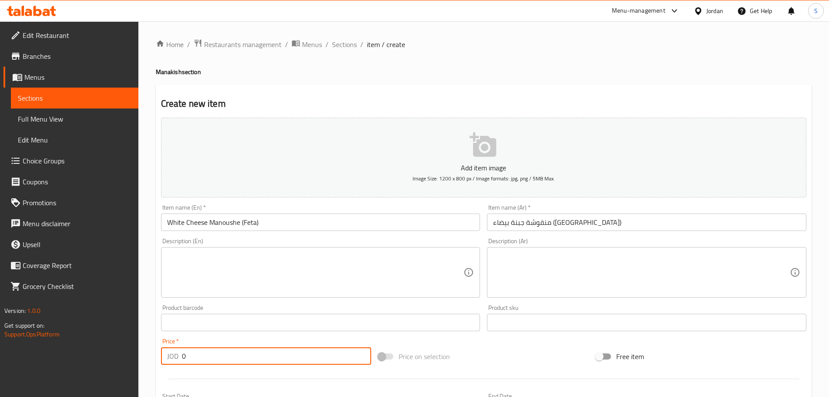
drag, startPoint x: 189, startPoint y: 359, endPoint x: 172, endPoint y: 358, distance: 17.4
click at [172, 358] on div "JOD 0 Price *" at bounding box center [266, 355] width 211 height 17
paste input ".90"
type input "0.90"
click at [516, 263] on textarea at bounding box center [641, 272] width 297 height 41
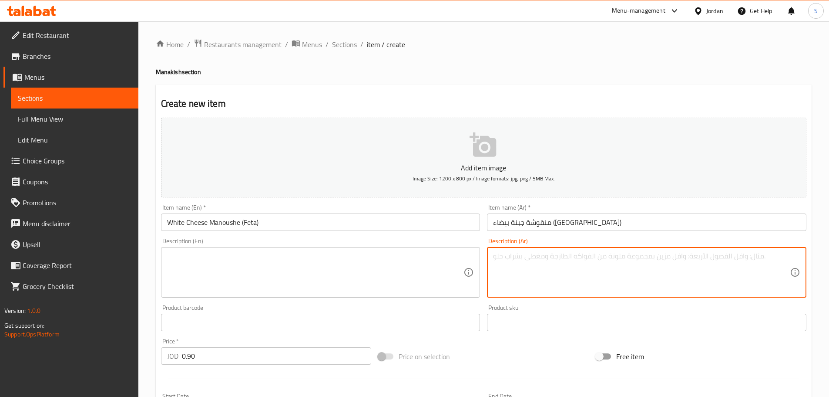
paste textarea "جبنة فيتا طازجة مع رشة من الزعتر."
type textarea "جبنة فيتا طازجة مع رشة من الزعتر."
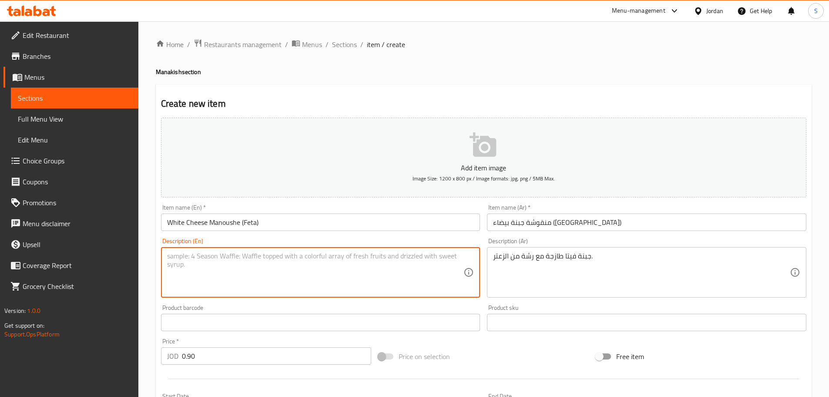
click at [266, 252] on textarea at bounding box center [315, 272] width 297 height 41
paste textarea "Fresh feta cheese with a sprinkle of thyme."
click at [237, 261] on textarea "Fresh feta cheese with a sprinkle of thyme." at bounding box center [315, 272] width 297 height 41
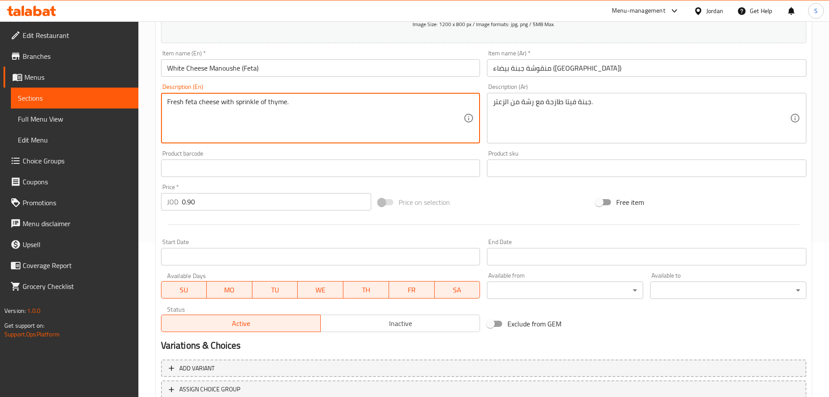
scroll to position [174, 0]
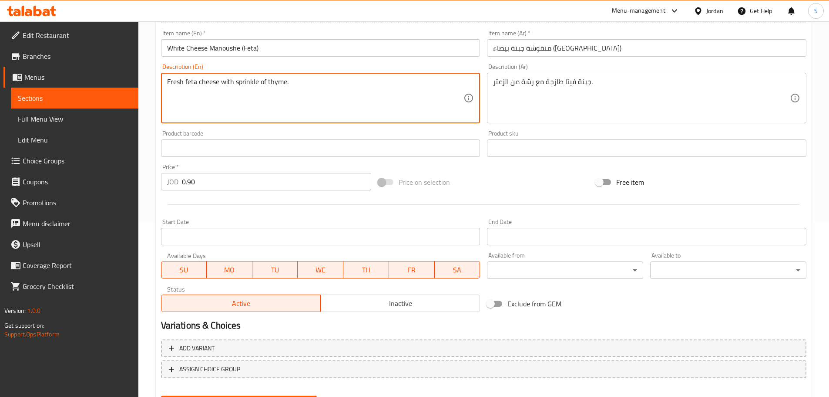
type textarea "Fresh feta cheese with sprinkle of thyme."
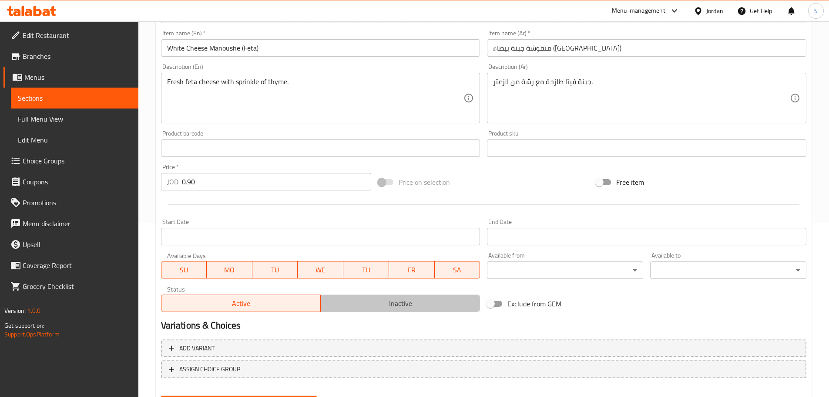
click at [413, 303] on span "Inactive" at bounding box center [400, 303] width 152 height 13
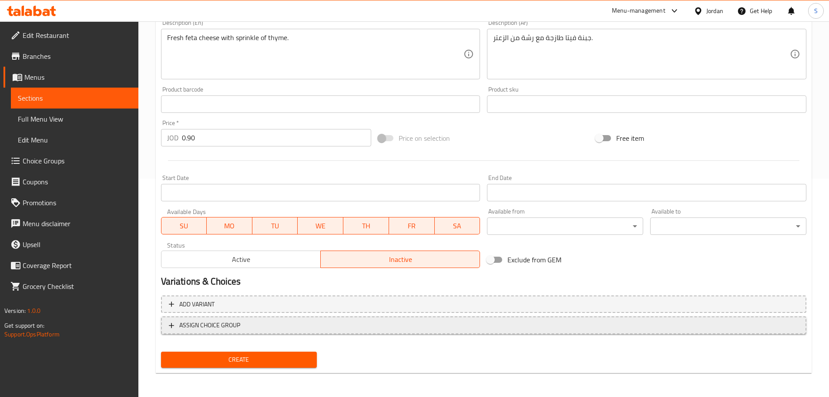
scroll to position [218, 0]
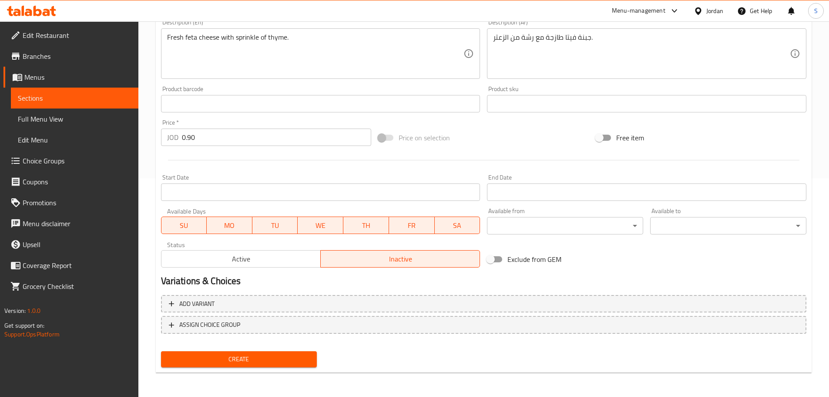
click at [269, 364] on span "Create" at bounding box center [239, 358] width 142 height 11
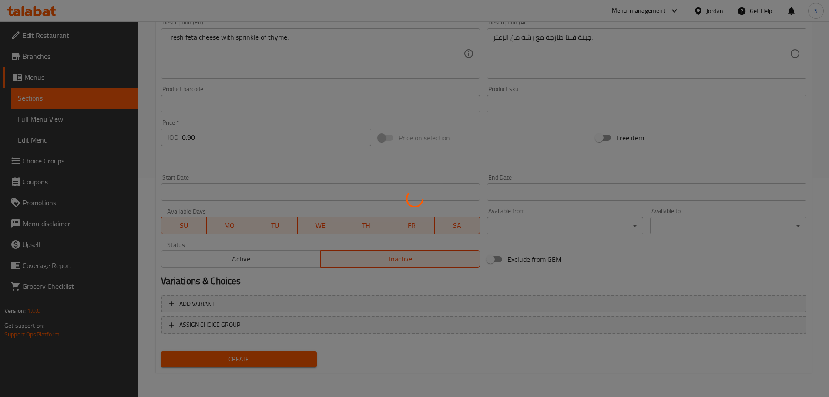
type input "0"
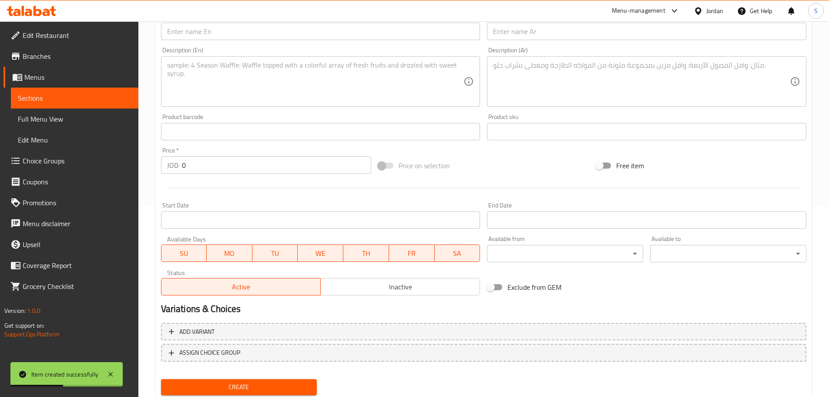
scroll to position [175, 0]
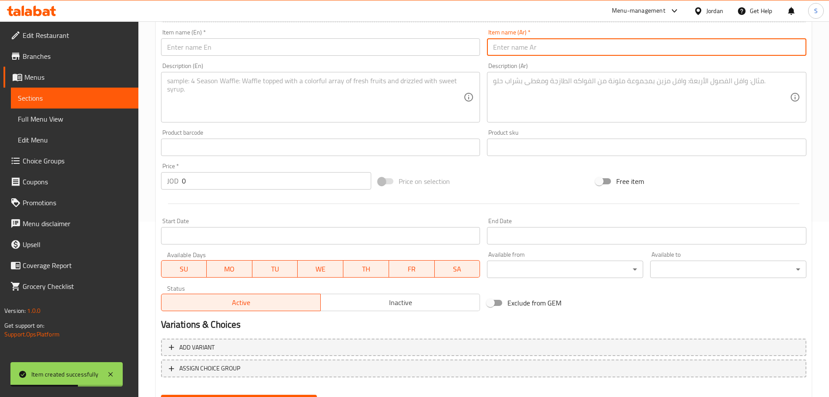
click at [532, 50] on input "text" at bounding box center [646, 46] width 319 height 17
paste input "منقوشة جبنة بيضاء (فيتا) حارة"
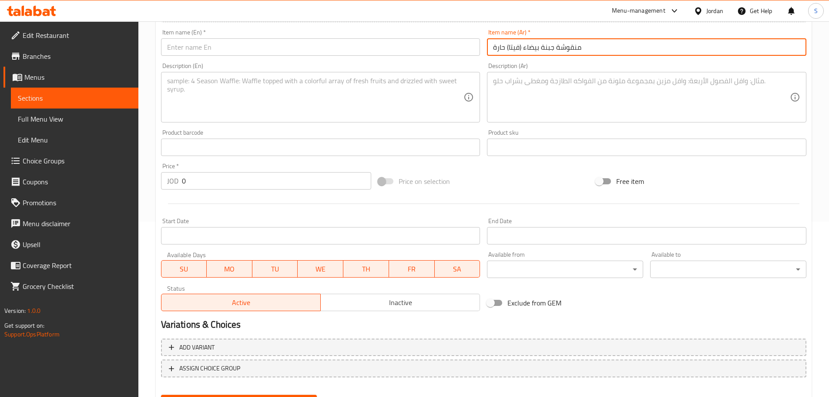
type input "منقوشة جبنة بيضاء (فيتا) حارة"
click at [316, 42] on input "text" at bounding box center [320, 46] width 319 height 17
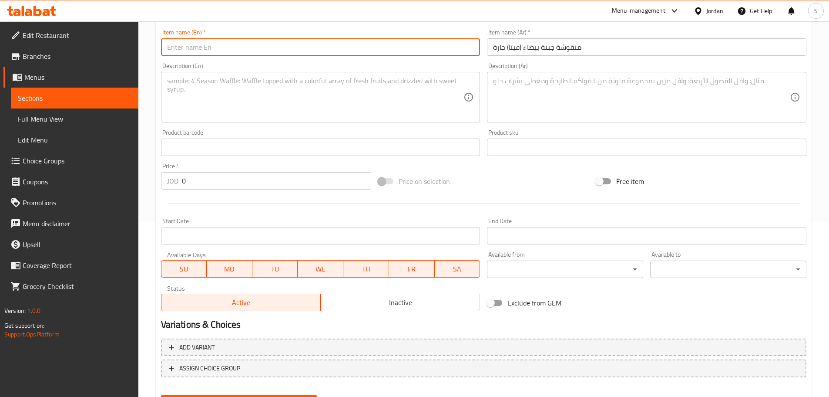
paste input "White Cheese Manoushe (Feta)"
paste input "Spicy"
type input "White Cheese Manoushe (Feta) Spicy"
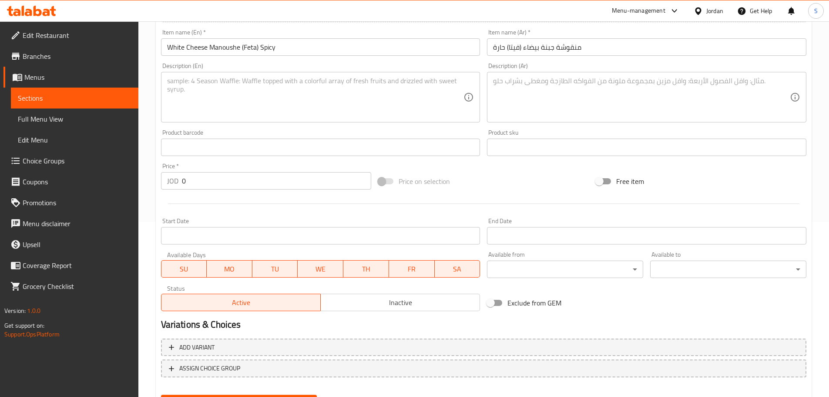
click at [337, 75] on div "Description (En)" at bounding box center [320, 97] width 319 height 50
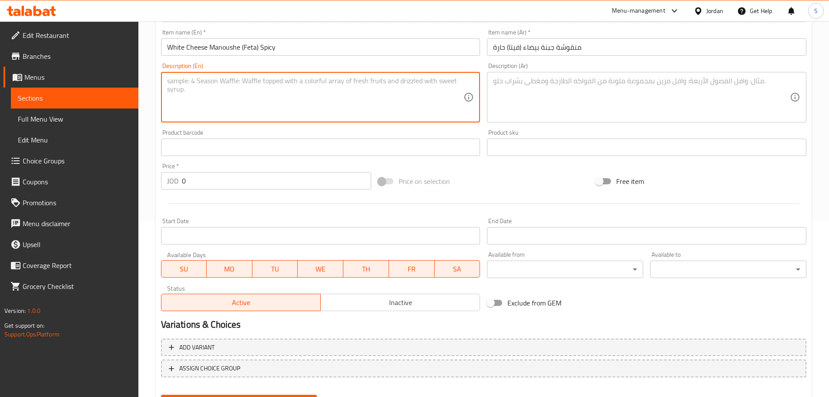
paste textarea "Feta cheese with a hint of chili."
click at [222, 80] on textarea "Feta cheese with a hint of chili." at bounding box center [315, 97] width 297 height 41
type textarea "Feta cheese with hint of chili."
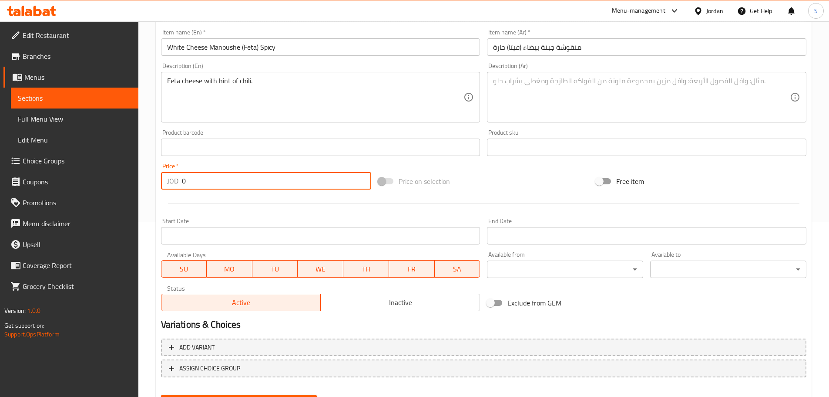
drag, startPoint x: 193, startPoint y: 179, endPoint x: 180, endPoint y: 182, distance: 13.3
click at [180, 182] on div "JOD 0 Price *" at bounding box center [266, 180] width 211 height 17
paste input ".90"
type input "0.90"
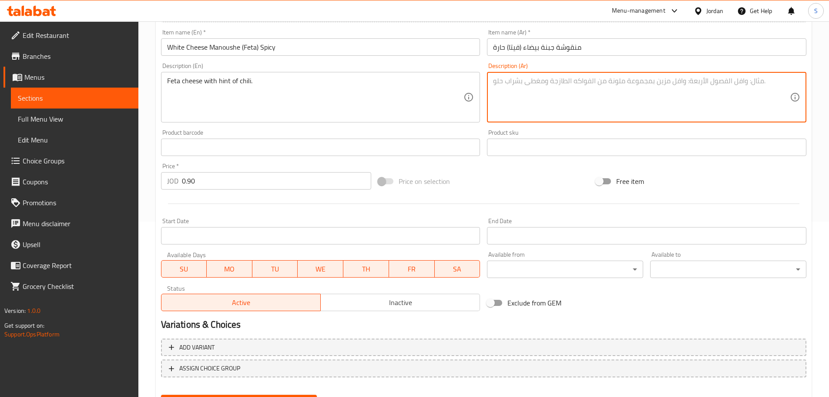
click at [518, 85] on textarea at bounding box center [641, 97] width 297 height 41
paste textarea "جبنة فيتا مع لمسة من الفلفل الحار."
type textarea "جبنة فيتا مع لمسة من الفلفل الحار."
click at [365, 303] on span "Inactive" at bounding box center [400, 302] width 152 height 13
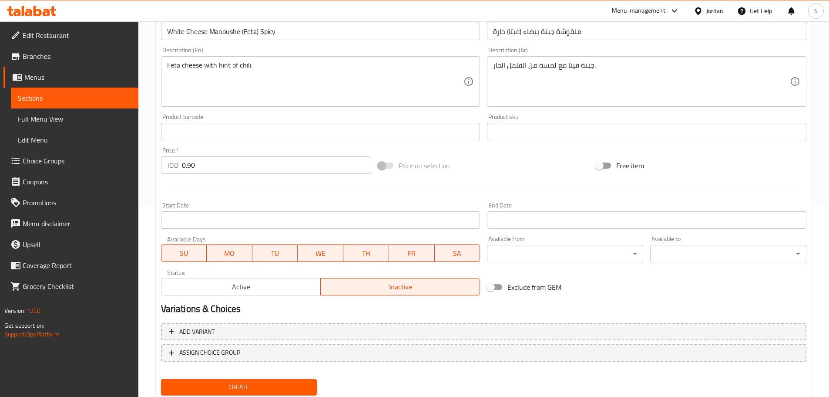
scroll to position [218, 0]
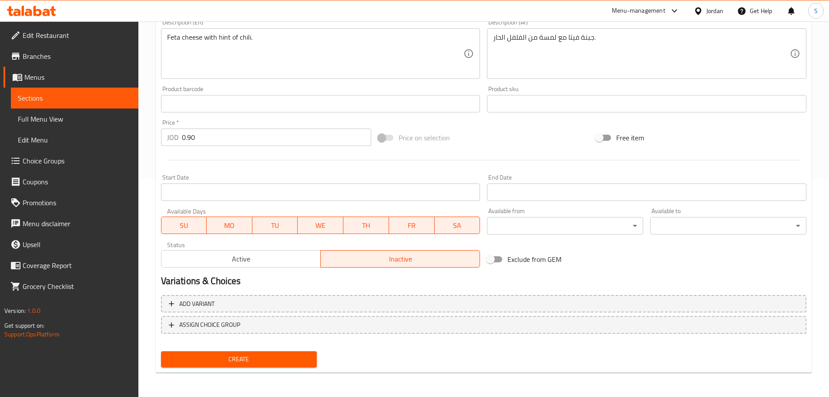
click at [307, 364] on span "Create" at bounding box center [239, 358] width 142 height 11
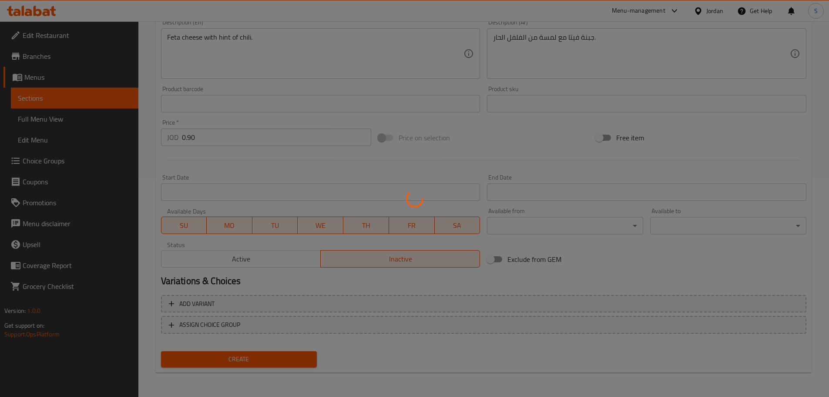
type input "0"
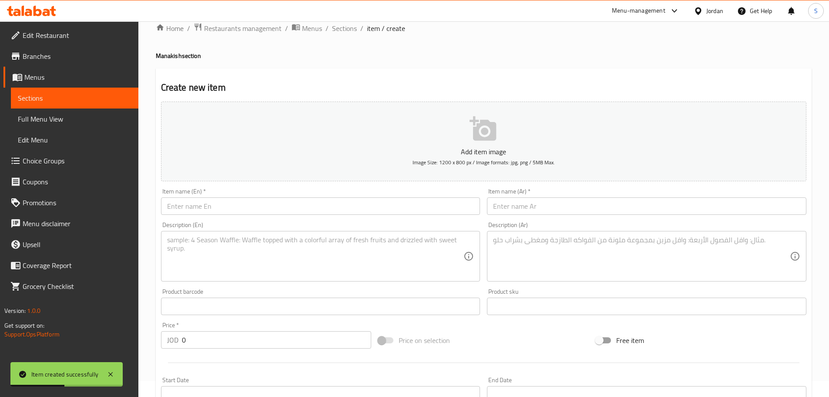
scroll to position [0, 0]
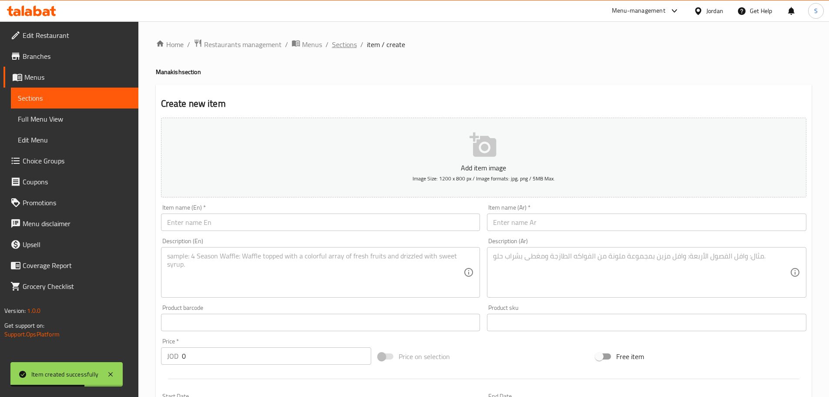
click at [347, 47] on span "Sections" at bounding box center [344, 44] width 25 height 10
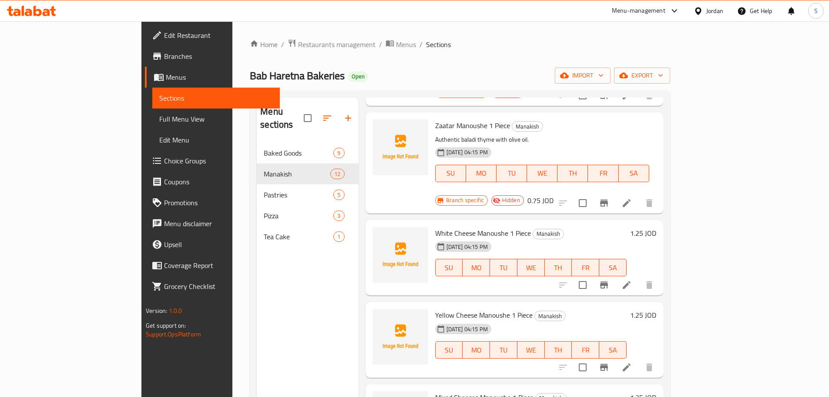
scroll to position [714, 0]
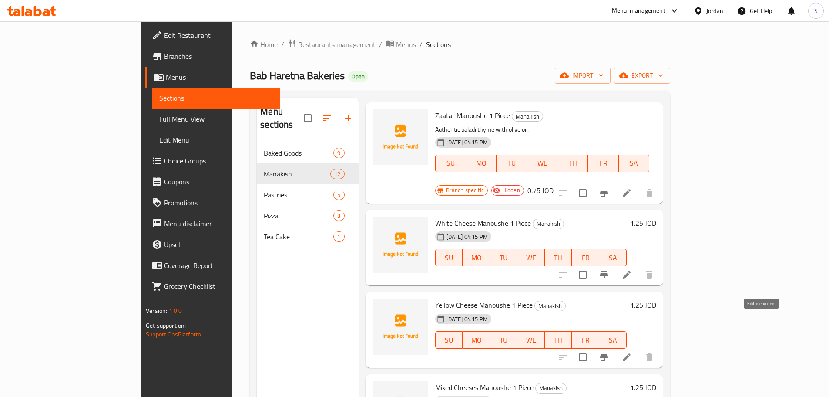
click at [632, 352] on icon at bounding box center [627, 357] width 10 height 10
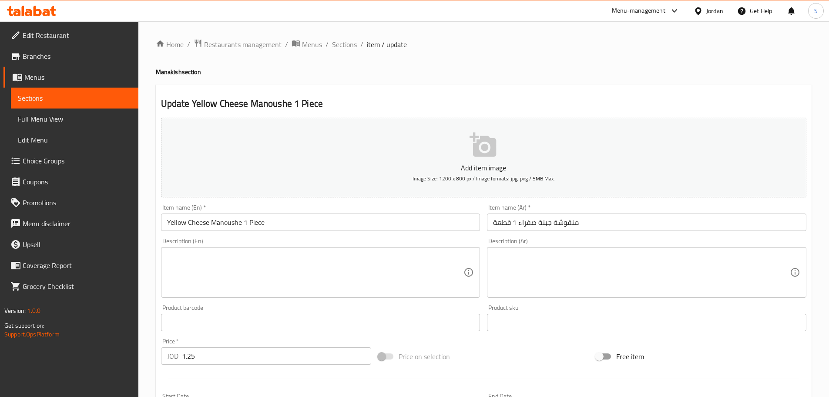
click at [531, 241] on div "Description (Ar) Description (Ar)" at bounding box center [646, 268] width 319 height 60
click at [524, 253] on textarea at bounding box center [641, 272] width 297 height 41
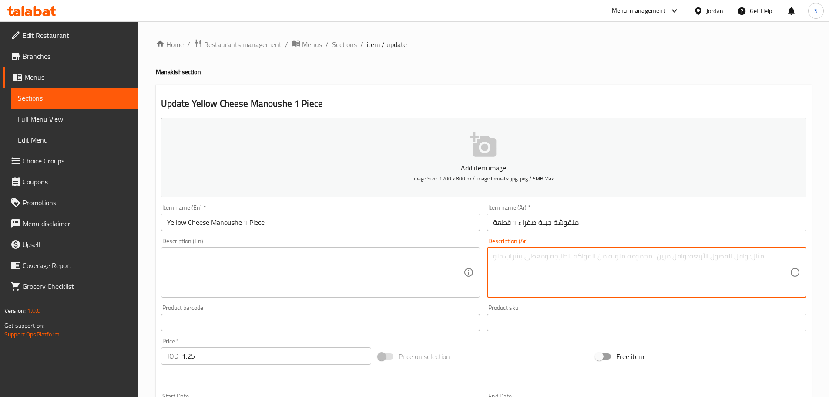
paste textarea "جبنة صفراء غنية ومذابة."
type textarea "جبنة صفراء غنية ومذابة."
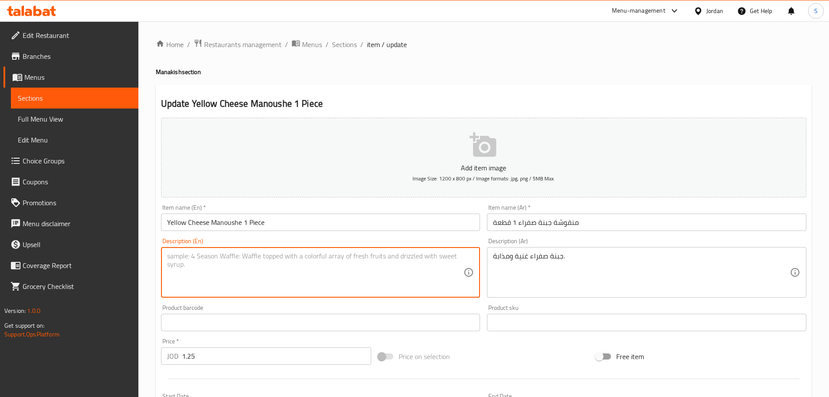
click at [278, 260] on textarea at bounding box center [315, 272] width 297 height 41
paste textarea "Rich, melted yellow cheese."
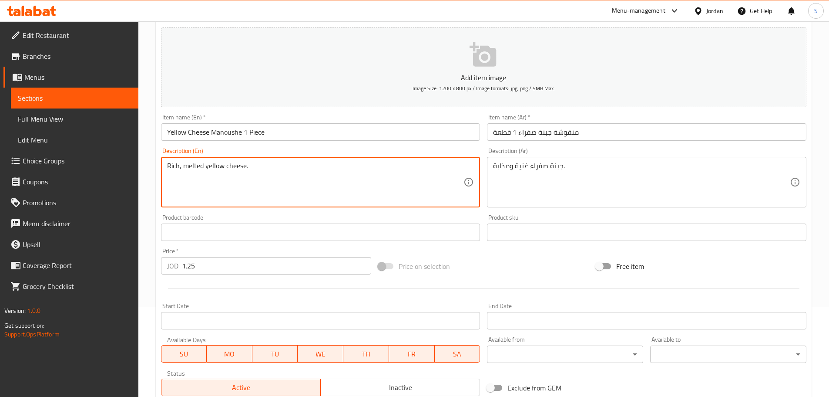
scroll to position [131, 0]
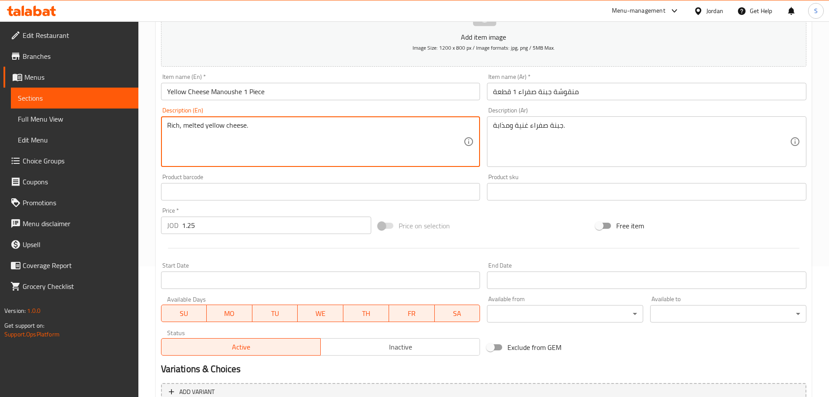
type textarea "Rich, melted yellow cheese."
click at [396, 341] on span "Inactive" at bounding box center [400, 346] width 152 height 13
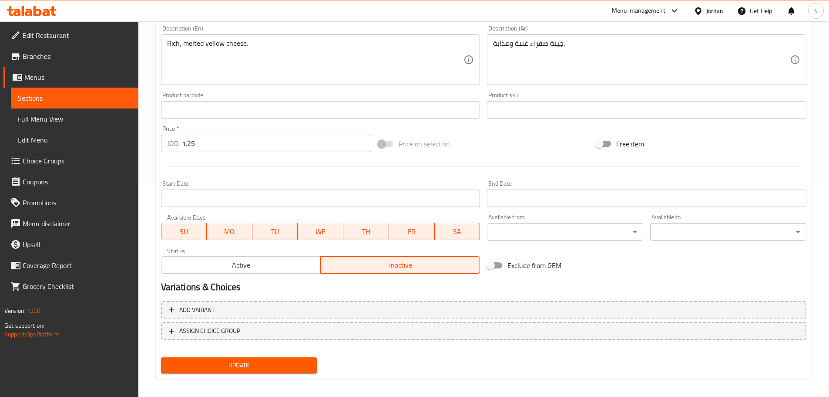
scroll to position [218, 0]
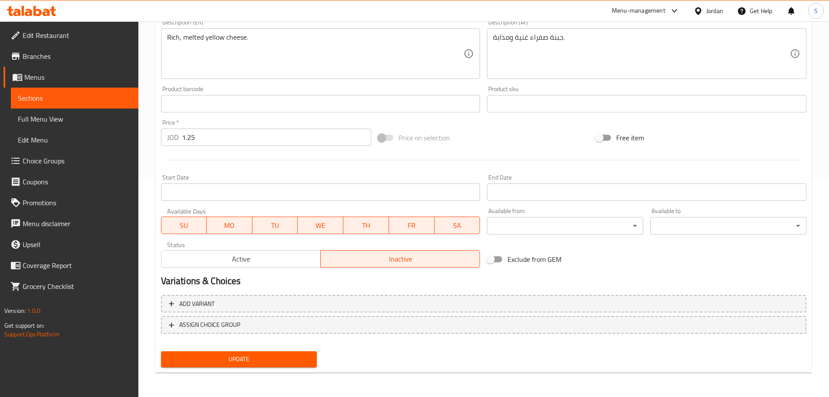
click at [300, 356] on span "Update" at bounding box center [239, 358] width 142 height 11
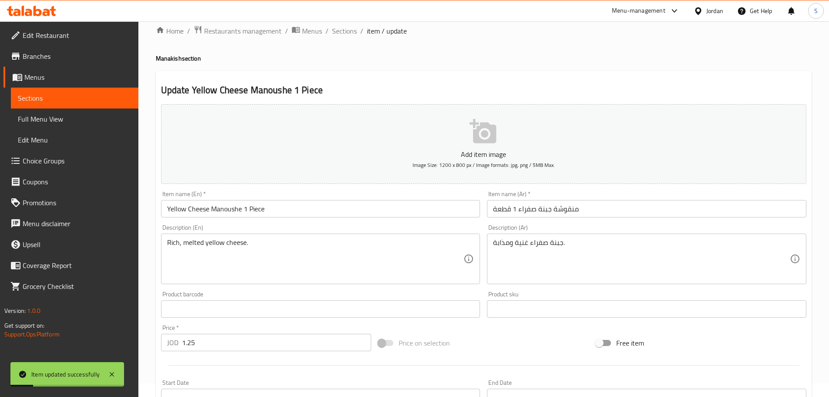
scroll to position [0, 0]
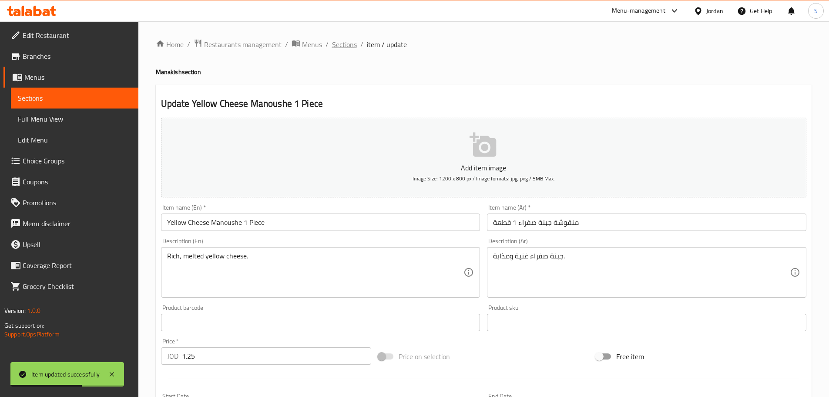
click at [351, 40] on span "Sections" at bounding box center [344, 44] width 25 height 10
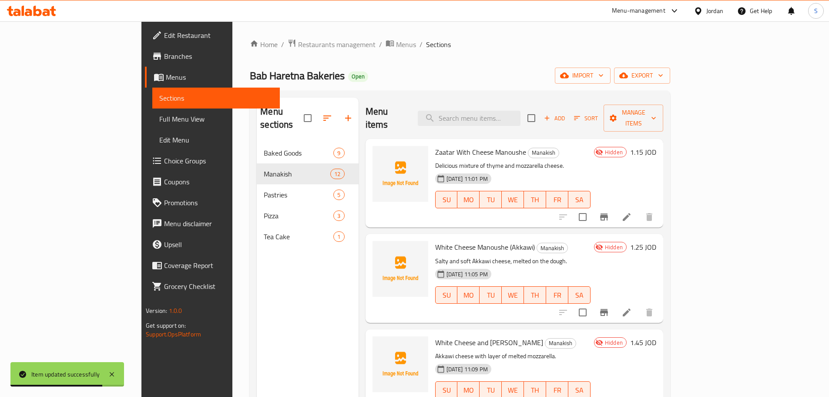
scroll to position [686, 0]
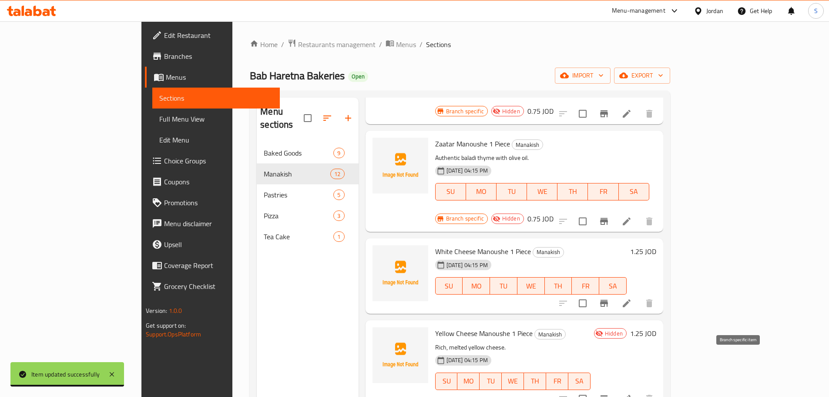
click at [609, 393] on icon "Branch-specific-item" at bounding box center [604, 398] width 10 height 10
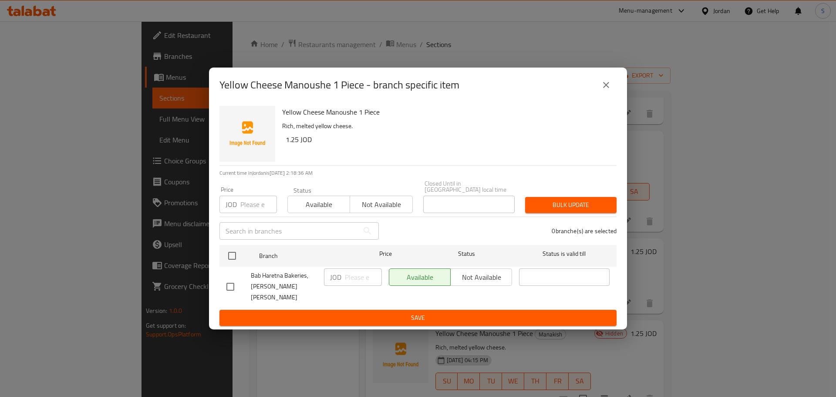
click at [602, 90] on icon "close" at bounding box center [606, 85] width 10 height 10
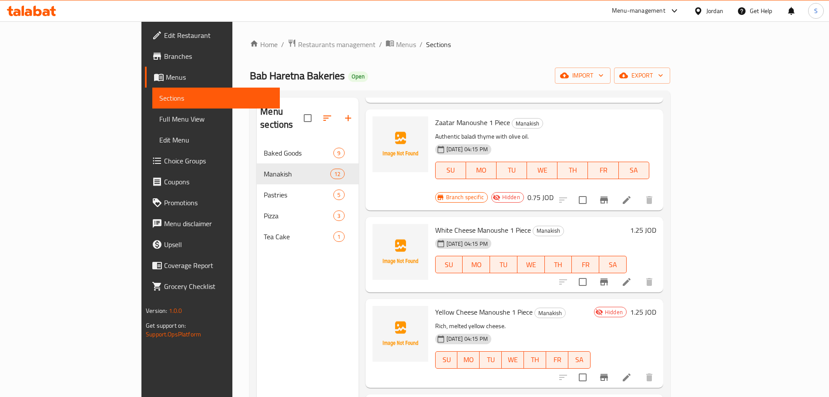
scroll to position [727, 0]
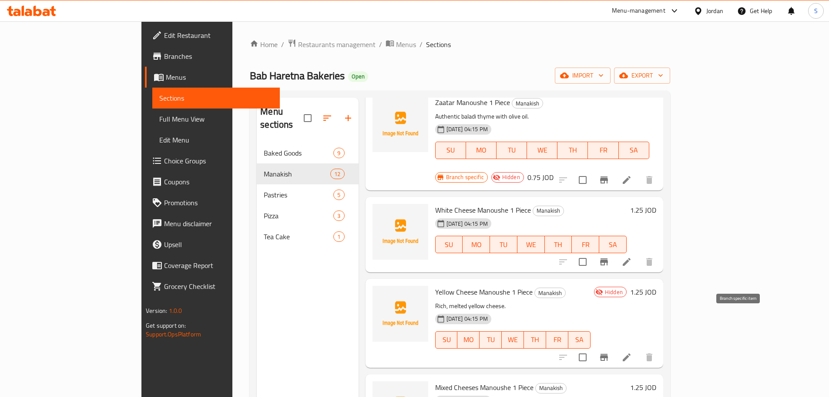
click at [608, 353] on icon "Branch-specific-item" at bounding box center [604, 356] width 8 height 7
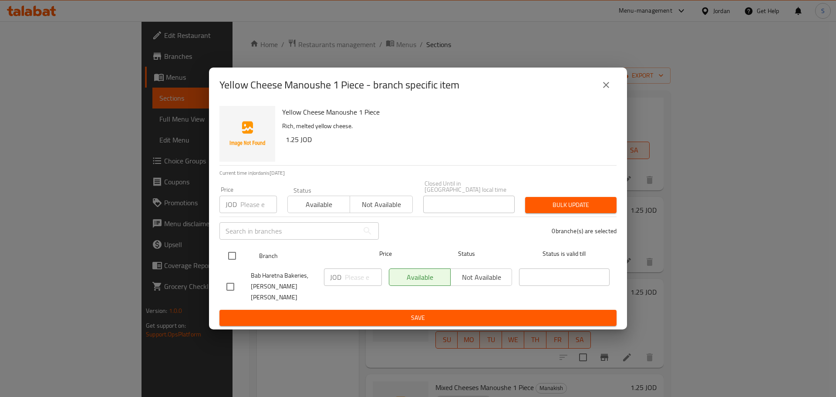
click at [229, 259] on input "checkbox" at bounding box center [232, 255] width 18 height 18
checkbox input "true"
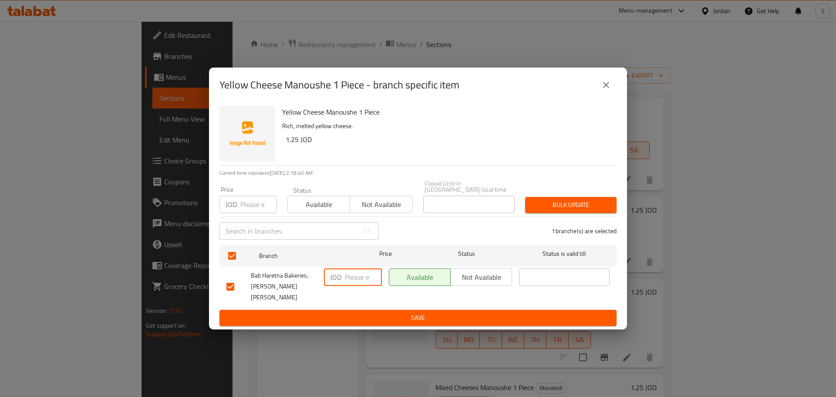
click at [345, 277] on input "number" at bounding box center [363, 276] width 37 height 17
paste input "1.05"
type input "1.05"
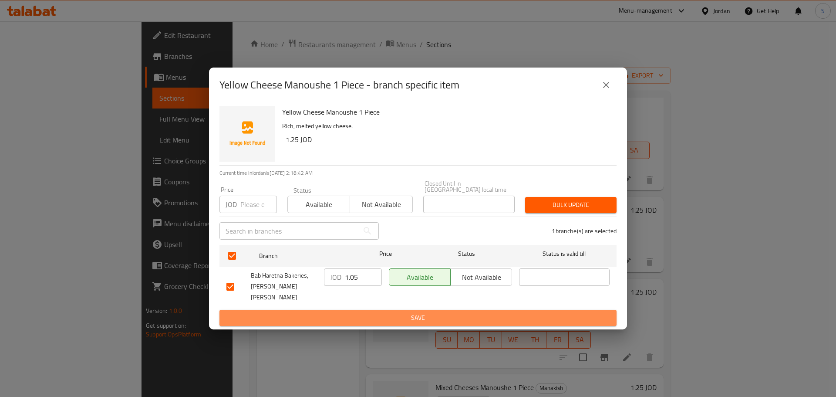
click at [499, 309] on button "Save" at bounding box center [417, 317] width 397 height 16
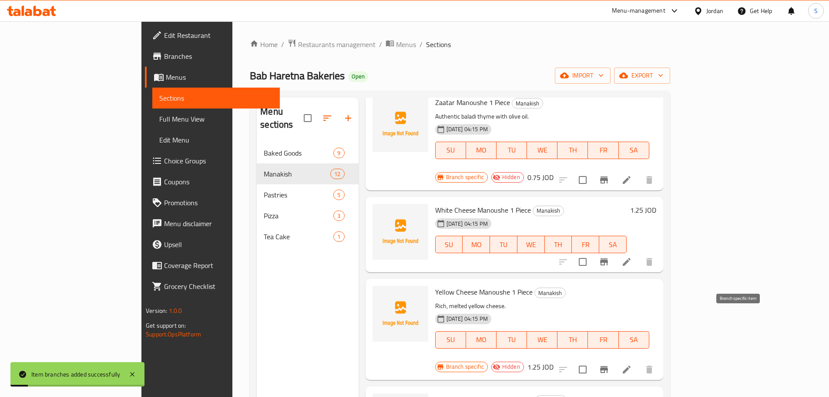
click at [615, 359] on button "Branch-specific-item" at bounding box center [604, 369] width 21 height 21
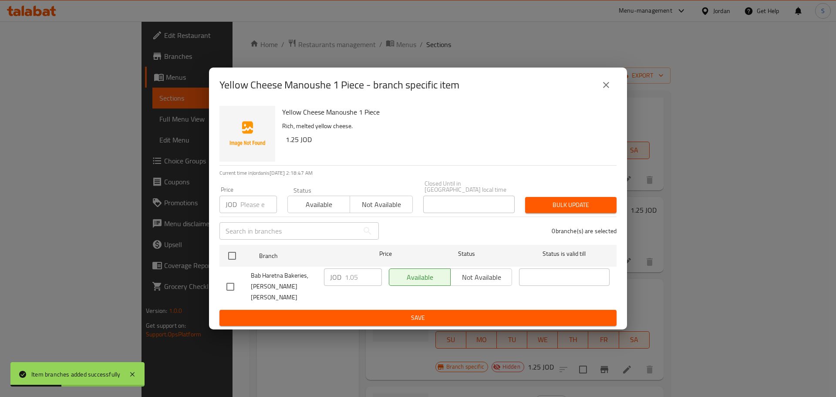
click at [602, 90] on icon "close" at bounding box center [606, 85] width 10 height 10
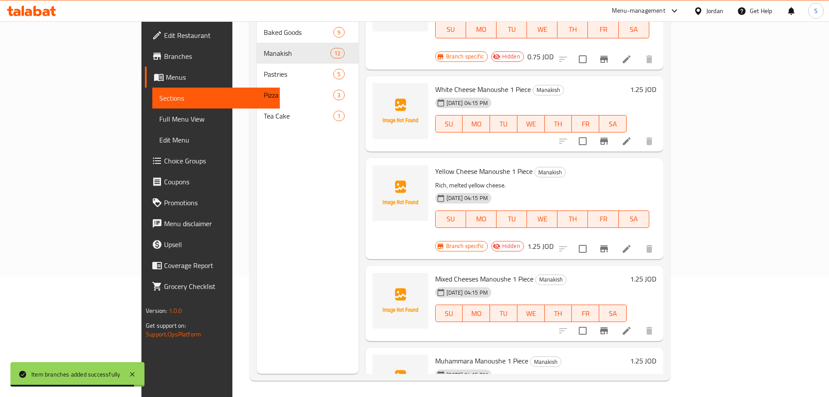
scroll to position [122, 0]
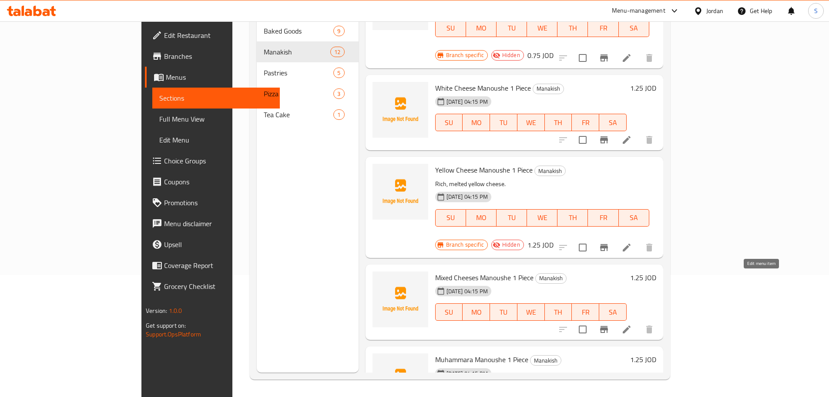
click at [632, 324] on icon at bounding box center [627, 329] width 10 height 10
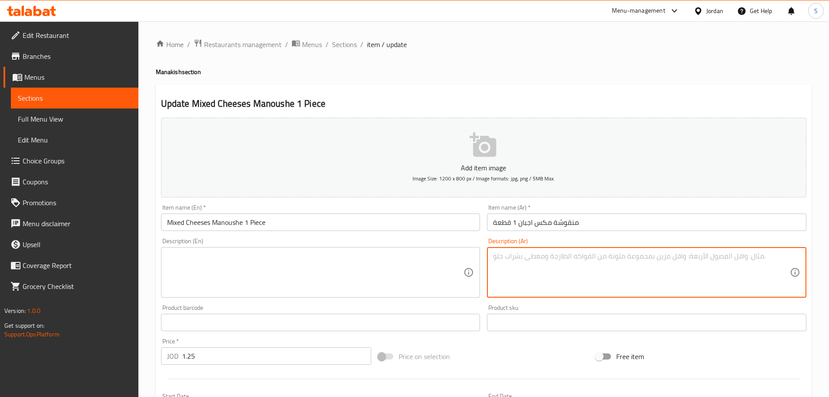
paste textarea "مزيج مميز من عدة أنواع أجبان."
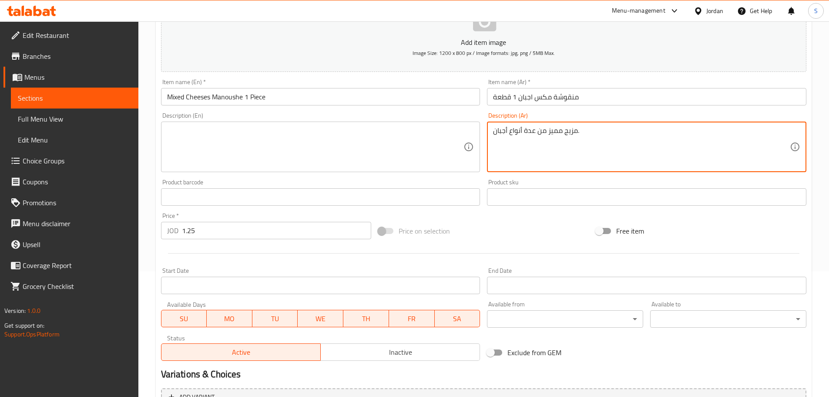
scroll to position [131, 0]
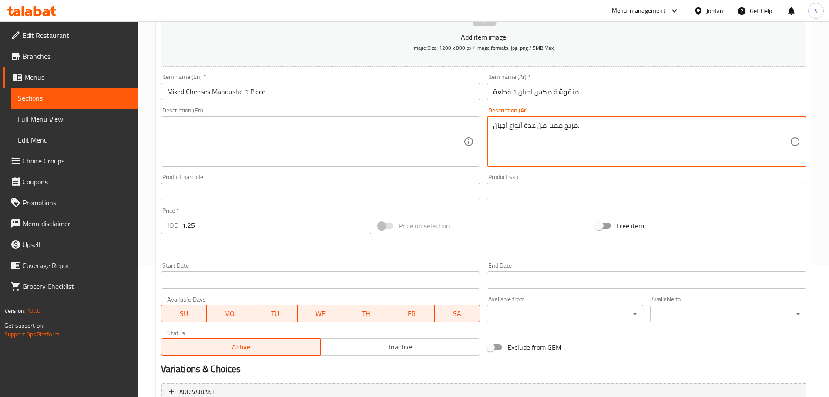
type textarea "مزيج مميز من عدة أنواع أجبان."
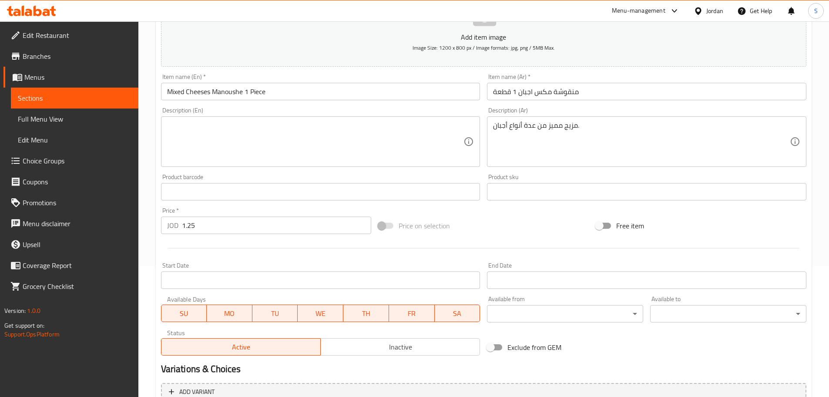
click at [388, 356] on div "Status Active Inactive" at bounding box center [321, 342] width 326 height 33
click at [388, 350] on span "Inactive" at bounding box center [400, 346] width 152 height 13
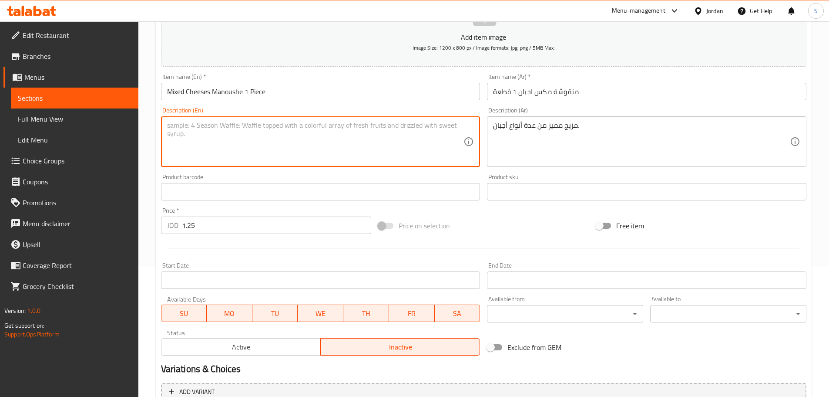
click at [302, 130] on textarea at bounding box center [315, 141] width 297 height 41
paste textarea "A distinctive blend of several types of cheeses."
drag, startPoint x: 176, startPoint y: 126, endPoint x: 163, endPoint y: 124, distance: 13.2
click at [163, 124] on div "A distinctive blend of several types of cheeses. Description (En)" at bounding box center [320, 141] width 319 height 50
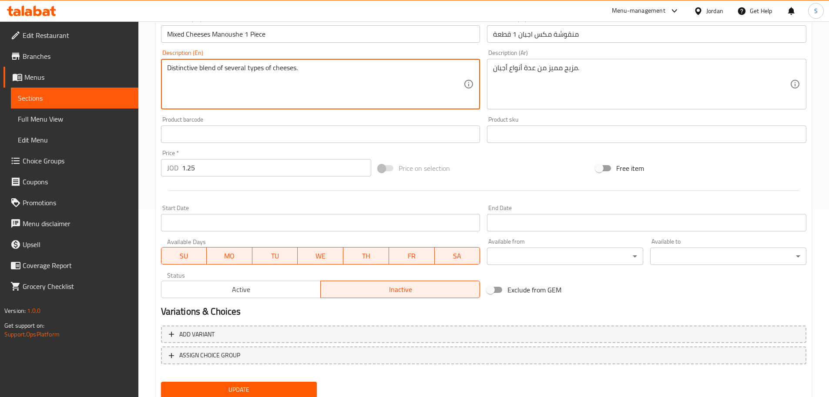
scroll to position [218, 0]
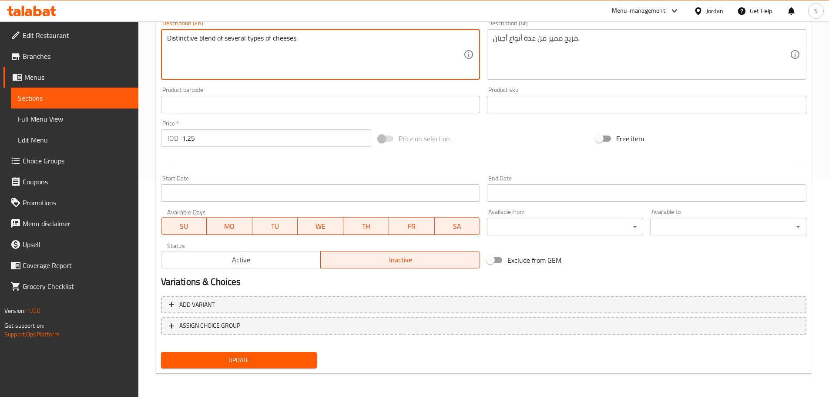
click at [297, 38] on textarea "Distinctive blend of several types of cheeses." at bounding box center [315, 54] width 297 height 41
click at [296, 40] on textarea "Distinctive blend of several types of cheeses." at bounding box center [315, 54] width 297 height 41
type textarea "Distinctive blend of several types of cheese."
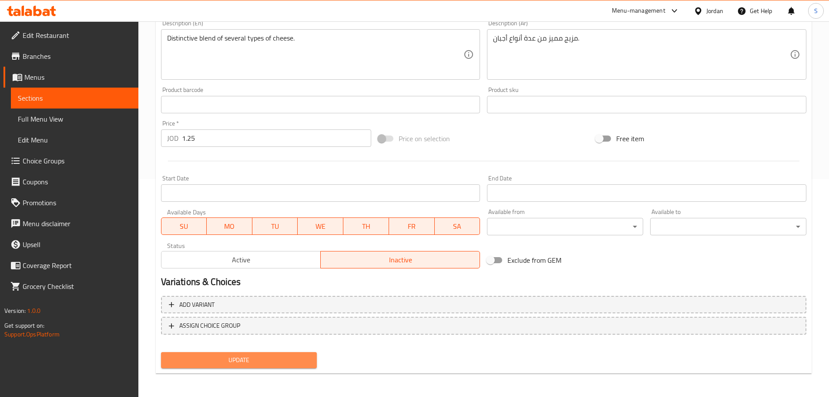
click at [303, 362] on span "Update" at bounding box center [239, 359] width 142 height 11
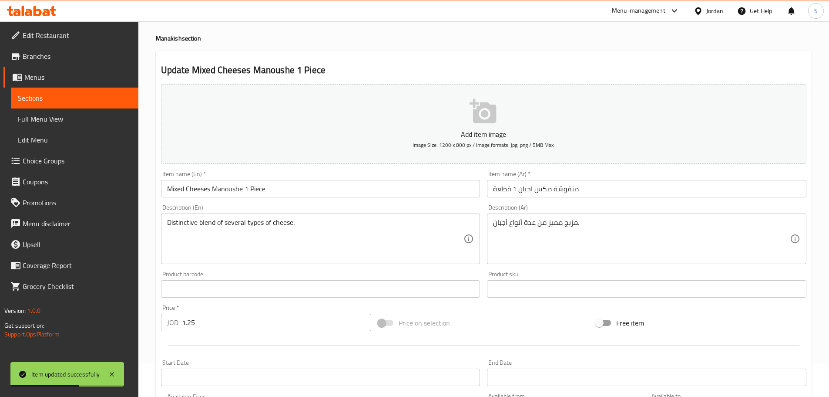
scroll to position [0, 0]
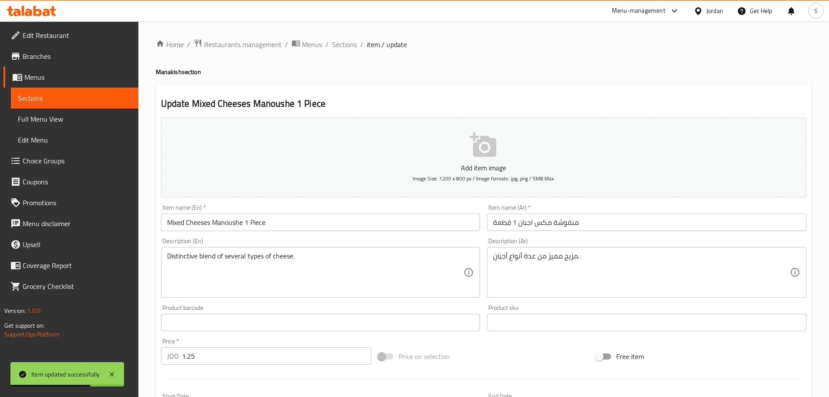
drag, startPoint x: 343, startPoint y: 46, endPoint x: 451, endPoint y: 5, distance: 115.4
click at [343, 46] on span "Sections" at bounding box center [344, 44] width 25 height 10
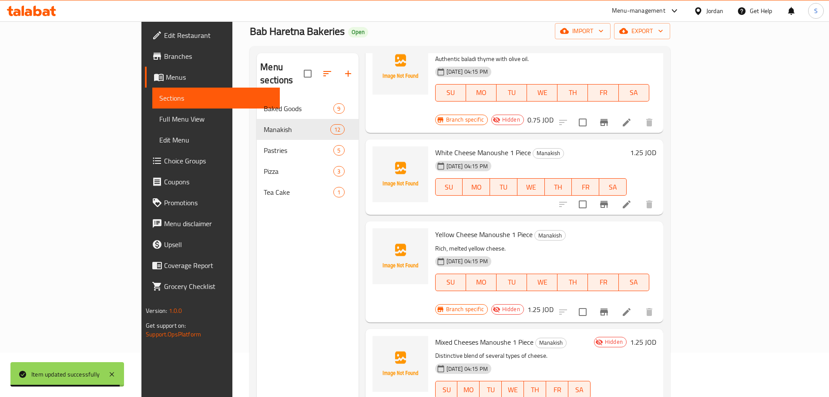
scroll to position [122, 0]
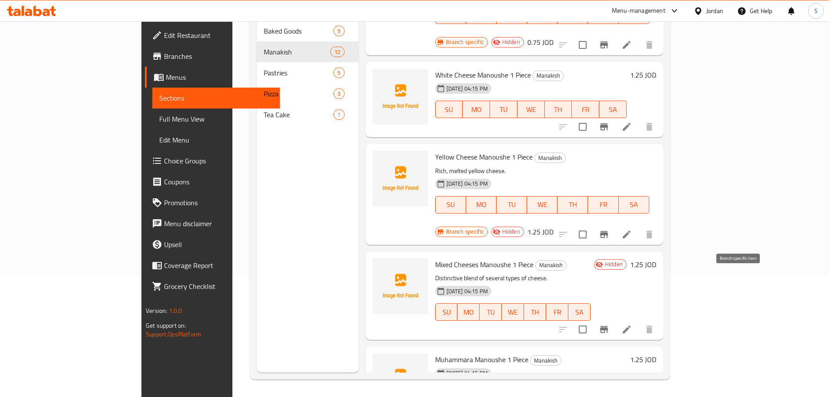
click at [608, 326] on icon "Branch-specific-item" at bounding box center [604, 329] width 8 height 7
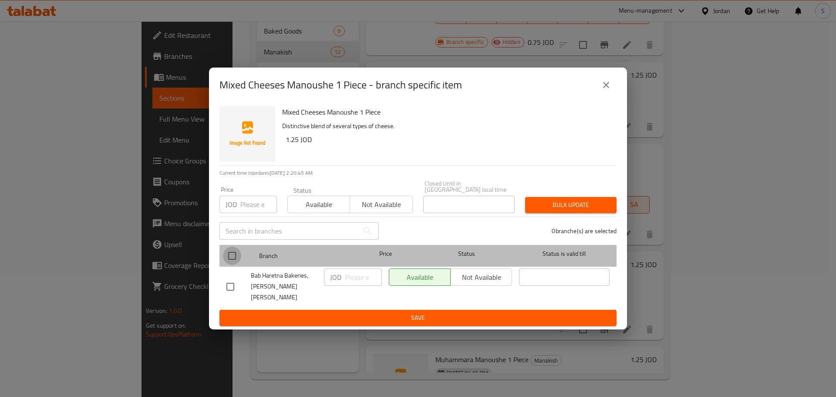
click at [234, 258] on input "checkbox" at bounding box center [232, 255] width 18 height 18
checkbox input "true"
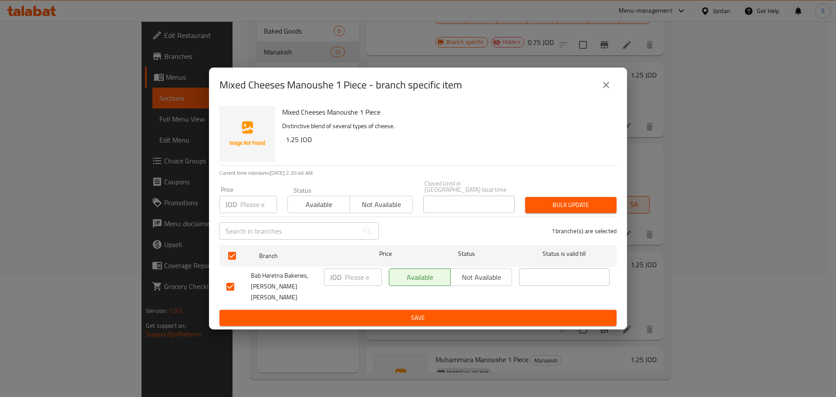
click at [350, 283] on input "number" at bounding box center [363, 276] width 37 height 17
paste input "1.75"
type input "1.75"
click at [399, 315] on button "Save" at bounding box center [417, 317] width 397 height 16
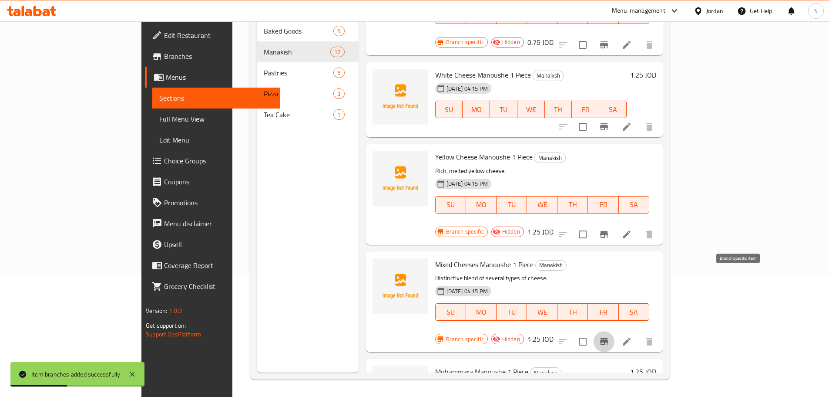
click at [608, 338] on icon "Branch-specific-item" at bounding box center [604, 341] width 8 height 7
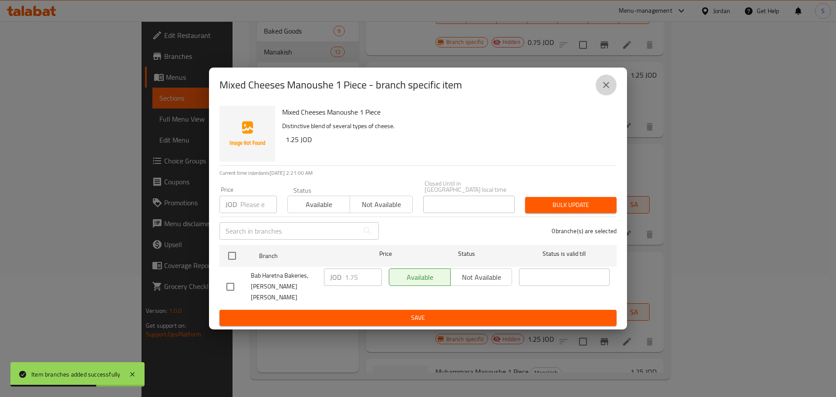
click at [605, 88] on icon "close" at bounding box center [606, 85] width 6 height 6
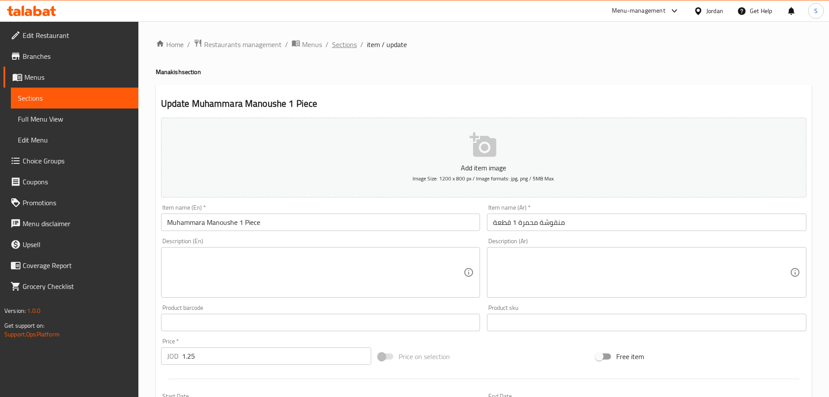
click at [346, 40] on span "Sections" at bounding box center [344, 44] width 25 height 10
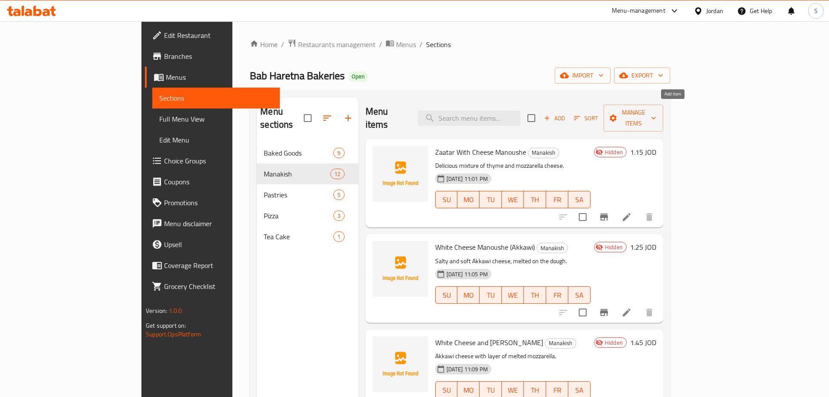
click at [566, 113] on span "Add" at bounding box center [555, 118] width 24 height 10
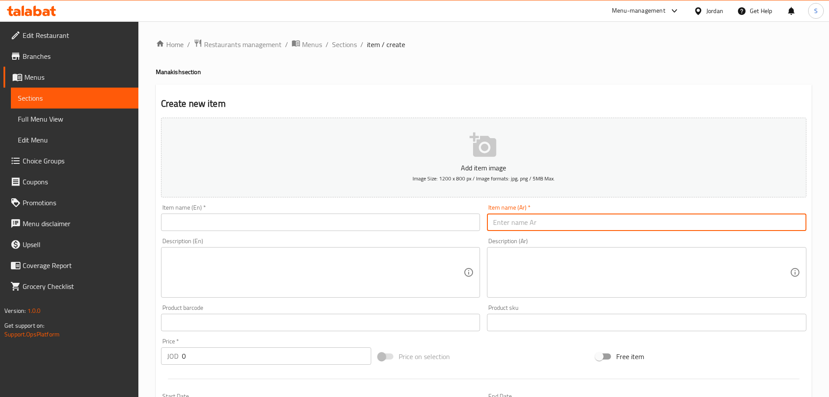
click at [566, 222] on input "text" at bounding box center [646, 221] width 319 height 17
paste input "منقوشة محمرة سادة"
type input "منقوشة محمرة سادة"
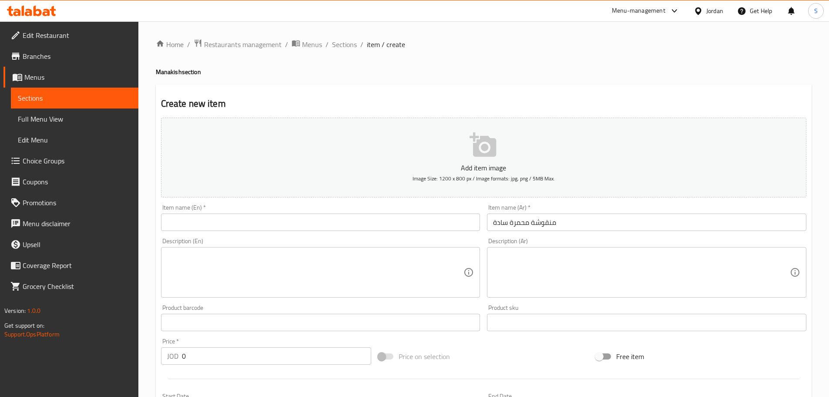
click at [212, 212] on div "Item name (En)   * Item name (En) *" at bounding box center [320, 217] width 319 height 27
click at [213, 220] on input "text" at bounding box center [320, 221] width 319 height 17
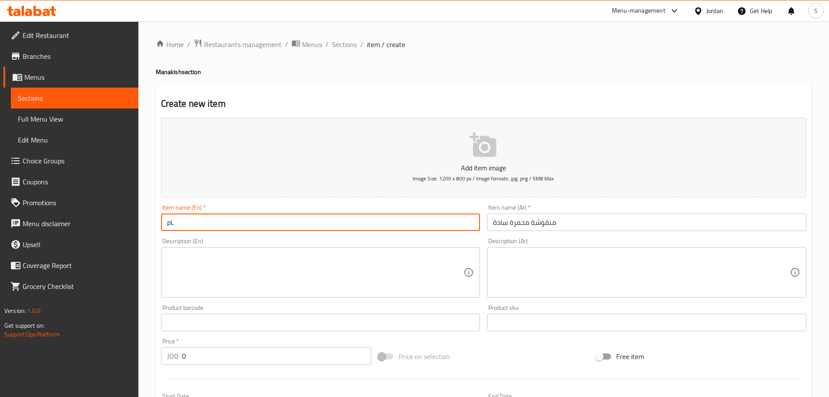
type input "p"
paste input "Muhammara Manoushe"
type input "Plain Muhammara Manoushe"
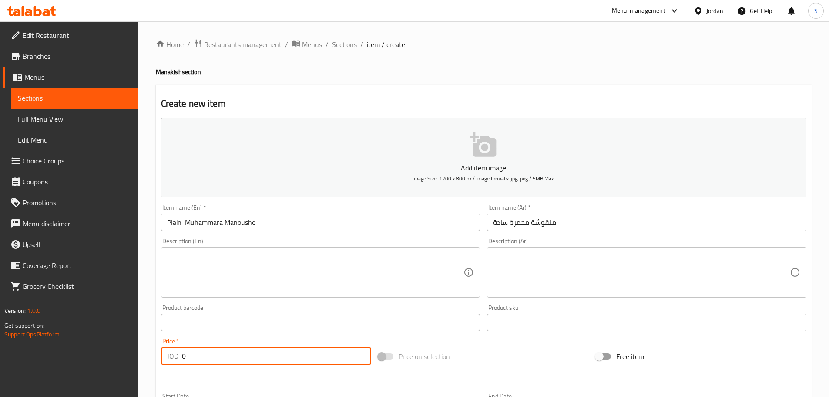
drag, startPoint x: 192, startPoint y: 357, endPoint x: 166, endPoint y: 350, distance: 27.0
click at [166, 350] on div "JOD 0 Price *" at bounding box center [266, 355] width 211 height 17
paste input "1.05"
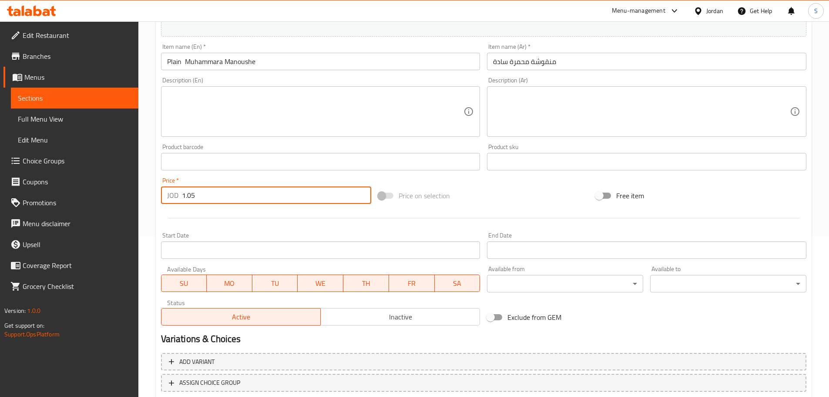
scroll to position [174, 0]
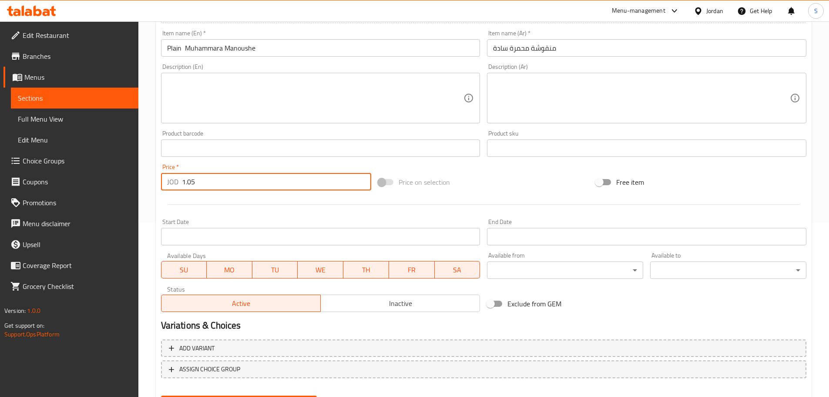
type input "1.05"
click at [399, 304] on span "Inactive" at bounding box center [400, 303] width 152 height 13
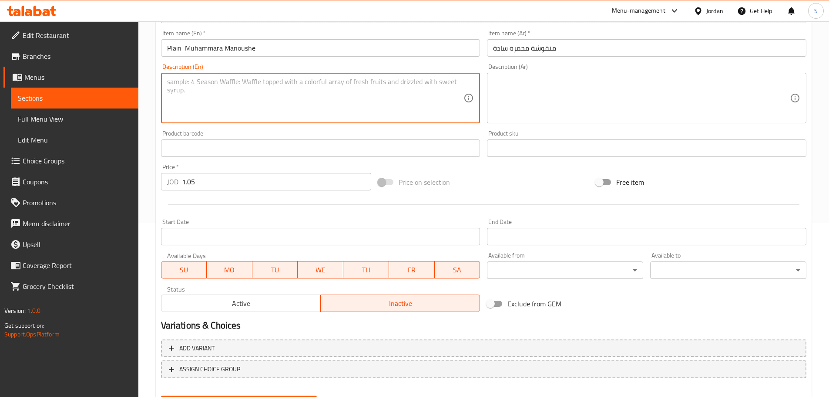
click at [370, 90] on textarea at bounding box center [315, 97] width 297 height 41
paste textarea "Dough with a spiced muhammara mixture that includes tomato sauce."
click at [207, 86] on textarea "Dough with a spiced muhammara mixture that includes tomato sauce." at bounding box center [315, 97] width 297 height 41
click at [297, 80] on textarea "Dough with spiced muhammara mixture that includes tomato sauce." at bounding box center [315, 97] width 297 height 41
type textarea "Dough with spiced muhammara mixture includes tomato sauce."
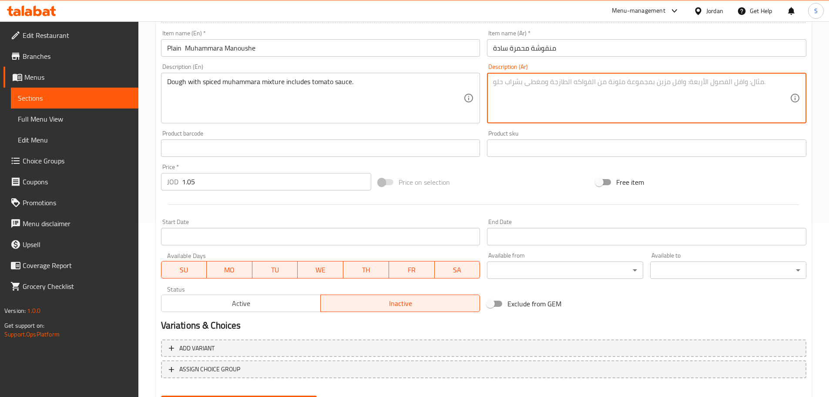
click at [504, 81] on textarea at bounding box center [641, 97] width 297 height 41
paste textarea "عجينة بخلطة المحمرة المتبلة التي تشمل صلصة البندورة."
click at [632, 82] on textarea "عجينة بخلطة المحمرة المتبلة التي تشمل صلصة البندورة." at bounding box center [641, 97] width 297 height 41
drag, startPoint x: 546, startPoint y: 92, endPoint x: 503, endPoint y: 70, distance: 48.3
click at [503, 74] on div "عجينة بخلطة المحمرة المتبلة التي تشمل صلصة البندورة. Description (Ar)" at bounding box center [646, 98] width 319 height 50
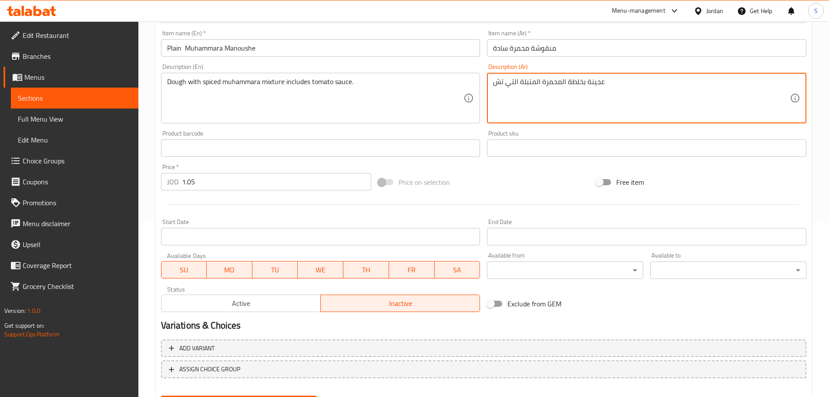
type textarea "عجينة بخلطة المحمرة المتبلة التي تش"
drag, startPoint x: 514, startPoint y: 74, endPoint x: 514, endPoint y: 78, distance: 4.4
click at [515, 76] on div "عجينة بخلطة المحمرة المتبلة التي تش Description (Ar)" at bounding box center [646, 98] width 319 height 50
click at [515, 84] on textarea "عجينة بخلطة المحمرة المتبلة التي تش" at bounding box center [641, 97] width 297 height 41
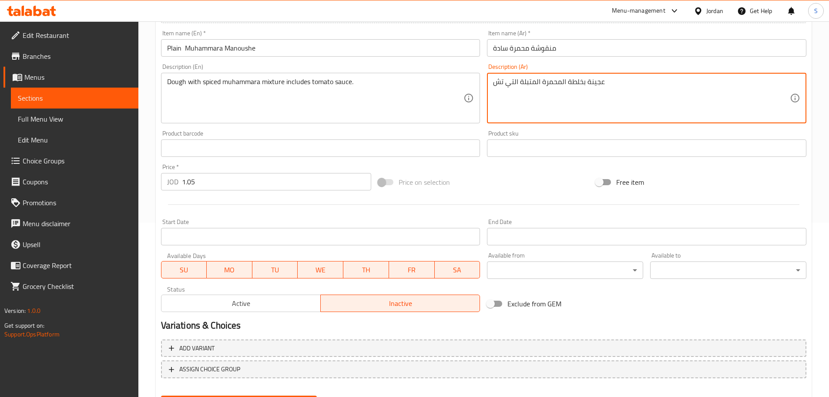
click at [515, 84] on textarea "عجينة بخلطة المحمرة المتبلة التي تش" at bounding box center [641, 97] width 297 height 41
click at [529, 87] on textarea at bounding box center [641, 97] width 297 height 41
paste textarea "عجينة بخلطة المحمرة المتبلة التي تشمل صلصة البندورة."
type textarea "عجينة بخلطة المحمرة المتبلة التي تشمل صلصة البندورة."
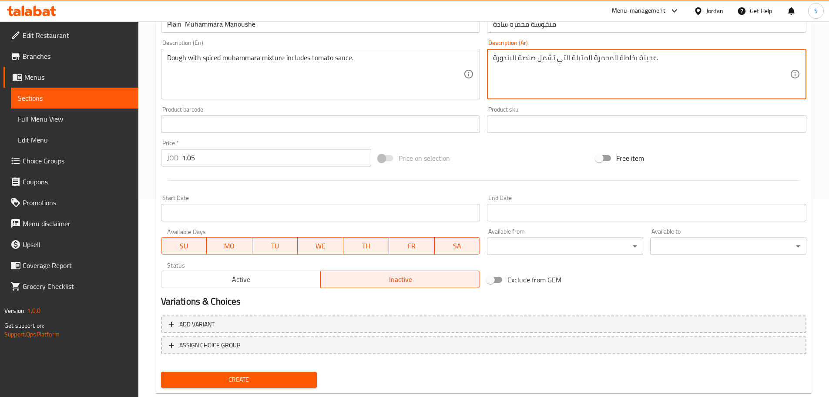
scroll to position [218, 0]
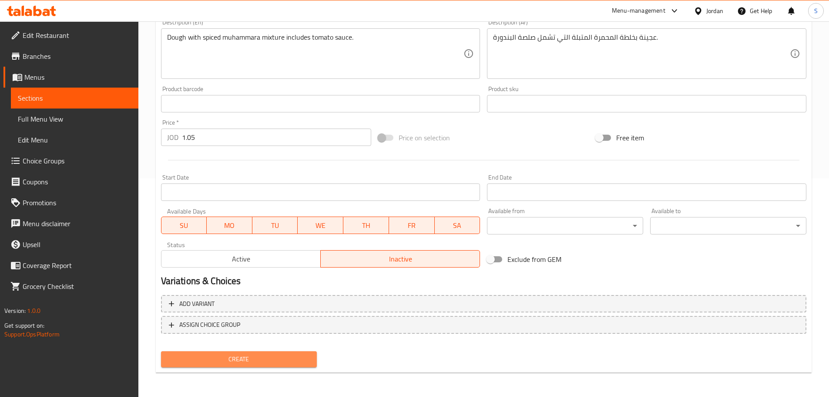
click at [276, 358] on span "Create" at bounding box center [239, 358] width 142 height 11
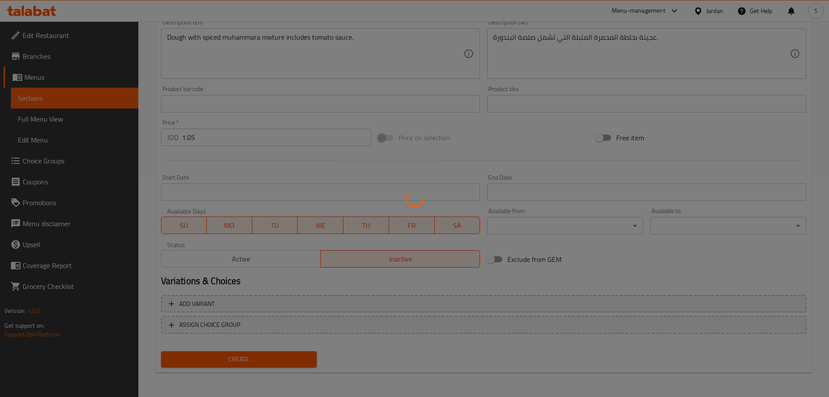
type input "0"
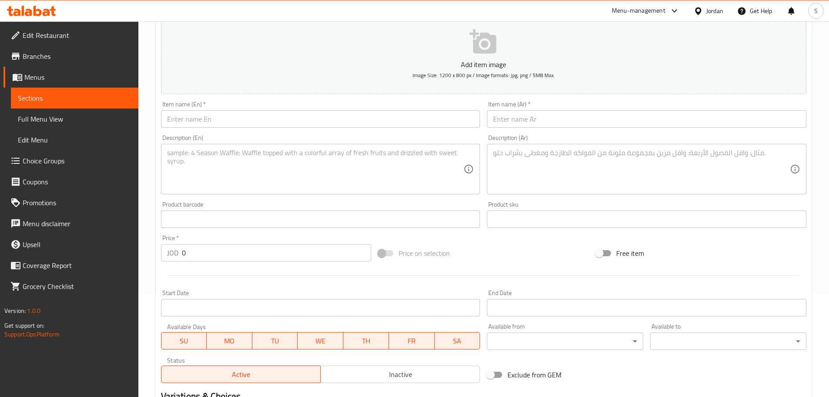
scroll to position [88, 0]
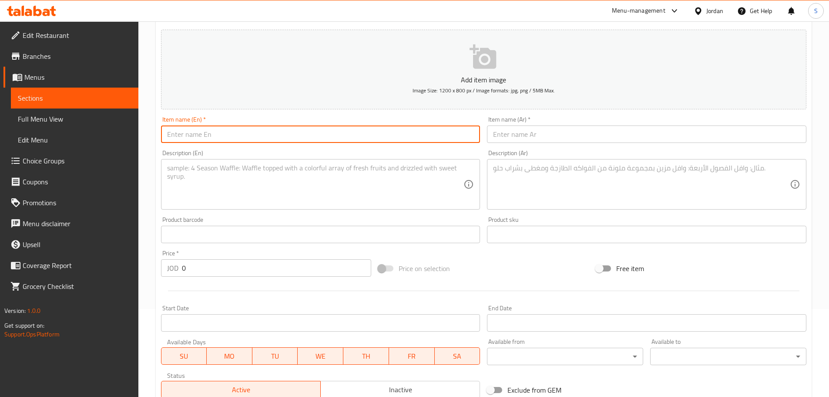
paste input "Muhammara Manoushe"
click at [210, 133] on input "Muhammara Manoushe With" at bounding box center [320, 133] width 319 height 17
paste input "ozzarella CheeseM"
click at [314, 138] on input "Muhammara Mozzarella Cheese Manoushe With" at bounding box center [320, 133] width 319 height 17
click at [211, 134] on input "Muhammara Mozzarella Cheese Manoushe" at bounding box center [320, 133] width 319 height 17
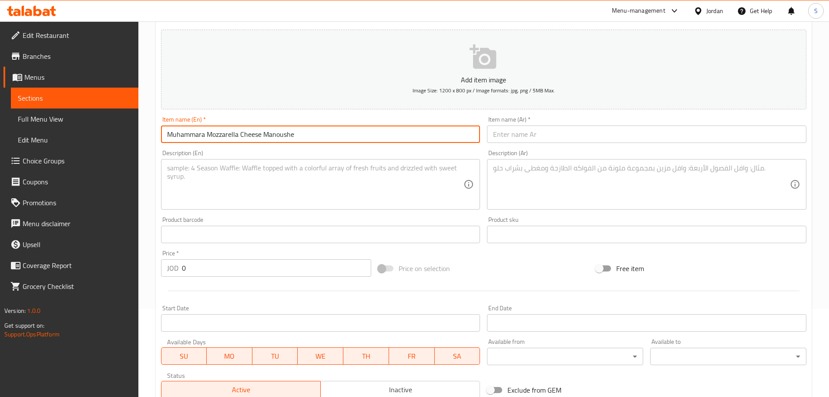
click at [208, 135] on input "Muhammara Mozzarella Cheese Manoushe" at bounding box center [320, 133] width 319 height 17
click at [280, 135] on input "Muhammara With Mozzarella Cheese Manoushe" at bounding box center [320, 133] width 319 height 17
type input "Muhammara With [PERSON_NAME]"
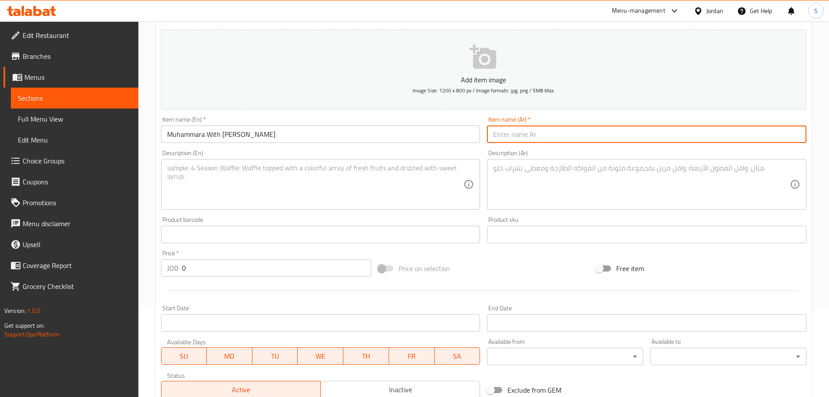
click at [536, 135] on input "text" at bounding box center [646, 133] width 319 height 17
paste input "منقوشة محمرة مع الموزاريللا"
type input "منقوشة محمرة مع الموزاريللا"
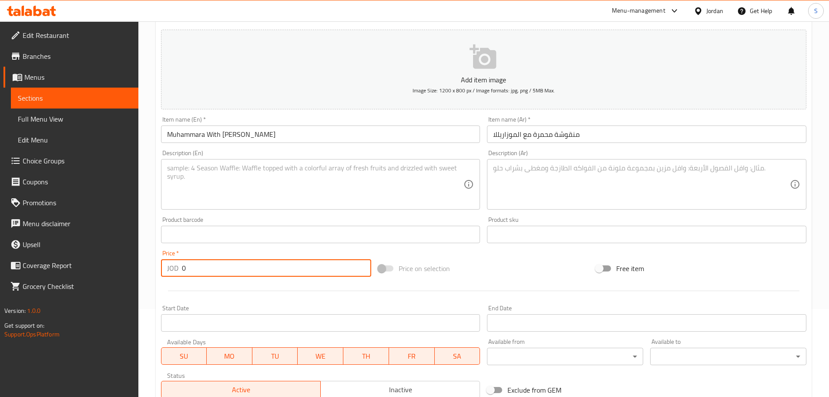
drag, startPoint x: 192, startPoint y: 272, endPoint x: 178, endPoint y: 269, distance: 14.1
click at [178, 269] on div "JOD 0 Price *" at bounding box center [266, 267] width 211 height 17
paste input "1.5"
type input "1.50"
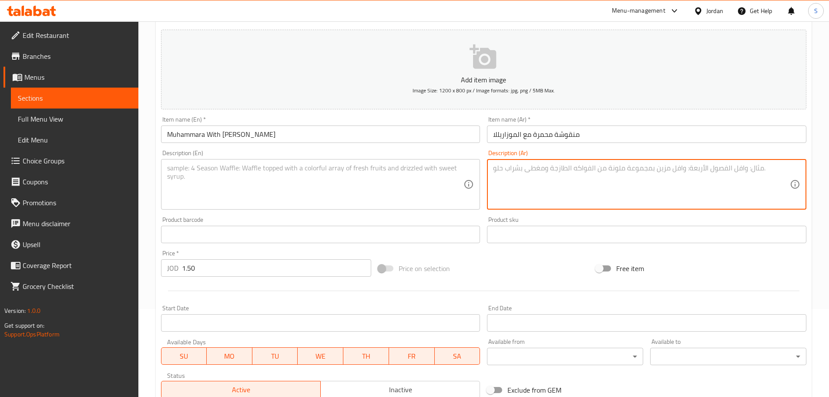
drag, startPoint x: 535, startPoint y: 180, endPoint x: 538, endPoint y: 173, distance: 7.6
click at [537, 177] on textarea at bounding box center [641, 184] width 297 height 41
paste textarea "خلطة المحمرة مع طبقة سخية من جبنة الموزاريلا."
type textarea "خلطة المحمرة مع طبقة سخية من جبنة الموزاريلا."
paste textarea "خلطة المحمرة مع طبقة سخية من جبنة الموزاريلا."
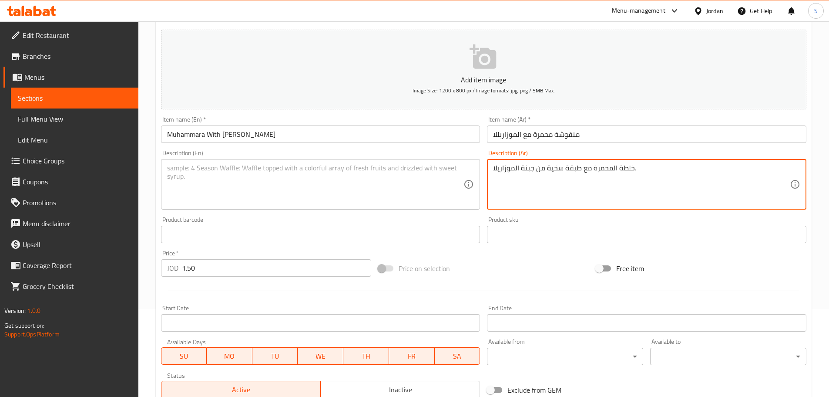
type textarea "خلطة المحمرة مع طبقة سخية من جبنة الموزاريلا."
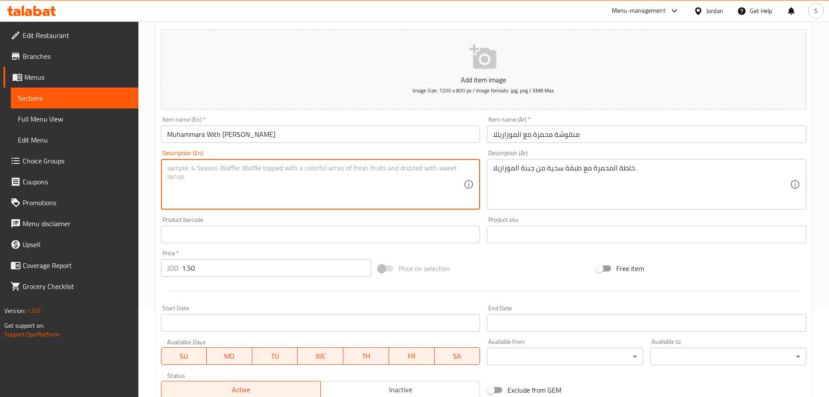
click at [276, 171] on textarea at bounding box center [315, 184] width 297 height 41
paste textarea "Muhammara mix with a generous layer of mozzarella cheese."
click at [236, 169] on textarea "Muhammara mix with a generous layer of mozzarella cheese." at bounding box center [315, 184] width 297 height 41
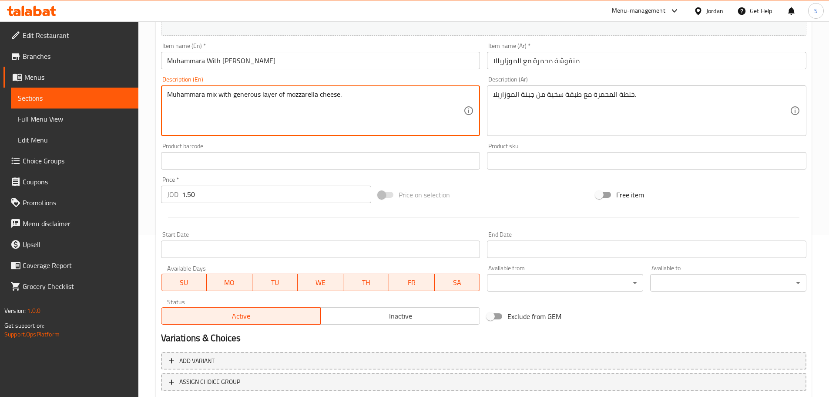
scroll to position [175, 0]
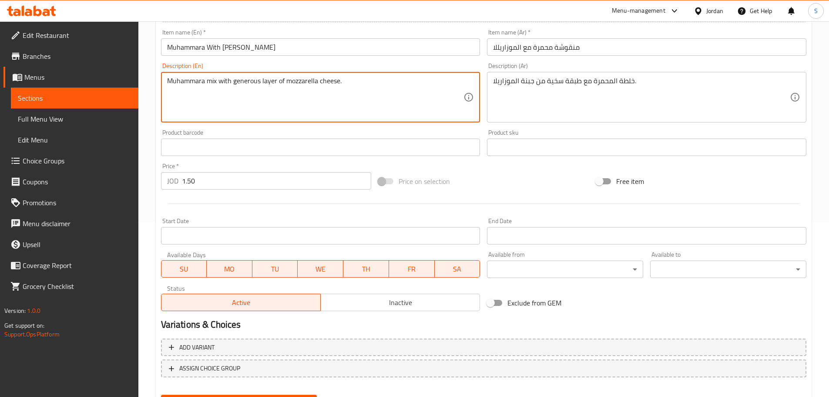
type textarea "Muhammara mix with generous layer of mozzarella cheese."
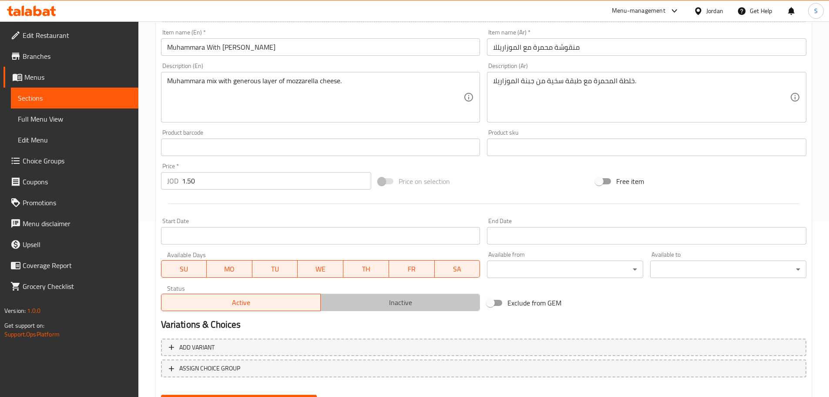
click at [406, 303] on span "Inactive" at bounding box center [400, 302] width 152 height 13
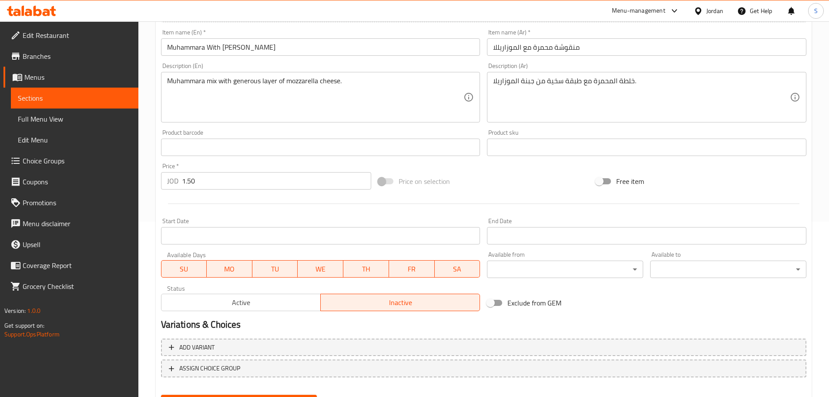
scroll to position [218, 0]
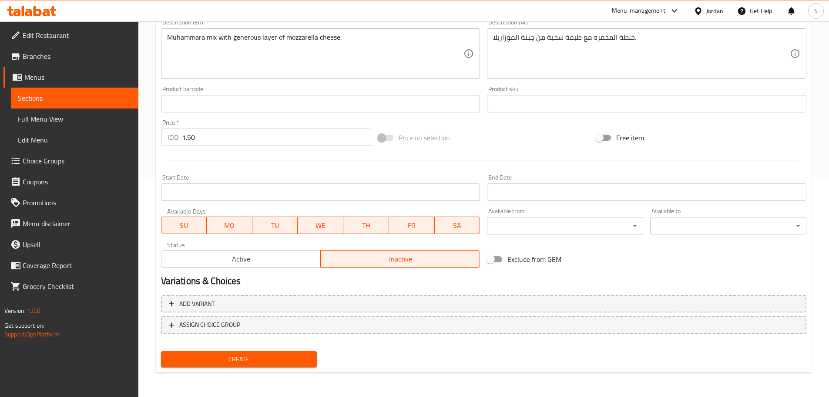
click at [285, 355] on span "Create" at bounding box center [239, 358] width 142 height 11
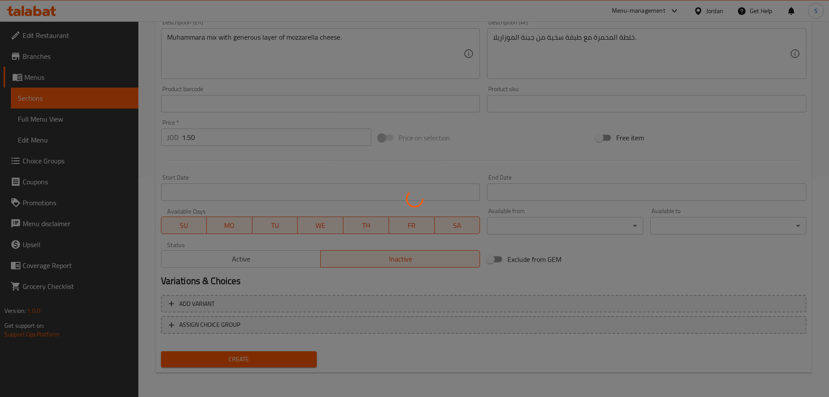
type input "0"
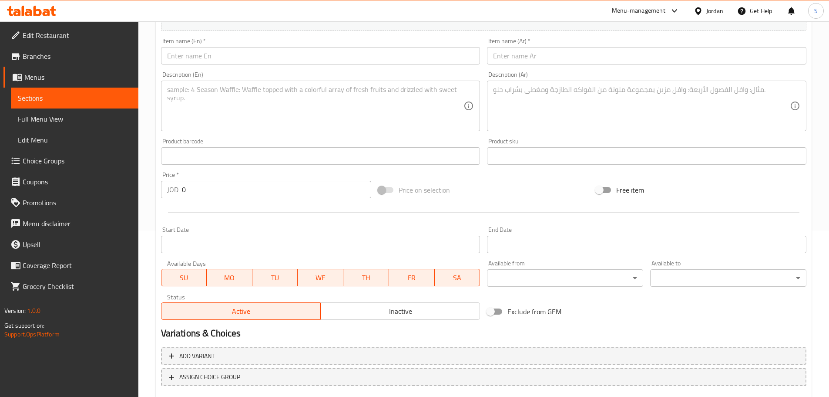
scroll to position [131, 0]
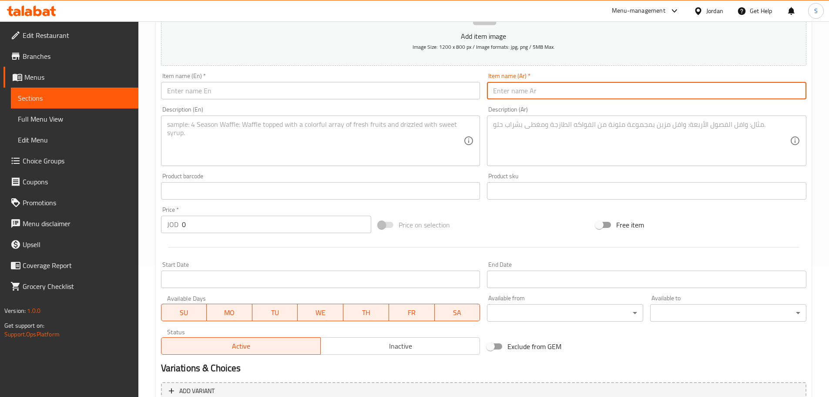
click at [514, 96] on input "text" at bounding box center [646, 90] width 319 height 17
paste input "منقوشة محمرة مع موزاريللا ونقائق"
type input "منقوشة محمرة مع موزاريللا ونقائق"
click at [302, 93] on input "text" at bounding box center [320, 90] width 319 height 17
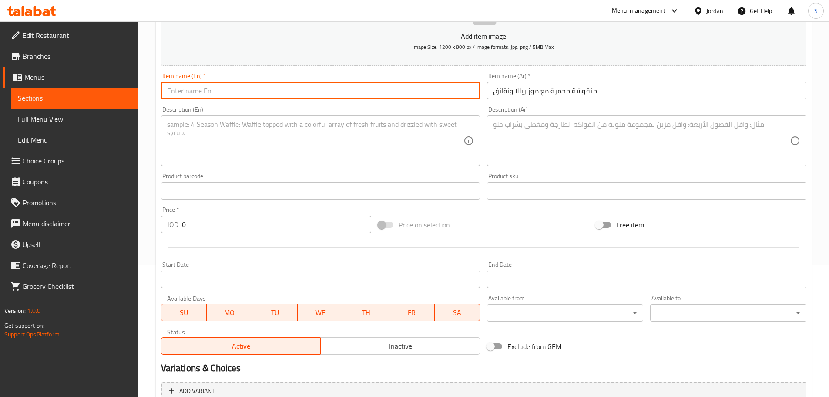
paste input "Muhammara Manoushe"
click at [210, 90] on input "Muhammara Manoushe" at bounding box center [320, 90] width 319 height 17
paste input "With Mozzarella"
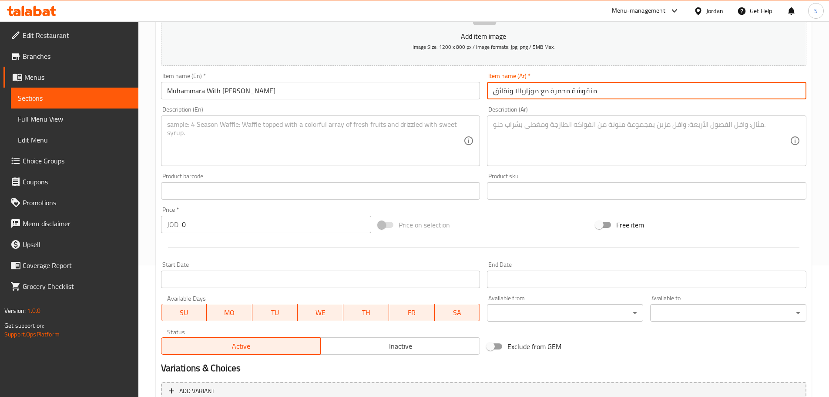
click at [506, 94] on input "منقوشة محمرة مع موزاريللا ونقائق" at bounding box center [646, 90] width 319 height 17
click at [508, 94] on input "منقوشة محمرة مع موزاريللا ونقائق" at bounding box center [646, 90] width 319 height 17
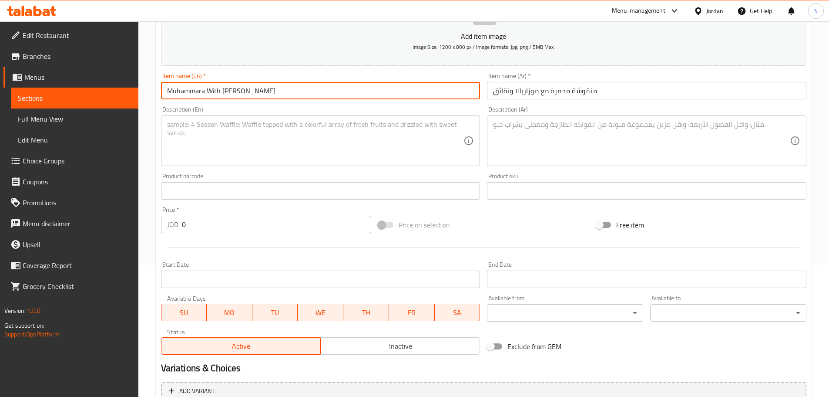
click at [257, 92] on input "Muhammara With Mozzarella Manoushe" at bounding box center [320, 90] width 319 height 17
paste input "sausages"
click at [272, 93] on input "Muhammara With Mozzarella And sausages Manoushe" at bounding box center [320, 90] width 319 height 17
type input "Muhammara With Mozzarella And Sausages Manoushe"
click at [294, 128] on textarea at bounding box center [315, 140] width 297 height 41
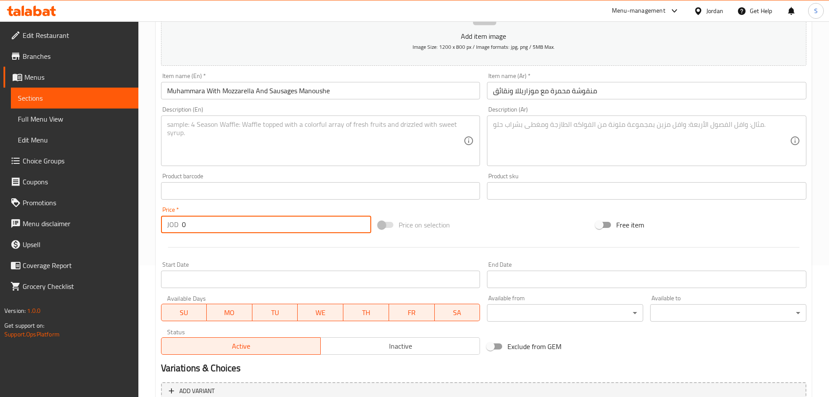
drag, startPoint x: 208, startPoint y: 227, endPoint x: 173, endPoint y: 224, distance: 34.5
click at [173, 224] on div "JOD 0 Price *" at bounding box center [266, 223] width 211 height 17
paste input "1.8"
type input "1.80"
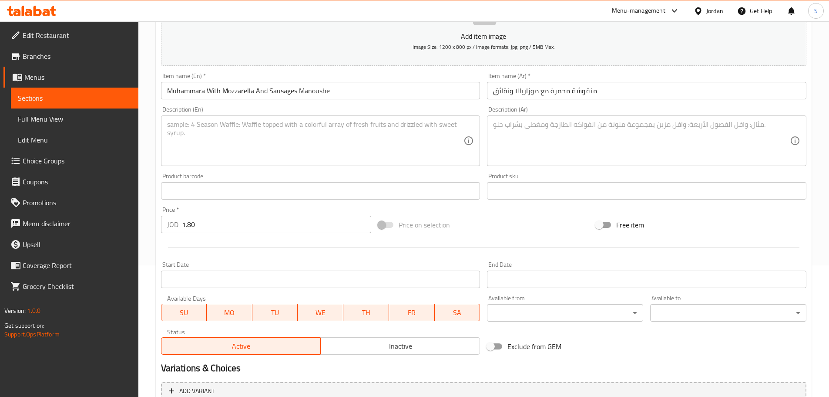
click at [395, 354] on div "Status Active Inactive" at bounding box center [321, 341] width 326 height 33
click at [395, 352] on span "Inactive" at bounding box center [400, 345] width 152 height 13
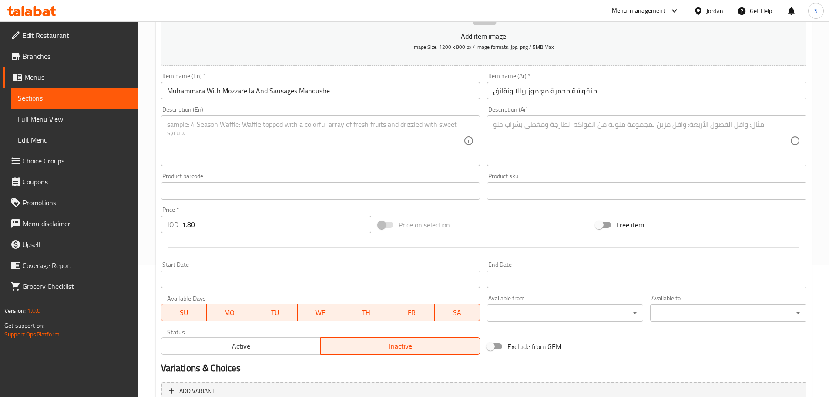
click at [504, 128] on textarea at bounding box center [641, 140] width 297 height 41
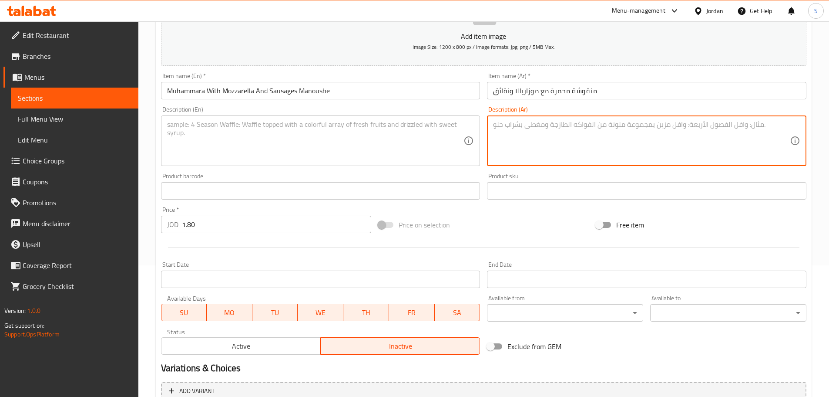
paste textarea "مزيج من المحمرة، الموزاريلا، وقطع النقانق."
type textarea "مزيج من المحمرة، الموزاريلا، وقطع النقانق."
click at [322, 130] on textarea at bounding box center [315, 140] width 297 height 41
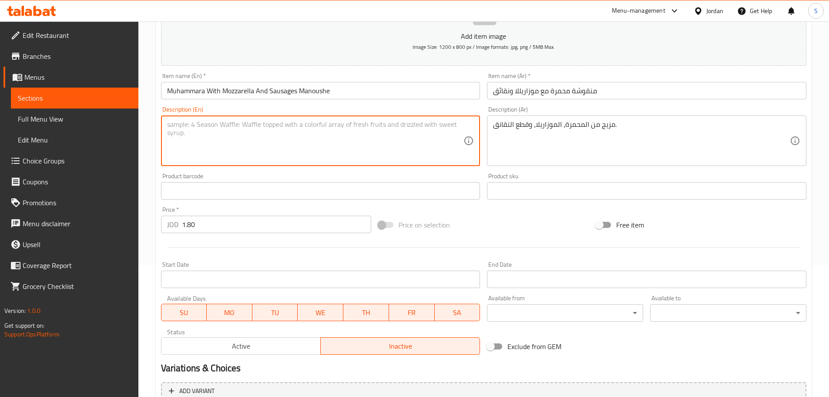
paste textarea "A mixture of muhammara, mozzarella, and sausage pieces."
click at [178, 124] on textarea "A mixture of muhammara, mozzarella, and sausage pieces." at bounding box center [315, 140] width 297 height 41
click at [191, 148] on textarea "Mixture of muhammara, mozzarella, and sausage pieces." at bounding box center [315, 140] width 297 height 41
type textarea "Mixture of muhammara, mozzarella, and sausage pieces."
click at [167, 91] on input "Muhammara With Mozzarella And Sausages Manoushe" at bounding box center [320, 90] width 319 height 17
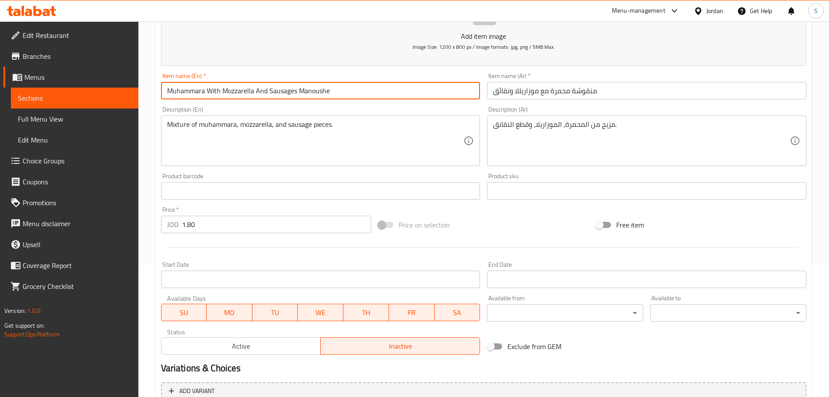
click at [169, 95] on input "Muhammara With Mozzarella And Sausages Manoushe" at bounding box center [320, 90] width 319 height 17
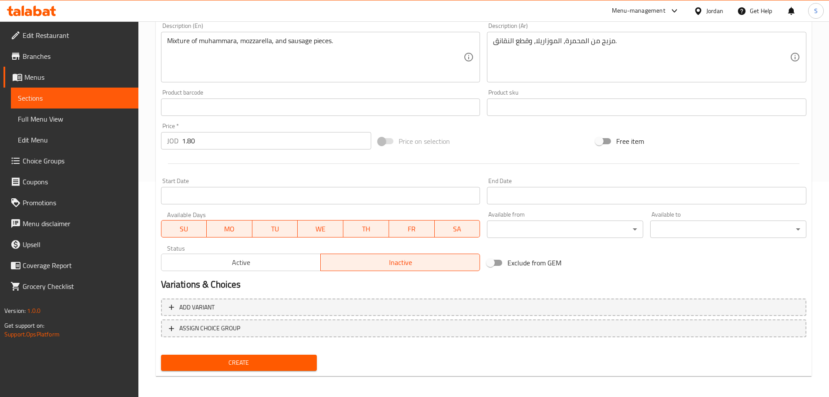
scroll to position [218, 0]
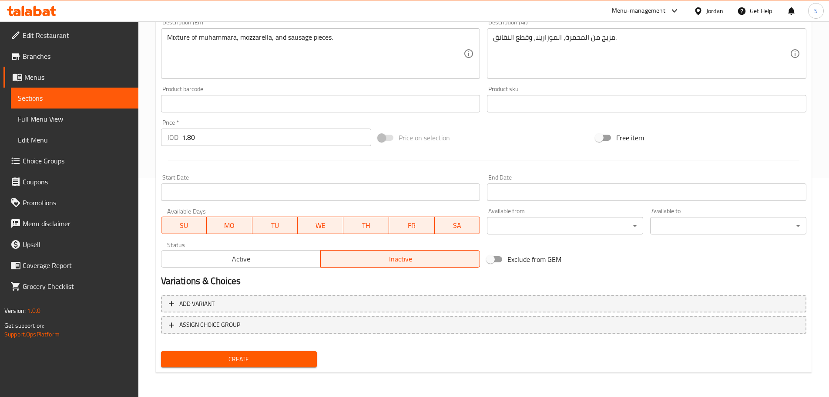
type input "Muhammara With Mozzarella And Sausages Manoushe"
click at [300, 358] on span "Create" at bounding box center [239, 358] width 142 height 11
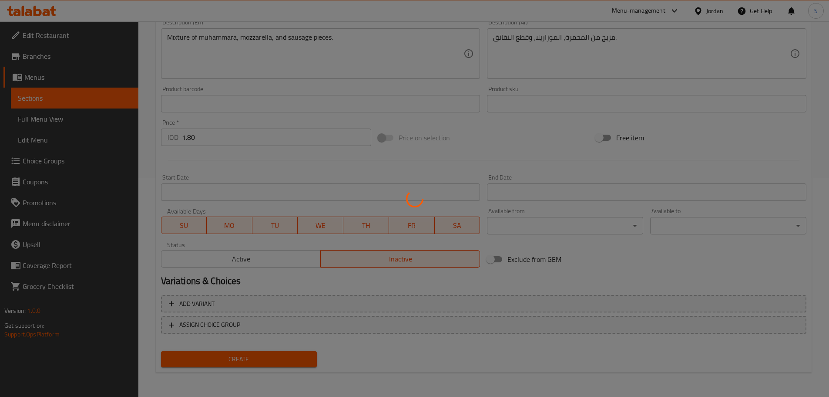
type input "0"
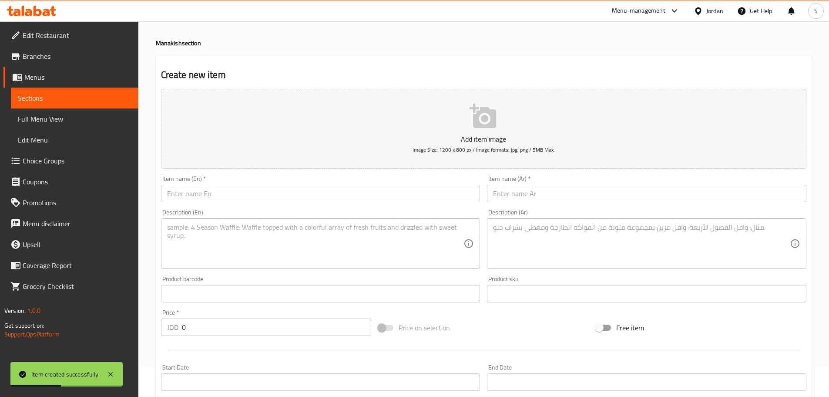
scroll to position [1, 0]
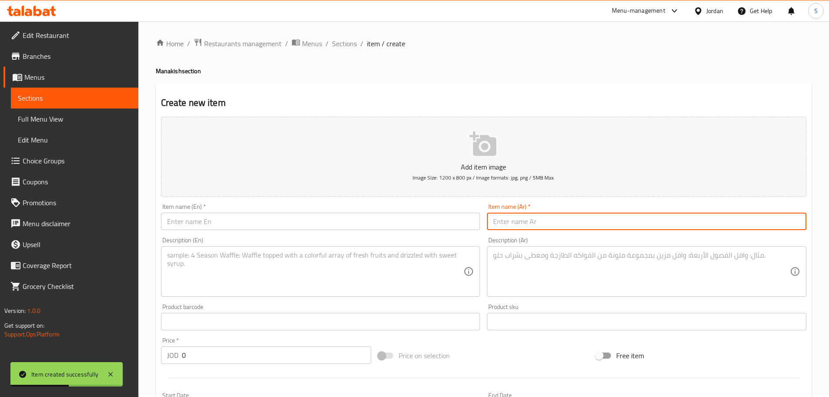
click at [524, 223] on input "text" at bounding box center [646, 220] width 319 height 17
paste input "منقوشة نقانق مع الموزاريللا"
type input "منقوشة نقانق مع الموزاريللا"
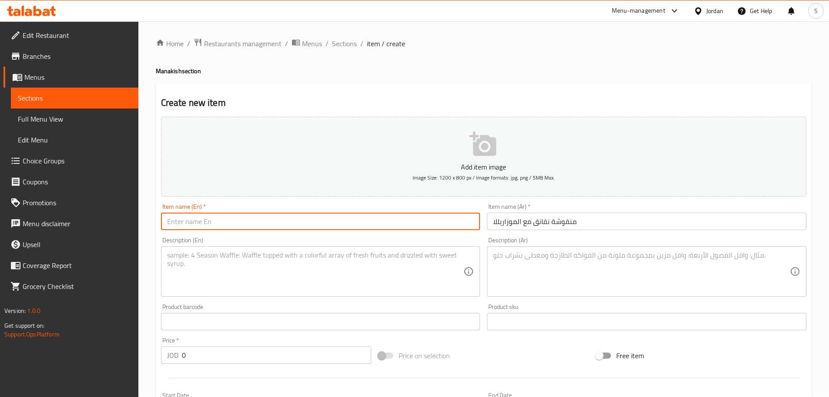
click at [299, 224] on input "text" at bounding box center [320, 220] width 319 height 17
paste input "Mozzarella And Sausages Manoushe"
click at [242, 223] on input "Mozzarella And Sausages Manoushe" at bounding box center [320, 220] width 319 height 17
drag, startPoint x: 238, startPoint y: 225, endPoint x: 211, endPoint y: 215, distance: 28.6
click at [211, 215] on input "Mozzarella And Sausage Manoushe" at bounding box center [320, 220] width 319 height 17
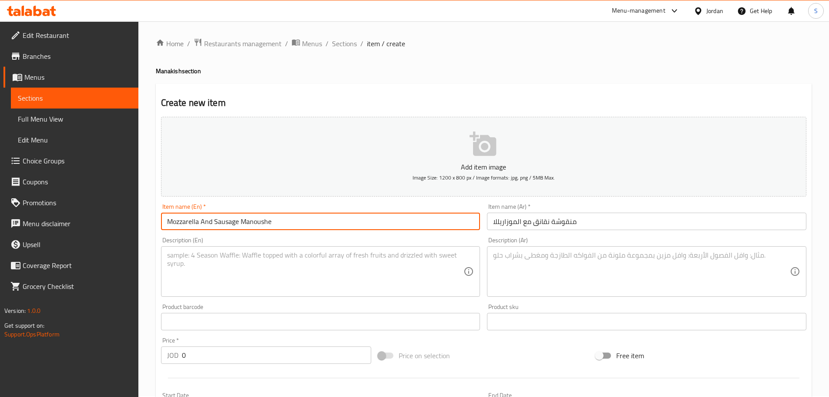
click at [198, 222] on input "Mozzarella And Sausage Manoushe" at bounding box center [320, 220] width 319 height 17
paste input "Sausage"
drag, startPoint x: 198, startPoint y: 225, endPoint x: 175, endPoint y: 219, distance: 24.7
click at [170, 220] on input "Sausage And Sausage Manoushe" at bounding box center [320, 220] width 319 height 17
drag, startPoint x: 231, startPoint y: 223, endPoint x: 208, endPoint y: 223, distance: 23.1
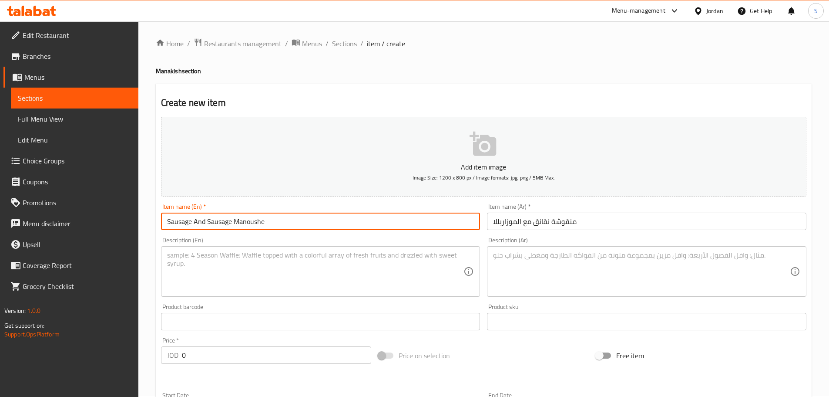
click at [208, 223] on input "Sausage And Sausage Manoushe" at bounding box center [320, 220] width 319 height 17
paste input "Mozzarella"
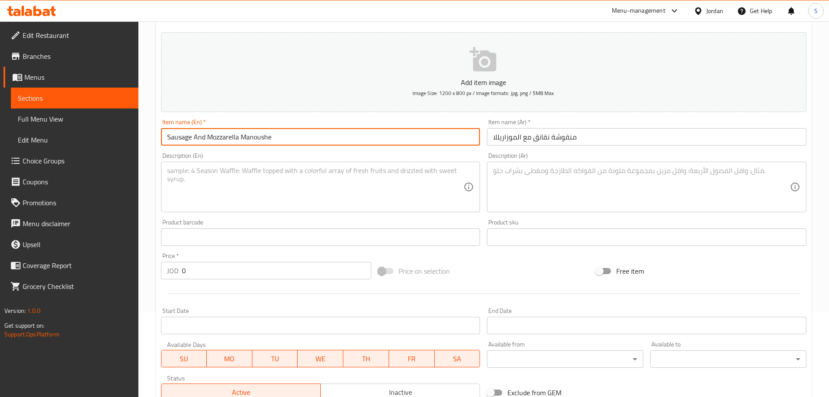
scroll to position [88, 0]
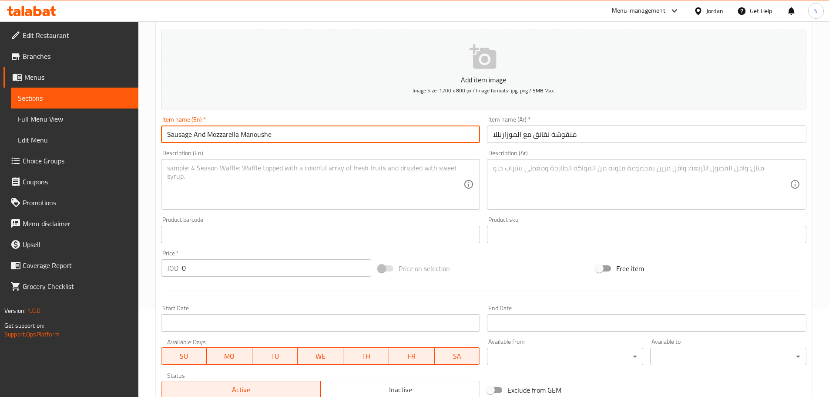
type input "Sausage And Mozzarella Manoushe"
click at [420, 384] on span "Inactive" at bounding box center [400, 389] width 152 height 13
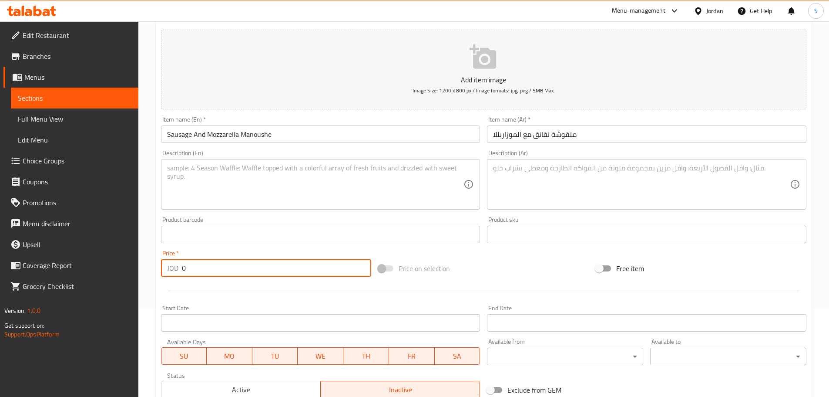
drag, startPoint x: 187, startPoint y: 265, endPoint x: 160, endPoint y: 265, distance: 27.4
click at [160, 265] on div "Price   * JOD 0 Price *" at bounding box center [267, 263] width 218 height 34
paste input "1.75"
type input "1.75"
click at [539, 174] on textarea at bounding box center [641, 184] width 297 height 41
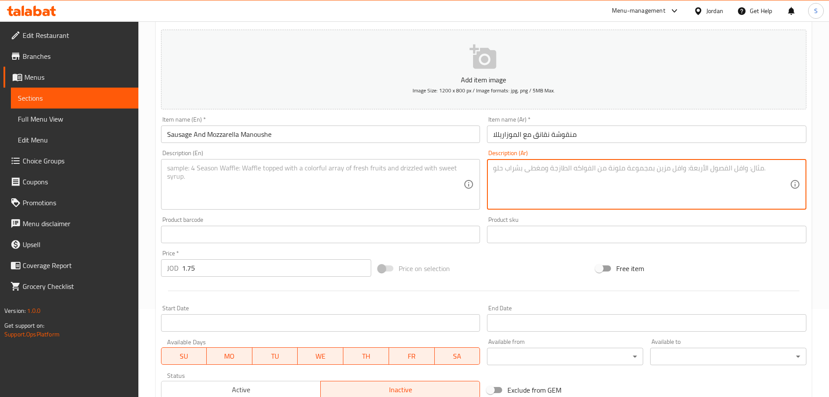
paste textarea "نقانق مع جبنة الموزاريلا الذائبة."
type textarea "نقانق مع جبنة الموزاريلا الذائبة."
click at [282, 175] on textarea at bounding box center [315, 184] width 297 height 41
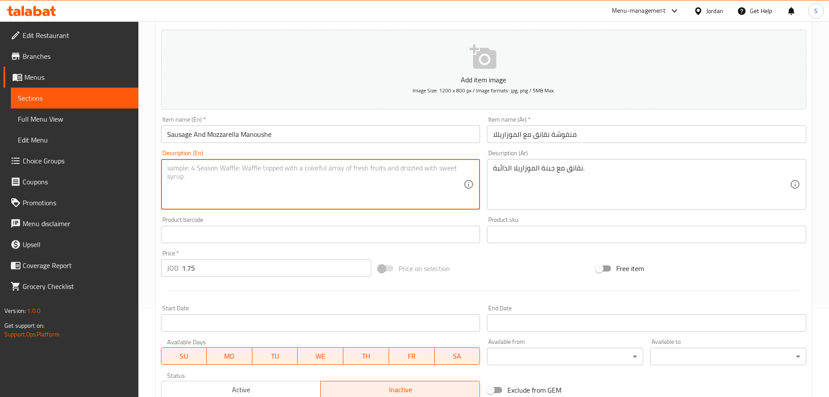
paste textarea "Sausage with melted mozzarella cheese."
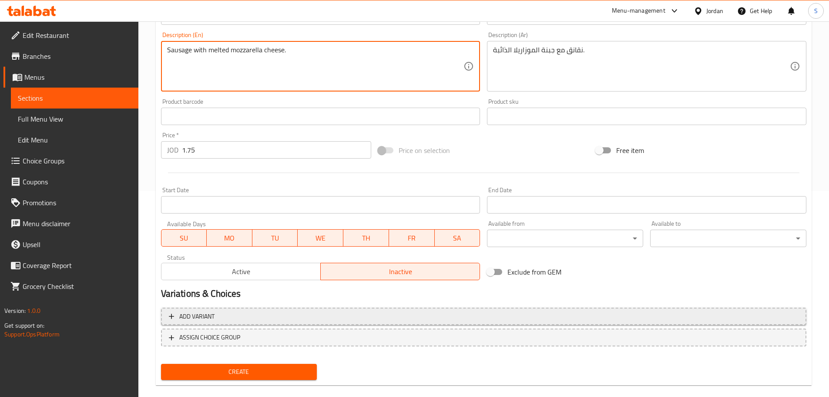
scroll to position [218, 0]
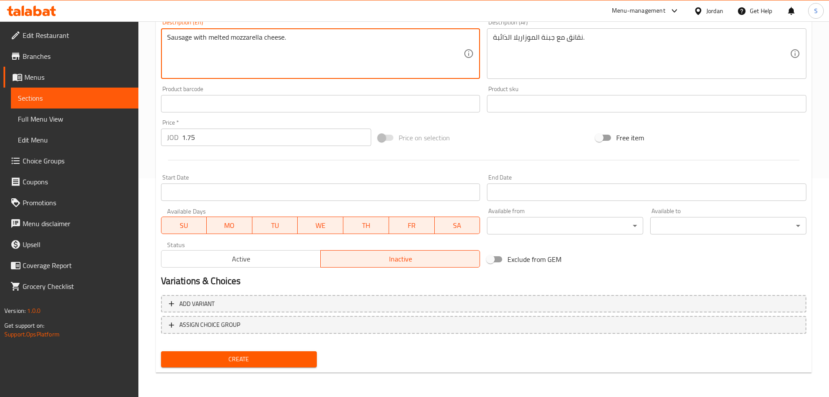
type textarea "Sausage with melted mozzarella cheese."
click at [263, 360] on span "Create" at bounding box center [239, 358] width 142 height 11
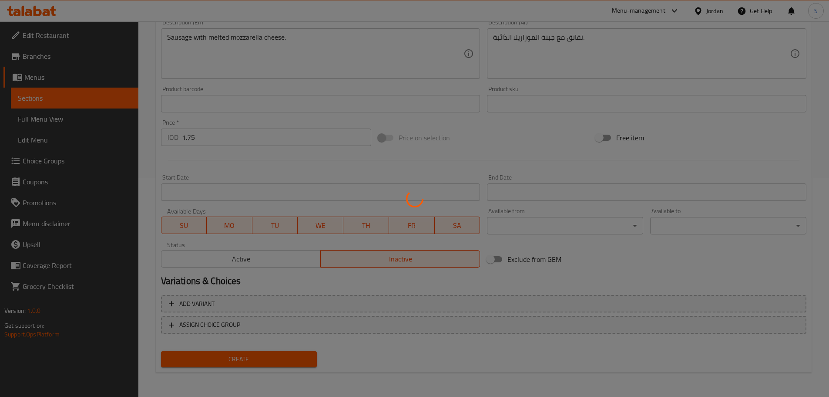
type input "0"
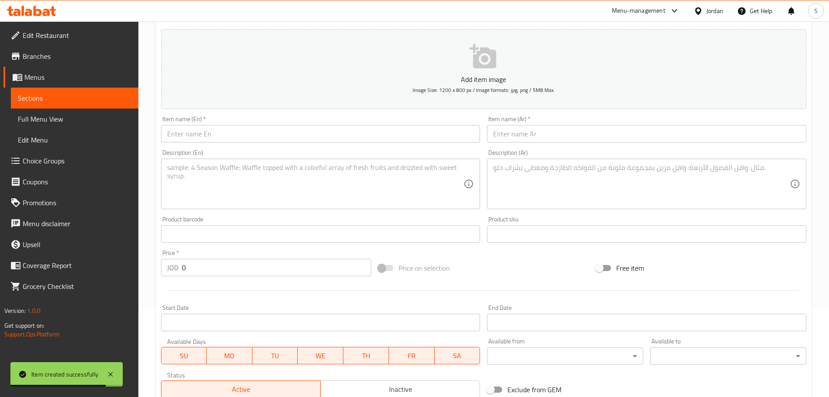
scroll to position [88, 0]
click at [532, 135] on input "text" at bounding box center [646, 133] width 319 height 17
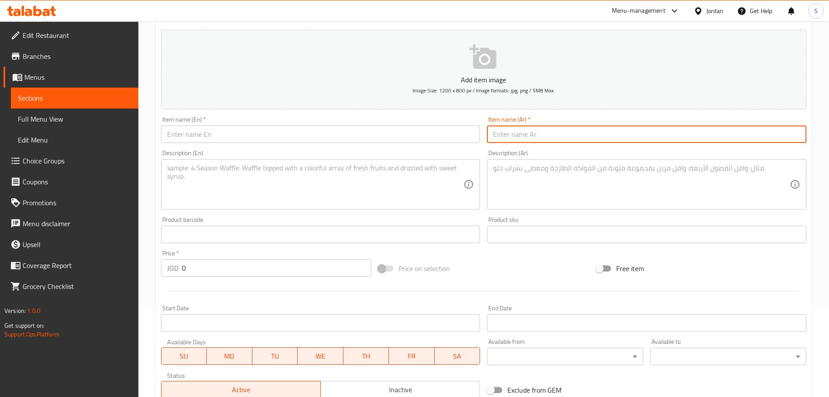
paste input "منقوشة بيض مع نقائق مع موزاريللا"
type input "منقوشة بيض مع نقائق مع موزاريللا"
click at [370, 139] on input "text" at bounding box center [320, 133] width 319 height 17
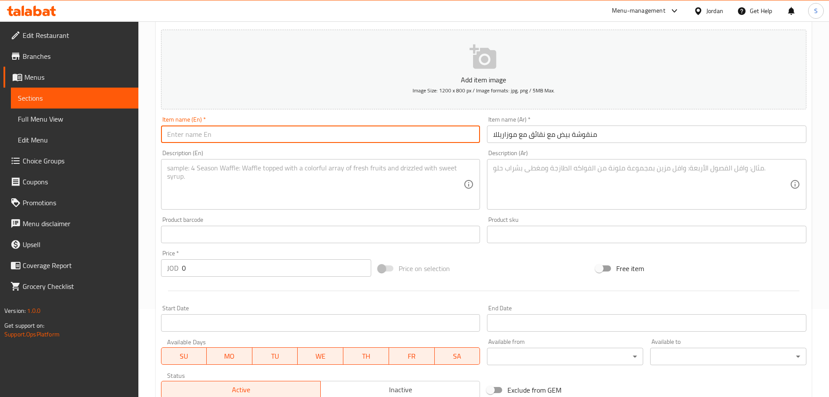
paste
click at [165, 136] on input "Mozzarella And Sausages Manoushe" at bounding box center [320, 133] width 319 height 17
type input "Eggs With Mozzarella And Sausages Manoushe"
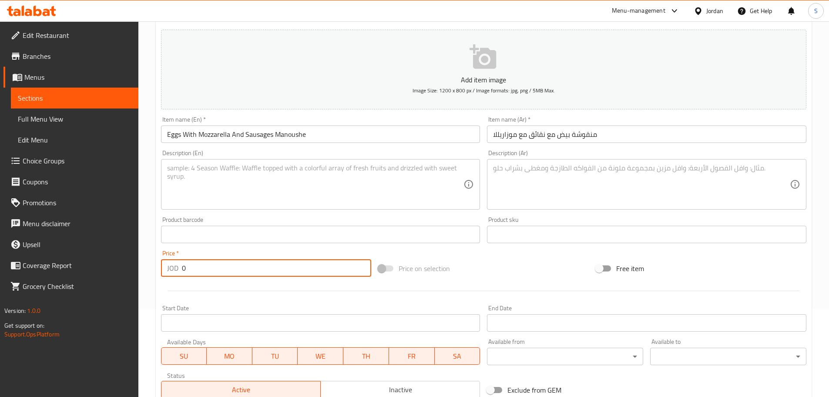
drag, startPoint x: 187, startPoint y: 274, endPoint x: 179, endPoint y: 273, distance: 8.3
click at [179, 273] on div "JOD 0 Price *" at bounding box center [266, 267] width 211 height 17
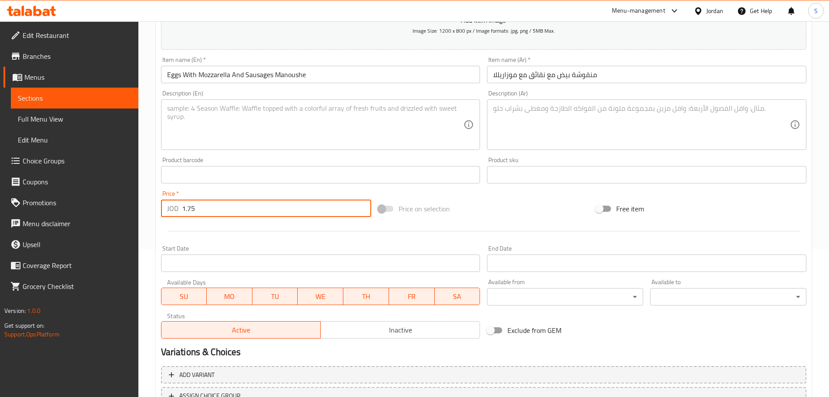
scroll to position [218, 0]
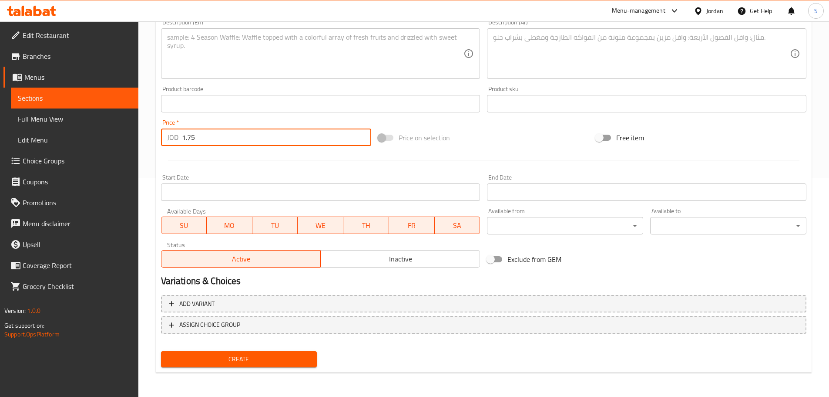
type input "1.75"
click at [403, 258] on span "Inactive" at bounding box center [400, 258] width 152 height 13
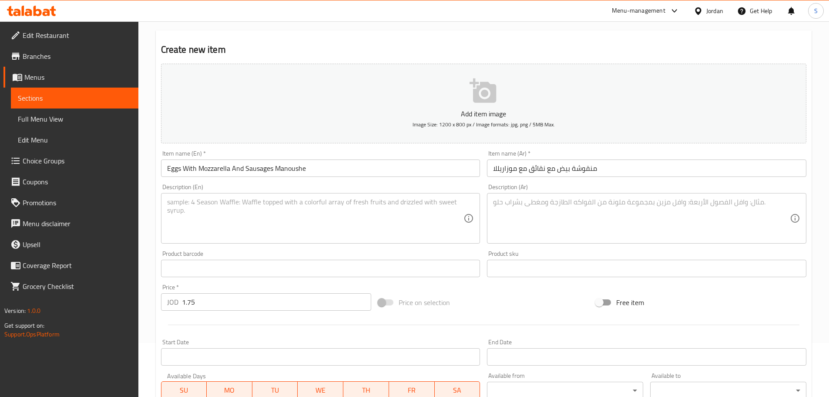
scroll to position [44, 0]
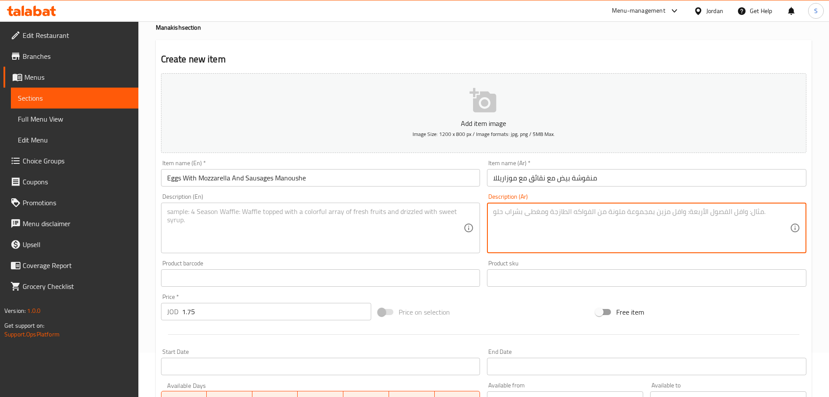
click at [502, 209] on textarea at bounding box center [641, 227] width 297 height 41
type textarea "بيض مخبوز مع النقائق وجبنة الموزاريلا."
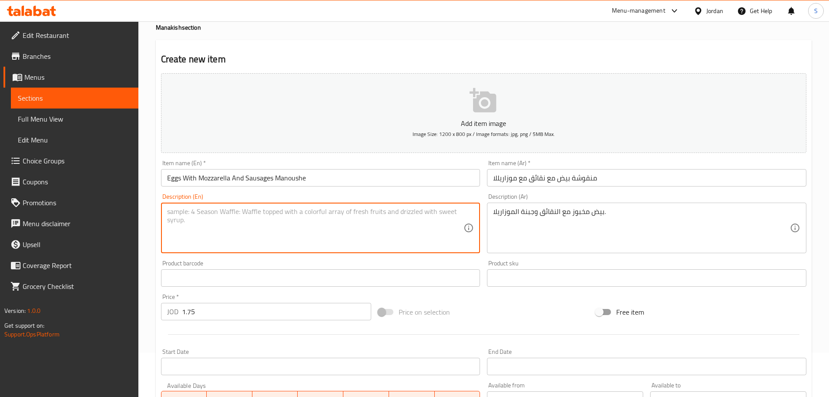
click at [218, 237] on textarea at bounding box center [315, 227] width 297 height 41
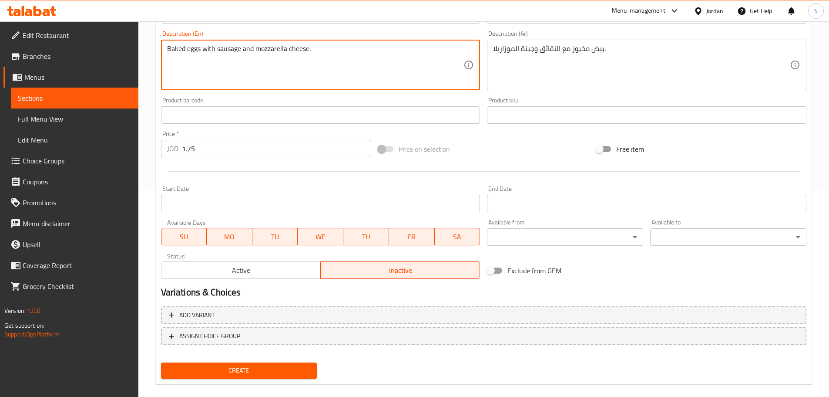
scroll to position [218, 0]
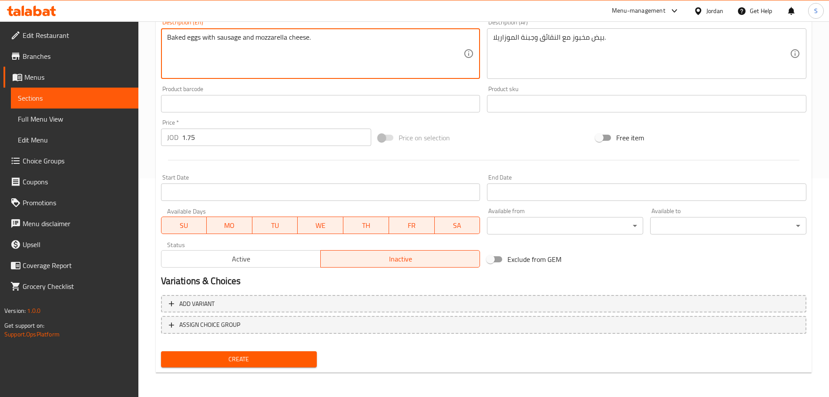
type textarea "Baked eggs with sausage and mozzarella cheese."
click at [289, 363] on span "Create" at bounding box center [239, 358] width 142 height 11
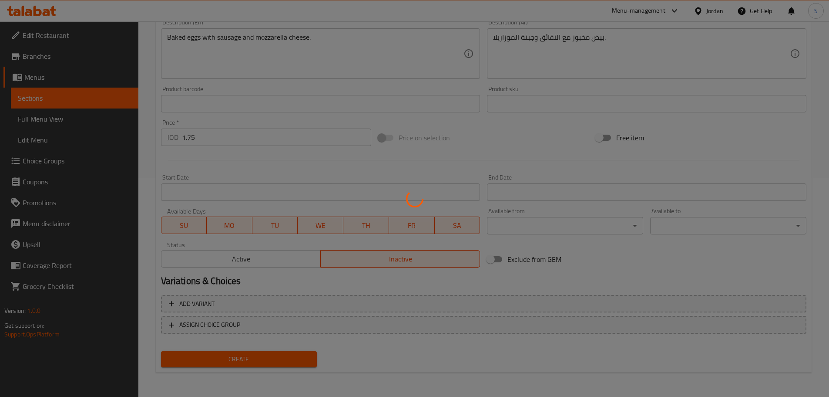
type input "0"
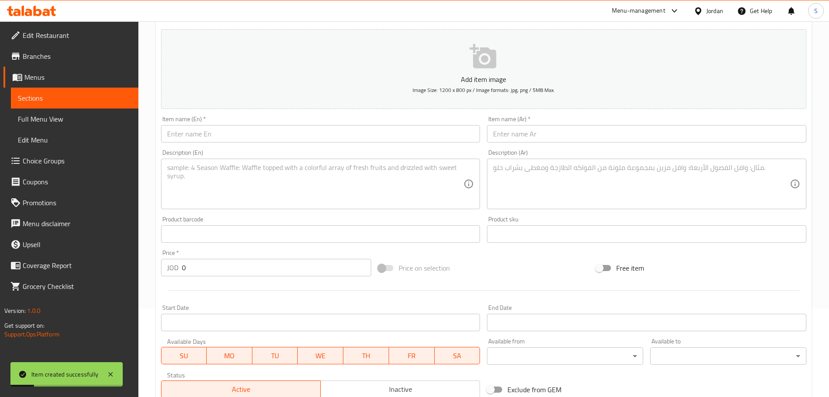
scroll to position [88, 0]
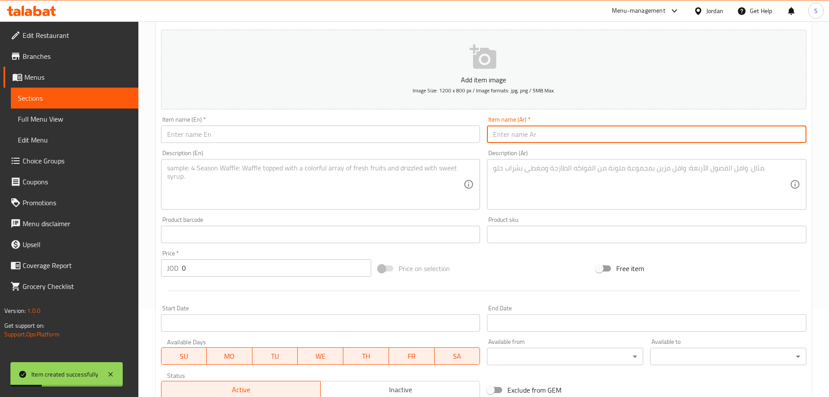
click at [523, 137] on input "text" at bounding box center [646, 133] width 319 height 17
type input "منقوشة بيض مع نقانق"
click at [305, 135] on input "text" at bounding box center [320, 133] width 319 height 17
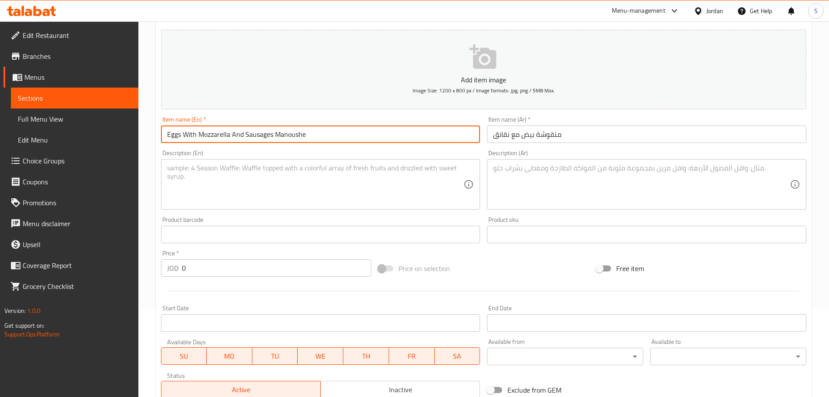
click at [245, 136] on input "Eggs With Mozzarella And Sausages Manoushe" at bounding box center [320, 133] width 319 height 17
type input "Eggs With Sausages Manoushe"
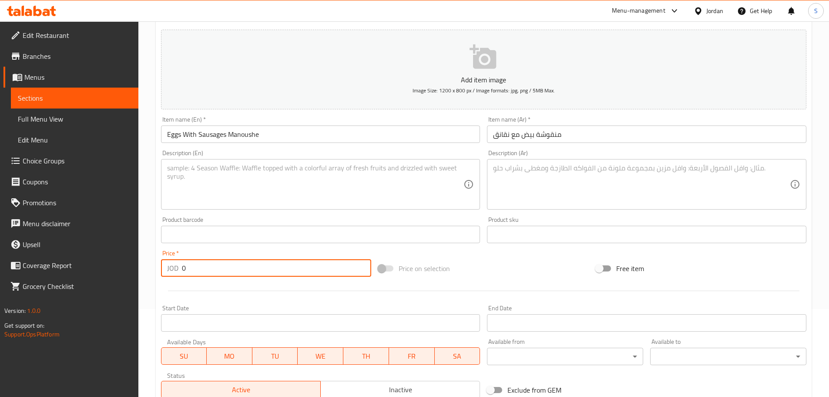
drag, startPoint x: 194, startPoint y: 264, endPoint x: 178, endPoint y: 264, distance: 16.1
click at [178, 264] on div "JOD 0 Price *" at bounding box center [266, 267] width 211 height 17
click at [356, 393] on span "Inactive" at bounding box center [400, 389] width 152 height 13
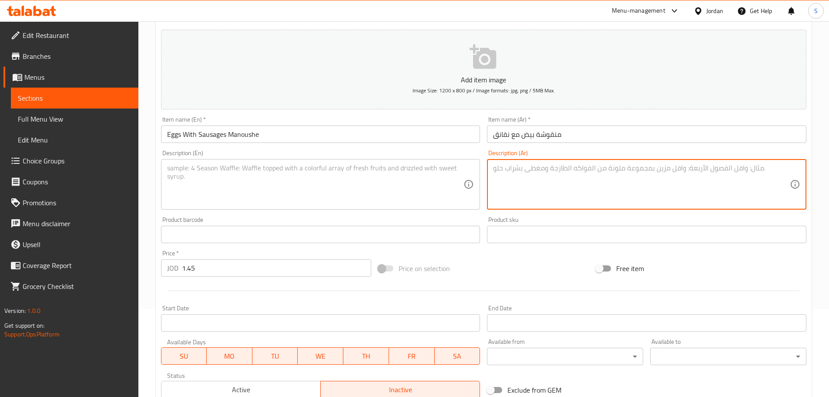
click at [520, 178] on textarea at bounding box center [641, 184] width 297 height 41
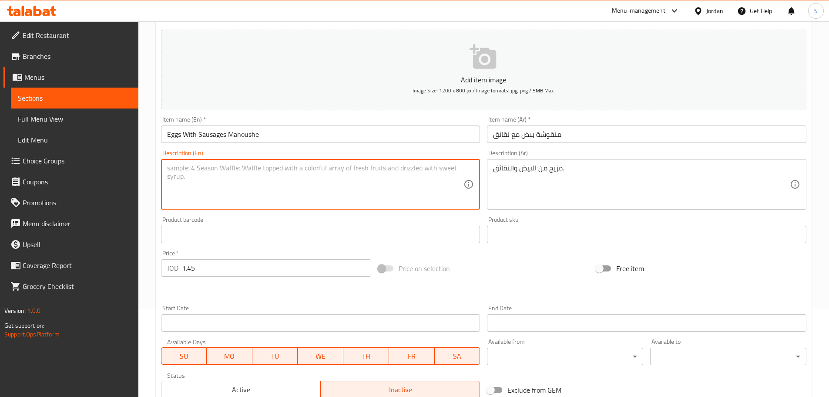
click at [270, 168] on textarea at bounding box center [315, 184] width 297 height 41
drag, startPoint x: 176, startPoint y: 170, endPoint x: 159, endPoint y: 167, distance: 17.6
click at [159, 167] on div "Description (En) A mixture of eggs and sausages. Description (En)" at bounding box center [321, 179] width 326 height 67
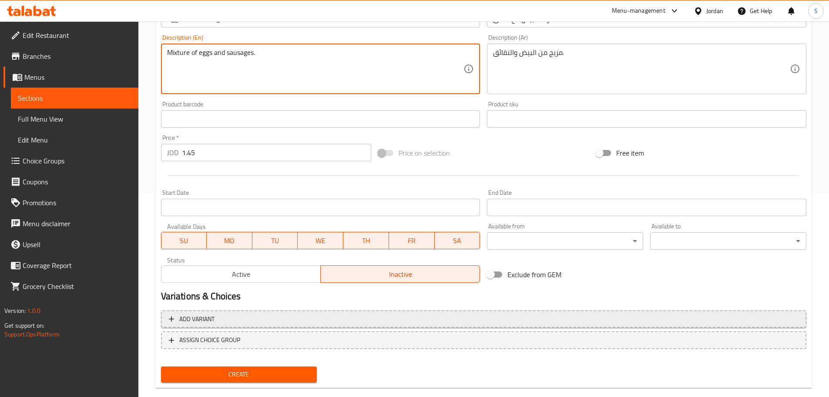
scroll to position [218, 0]
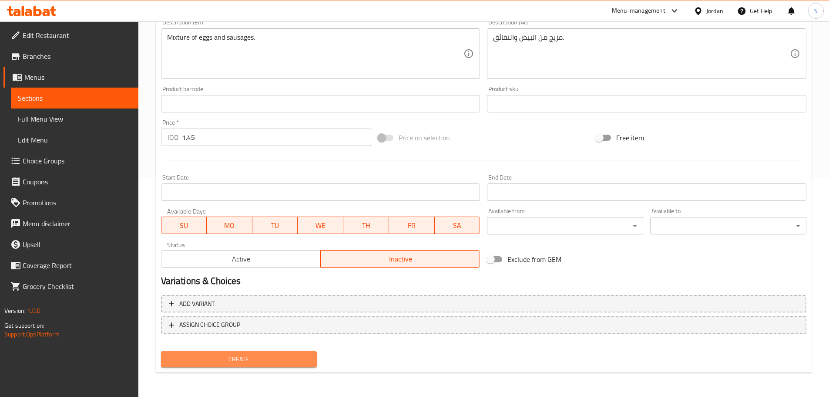
click at [282, 355] on span "Create" at bounding box center [239, 358] width 142 height 11
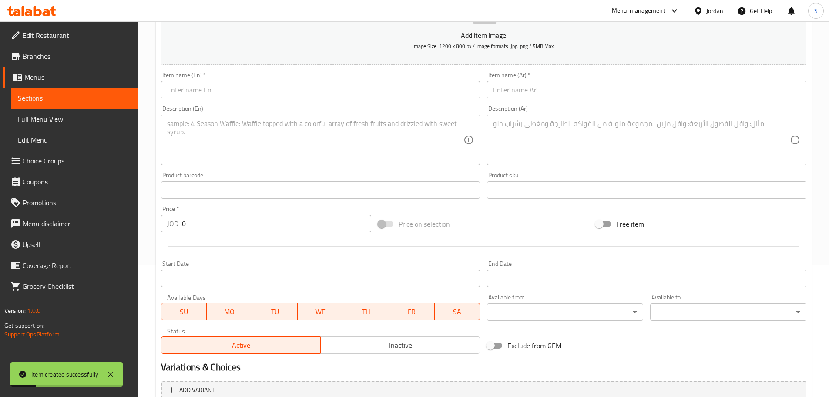
scroll to position [131, 0]
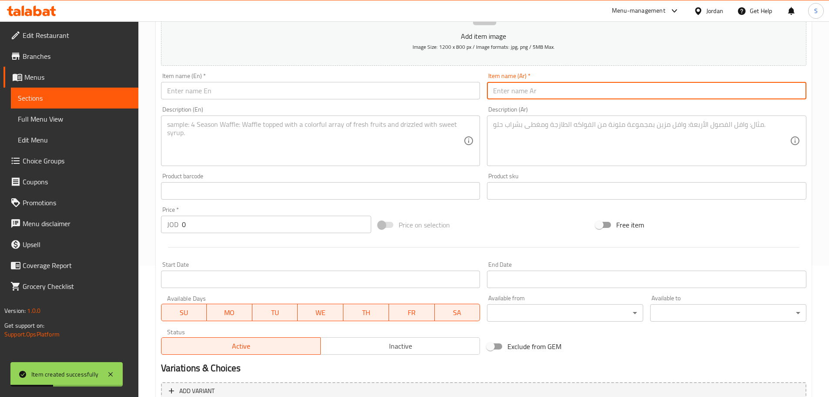
click at [529, 94] on input "text" at bounding box center [646, 90] width 319 height 17
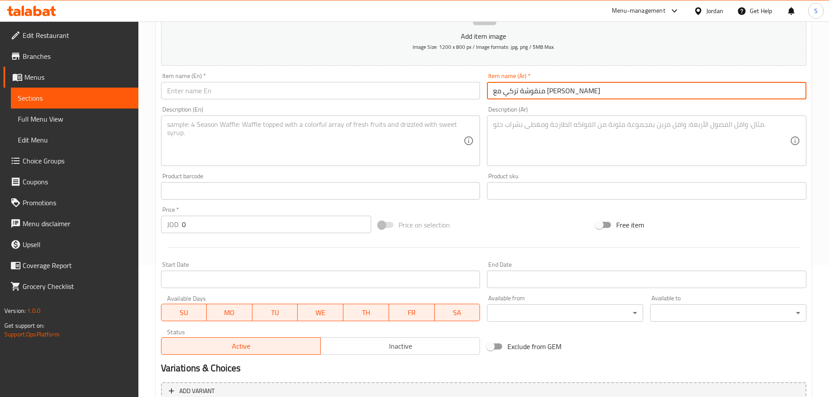
click at [297, 86] on input "text" at bounding box center [320, 90] width 319 height 17
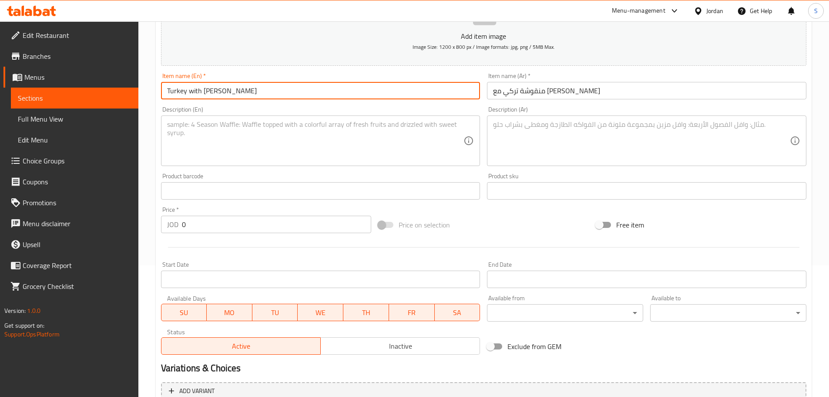
click at [215, 222] on input "0" at bounding box center [277, 223] width 190 height 17
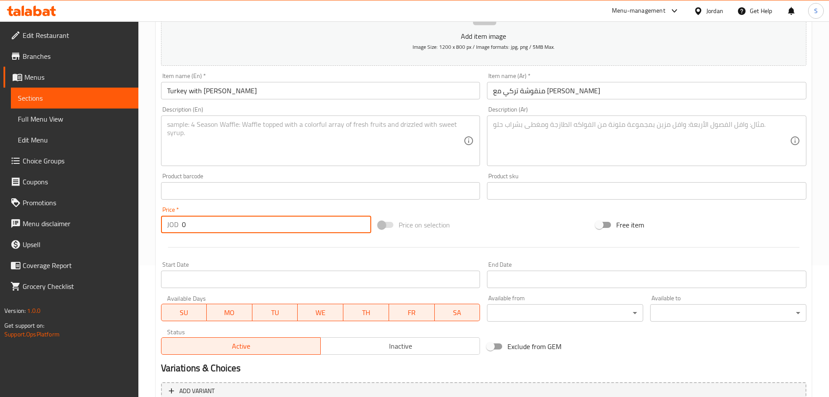
click at [215, 222] on input "0" at bounding box center [277, 223] width 190 height 17
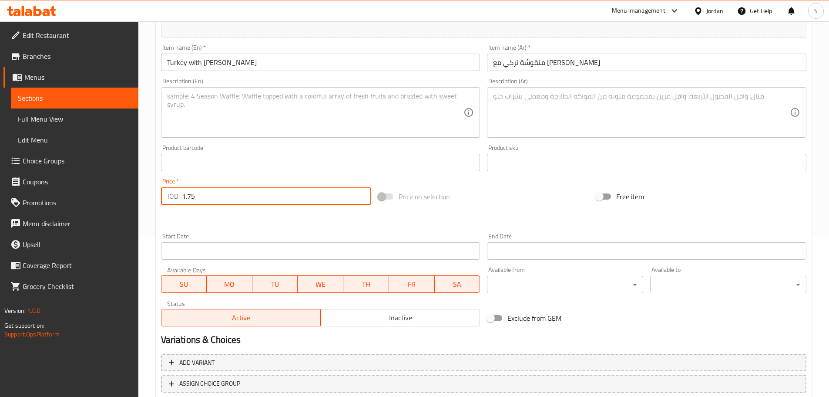
scroll to position [175, 0]
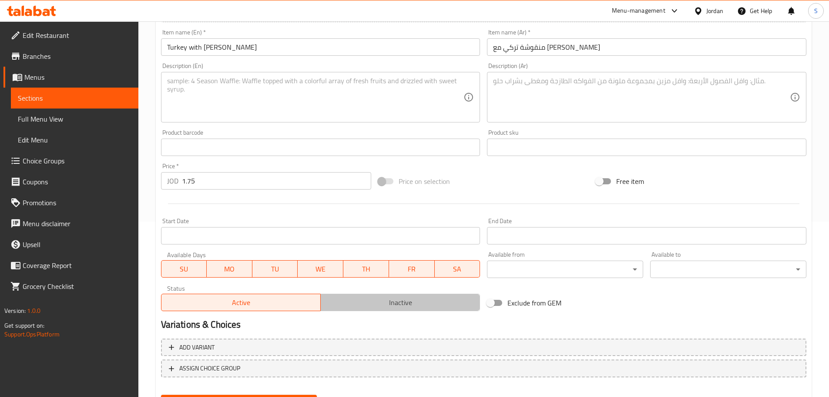
click at [401, 303] on span "Inactive" at bounding box center [400, 302] width 152 height 13
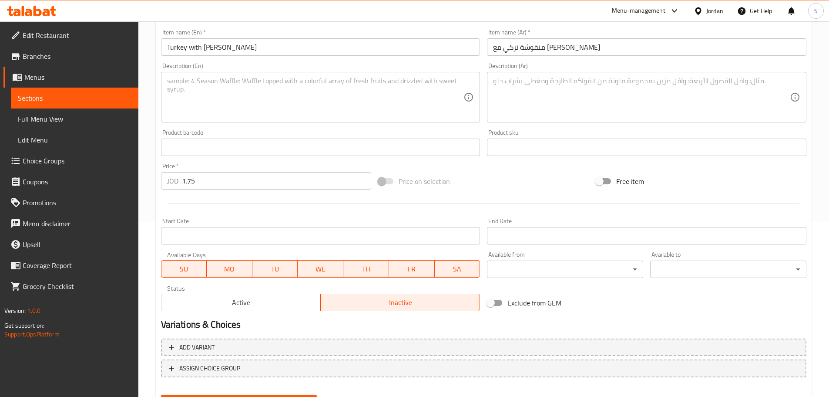
click at [559, 86] on textarea at bounding box center [641, 97] width 297 height 41
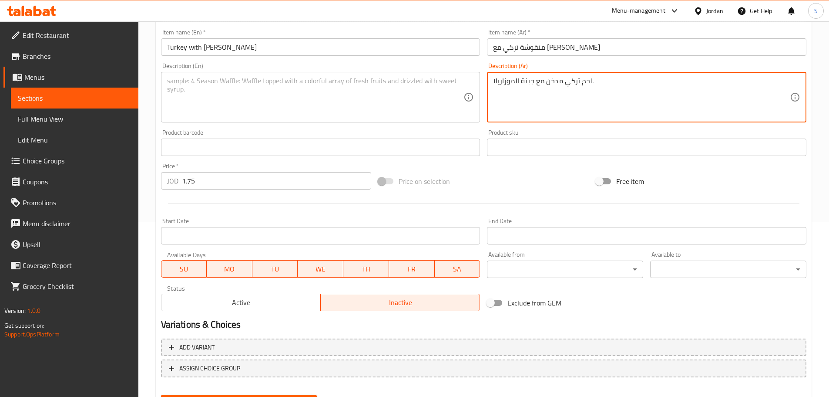
drag, startPoint x: 494, startPoint y: 82, endPoint x: 482, endPoint y: 82, distance: 11.8
click at [482, 82] on div "Add item image Image Size: 1200 x 800 px / Image formats: jpg, png / 5MB Max. I…" at bounding box center [484, 126] width 652 height 375
click at [537, 82] on textarea "لحم تركي مدخن مع جبنة الموزاريلا." at bounding box center [641, 97] width 297 height 41
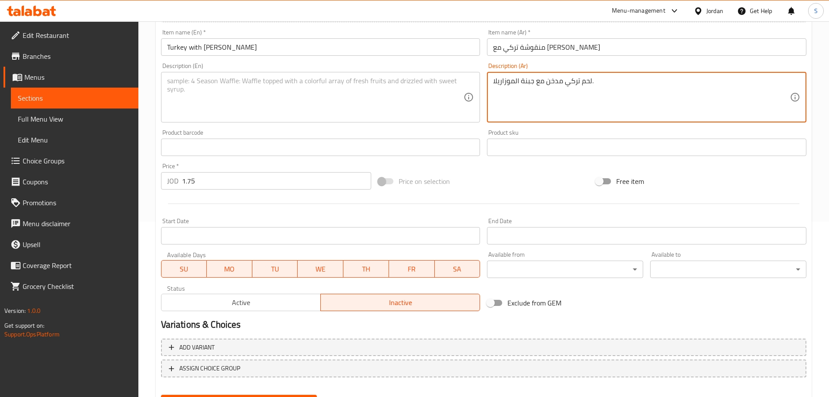
click at [309, 87] on textarea at bounding box center [315, 97] width 297 height 41
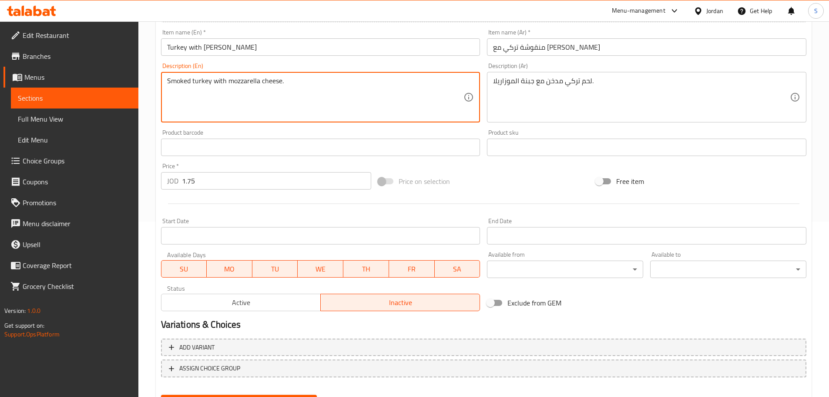
scroll to position [218, 0]
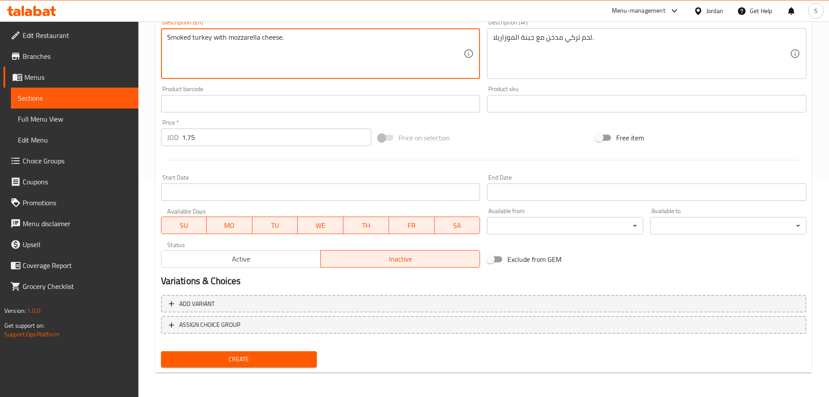
click at [257, 361] on span "Create" at bounding box center [239, 358] width 142 height 11
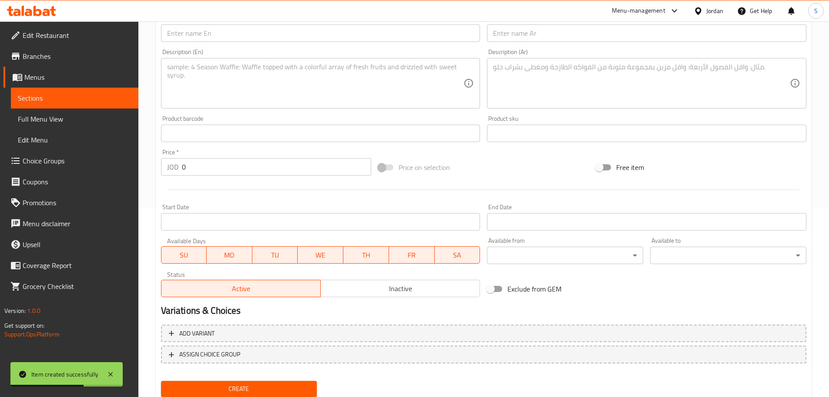
scroll to position [0, 0]
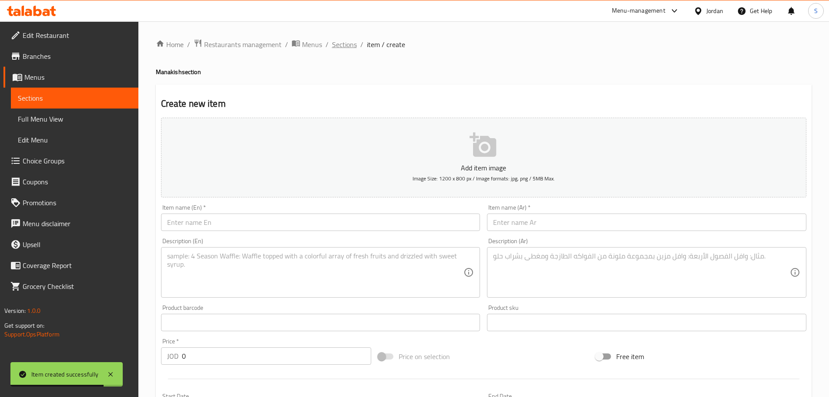
click at [343, 39] on span "Sections" at bounding box center [344, 44] width 25 height 10
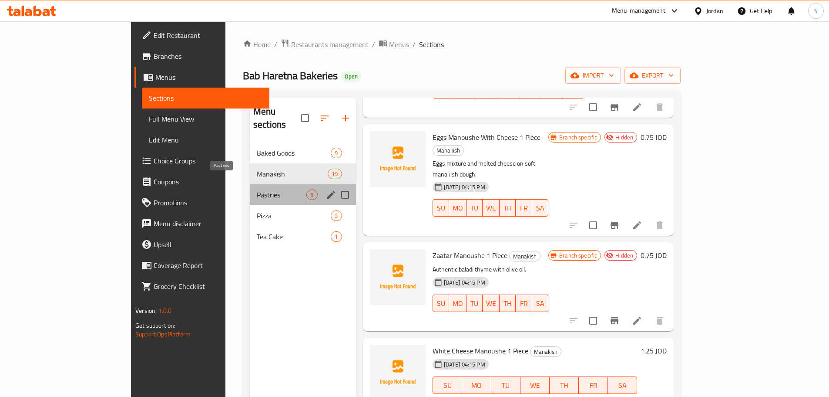
click at [257, 189] on span "Pastries" at bounding box center [282, 194] width 50 height 10
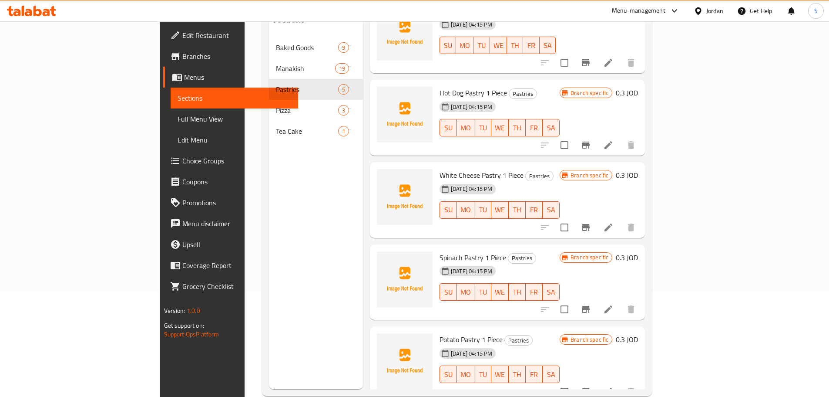
scroll to position [122, 0]
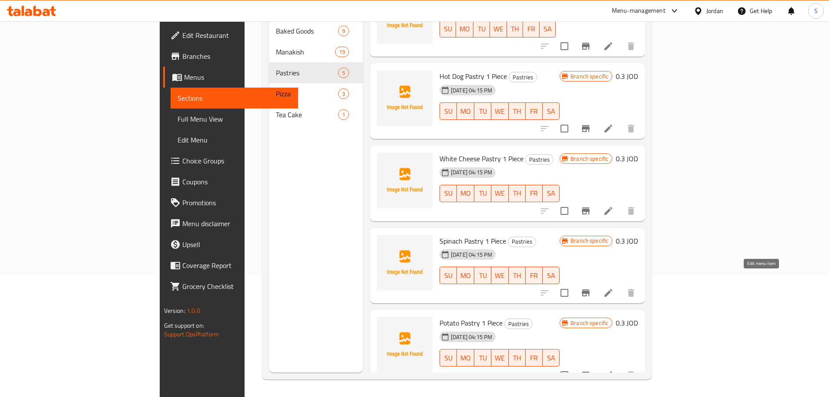
click at [614, 287] on icon at bounding box center [608, 292] width 10 height 10
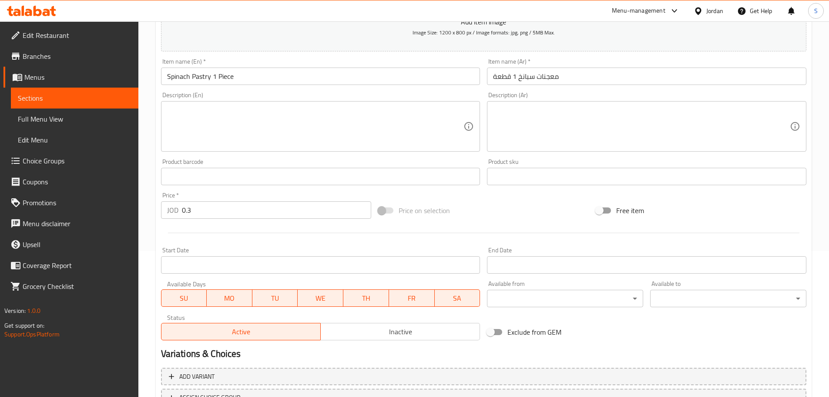
scroll to position [131, 0]
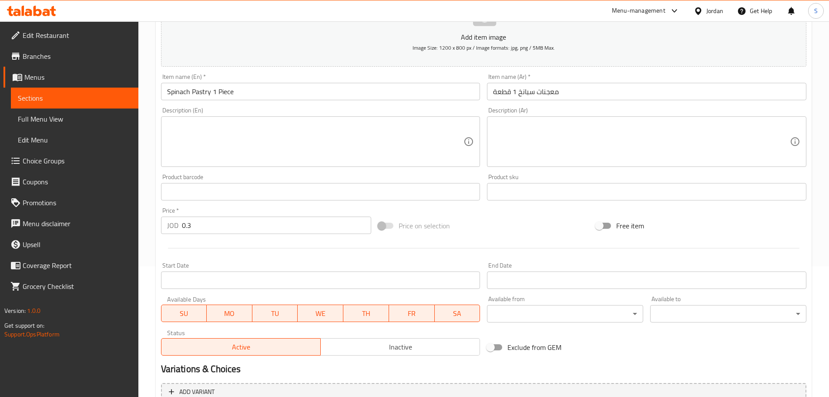
click at [494, 128] on textarea at bounding box center [641, 141] width 297 height 41
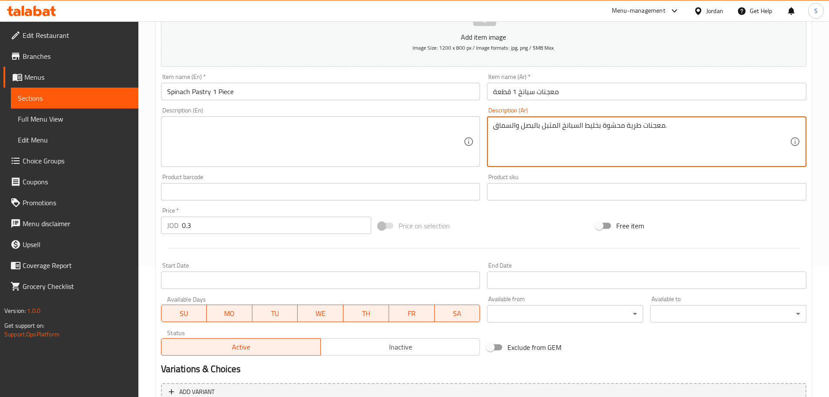
click at [287, 124] on textarea at bounding box center [315, 141] width 297 height 41
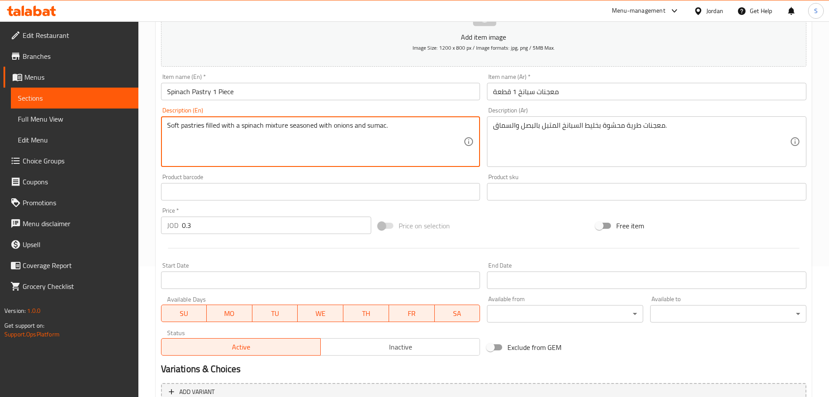
click at [241, 127] on textarea "Soft pastries filled with a spinach mixture seasoned with onions and sumac." at bounding box center [315, 141] width 297 height 41
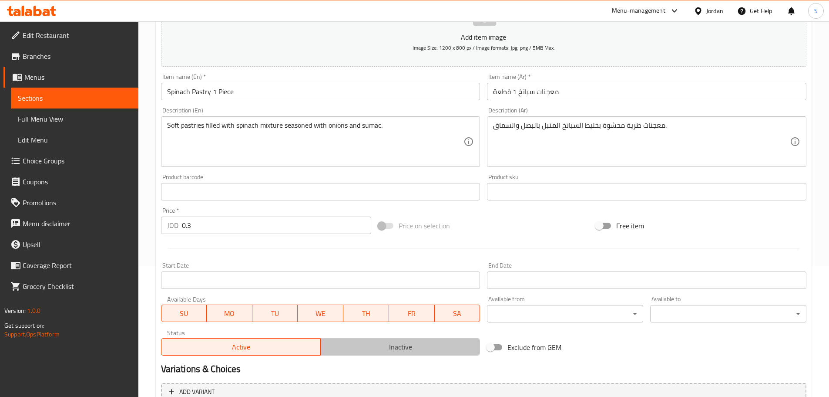
click at [370, 347] on span "Inactive" at bounding box center [400, 346] width 152 height 13
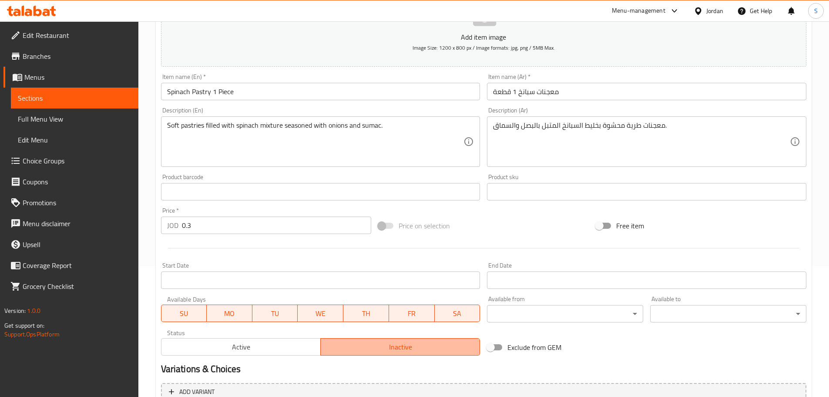
click at [374, 339] on button "Inactive" at bounding box center [400, 346] width 160 height 17
click at [376, 338] on button "Inactive" at bounding box center [400, 346] width 160 height 17
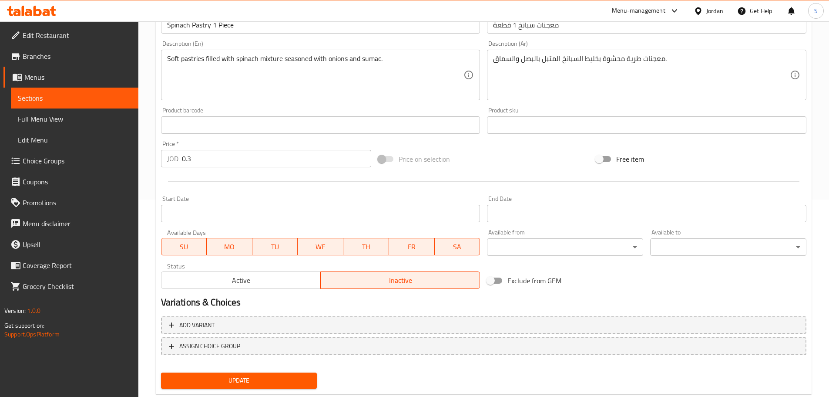
scroll to position [218, 0]
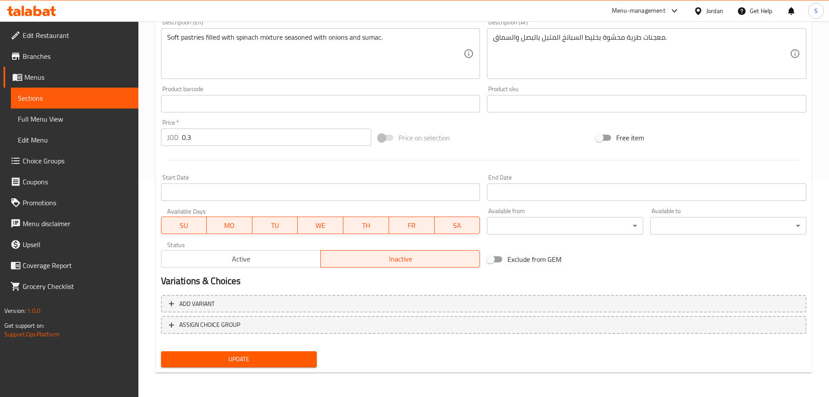
click at [279, 370] on div "Update" at bounding box center [239, 358] width 163 height 23
click at [248, 354] on span "Update" at bounding box center [239, 358] width 142 height 11
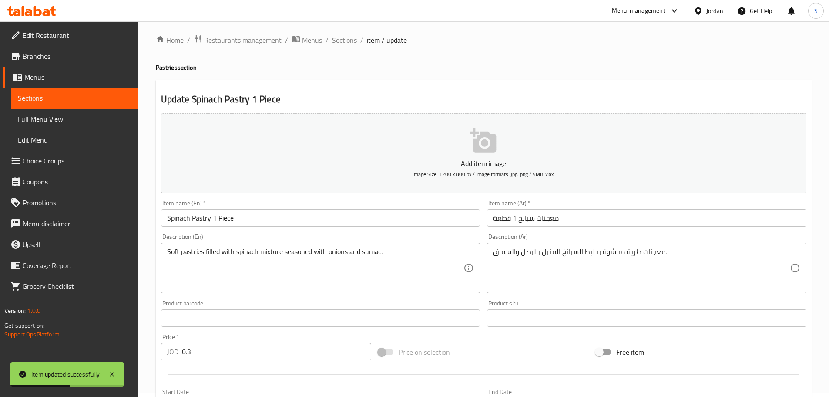
scroll to position [1, 0]
click at [343, 44] on span "Sections" at bounding box center [344, 43] width 25 height 10
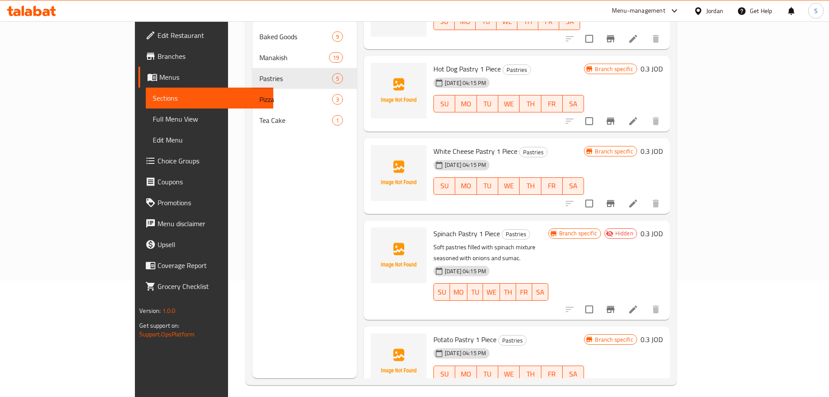
scroll to position [122, 0]
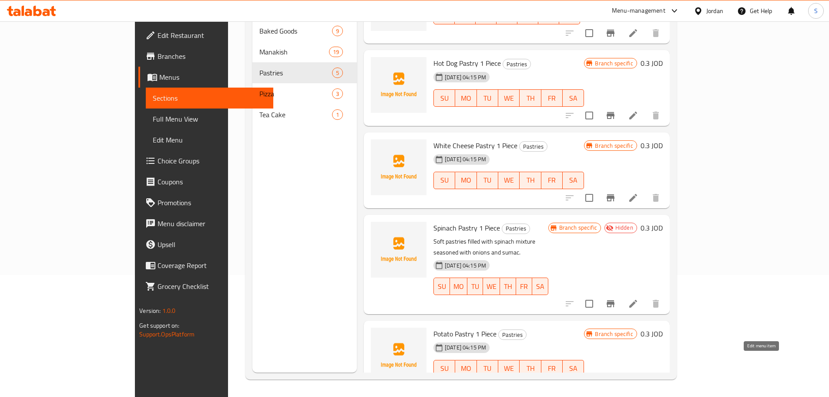
click at [639, 380] on icon at bounding box center [633, 385] width 10 height 10
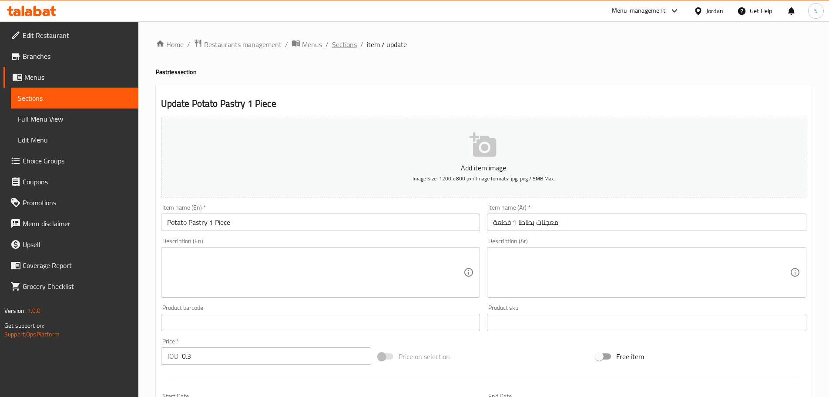
click at [339, 43] on span "Sections" at bounding box center [344, 44] width 25 height 10
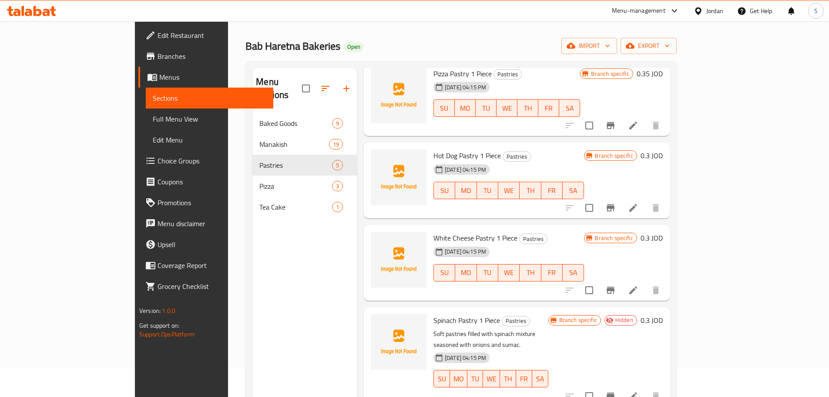
scroll to position [122, 0]
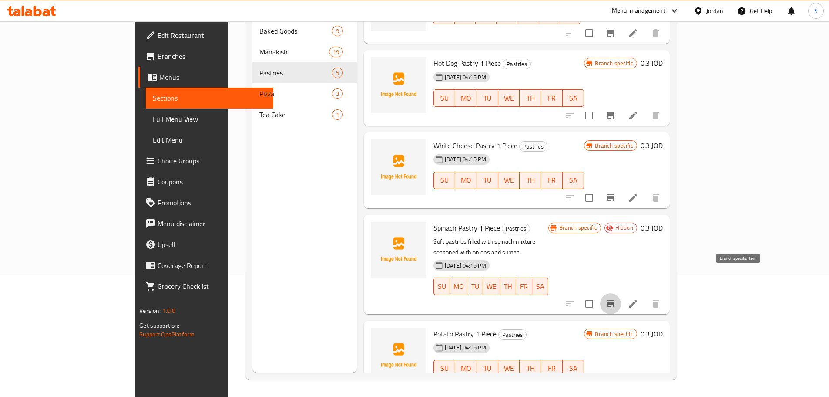
click at [616, 298] on icon "Branch-specific-item" at bounding box center [610, 303] width 10 height 10
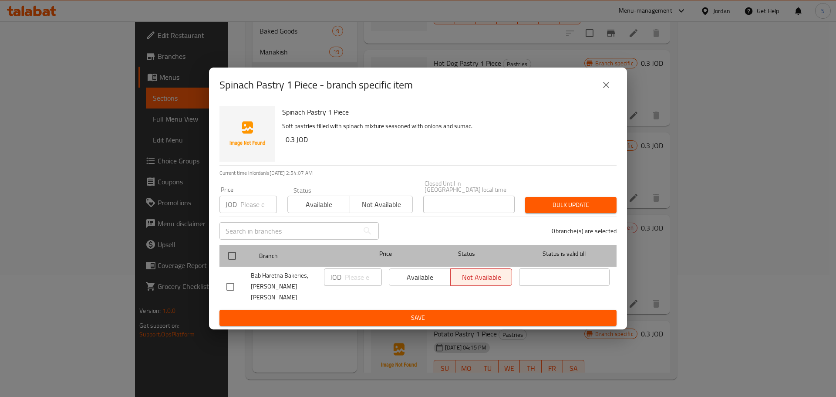
click at [222, 255] on div "Branch Price Status Status is valid till" at bounding box center [417, 256] width 397 height 22
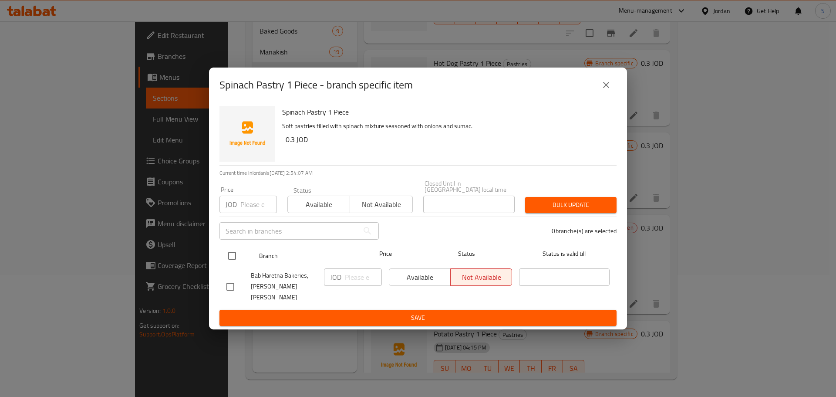
click at [231, 259] on input "checkbox" at bounding box center [232, 255] width 18 height 18
click at [354, 286] on input "number" at bounding box center [363, 276] width 37 height 17
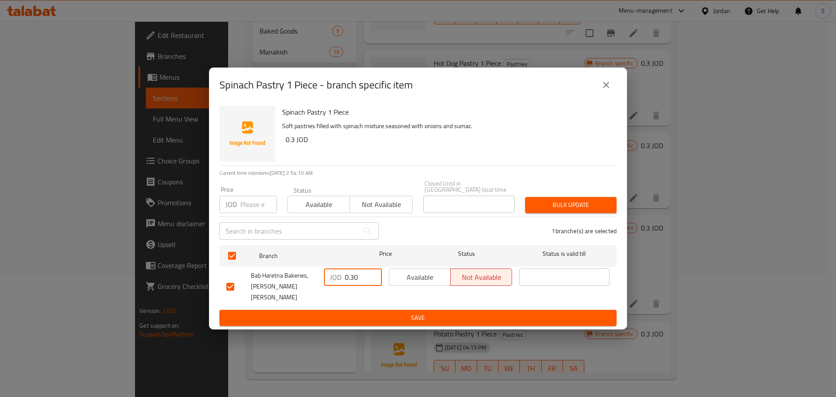
click at [388, 312] on span "Save" at bounding box center [417, 317] width 383 height 11
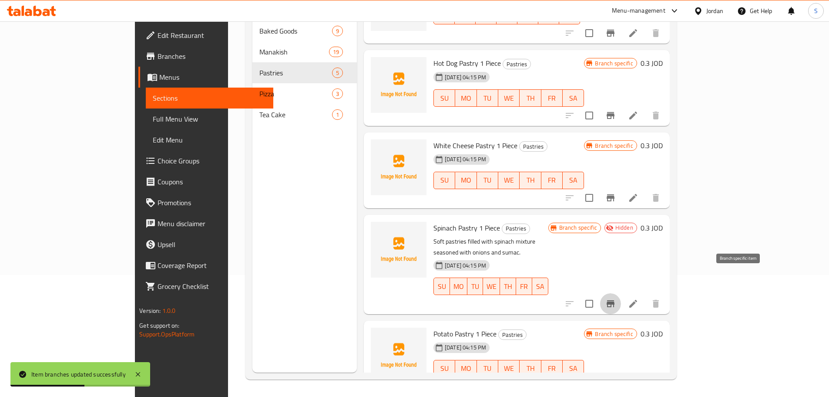
click at [615, 300] on icon "Branch-specific-item" at bounding box center [611, 303] width 8 height 7
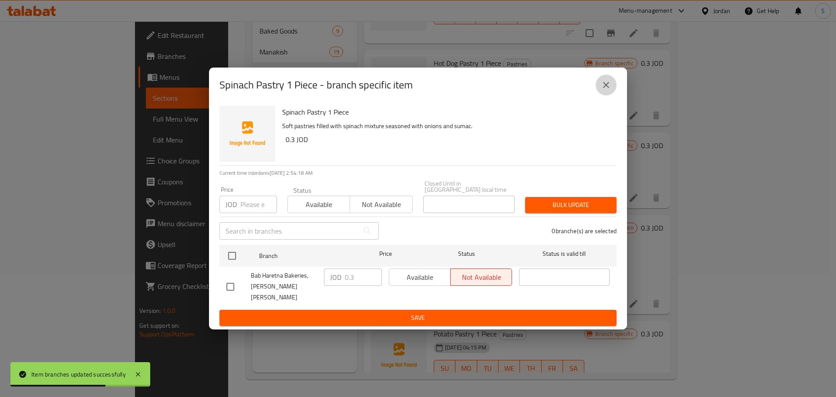
click at [604, 90] on icon "close" at bounding box center [606, 85] width 10 height 10
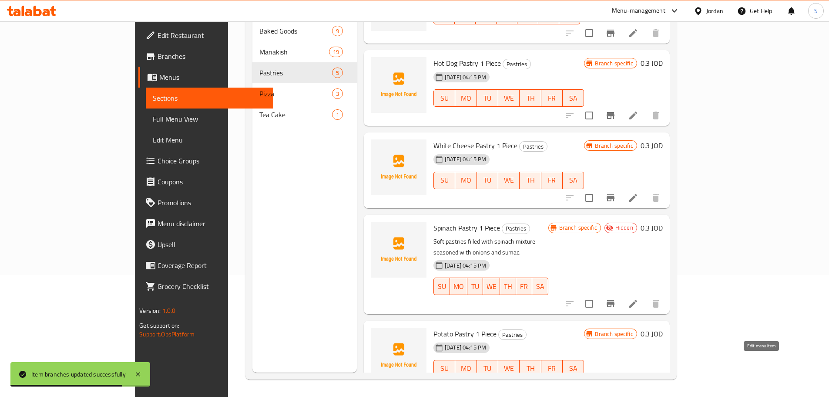
click at [639, 380] on icon at bounding box center [633, 385] width 10 height 10
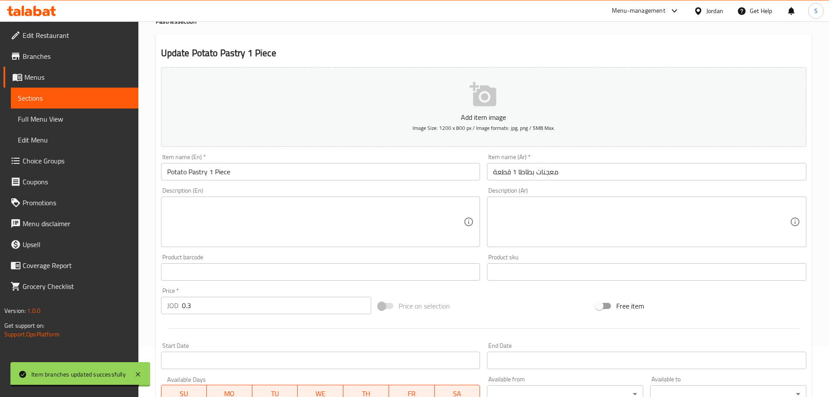
scroll to position [174, 0]
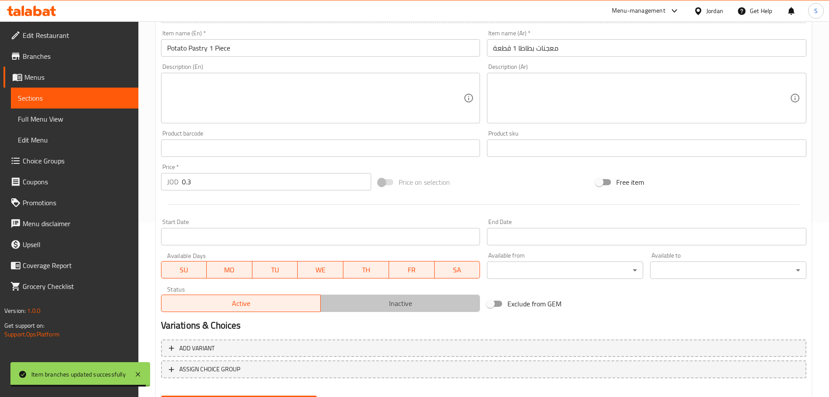
click at [375, 296] on button "Inactive" at bounding box center [400, 302] width 160 height 17
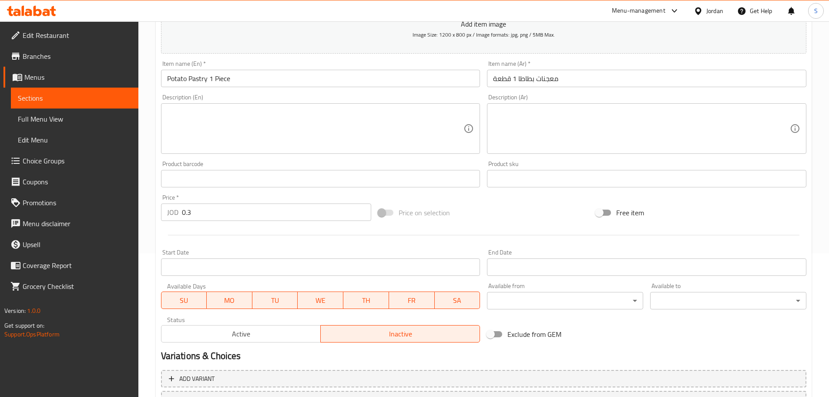
scroll to position [131, 0]
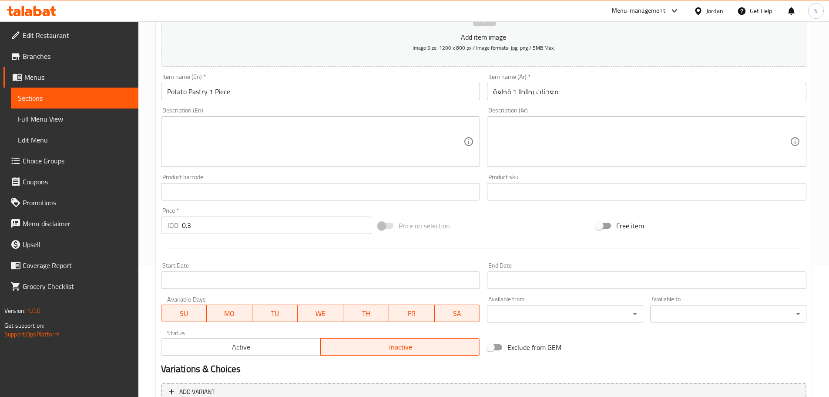
click at [542, 131] on textarea at bounding box center [641, 141] width 297 height 41
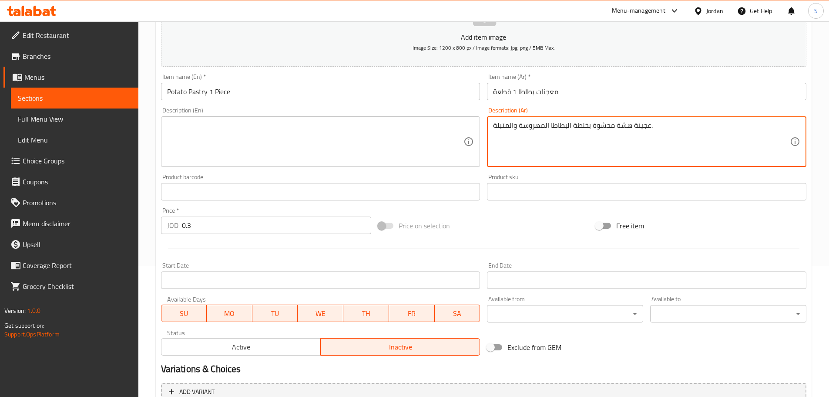
drag, startPoint x: 651, startPoint y: 126, endPoint x: 616, endPoint y: 126, distance: 34.8
click at [616, 126] on textarea "عجينة هشة محشوة بخلطة البطاطا المهروسة والمتبلة." at bounding box center [641, 141] width 297 height 41
click at [266, 134] on textarea at bounding box center [315, 141] width 297 height 41
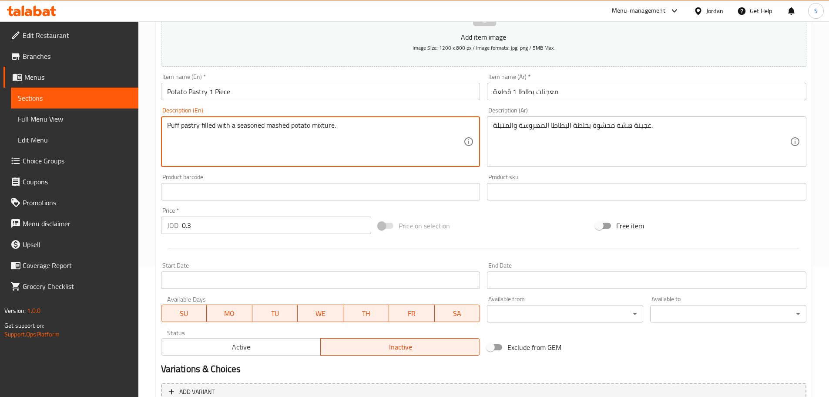
click at [234, 131] on textarea "Puff pastry filled with a seasoned mashed potato mixture." at bounding box center [315, 141] width 297 height 41
drag, startPoint x: 179, startPoint y: 126, endPoint x: 165, endPoint y: 127, distance: 14.4
click at [165, 127] on div "Puff pastry filled with seasoned mashed potato mixture. Description (En)" at bounding box center [320, 141] width 319 height 50
click at [171, 126] on textarea "crisp pastry filled with seasoned mashed potato mixture." at bounding box center [315, 141] width 297 height 41
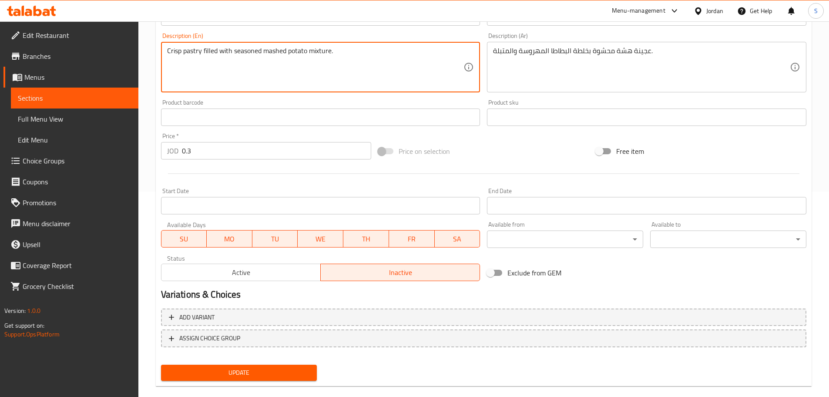
scroll to position [218, 0]
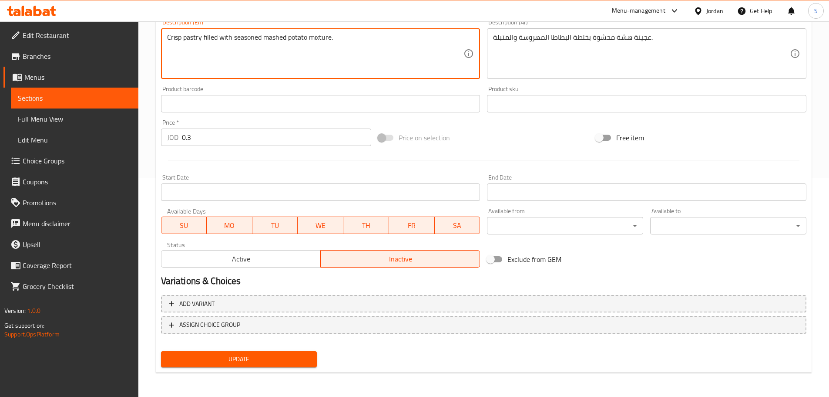
click at [298, 361] on span "Update" at bounding box center [239, 358] width 142 height 11
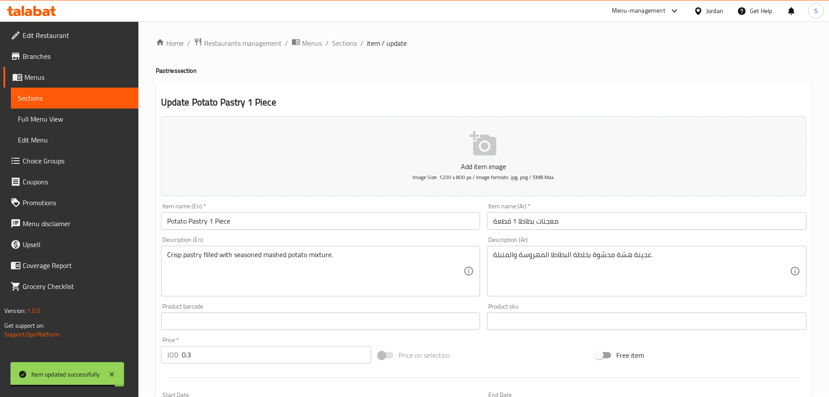
scroll to position [0, 0]
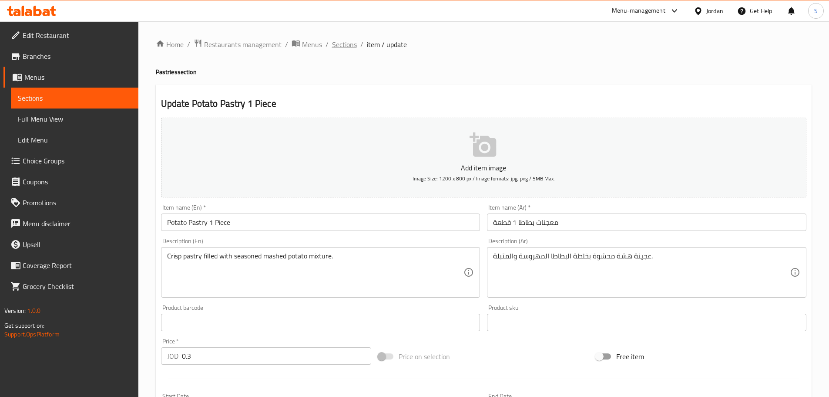
click at [347, 40] on span "Sections" at bounding box center [344, 44] width 25 height 10
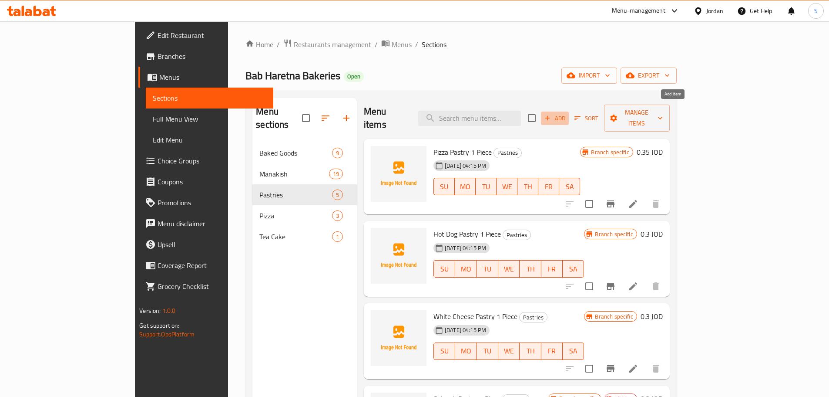
click at [551, 114] on icon "button" at bounding box center [548, 118] width 8 height 8
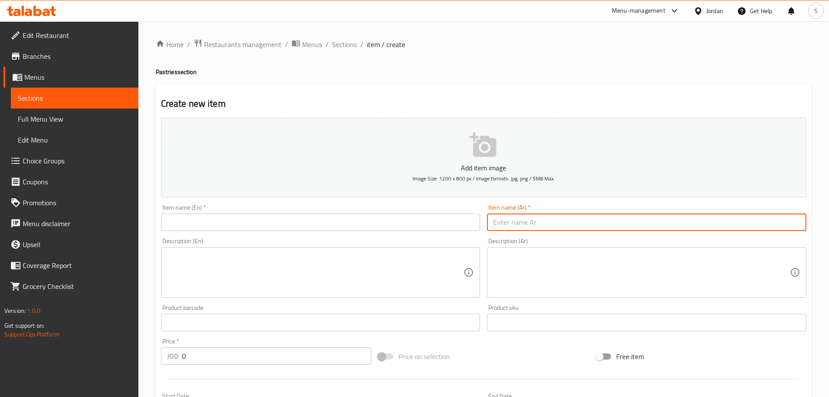
click at [502, 229] on input "text" at bounding box center [646, 221] width 319 height 17
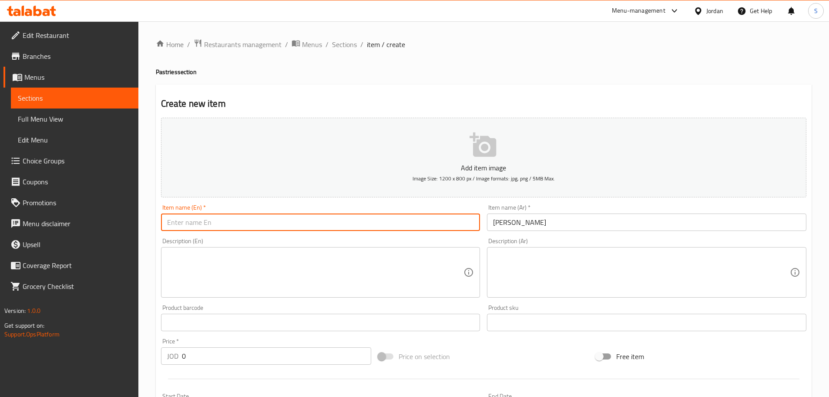
click at [200, 223] on input "text" at bounding box center [320, 221] width 319 height 17
click at [172, 221] on input "mini pizza" at bounding box center [320, 221] width 319 height 17
click at [185, 225] on input "Mini pizza" at bounding box center [320, 221] width 319 height 17
click at [210, 272] on textarea at bounding box center [315, 272] width 297 height 41
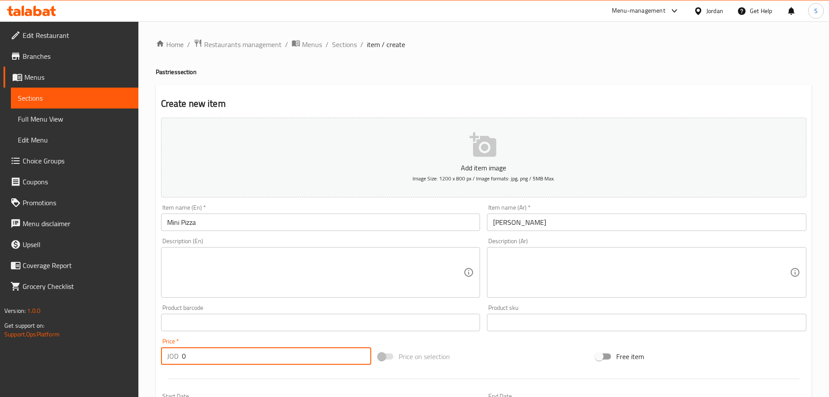
click at [211, 356] on input "0" at bounding box center [277, 355] width 190 height 17
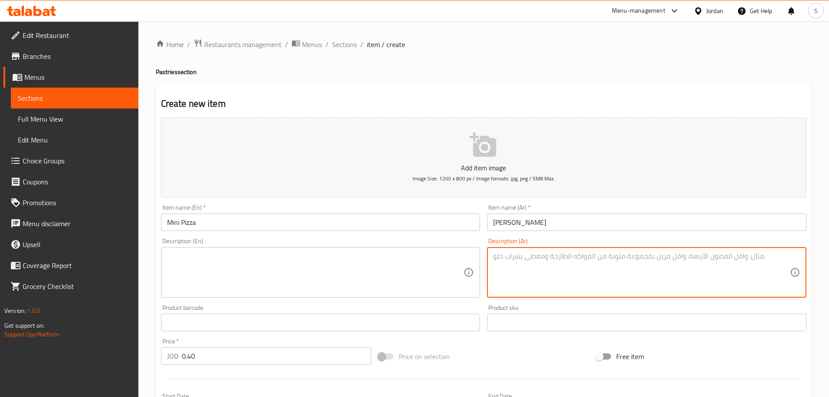
click at [533, 255] on textarea at bounding box center [641, 272] width 297 height 41
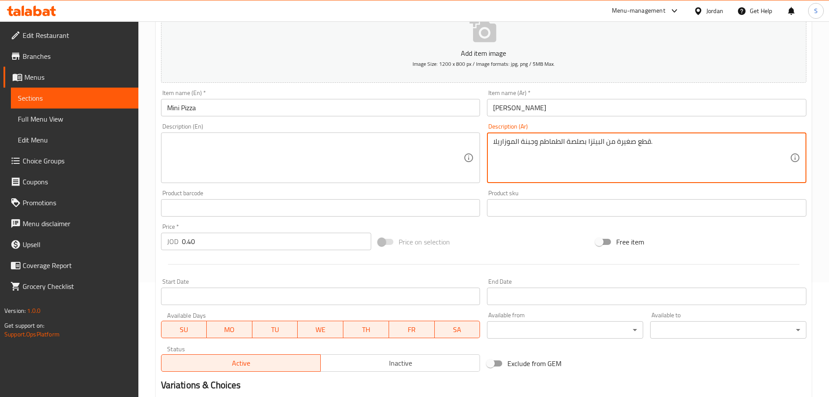
scroll to position [131, 0]
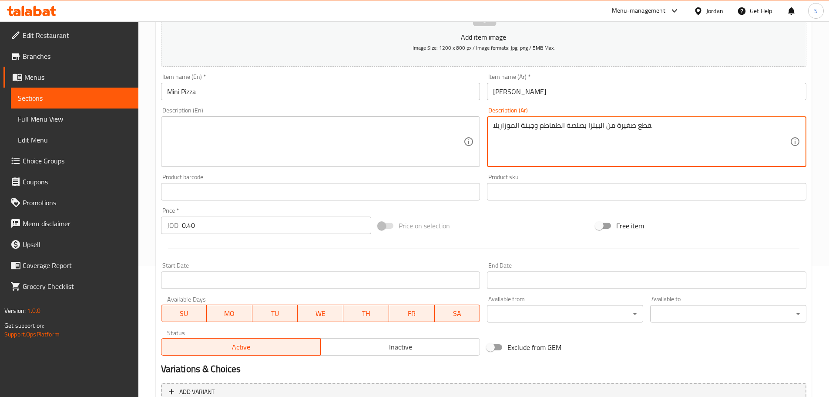
click at [385, 343] on span "Inactive" at bounding box center [400, 346] width 152 height 13
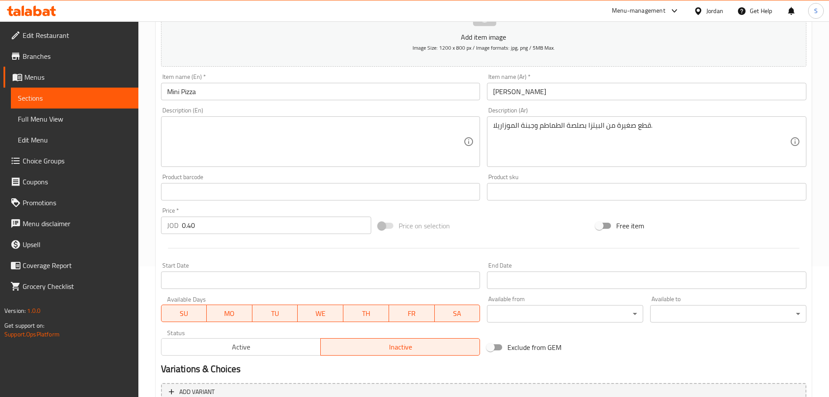
click at [232, 133] on textarea at bounding box center [315, 141] width 297 height 41
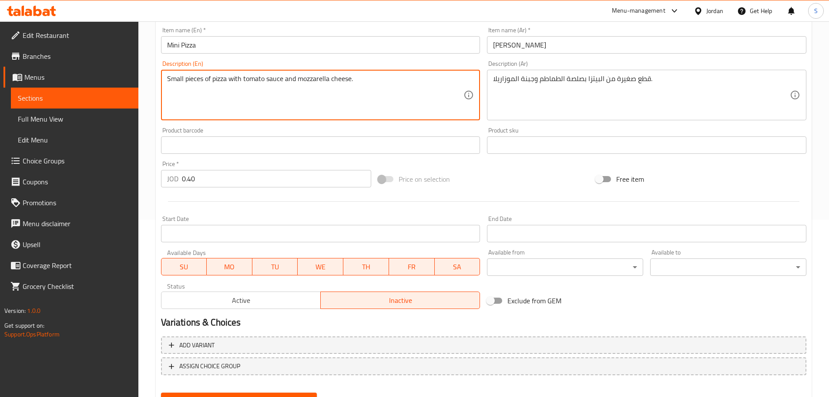
scroll to position [218, 0]
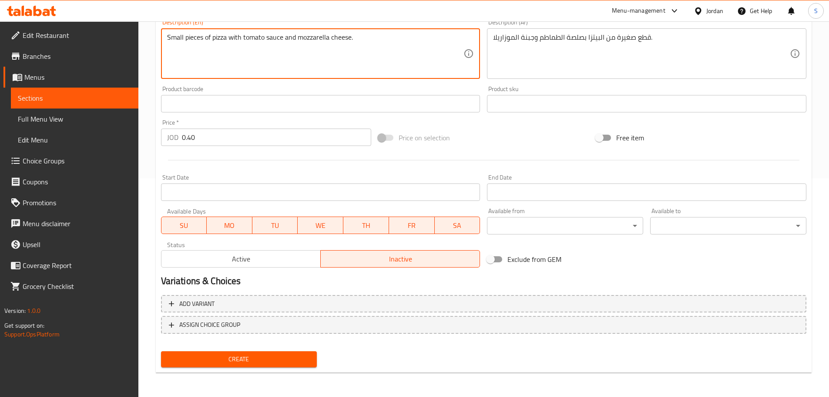
click at [301, 360] on span "Create" at bounding box center [239, 358] width 142 height 11
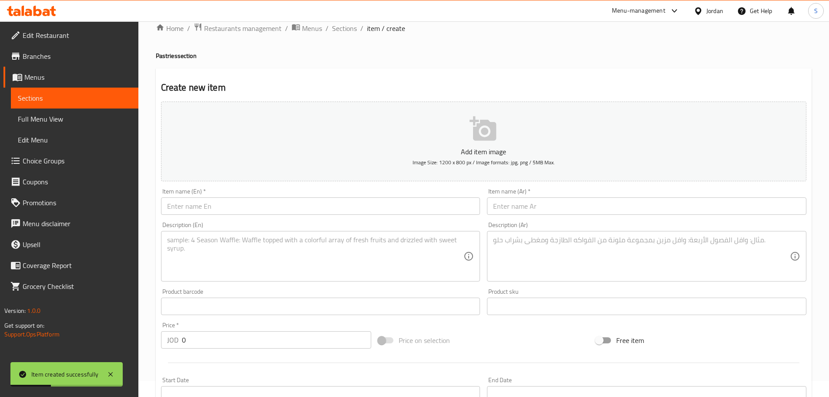
scroll to position [0, 0]
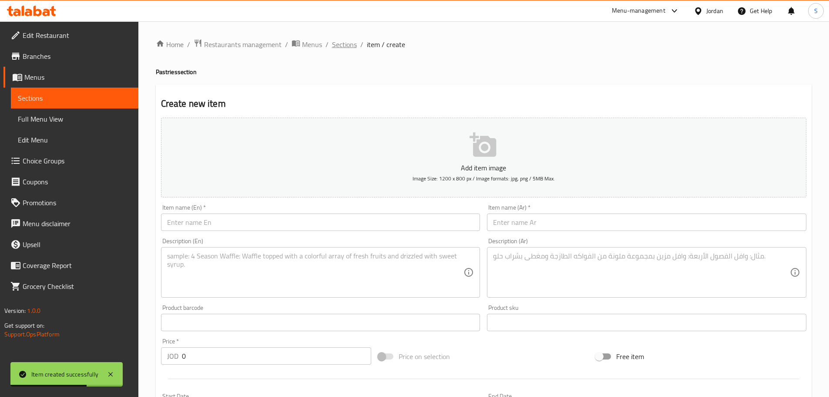
click at [341, 49] on span "Sections" at bounding box center [344, 44] width 25 height 10
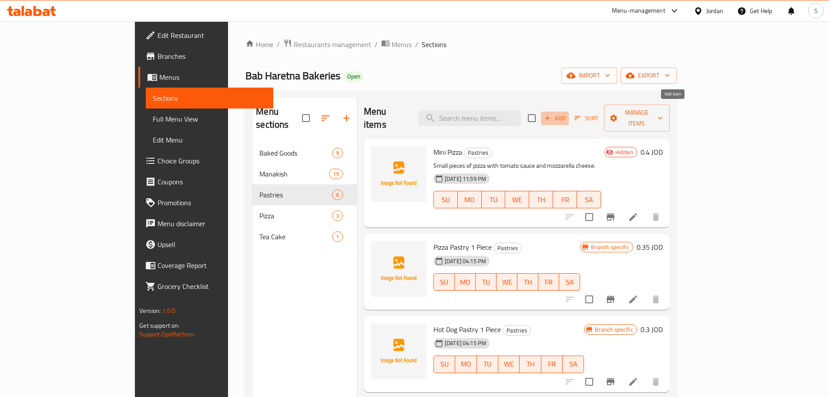
click at [567, 113] on span "Add" at bounding box center [555, 118] width 24 height 10
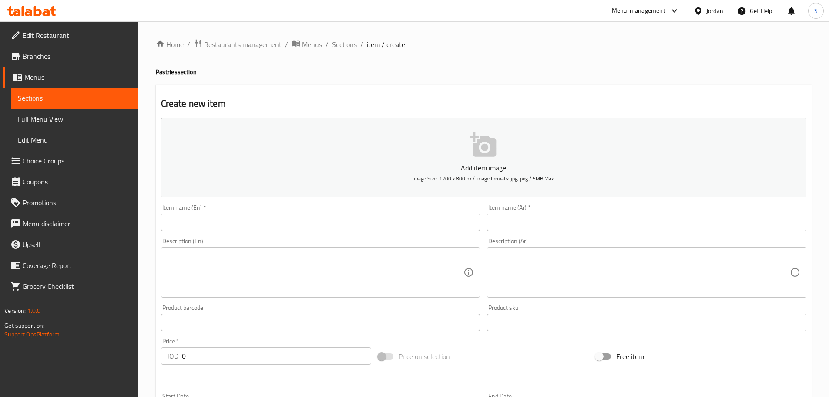
click at [506, 232] on div "Item name (Ar)   * Item name (Ar) *" at bounding box center [647, 218] width 326 height 34
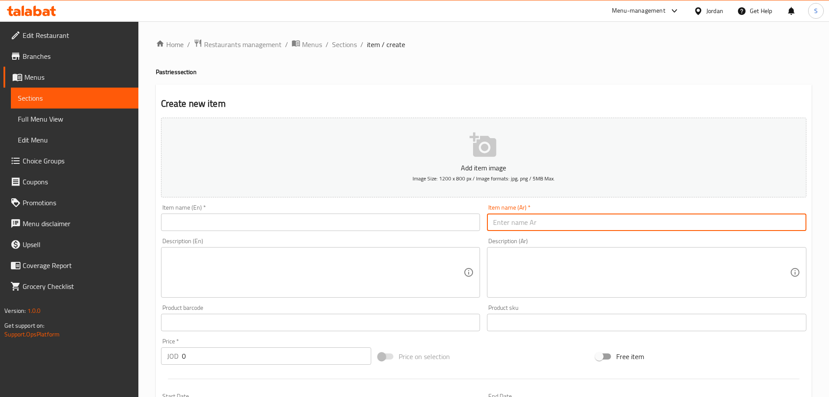
click at [508, 223] on input "text" at bounding box center [646, 221] width 319 height 17
click at [341, 44] on span "Sections" at bounding box center [344, 44] width 25 height 10
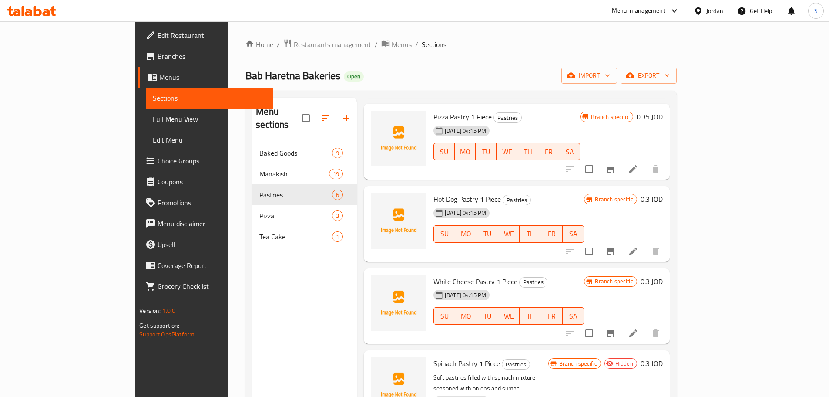
scroll to position [131, 0]
click at [639, 245] on icon at bounding box center [633, 250] width 10 height 10
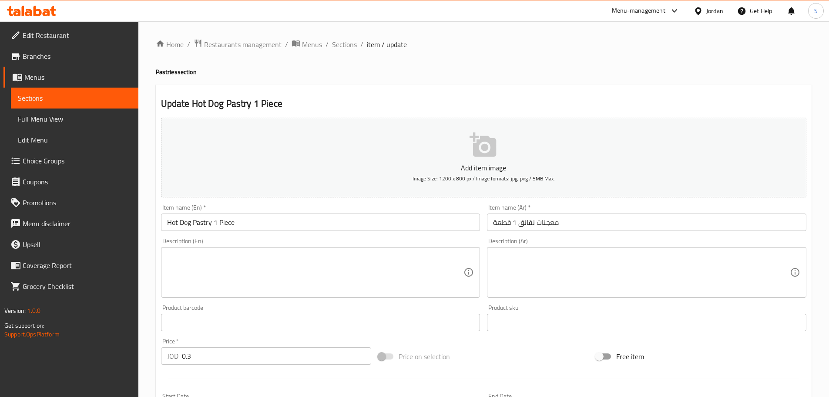
click at [530, 244] on div "Description (Ar) Description (Ar)" at bounding box center [646, 268] width 319 height 60
click at [524, 252] on textarea at bounding box center [641, 272] width 297 height 41
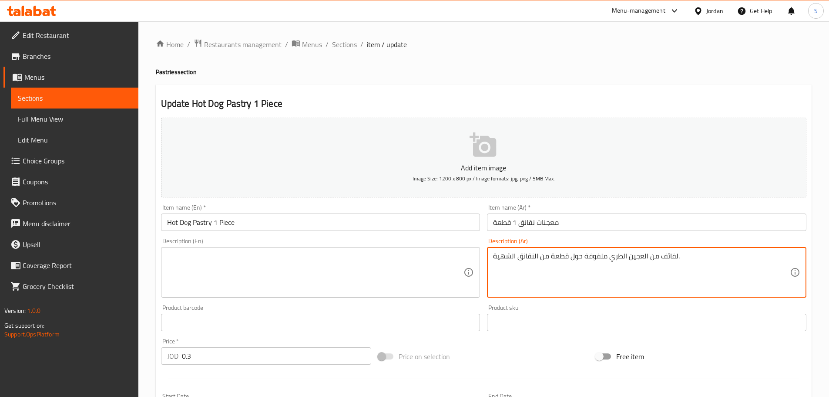
drag, startPoint x: 495, startPoint y: 258, endPoint x: 477, endPoint y: 255, distance: 17.7
click at [477, 255] on div "Add item image Image Size: 1200 x 800 px / Image formats: jpg, png / 5MB Max. I…" at bounding box center [484, 301] width 652 height 375
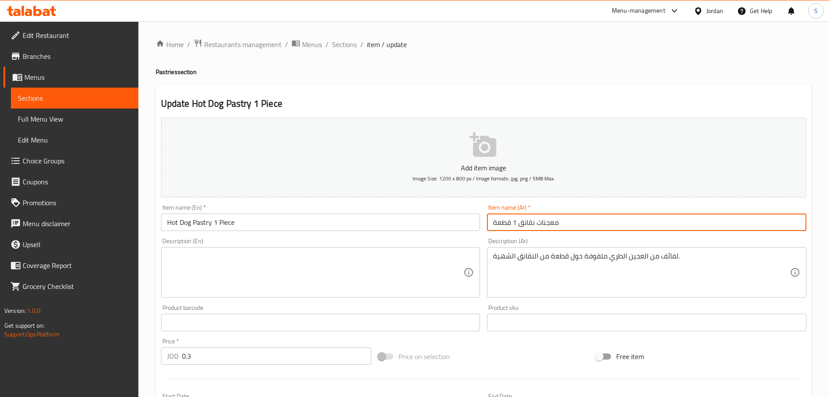
drag, startPoint x: 534, startPoint y: 227, endPoint x: 518, endPoint y: 224, distance: 15.9
click at [518, 224] on input "معجنات نقانق 1 قطعة" at bounding box center [646, 221] width 319 height 17
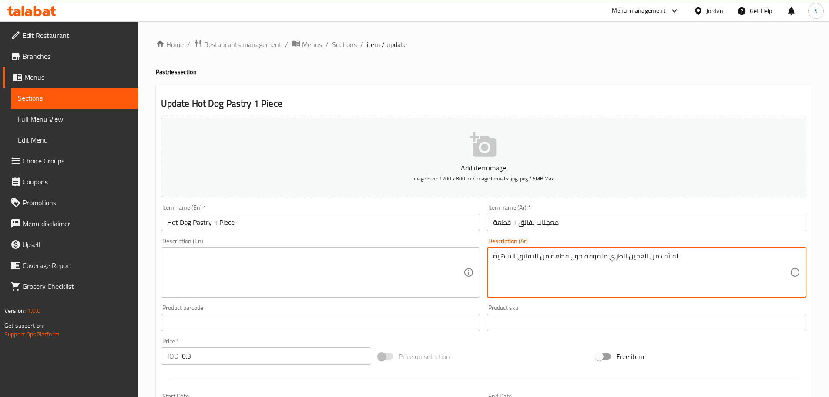
click at [520, 261] on textarea "لفائف من العجين الطري ملفوفة حول قطعة من النقانق الشهية." at bounding box center [641, 272] width 297 height 41
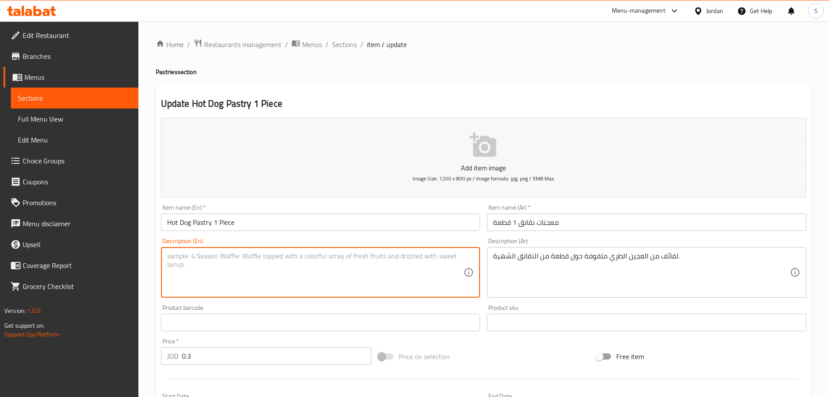
click at [303, 256] on textarea at bounding box center [315, 272] width 297 height 41
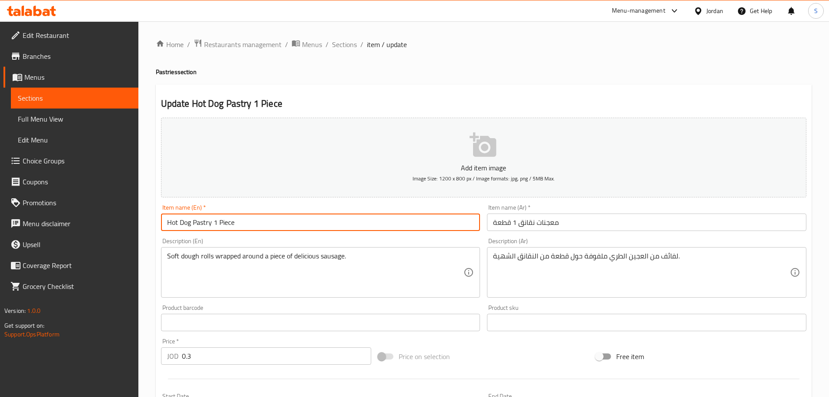
drag, startPoint x: 192, startPoint y: 226, endPoint x: 165, endPoint y: 222, distance: 26.6
click at [165, 222] on input "Hot Dog Pastry 1 Piece" at bounding box center [320, 221] width 319 height 17
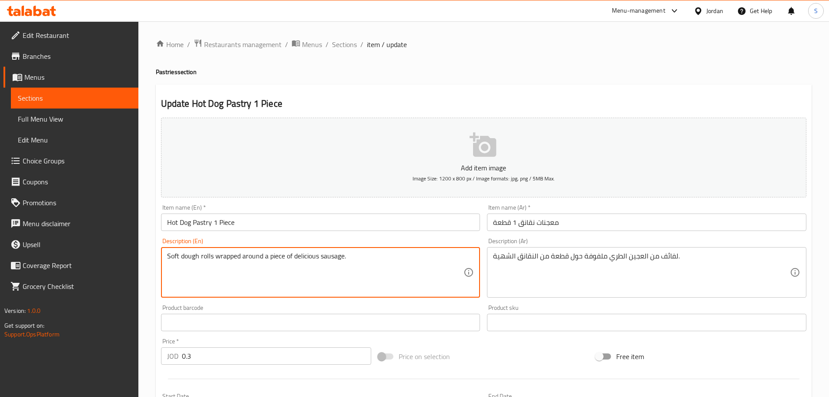
drag, startPoint x: 343, startPoint y: 259, endPoint x: 321, endPoint y: 259, distance: 22.6
click at [267, 258] on textarea "Soft dough rolls wrapped around a piece of delicious Hot Dog." at bounding box center [315, 272] width 297 height 41
click at [319, 258] on textarea "Soft dough rolls wrapped around piece of delicious Hot Dog." at bounding box center [315, 272] width 297 height 41
click at [331, 255] on textarea "Soft dough rolls wrapped around piece of delicious hot Dog." at bounding box center [315, 272] width 297 height 41
click at [495, 253] on textarea at bounding box center [641, 272] width 297 height 41
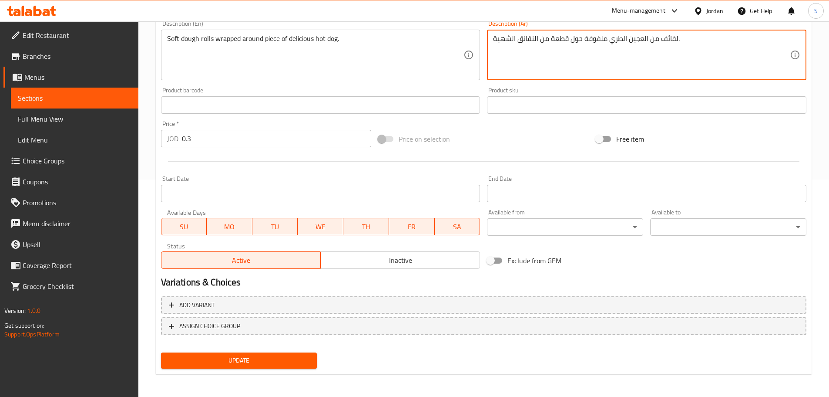
scroll to position [218, 0]
click at [427, 252] on button "Inactive" at bounding box center [400, 259] width 160 height 17
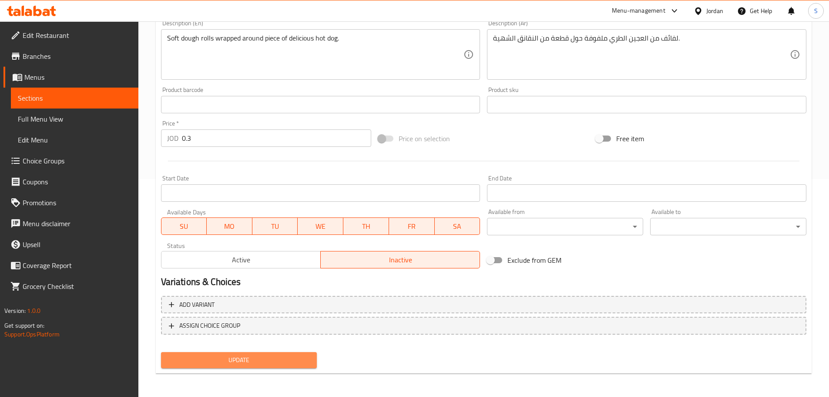
click at [293, 360] on span "Update" at bounding box center [239, 359] width 142 height 11
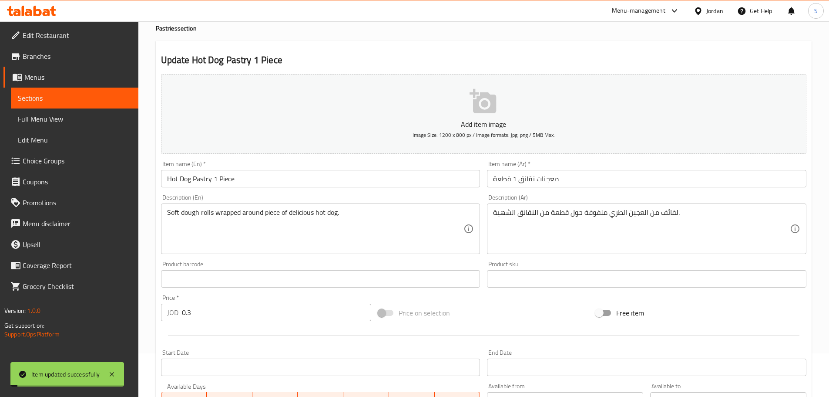
scroll to position [0, 0]
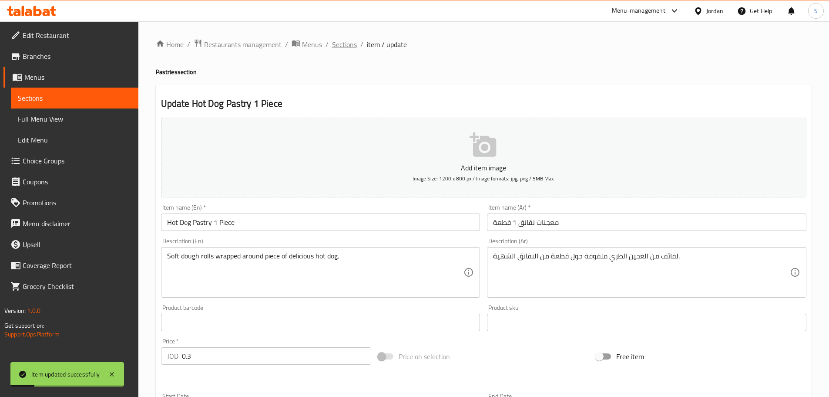
click at [342, 47] on span "Sections" at bounding box center [344, 44] width 25 height 10
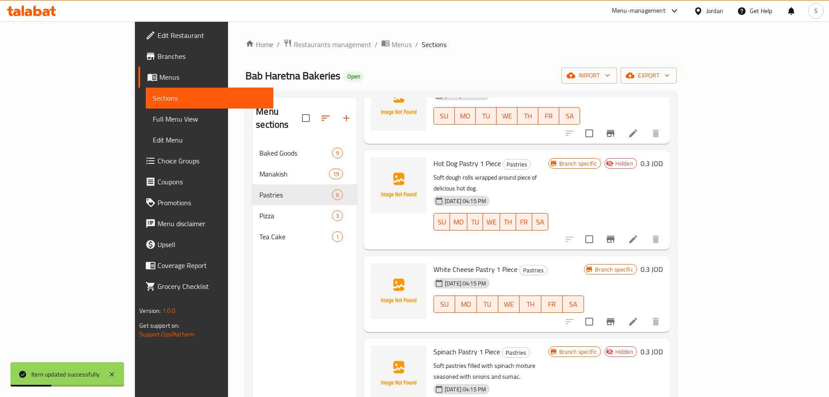
scroll to position [170, 0]
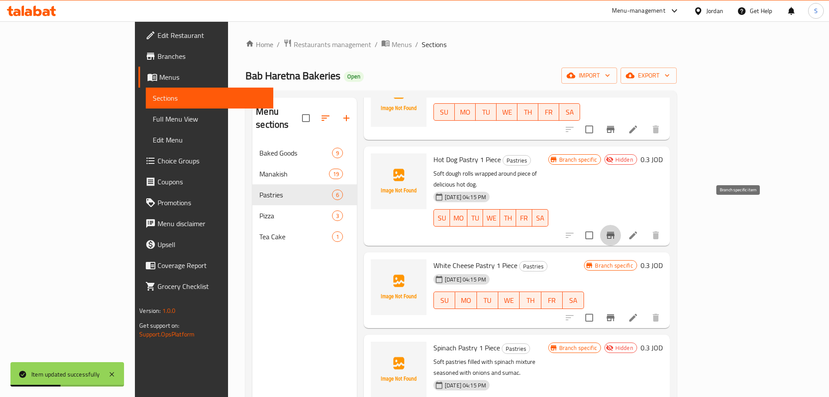
click at [615, 232] on icon "Branch-specific-item" at bounding box center [611, 235] width 8 height 7
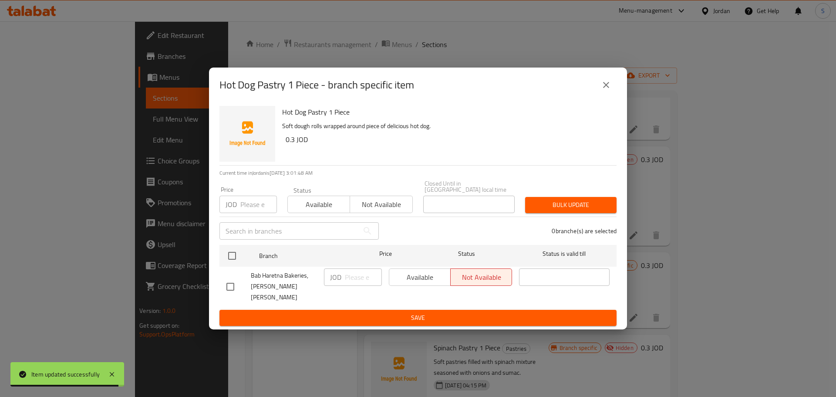
click at [232, 282] on input "checkbox" at bounding box center [230, 286] width 18 height 18
click at [346, 279] on input "number" at bounding box center [363, 276] width 37 height 17
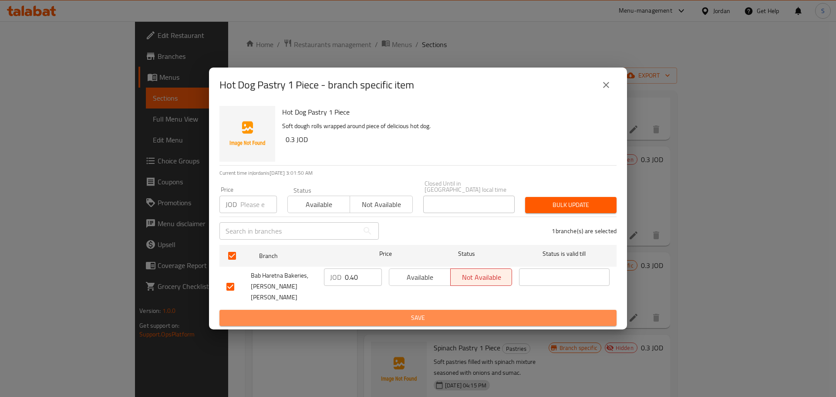
click at [384, 313] on span "Save" at bounding box center [417, 317] width 383 height 11
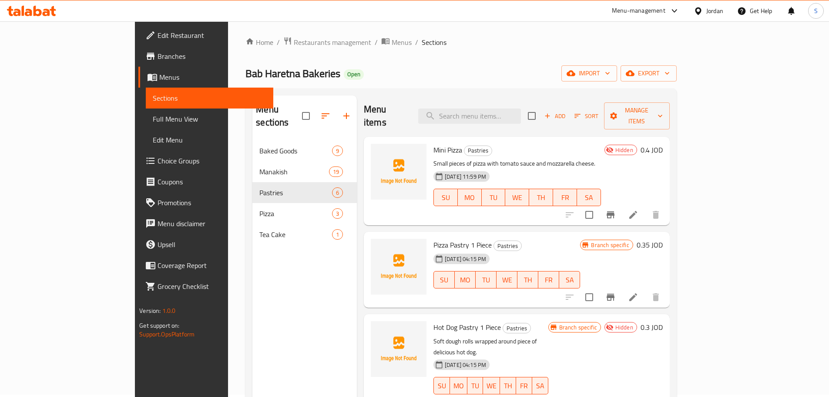
scroll to position [0, 0]
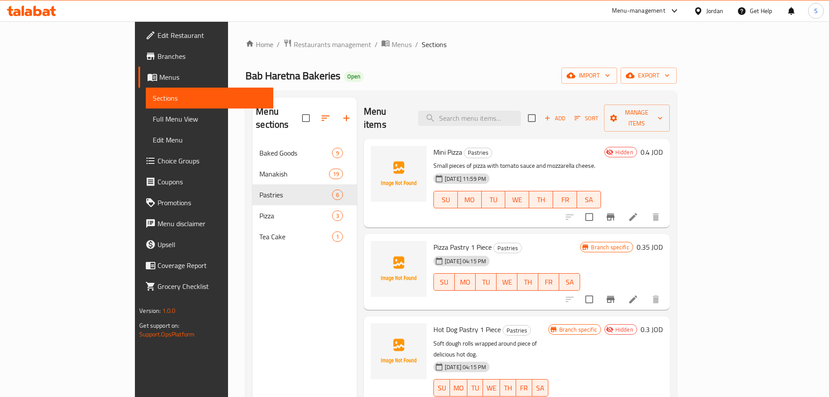
click at [551, 115] on icon "button" at bounding box center [548, 118] width 8 height 8
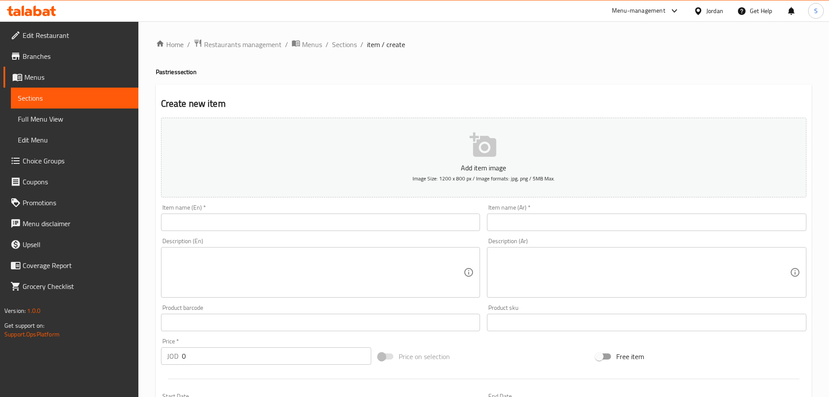
click at [526, 220] on input "text" at bounding box center [646, 221] width 319 height 17
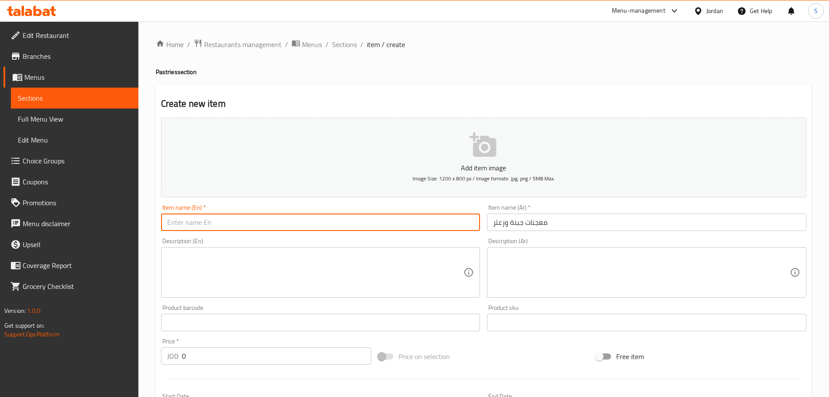
click at [319, 222] on input "text" at bounding box center [320, 221] width 319 height 17
drag, startPoint x: 249, startPoint y: 227, endPoint x: 222, endPoint y: 222, distance: 26.6
click at [222, 222] on input "Cheese and thyme pastries" at bounding box center [320, 221] width 319 height 17
click at [204, 222] on input "Cheese and thyme Pastry" at bounding box center [320, 221] width 319 height 17
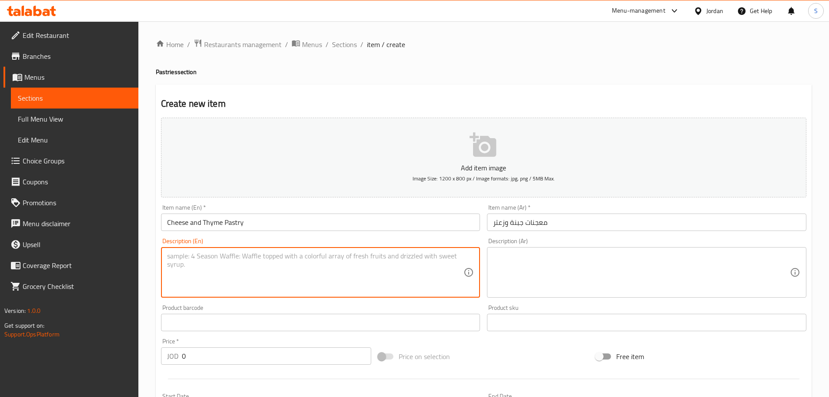
click at [222, 255] on textarea at bounding box center [315, 272] width 297 height 41
click at [515, 261] on textarea at bounding box center [641, 272] width 297 height 41
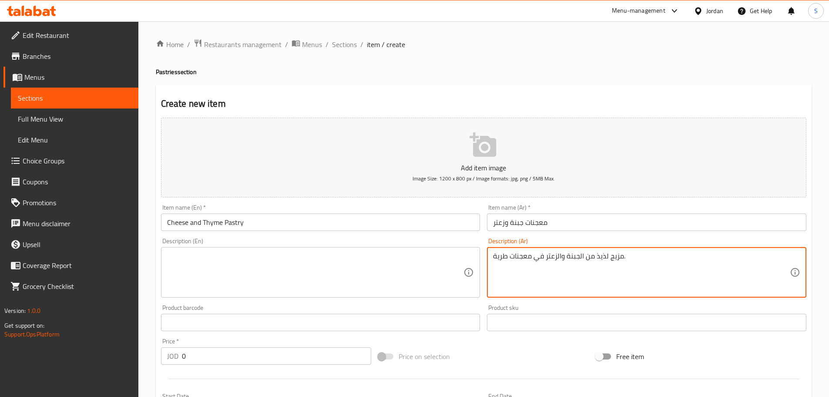
click at [291, 250] on div "Description (En)" at bounding box center [320, 272] width 319 height 50
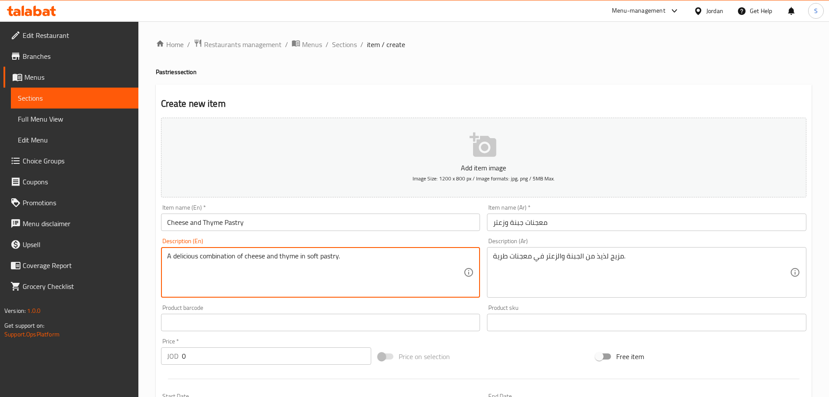
drag, startPoint x: 176, startPoint y: 255, endPoint x: 161, endPoint y: 257, distance: 14.9
click at [161, 257] on div "A delicious combination of cheese and thyme in soft pastry. Description (En)" at bounding box center [320, 272] width 319 height 50
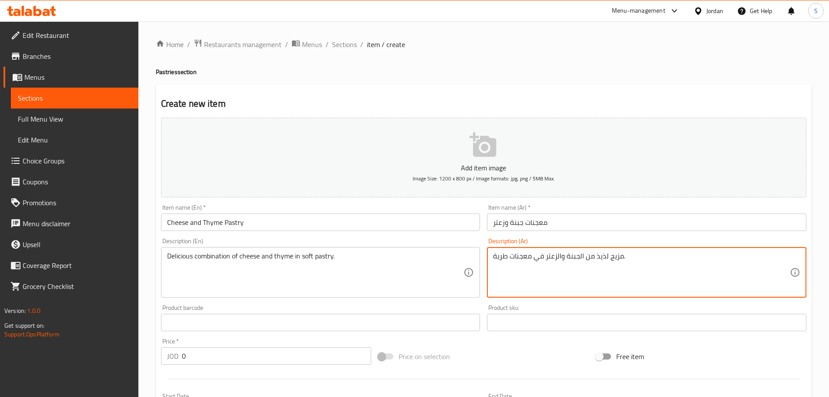
drag, startPoint x: 623, startPoint y: 260, endPoint x: 609, endPoint y: 261, distance: 13.9
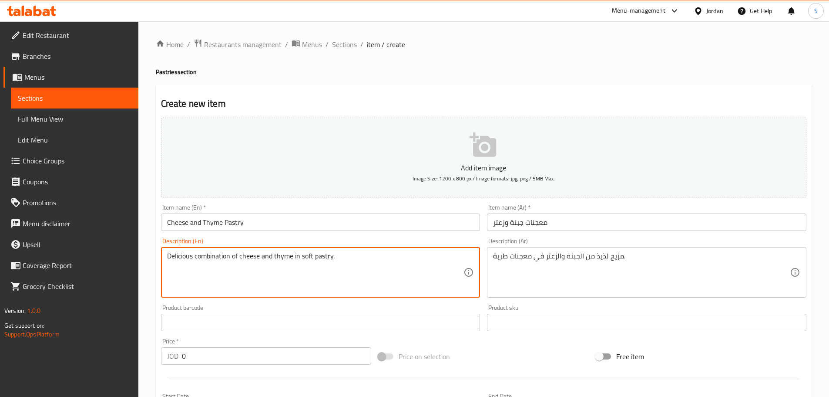
drag, startPoint x: 231, startPoint y: 258, endPoint x: 194, endPoint y: 255, distance: 37.1
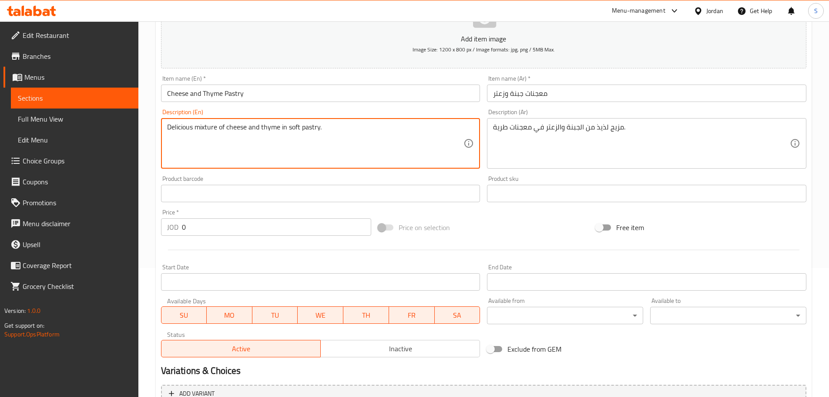
scroll to position [131, 0]
click at [385, 348] on span "Inactive" at bounding box center [400, 346] width 152 height 13
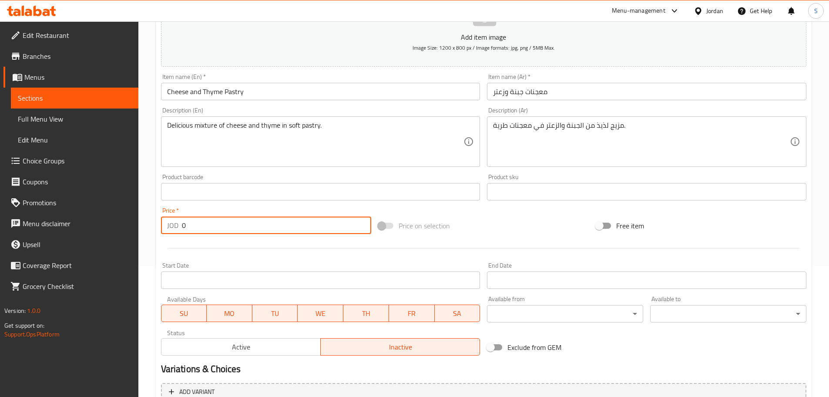
drag, startPoint x: 207, startPoint y: 221, endPoint x: 180, endPoint y: 222, distance: 27.0
click at [180, 222] on div "JOD 0 Price *" at bounding box center [266, 224] width 211 height 17
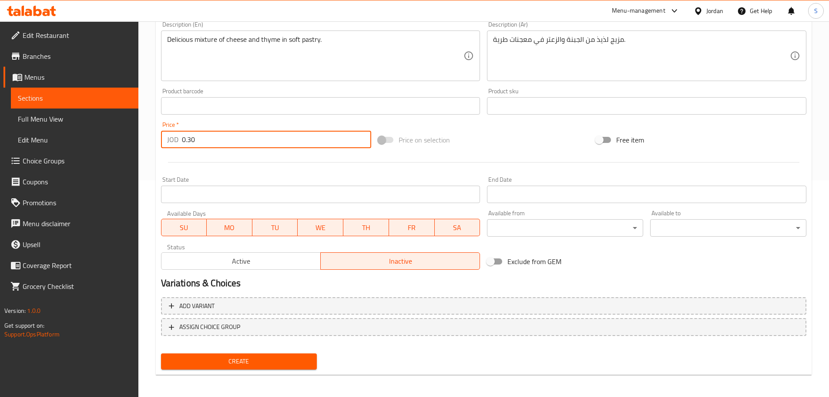
scroll to position [218, 0]
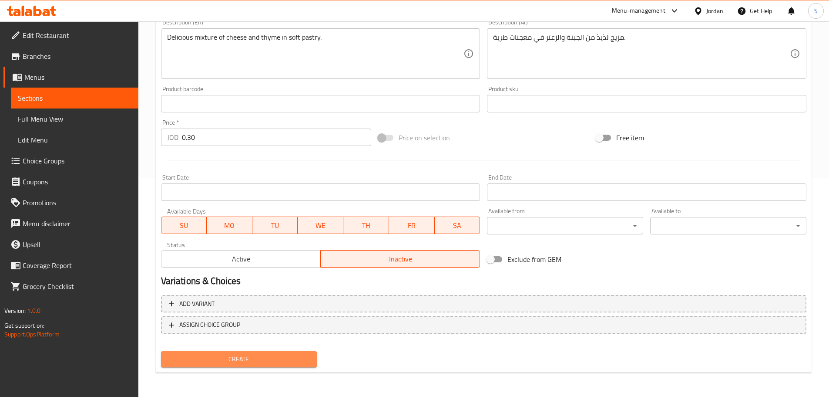
click at [294, 363] on span "Create" at bounding box center [239, 358] width 142 height 11
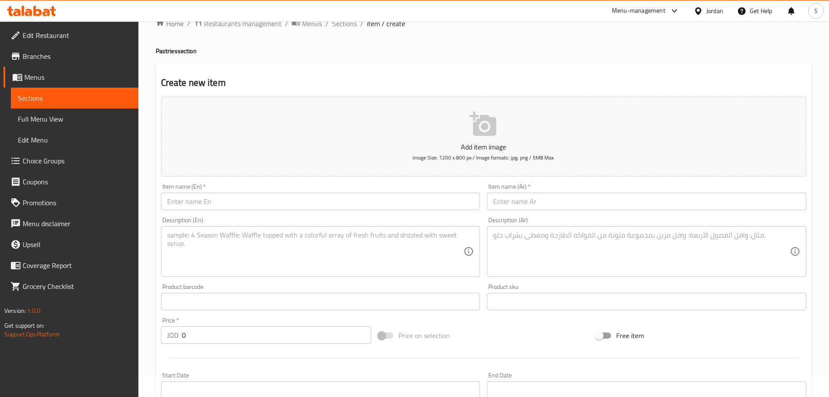
scroll to position [0, 0]
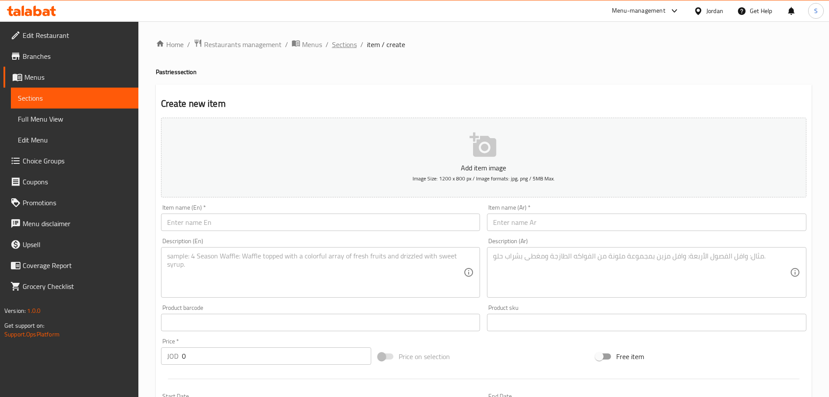
click at [337, 45] on span "Sections" at bounding box center [344, 44] width 25 height 10
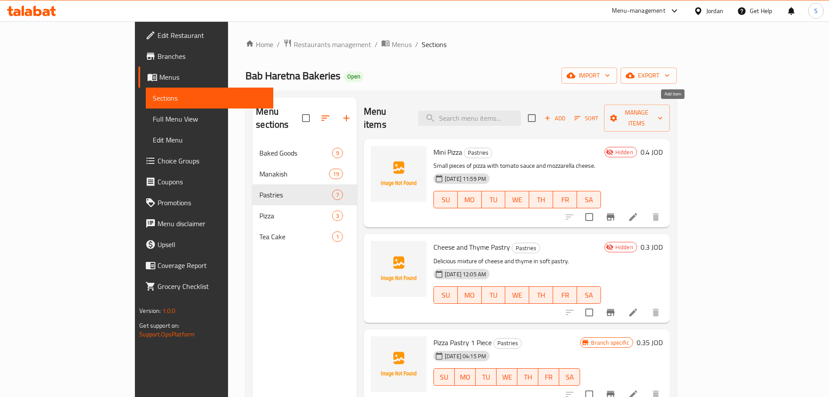
click at [551, 114] on icon "button" at bounding box center [548, 118] width 8 height 8
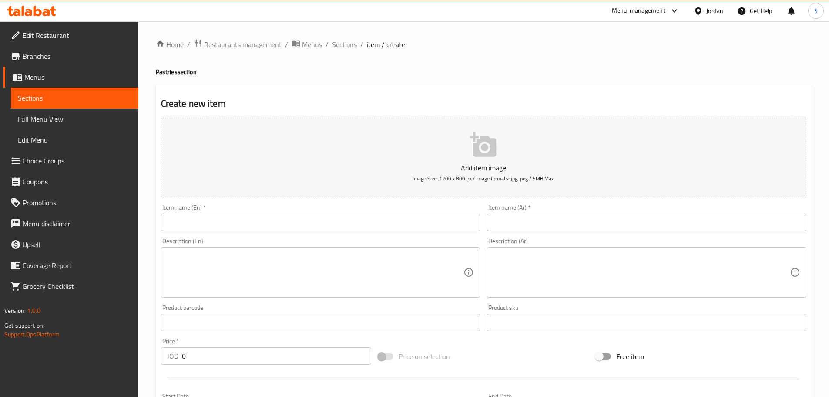
click at [545, 216] on input "text" at bounding box center [646, 221] width 319 height 17
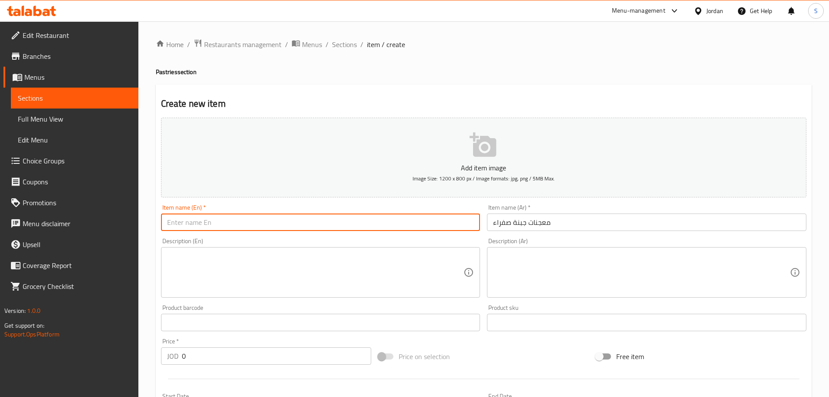
click at [354, 219] on input "text" at bounding box center [320, 221] width 319 height 17
click at [171, 222] on input "yellow cheese pastries" at bounding box center [320, 221] width 319 height 17
click at [192, 225] on input "Yellow cheese pastries" at bounding box center [320, 221] width 319 height 17
click at [237, 225] on input "Yellow Cheese pastries" at bounding box center [320, 221] width 319 height 17
click at [214, 226] on input "Yellow Cheese pastry" at bounding box center [320, 221] width 319 height 17
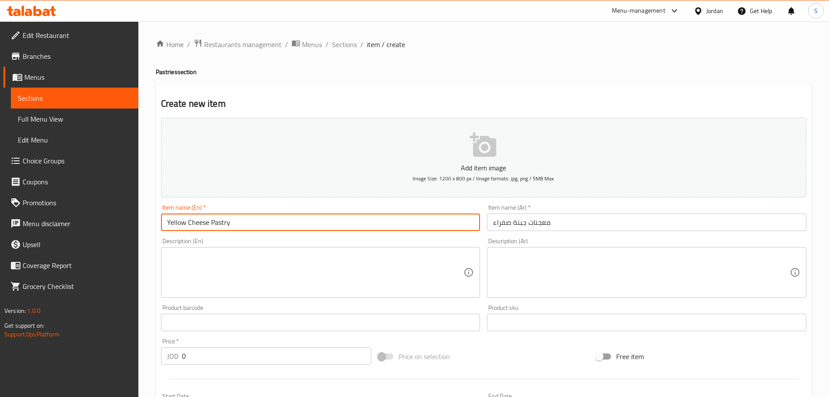
click at [252, 221] on input "Yellow Cheese Pastry" at bounding box center [320, 221] width 319 height 17
click at [195, 361] on input "0" at bounding box center [277, 355] width 190 height 17
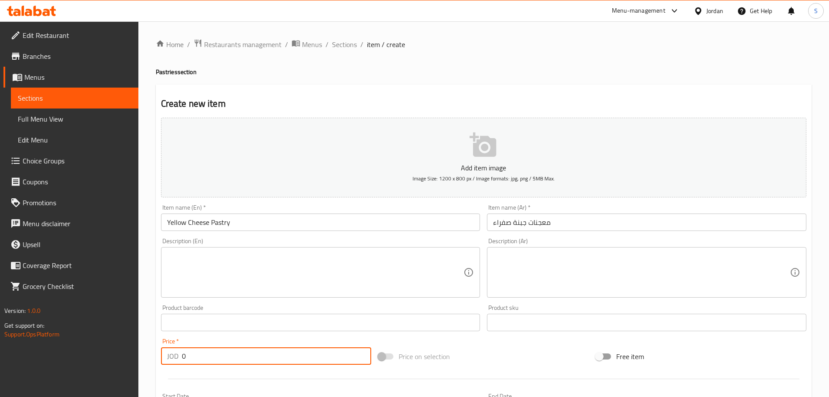
click at [195, 361] on input "0" at bounding box center [277, 355] width 190 height 17
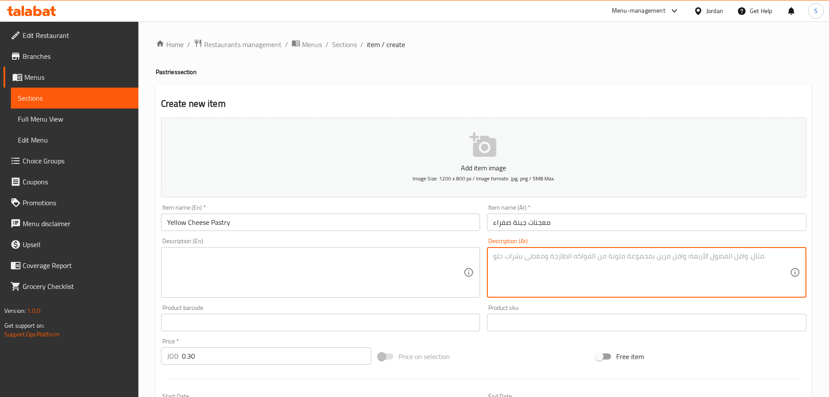
click at [534, 259] on textarea at bounding box center [641, 272] width 297 height 41
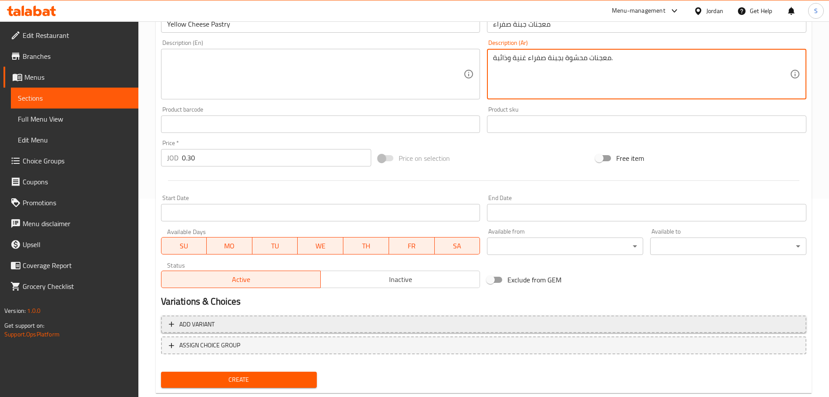
scroll to position [218, 0]
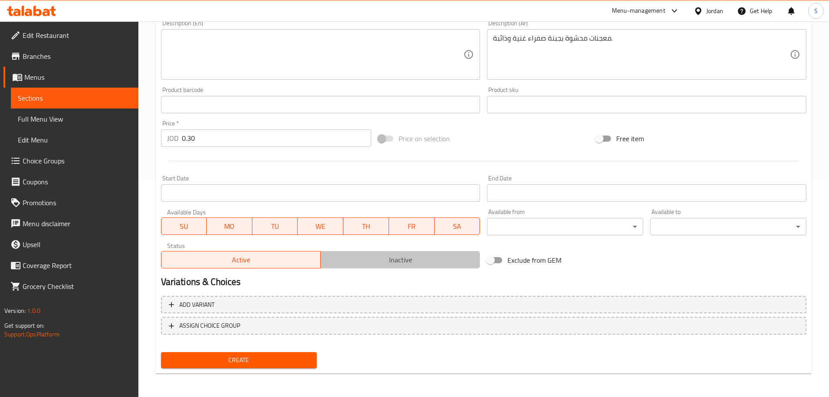
click at [410, 264] on span "Inactive" at bounding box center [400, 259] width 152 height 13
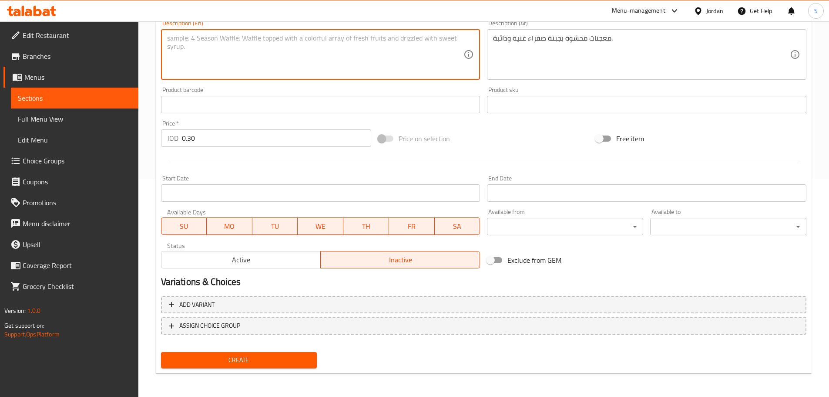
click at [347, 42] on textarea at bounding box center [315, 54] width 297 height 41
click at [190, 42] on textarea "Pastries filled with rich, melted yellow cheese." at bounding box center [315, 54] width 297 height 41
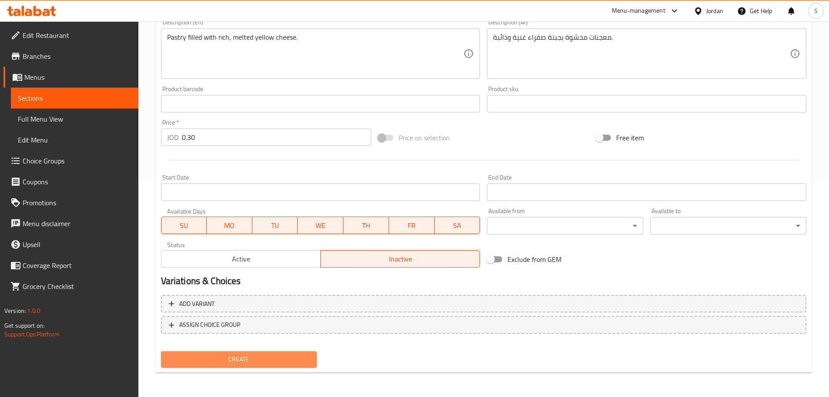
click at [258, 360] on span "Create" at bounding box center [239, 358] width 142 height 11
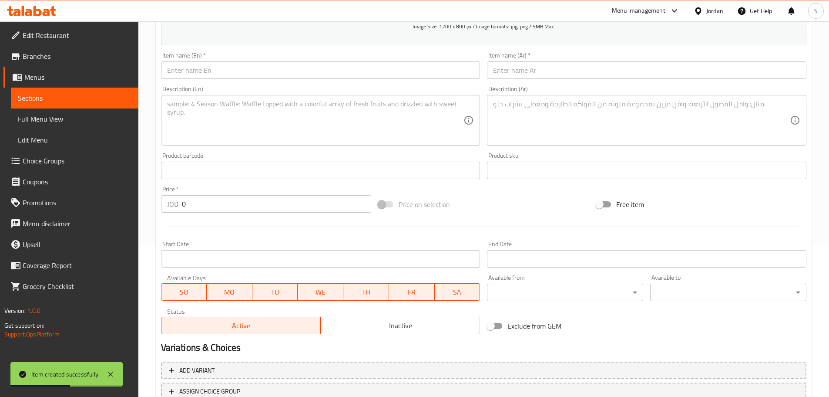
scroll to position [131, 0]
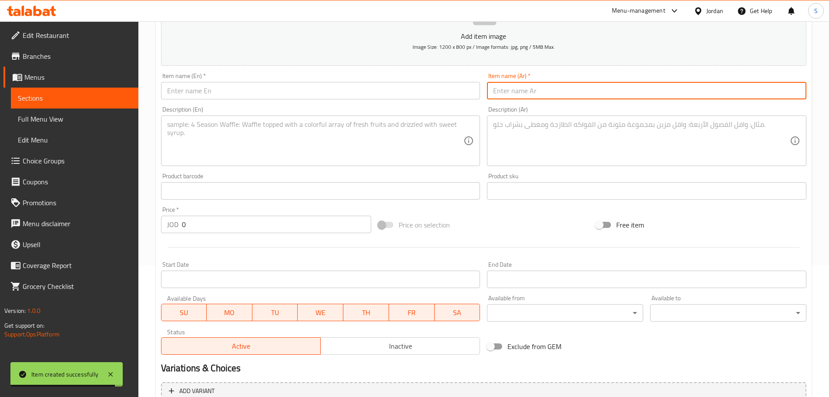
click at [522, 93] on input "text" at bounding box center [646, 90] width 319 height 17
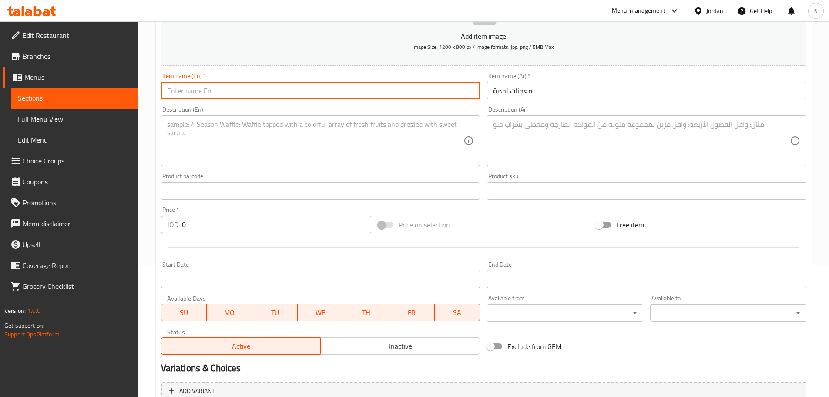
click at [289, 86] on input "text" at bounding box center [320, 90] width 319 height 17
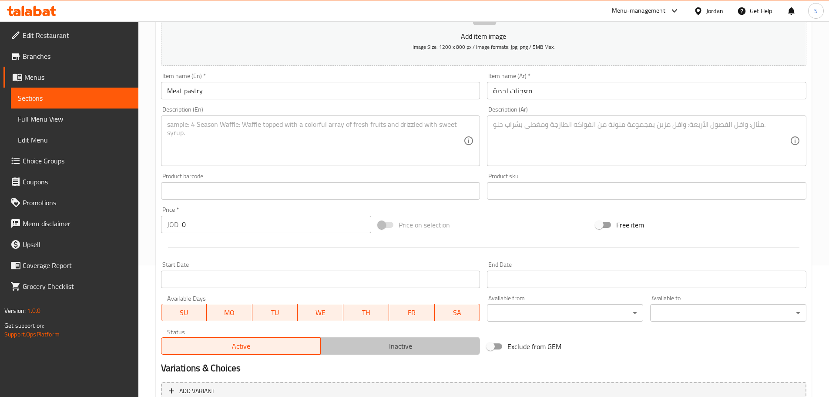
click at [404, 342] on span "Inactive" at bounding box center [400, 345] width 152 height 13
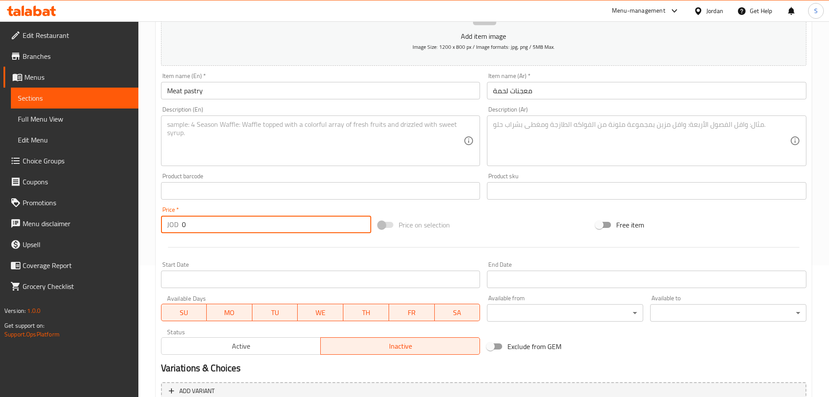
drag, startPoint x: 190, startPoint y: 227, endPoint x: 182, endPoint y: 226, distance: 8.3
click at [182, 226] on input "0" at bounding box center [277, 223] width 190 height 17
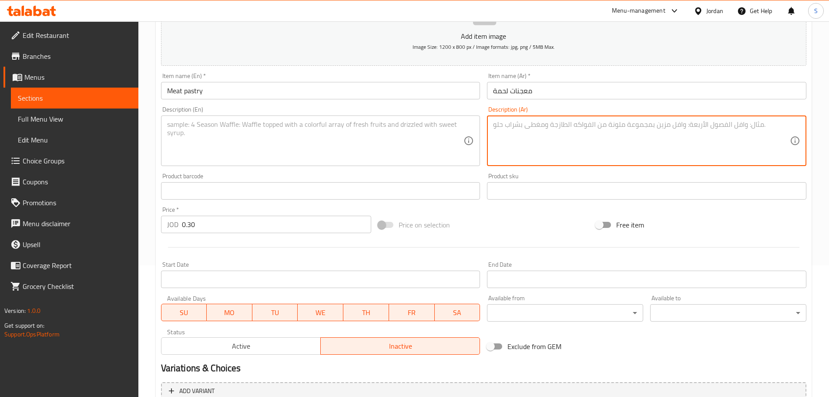
click at [518, 135] on textarea at bounding box center [641, 140] width 297 height 41
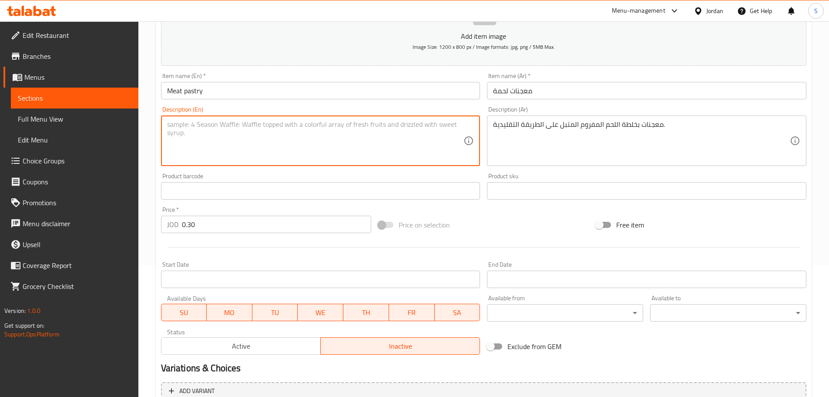
click at [334, 130] on textarea at bounding box center [315, 140] width 297 height 41
click at [282, 125] on textarea "Traditional spiced minced meat pastries." at bounding box center [315, 140] width 297 height 41
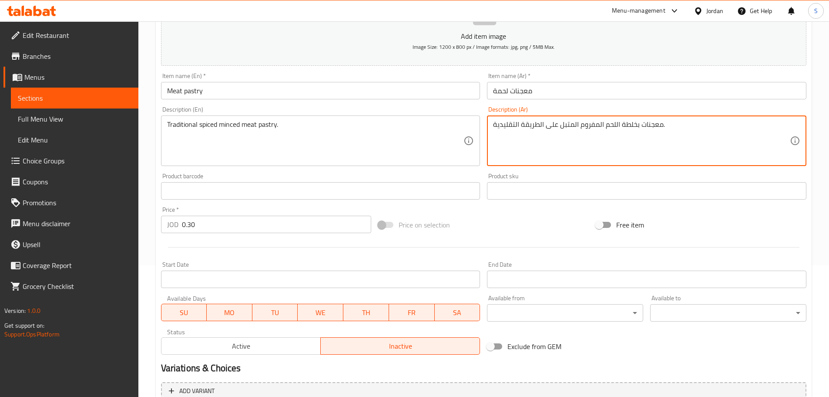
drag, startPoint x: 662, startPoint y: 126, endPoint x: 559, endPoint y: 129, distance: 103.6
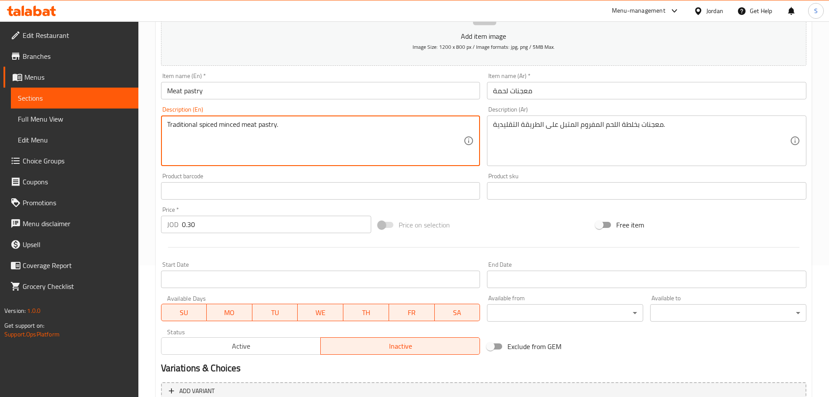
click at [294, 125] on textarea "Traditional spiced minced meat pastry." at bounding box center [315, 140] width 297 height 41
click at [191, 127] on textarea "Pastries with seasoned minced meat mixture" at bounding box center [315, 140] width 297 height 41
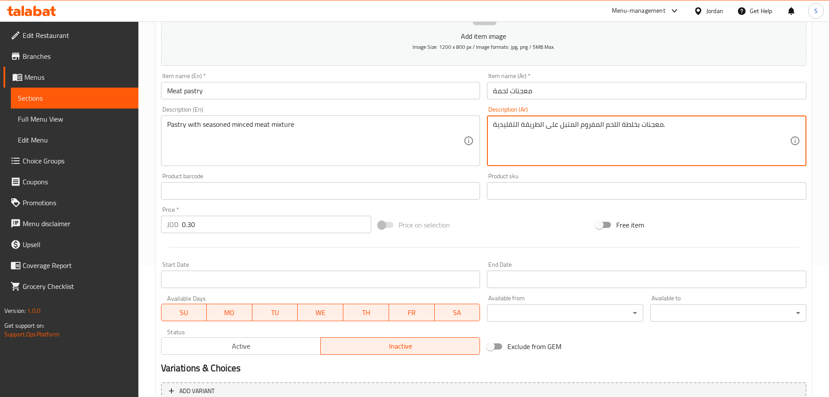
drag, startPoint x: 557, startPoint y: 128, endPoint x: 488, endPoint y: 128, distance: 68.8
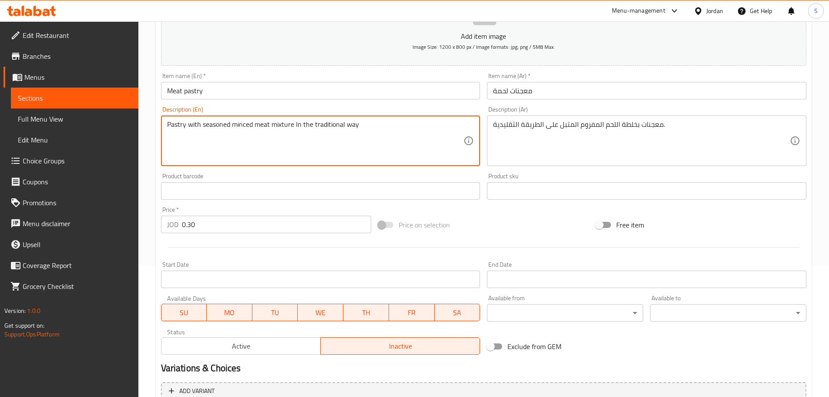
click at [311, 126] on textarea "Pastry with seasoned minced meat mixture In the traditional way" at bounding box center [315, 140] width 297 height 41
click at [298, 127] on textarea "Pastry with seasoned minced meat mixture In traditional way" at bounding box center [315, 140] width 297 height 41
click at [304, 128] on textarea "Pastry with seasoned minced meat mixture in traditional way" at bounding box center [315, 140] width 297 height 41
click at [360, 123] on textarea "Pastry with seasoned minced meat mixture in traditional way" at bounding box center [315, 140] width 297 height 41
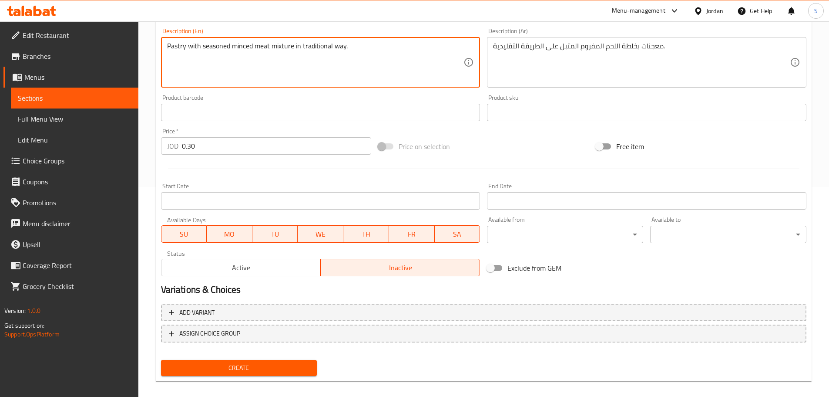
scroll to position [218, 0]
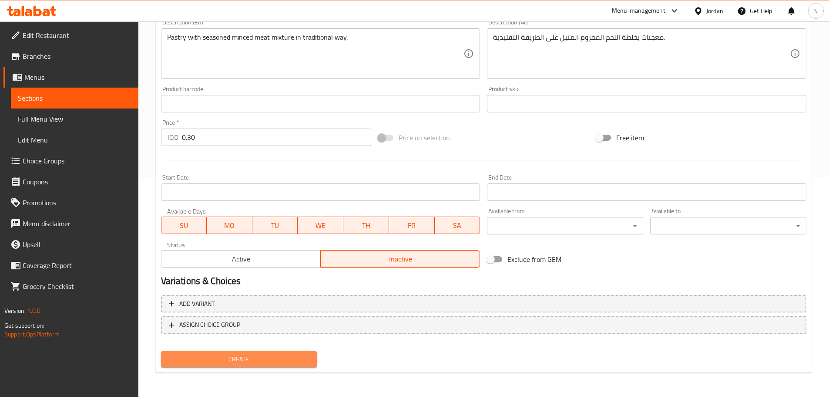
click at [286, 359] on span "Create" at bounding box center [239, 358] width 142 height 11
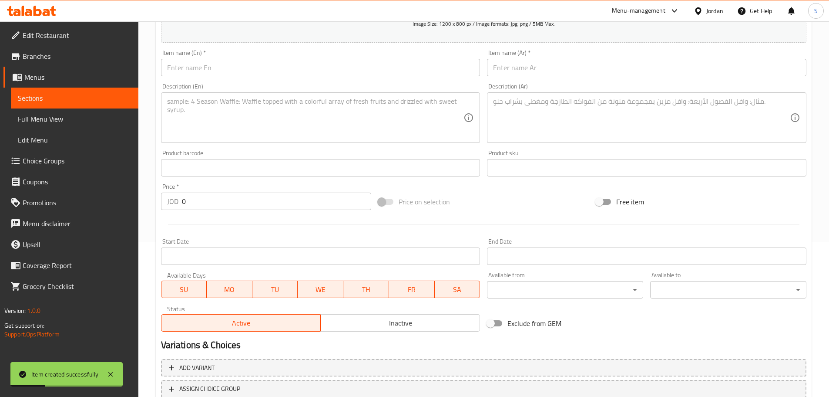
scroll to position [131, 0]
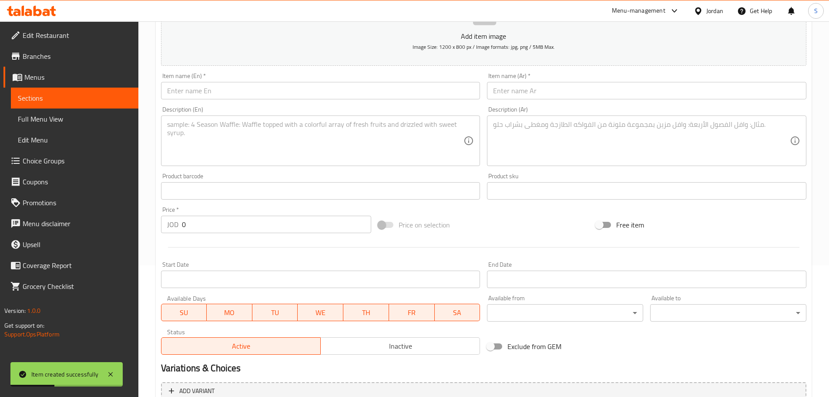
click at [565, 87] on input "text" at bounding box center [646, 90] width 319 height 17
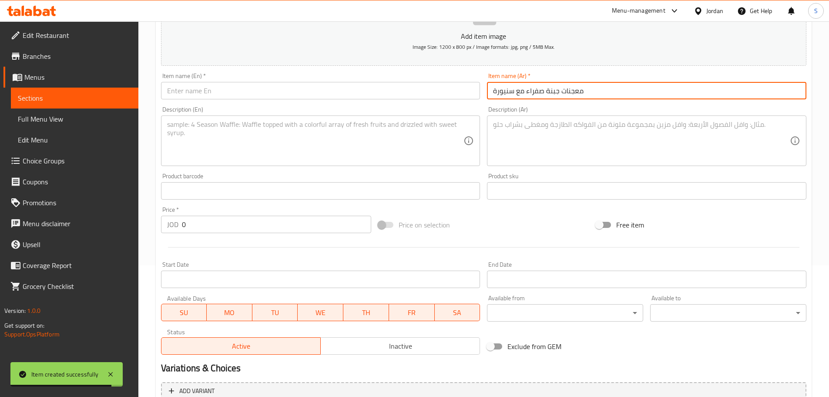
click at [262, 85] on input "text" at bounding box center [320, 90] width 319 height 17
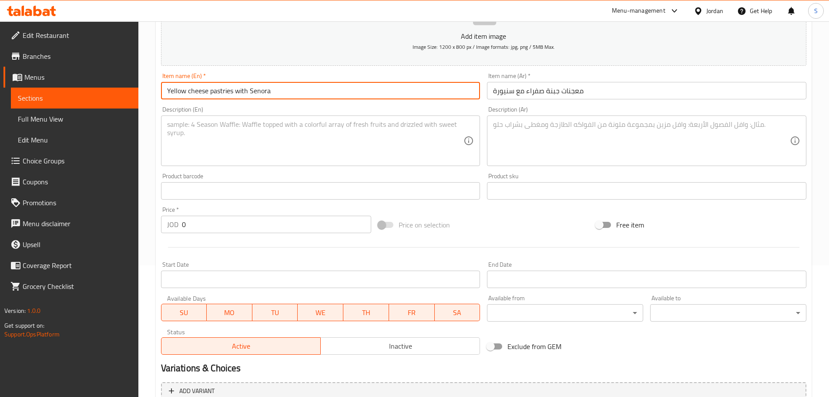
click at [233, 94] on input "Yellow cheese pastries with Senora" at bounding box center [320, 90] width 319 height 17
click at [192, 93] on input "Yellow cheese pastry with Senora" at bounding box center [320, 90] width 319 height 17
click at [189, 91] on input "Yellow cheese pastry with Senora" at bounding box center [320, 90] width 319 height 17
click at [195, 91] on input "Yellow cheese pastry with Senora" at bounding box center [320, 90] width 319 height 17
click at [197, 92] on input "Yellow cheese pastry with Senora" at bounding box center [320, 90] width 319 height 17
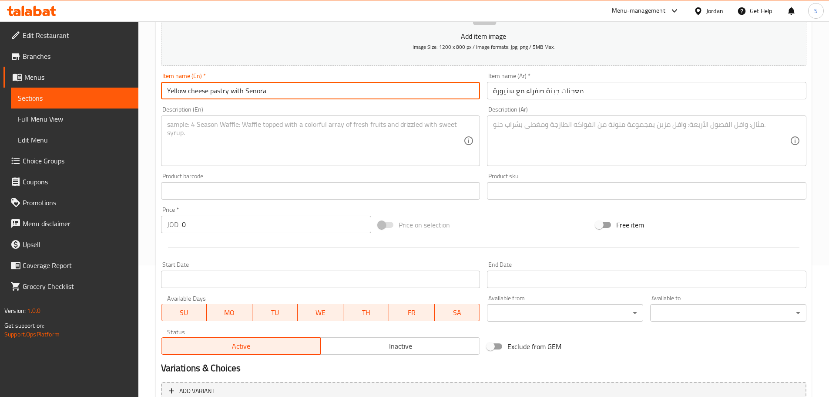
click at [193, 92] on input "Yellow cheese pastry with Senora" at bounding box center [320, 90] width 319 height 17
click at [198, 92] on input "Yellow cheese pastry with Senora" at bounding box center [320, 90] width 319 height 17
click at [237, 93] on input "Yellow Cheese Pastry with Senora" at bounding box center [320, 90] width 319 height 17
click at [237, 91] on input "Yellow Cheese Pastry with Senora" at bounding box center [320, 90] width 319 height 17
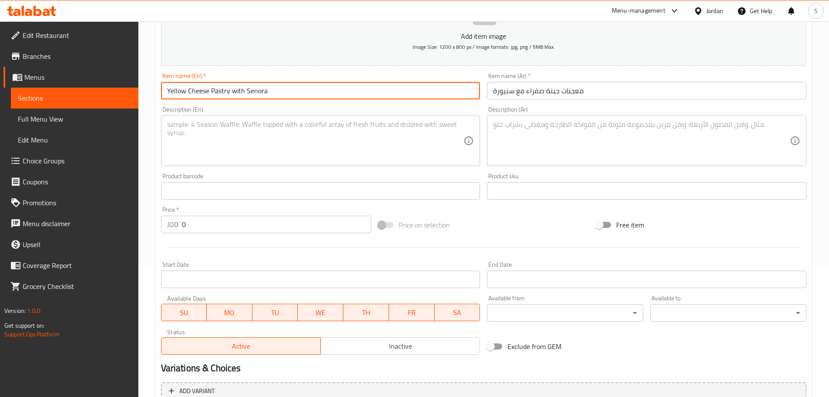
click at [235, 90] on input "Yellow Cheese Pastry with Senora" at bounding box center [320, 90] width 319 height 17
click at [238, 90] on input "Yellow Cheese Pastry with Senora" at bounding box center [320, 90] width 319 height 17
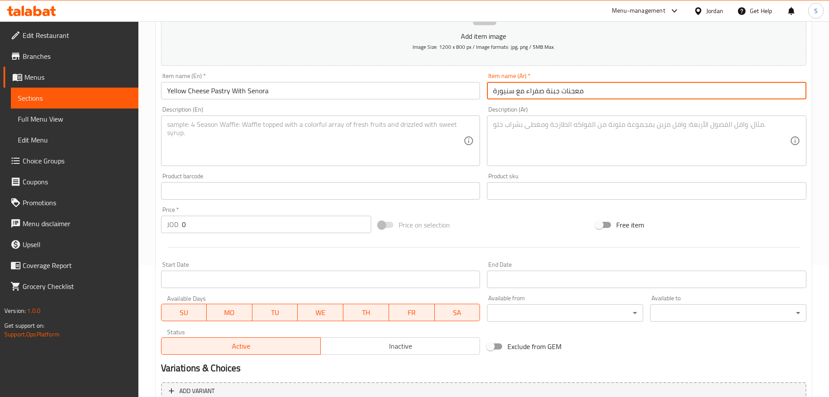
drag, startPoint x: 514, startPoint y: 91, endPoint x: 249, endPoint y: 45, distance: 268.5
click at [487, 91] on div "Item name (Ar)   * معجنات جبنة صفراء مع سنيورة Item name (Ar) *" at bounding box center [647, 86] width 326 height 34
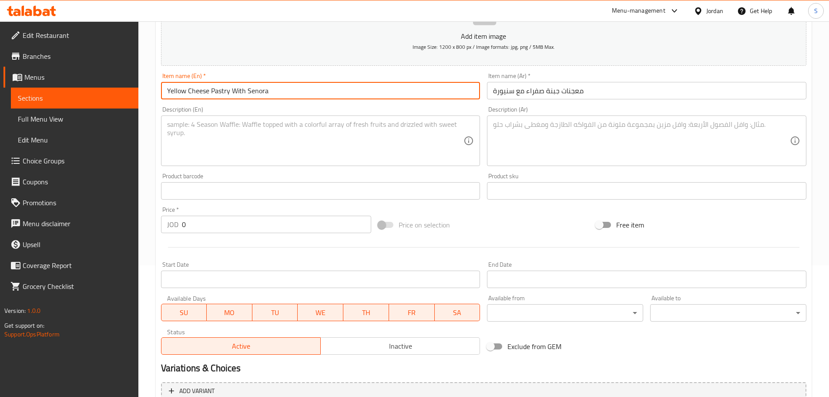
drag, startPoint x: 268, startPoint y: 94, endPoint x: 247, endPoint y: 92, distance: 21.0
click at [247, 92] on input "Yellow Cheese Pastry With Senora" at bounding box center [320, 90] width 319 height 17
click at [276, 131] on textarea at bounding box center [315, 140] width 297 height 41
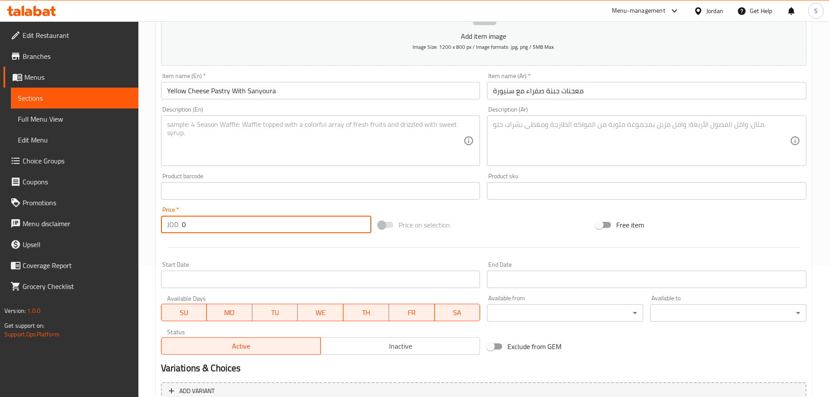
click at [217, 220] on input "0" at bounding box center [277, 223] width 190 height 17
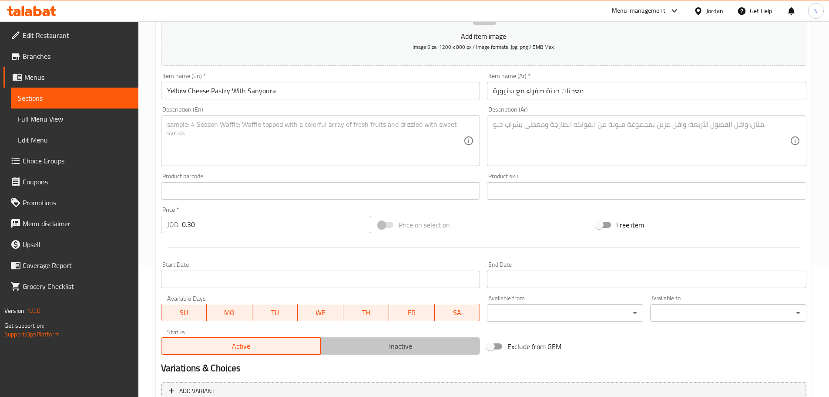
click at [454, 339] on button "Inactive" at bounding box center [400, 345] width 160 height 17
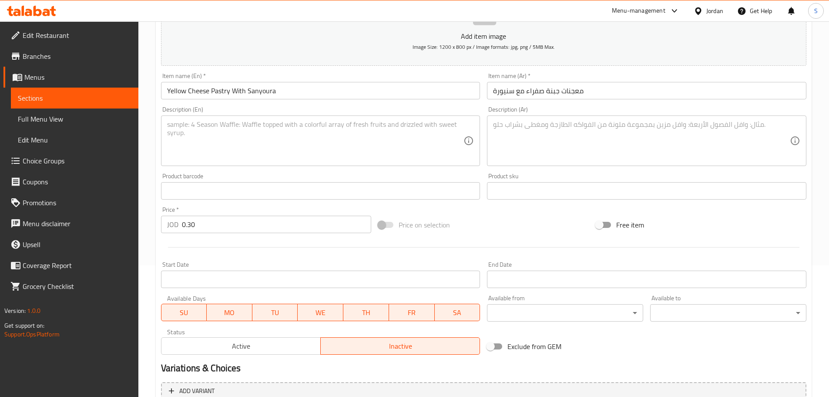
click at [542, 128] on textarea at bounding box center [641, 140] width 297 height 41
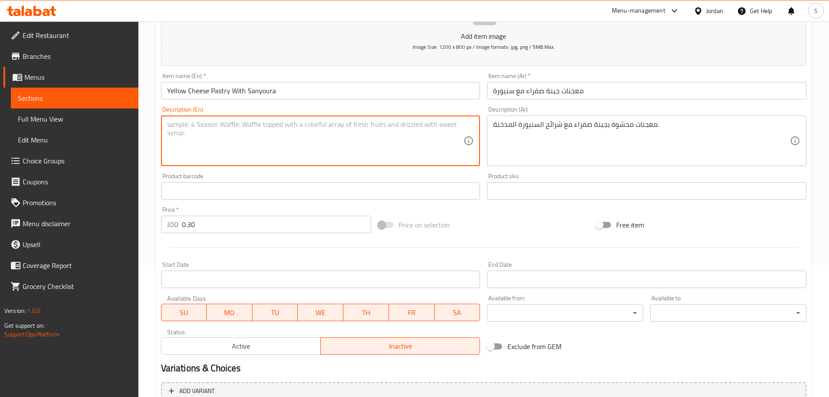
click at [251, 129] on textarea at bounding box center [315, 140] width 297 height 41
click at [192, 128] on textarea "Pastries filled with yellow cheese and smoked siniora slices." at bounding box center [315, 140] width 297 height 41
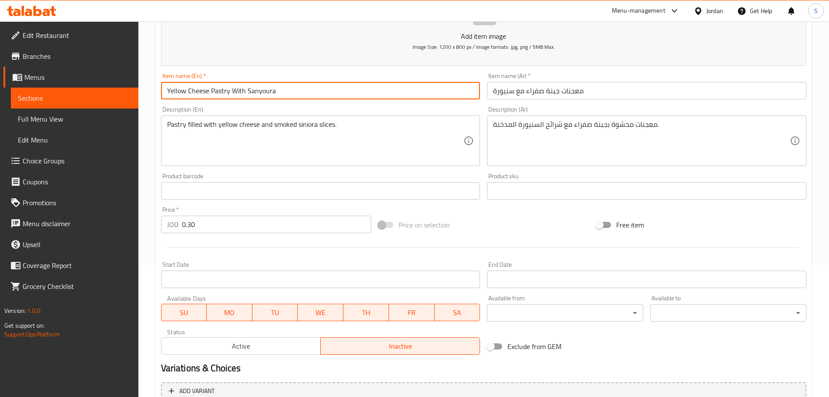
drag, startPoint x: 277, startPoint y: 93, endPoint x: 251, endPoint y: 96, distance: 26.3
click at [251, 96] on input "Yellow Cheese Pastry With Sanyoura" at bounding box center [320, 90] width 319 height 17
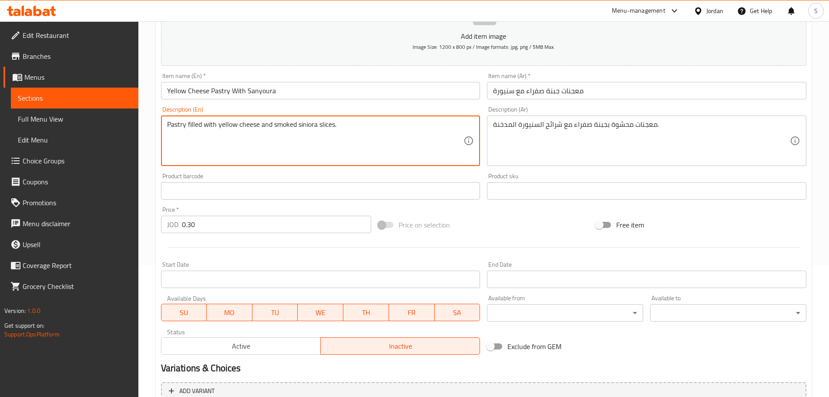
drag, startPoint x: 317, startPoint y: 124, endPoint x: 300, endPoint y: 125, distance: 17.4
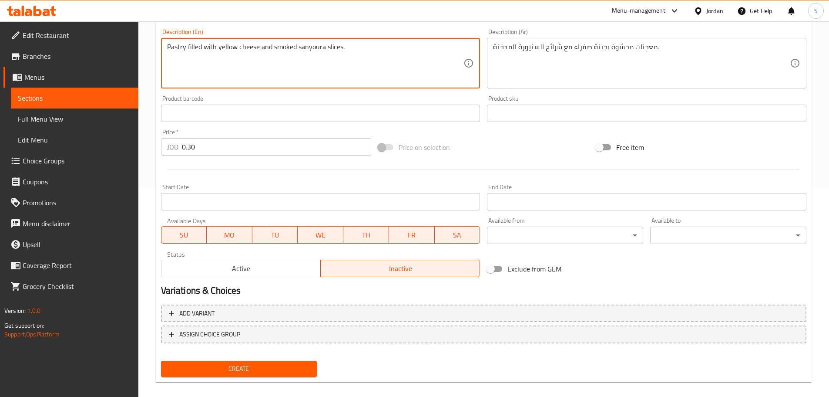
scroll to position [218, 0]
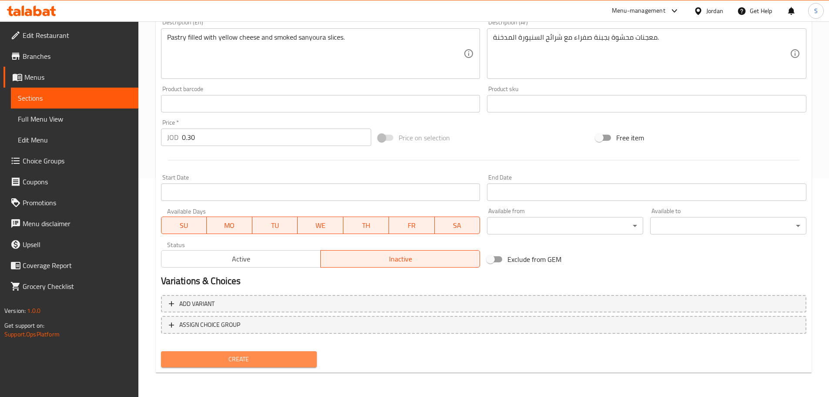
click at [238, 358] on span "Create" at bounding box center [239, 358] width 142 height 11
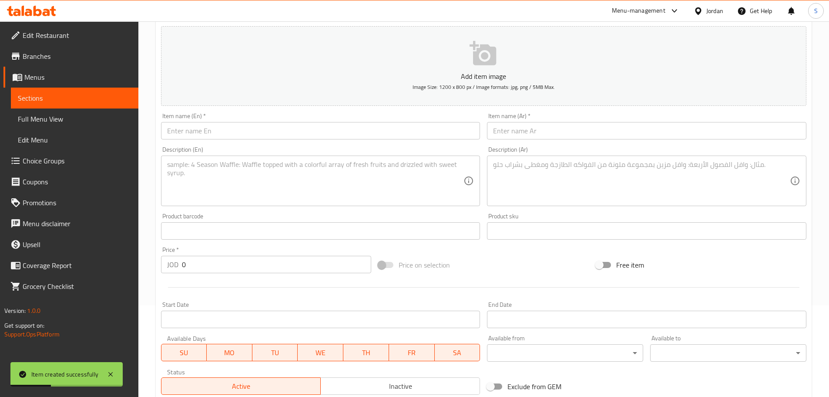
scroll to position [88, 0]
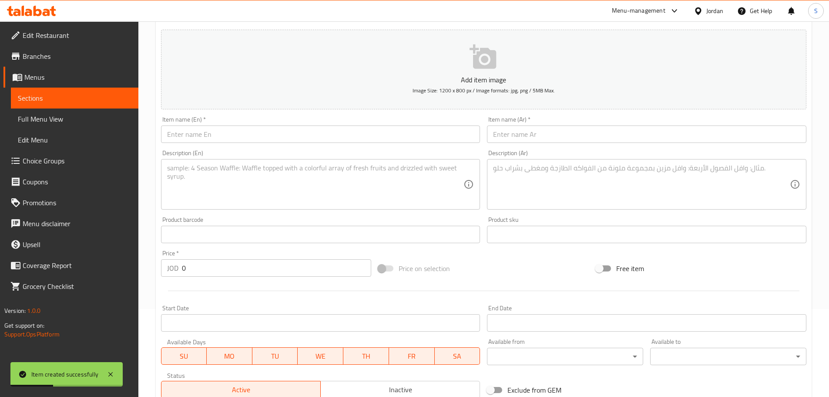
click at [529, 140] on input "text" at bounding box center [646, 133] width 319 height 17
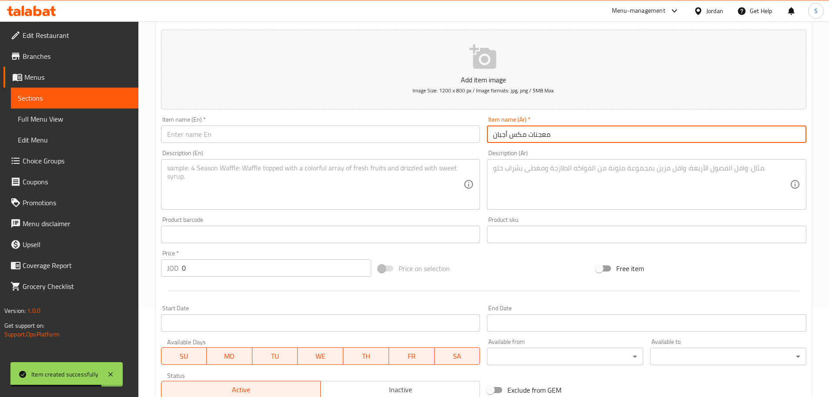
click at [199, 140] on input "text" at bounding box center [320, 133] width 319 height 17
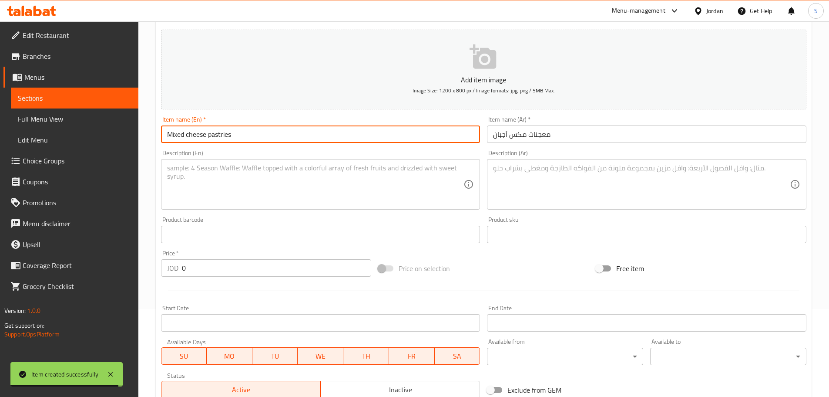
click at [189, 137] on input "Mixed cheese pastries" at bounding box center [320, 133] width 319 height 17
click at [213, 135] on input "Mixed Cheese pastries" at bounding box center [320, 133] width 319 height 17
click at [241, 137] on input "Mixed Cheese Pastries" at bounding box center [320, 133] width 319 height 17
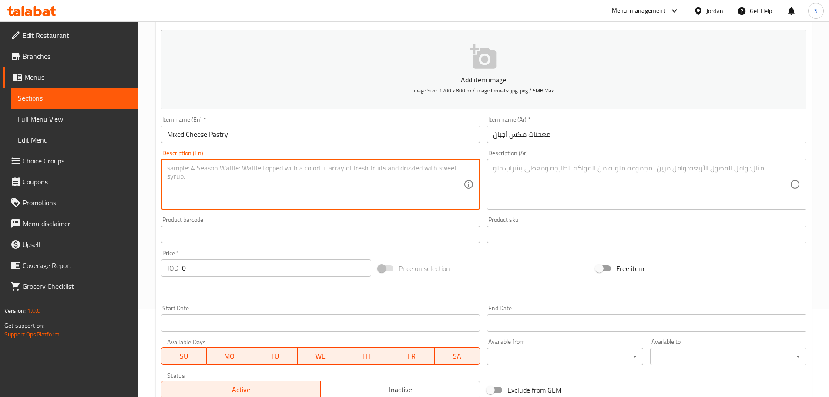
click at [240, 178] on textarea at bounding box center [315, 184] width 297 height 41
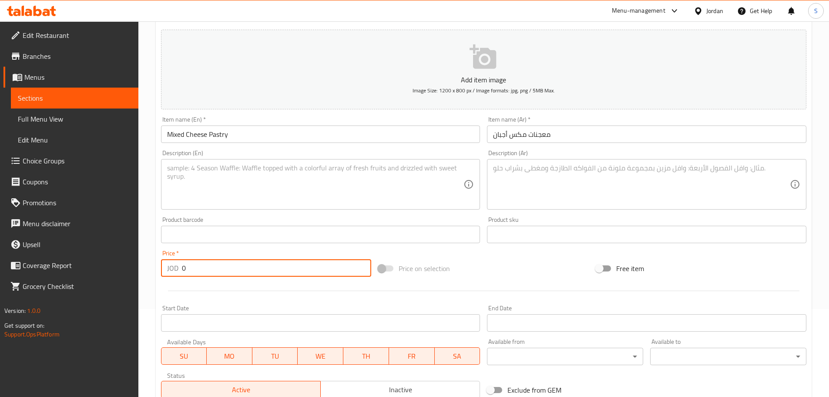
drag, startPoint x: 187, startPoint y: 271, endPoint x: 178, endPoint y: 269, distance: 8.7
click at [178, 269] on div "JOD 0 Price *" at bounding box center [266, 267] width 211 height 17
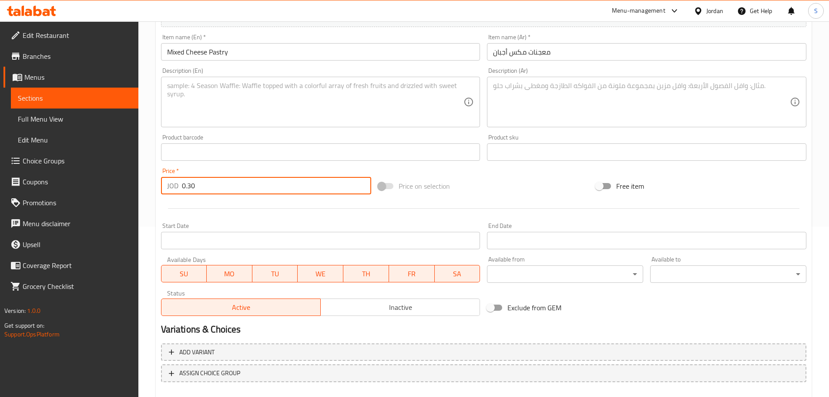
scroll to position [218, 0]
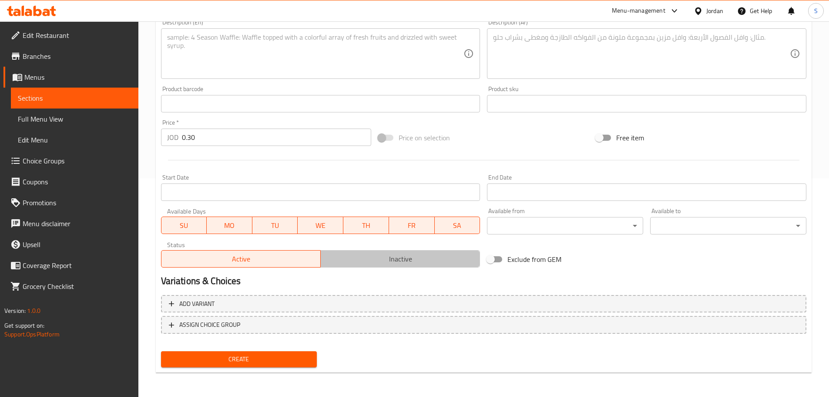
click at [426, 262] on span "Inactive" at bounding box center [400, 258] width 152 height 13
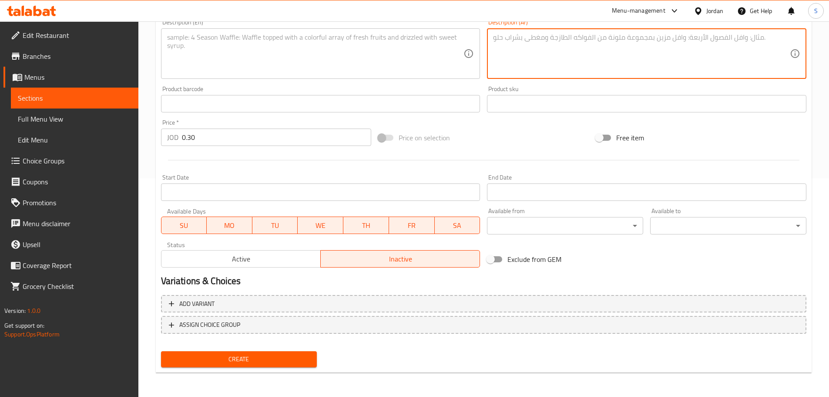
click at [520, 40] on textarea at bounding box center [641, 53] width 297 height 41
click at [298, 53] on textarea at bounding box center [315, 53] width 297 height 41
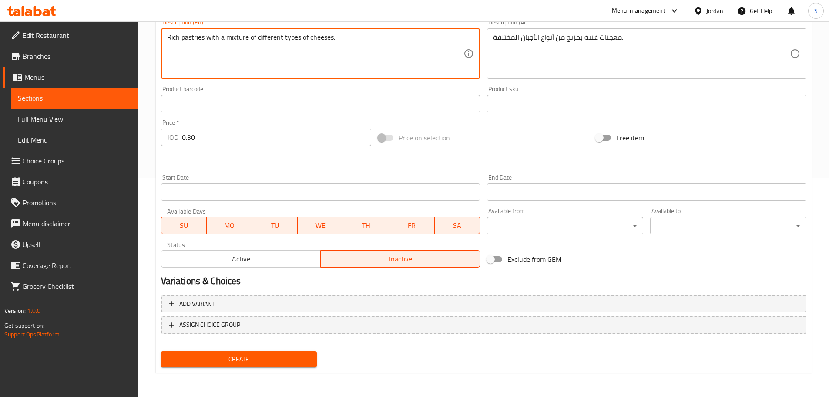
click at [205, 39] on textarea "Rich pastries with a mixture of different types of cheeses." at bounding box center [315, 53] width 297 height 41
click at [219, 37] on textarea "Rich pastry with a mixture of different types of cheeses." at bounding box center [315, 53] width 297 height 41
click at [224, 363] on span "Create" at bounding box center [239, 358] width 142 height 11
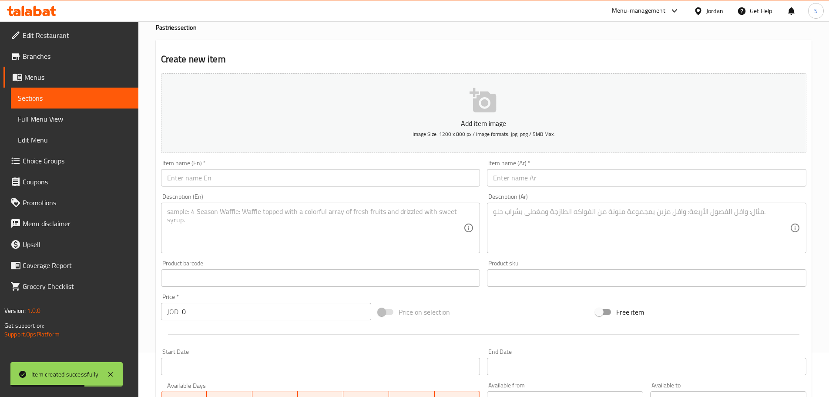
scroll to position [0, 0]
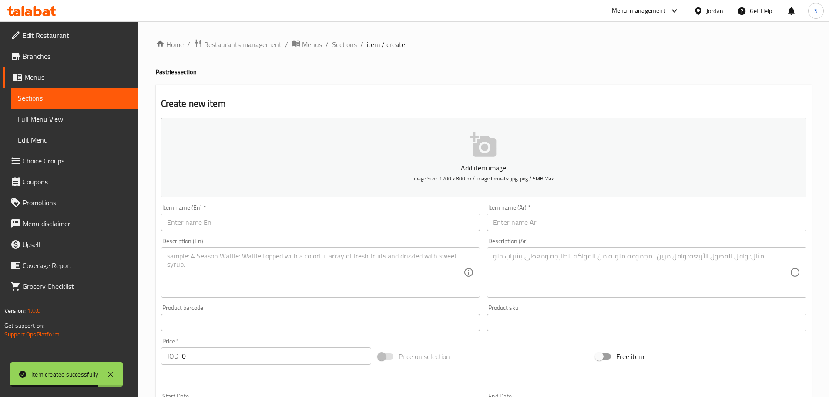
click at [341, 42] on span "Sections" at bounding box center [344, 44] width 25 height 10
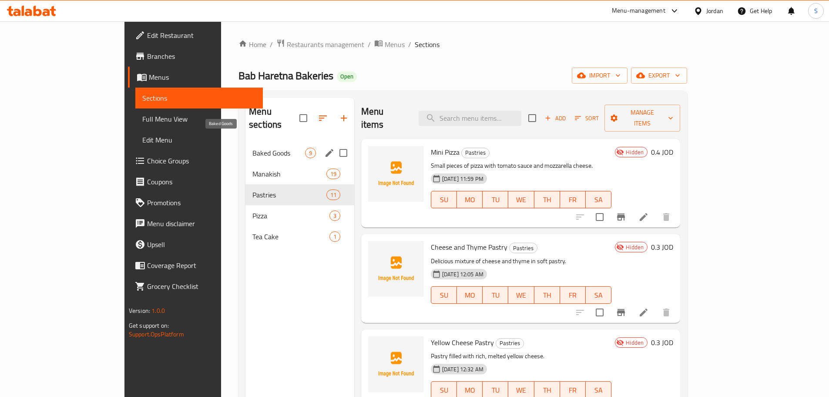
click at [252, 148] on span "Baked Goods" at bounding box center [278, 153] width 53 height 10
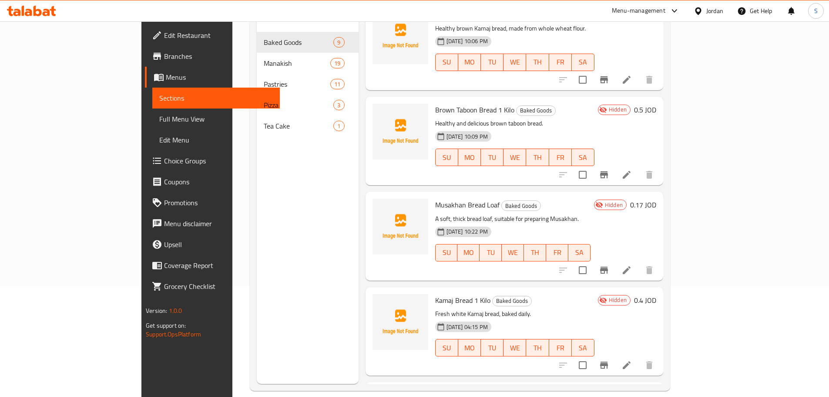
scroll to position [78, 0]
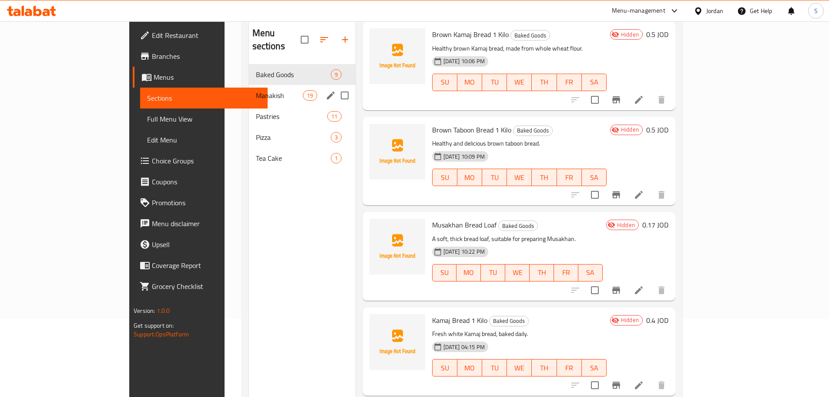
click at [249, 88] on div "Manakish 19" at bounding box center [302, 95] width 107 height 21
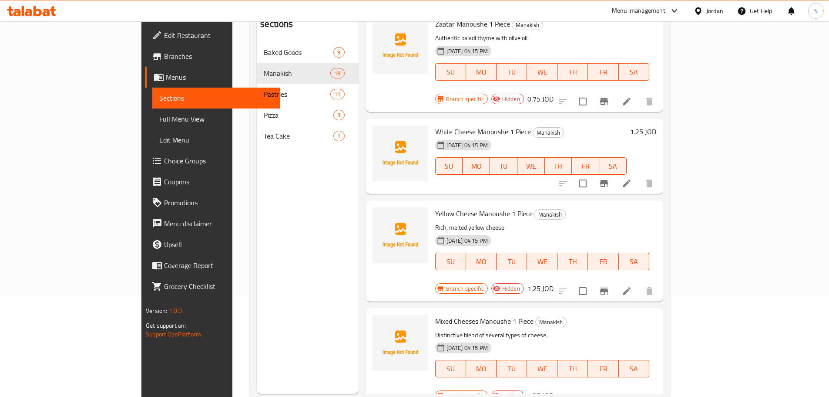
scroll to position [122, 0]
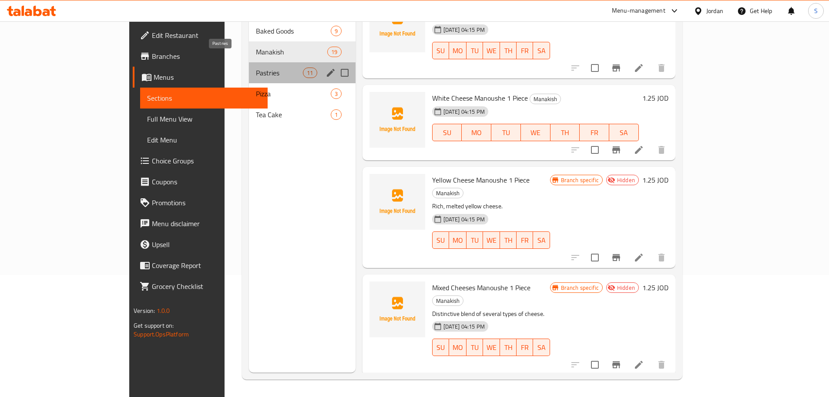
click at [256, 67] on span "Pastries" at bounding box center [279, 72] width 47 height 10
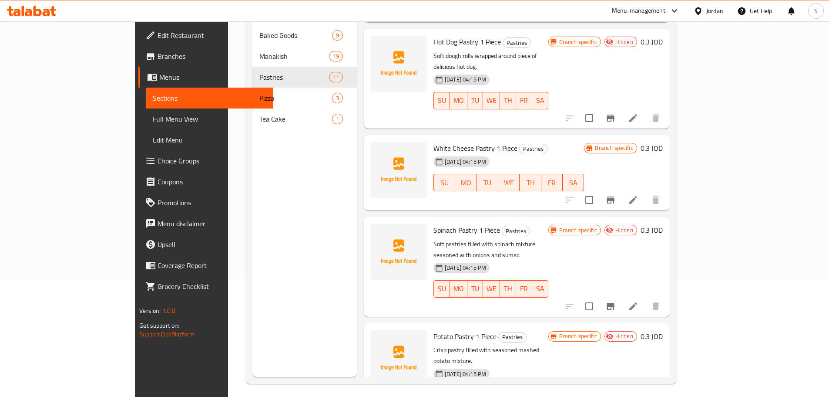
scroll to position [122, 0]
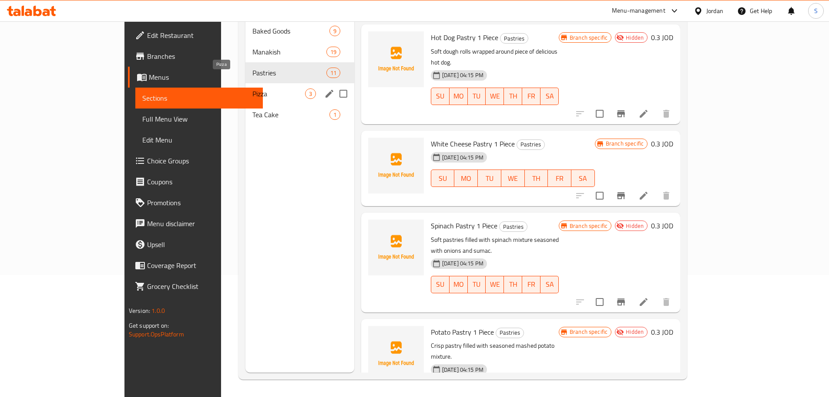
click at [252, 88] on span "Pizza" at bounding box center [278, 93] width 53 height 10
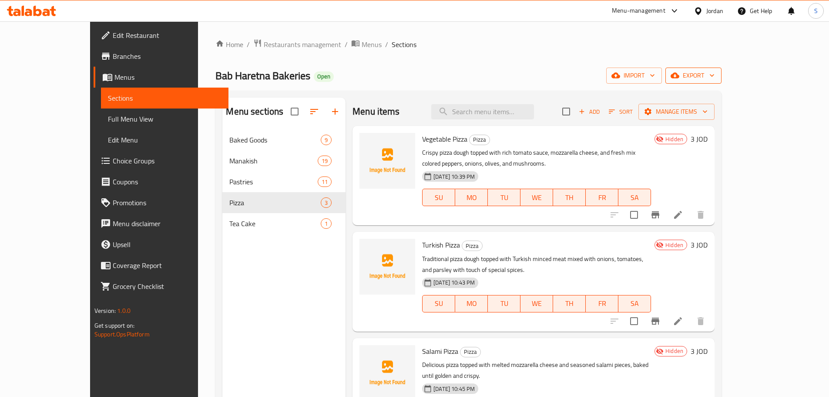
click at [716, 73] on icon "button" at bounding box center [712, 75] width 9 height 9
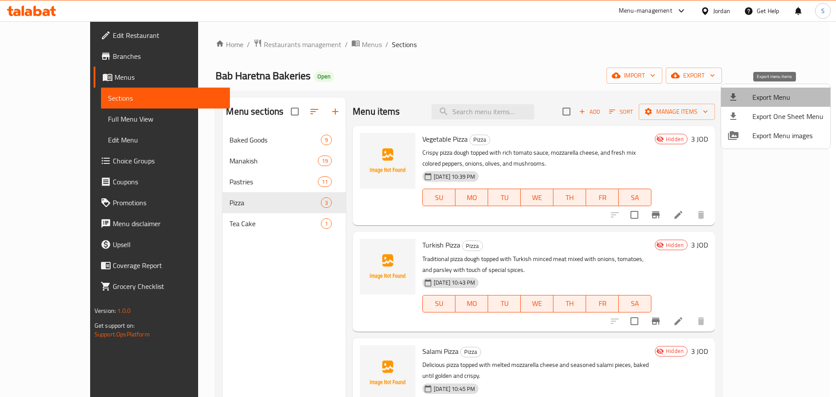
click at [781, 96] on span "Export Menu" at bounding box center [787, 97] width 71 height 10
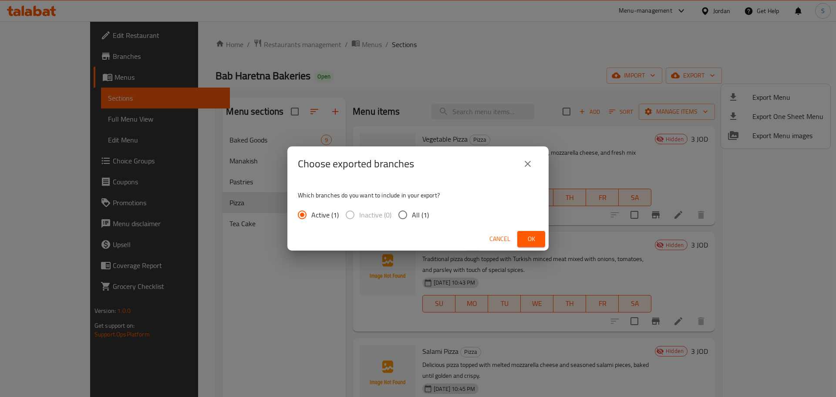
click at [530, 240] on span "Ok" at bounding box center [531, 238] width 14 height 11
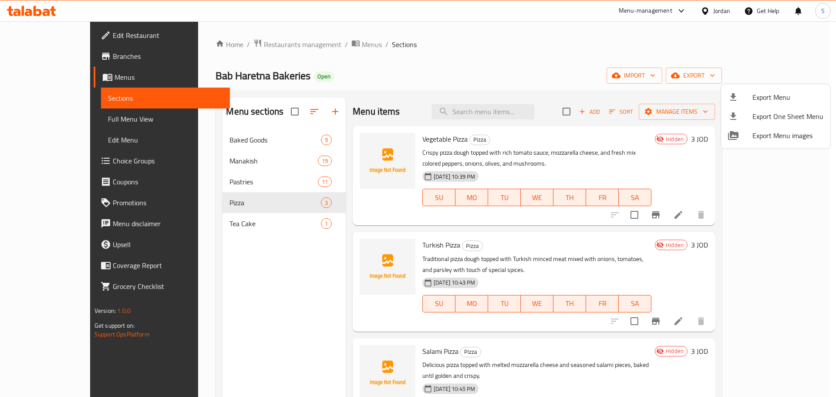
click at [719, 14] on div at bounding box center [418, 198] width 836 height 397
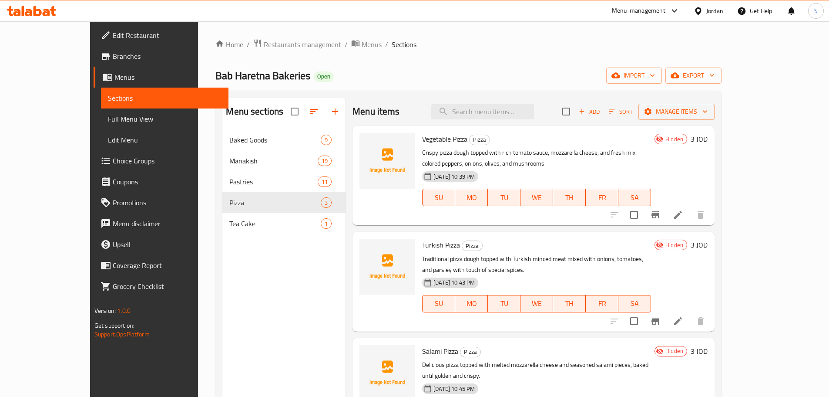
click at [719, 13] on div "Jordan" at bounding box center [714, 11] width 17 height 10
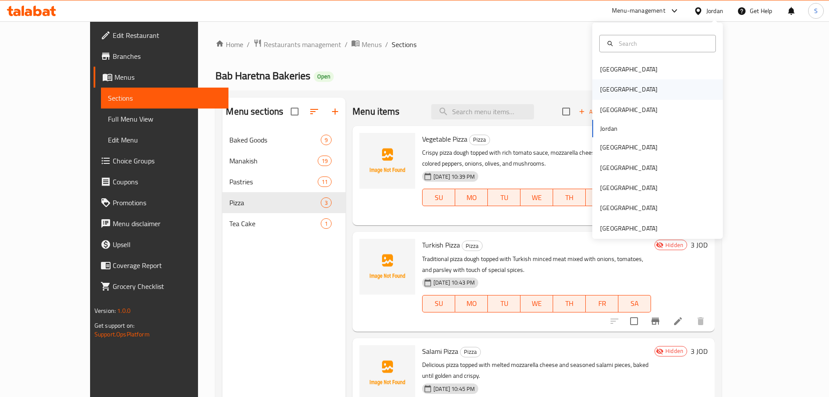
click at [626, 86] on div "Egypt" at bounding box center [657, 89] width 131 height 20
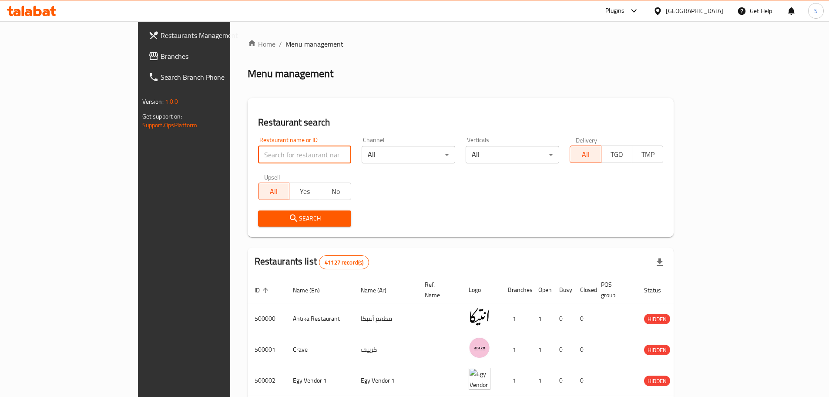
click at [258, 150] on input "search" at bounding box center [305, 154] width 94 height 17
click button "Search" at bounding box center [305, 218] width 94 height 16
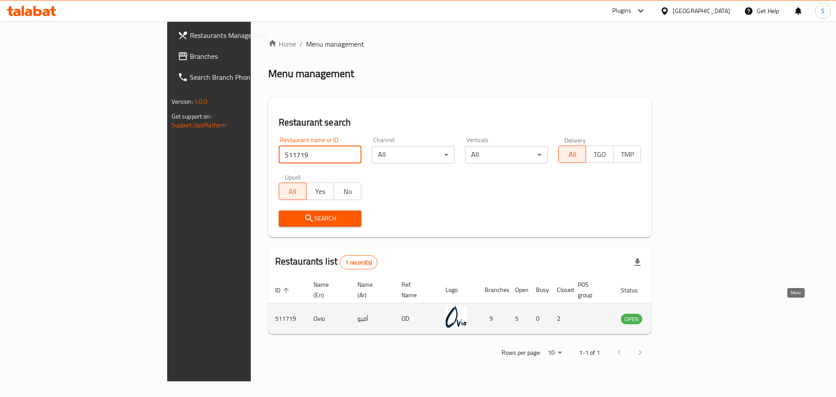
click at [676, 315] on icon "enhanced table" at bounding box center [672, 318] width 10 height 7
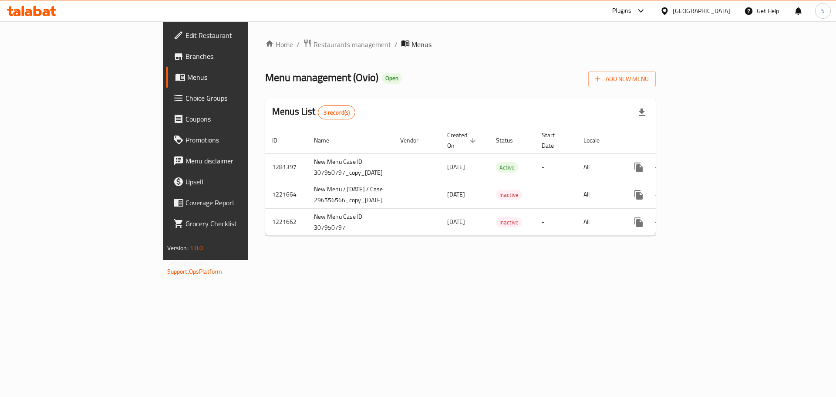
click at [166, 49] on link "Branches" at bounding box center [234, 56] width 136 height 21
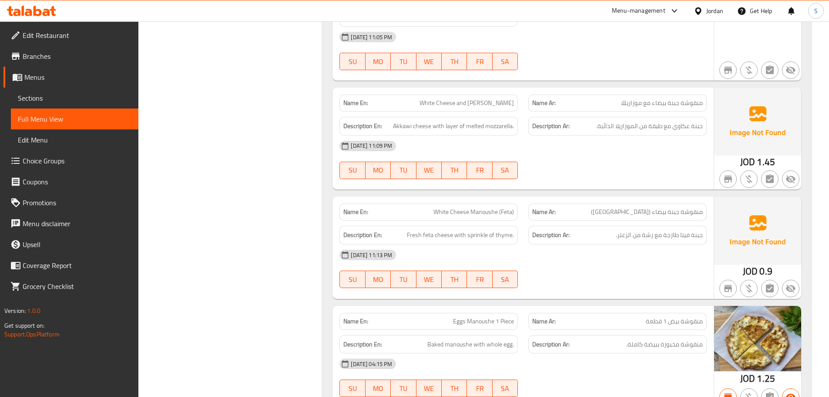
click at [478, 207] on span "White Cheese Manoushe (Feta)" at bounding box center [474, 211] width 81 height 9
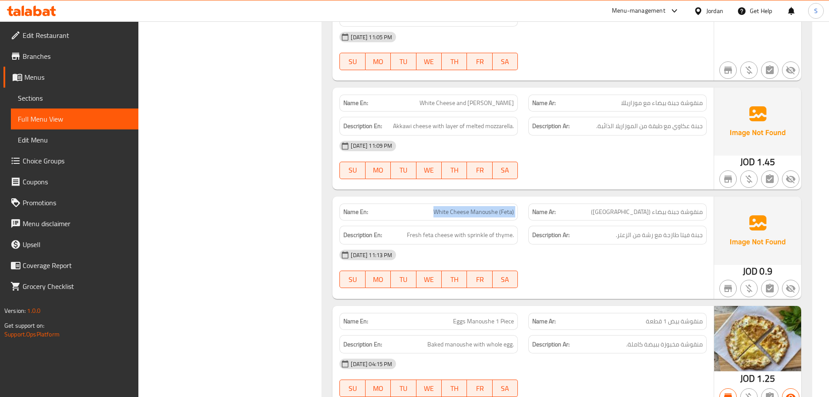
click at [478, 207] on span "White Cheese Manoushe (Feta)" at bounding box center [474, 211] width 81 height 9
copy span "White Cheese Manoushe (Feta)"
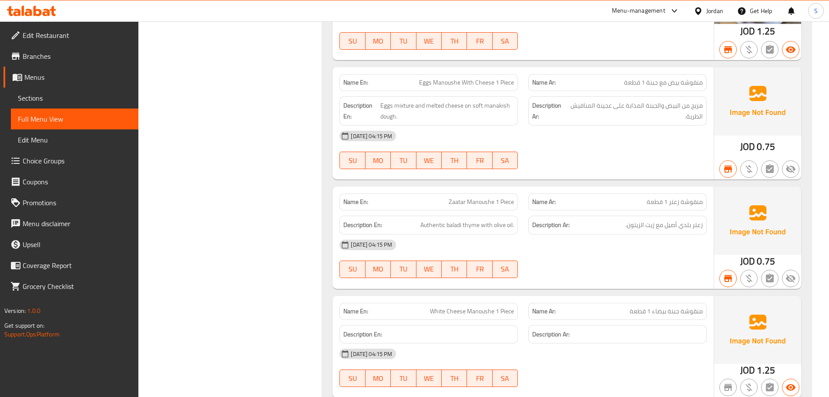
scroll to position [1397, 0]
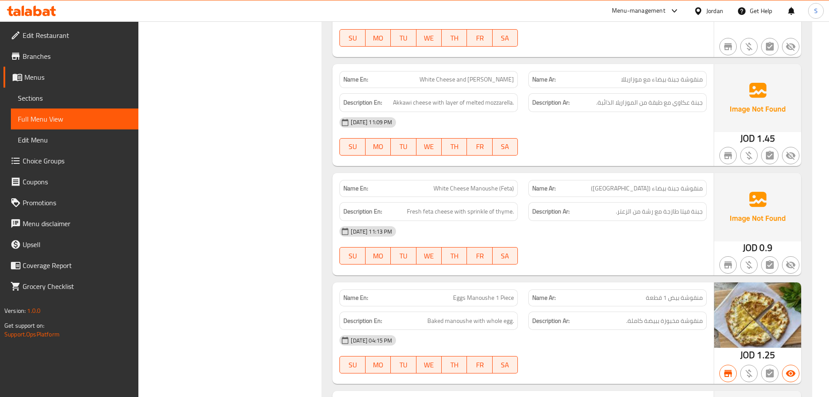
click at [477, 184] on span "White Cheese Manoushe (Feta)" at bounding box center [474, 188] width 81 height 9
copy span "White Cheese Manoushe (Feta)"
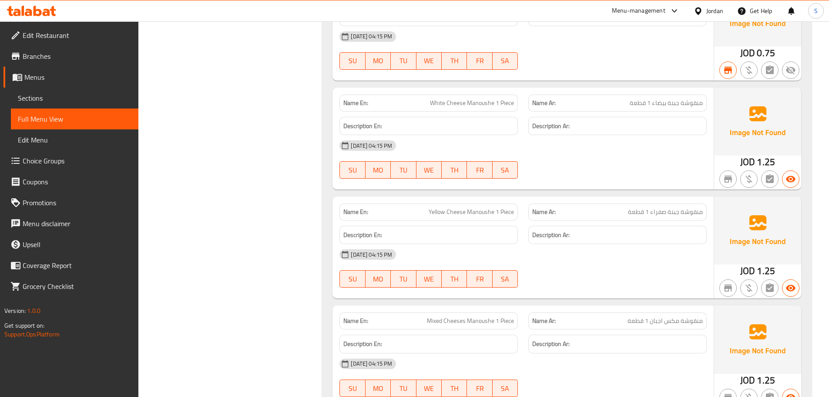
click at [477, 207] on span "Yellow Cheese Manoushe 1 Piece" at bounding box center [471, 211] width 85 height 9
copy span "Yellow Cheese Manoushe 1 Piece"
click at [479, 316] on span "Mixed Cheeses Manoushe 1 Piece" at bounding box center [470, 320] width 87 height 9
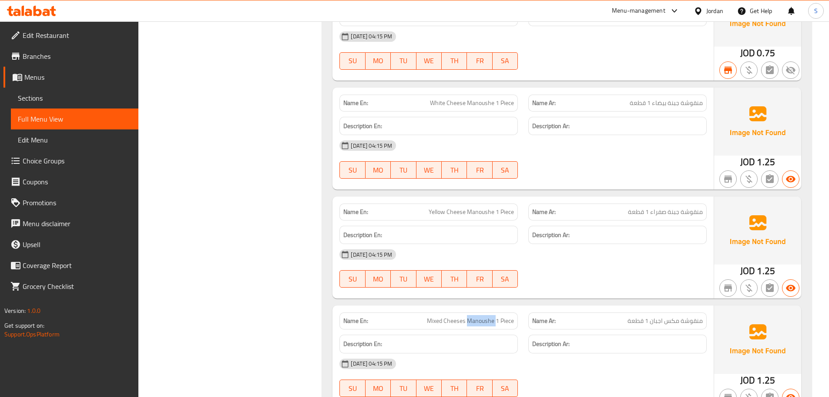
click at [479, 316] on span "Mixed Cheeses Manoushe 1 Piece" at bounding box center [470, 320] width 87 height 9
click at [480, 316] on span "Mixed Cheeses Manoushe 1 Piece" at bounding box center [470, 320] width 87 height 9
copy span "Mixed Cheeses Manoushe 1 Piece"
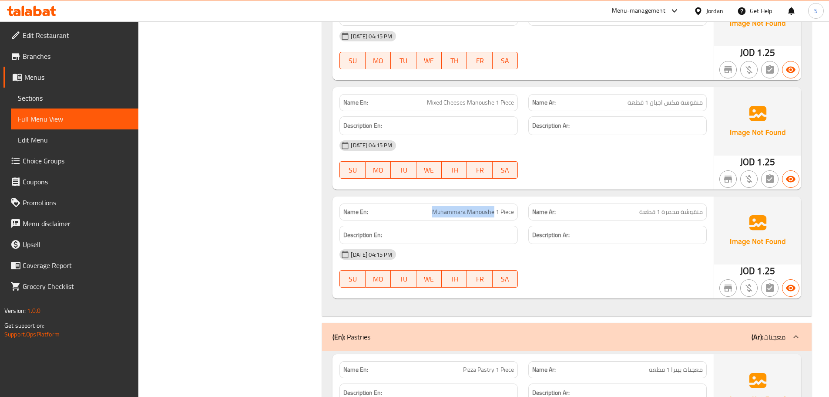
drag, startPoint x: 494, startPoint y: 199, endPoint x: 387, endPoint y: 184, distance: 108.2
click at [387, 196] on div "Name En: Muhammara Manoushe 1 Piece Name Ar: منقوشة محمرة 1 قطعة Description En…" at bounding box center [523, 247] width 381 height 102
copy p "[PERSON_NAME]"
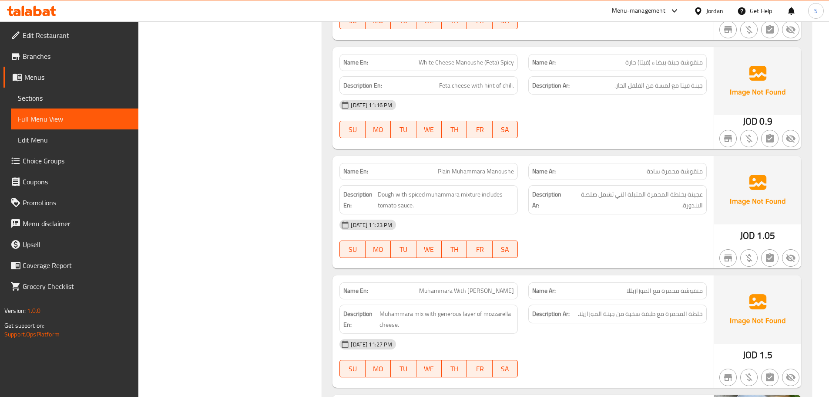
scroll to position [1678, 0]
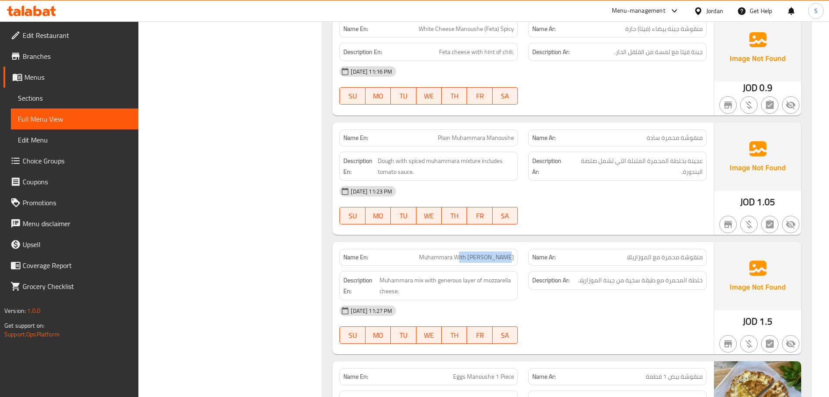
drag, startPoint x: 487, startPoint y: 233, endPoint x: 446, endPoint y: 231, distance: 40.6
click at [446, 252] on span "Muhammara With [PERSON_NAME]" at bounding box center [466, 256] width 95 height 9
copy span "With Mozzarella"
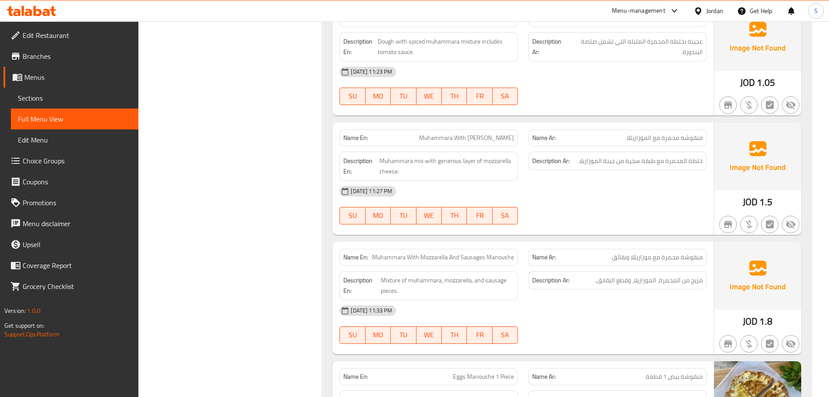
scroll to position [1841, 0]
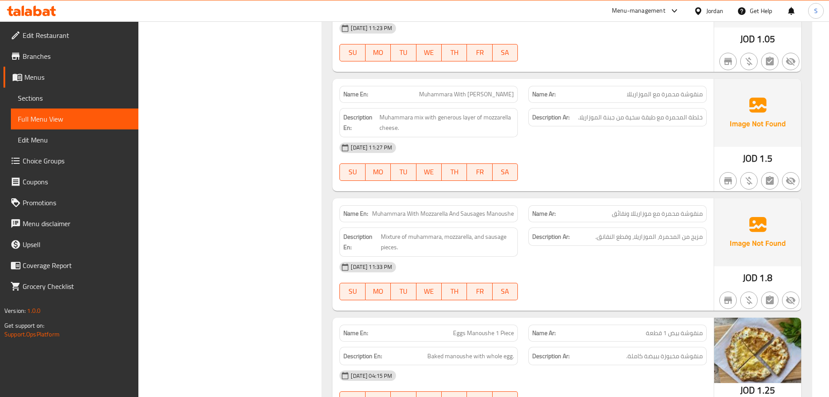
click at [438, 209] on span "Muhammara With Mozzarella And Sausages Manoushe" at bounding box center [443, 213] width 142 height 9
drag, startPoint x: 420, startPoint y: 187, endPoint x: 518, endPoint y: 181, distance: 98.1
click at [518, 200] on div "Name En: Muhammara With Mozzarella And Sausages Manoushe" at bounding box center [428, 213] width 189 height 27
copy span "Mozzarella And Sausages Manoushe"
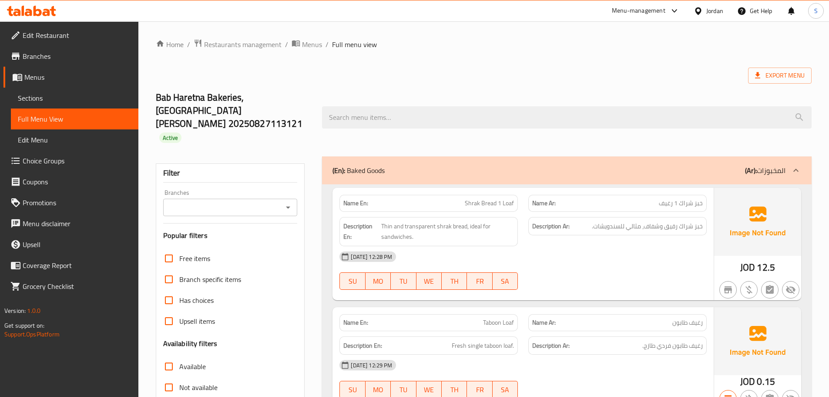
scroll to position [1829, 0]
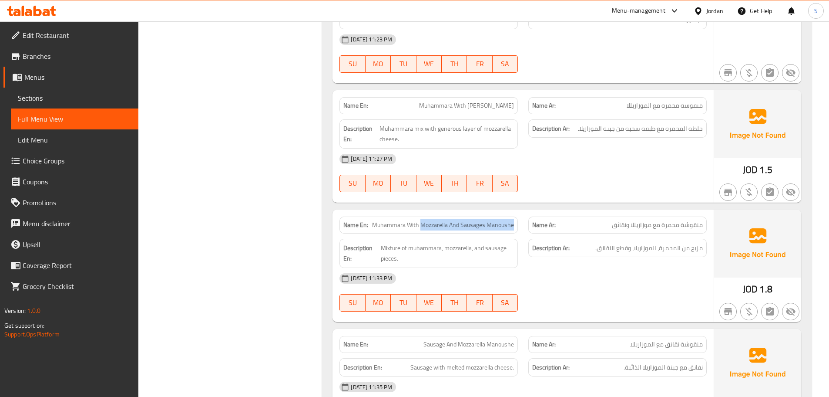
drag, startPoint x: 420, startPoint y: 199, endPoint x: 515, endPoint y: 196, distance: 94.9
click at [515, 216] on div "Name En: Muhammara With Mozzarella And Sausages Manoushe" at bounding box center [428, 224] width 178 height 17
copy span "Mozzarella And Sausages Manoushe"
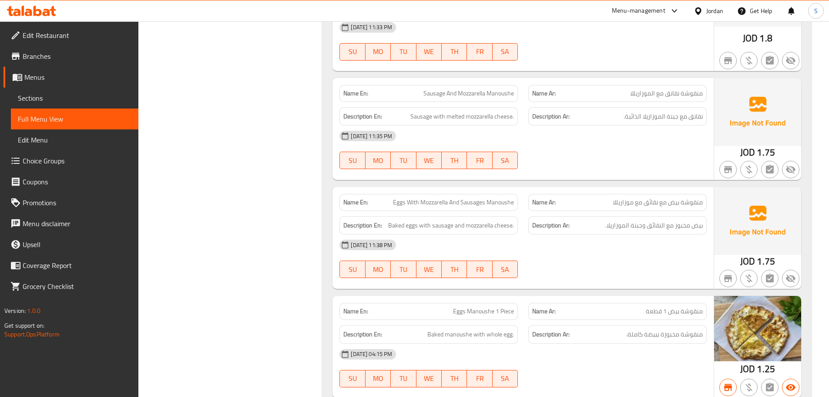
scroll to position [2090, 0]
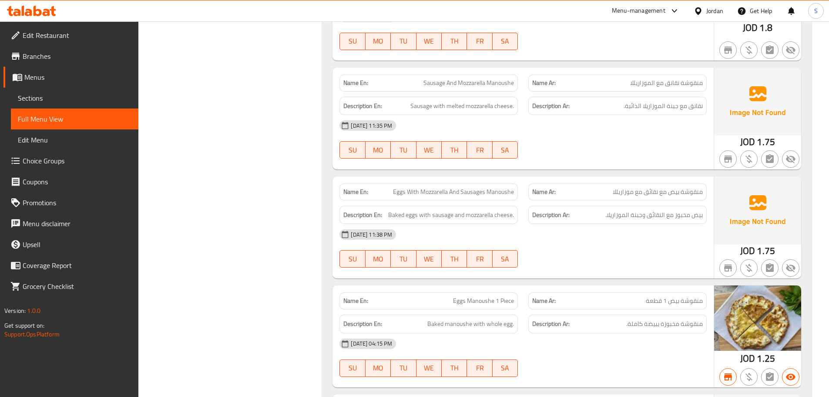
click at [470, 187] on span "Eggs With Mozzarella And Sausages Manoushe" at bounding box center [453, 191] width 121 height 9
copy span "Eggs With Mozzarella And Sausages Manoushe"
click at [506, 187] on span "Eggs With Mozzarella And Sausages Manoushe" at bounding box center [453, 191] width 121 height 9
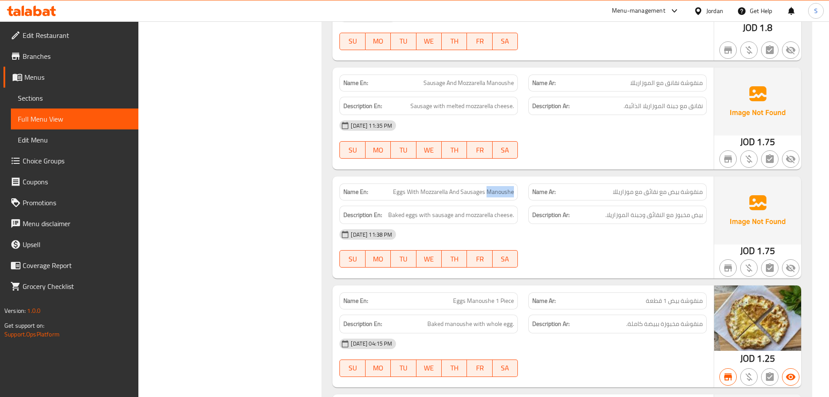
click at [506, 187] on span "Eggs With Mozzarella And Sausages Manoushe" at bounding box center [453, 191] width 121 height 9
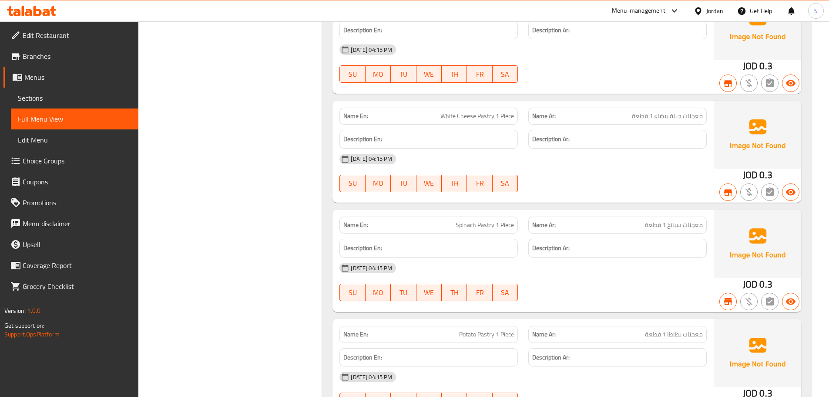
click at [483, 220] on span "Spinach Pastry 1 Piece" at bounding box center [485, 224] width 58 height 9
copy span "Spinach Pastry 1 Piece"
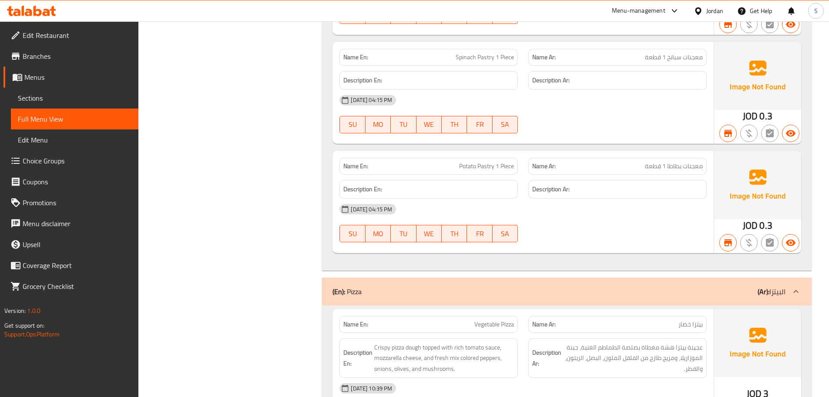
scroll to position [3417, 0]
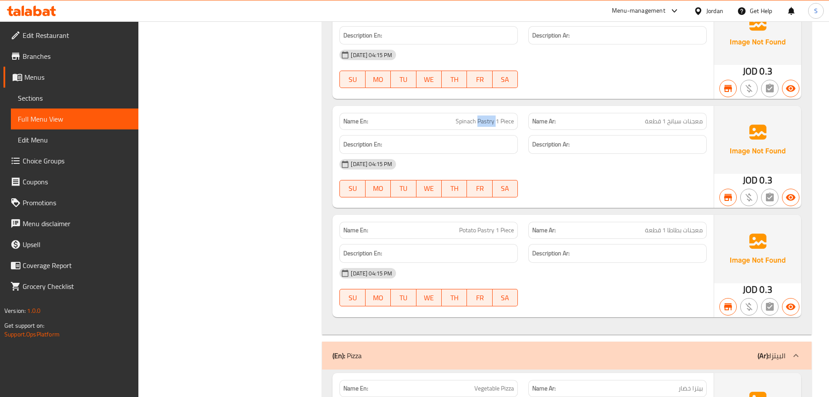
drag, startPoint x: 496, startPoint y: 99, endPoint x: 478, endPoint y: 96, distance: 17.6
click at [478, 117] on span "Spinach Pastry 1 Piece" at bounding box center [485, 121] width 58 height 9
copy span "Pastry"
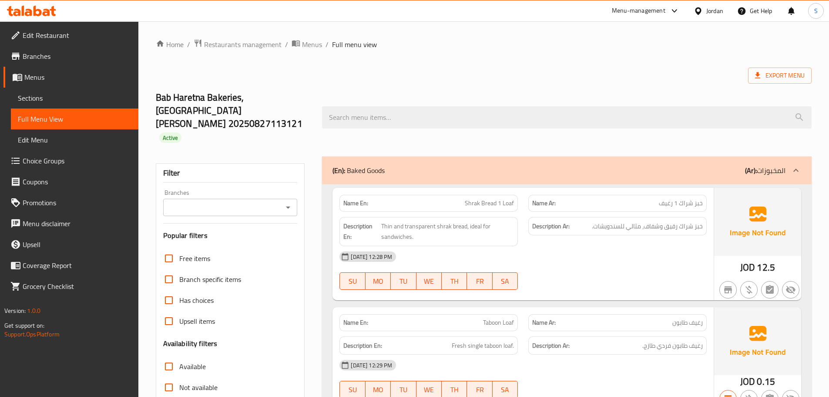
click at [690, 198] on span "خبز شراك 1 رغيف" at bounding box center [681, 202] width 44 height 9
copy span "خبز شراك 1 رغيف"
click at [680, 318] on span "رغيف طابون" at bounding box center [687, 322] width 30 height 9
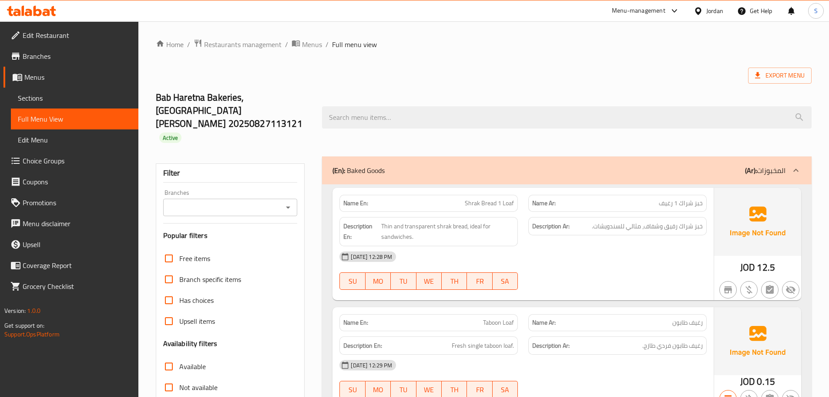
click at [680, 318] on span "رغيف طابون" at bounding box center [687, 322] width 30 height 9
copy span "رغيف طابون"
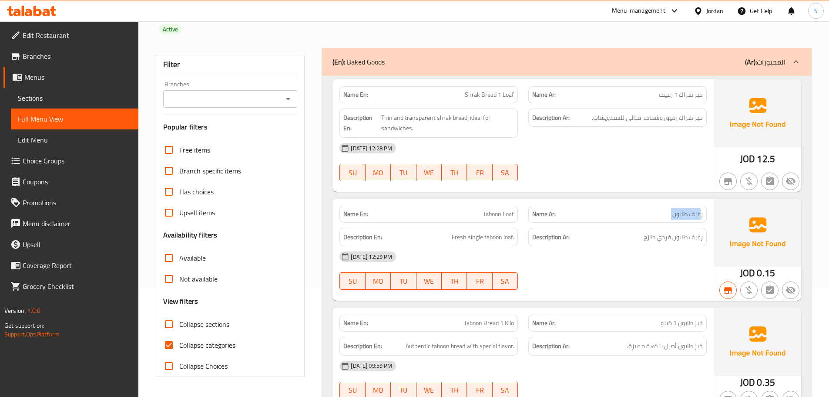
scroll to position [174, 0]
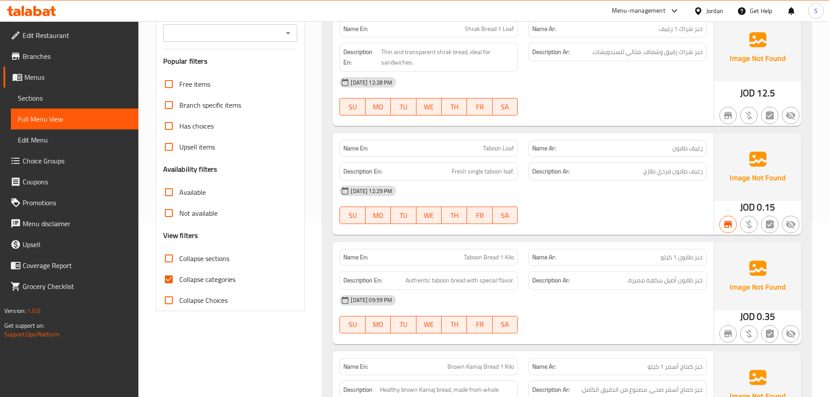
click at [483, 249] on div "Name En: Taboon Bread 1 Kilo" at bounding box center [428, 257] width 178 height 17
click at [481, 252] on span "Taboon Bread 1 Kilo" at bounding box center [489, 256] width 50 height 9
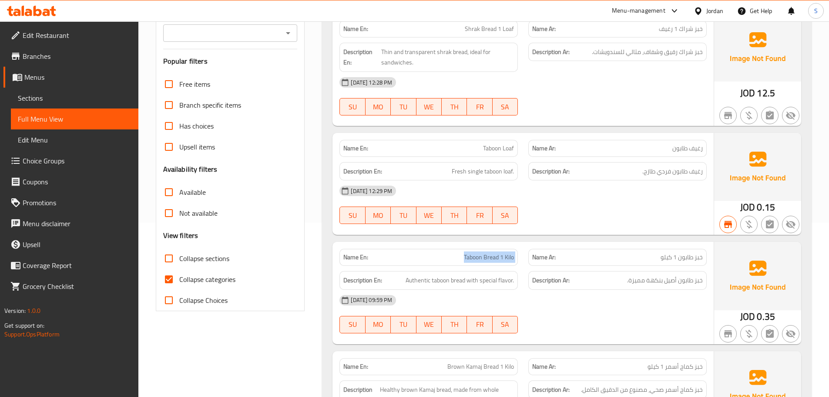
click at [482, 252] on span "Taboon Bread 1 Kilo" at bounding box center [489, 256] width 50 height 9
click at [683, 252] on span "خبز طابون 1 كيلو" at bounding box center [682, 256] width 42 height 9
copy span "خبز طابون 1 كيلو"
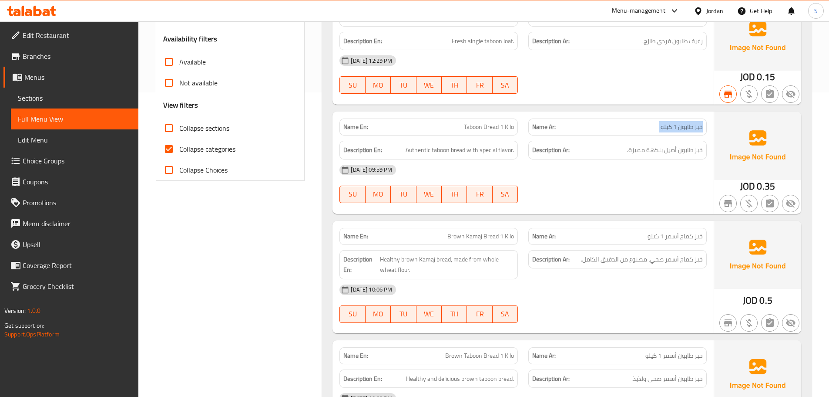
scroll to position [305, 0]
click at [685, 231] on span "خبز كماج أسمر 1 كيلو" at bounding box center [675, 235] width 55 height 9
copy span "خبز كماج أسمر 1 كيلو"
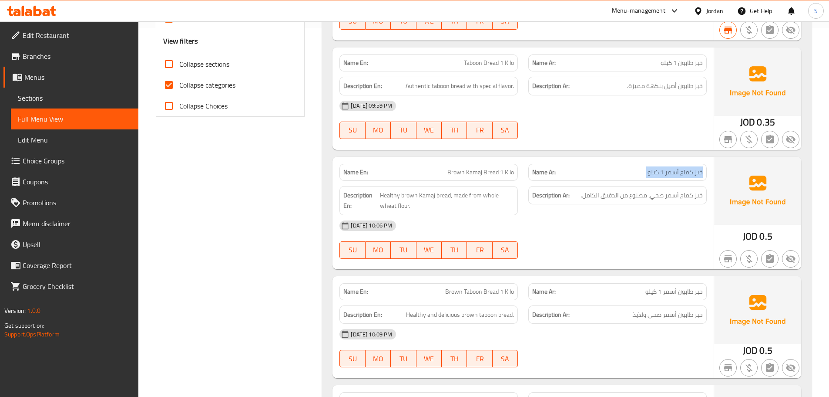
scroll to position [435, 0]
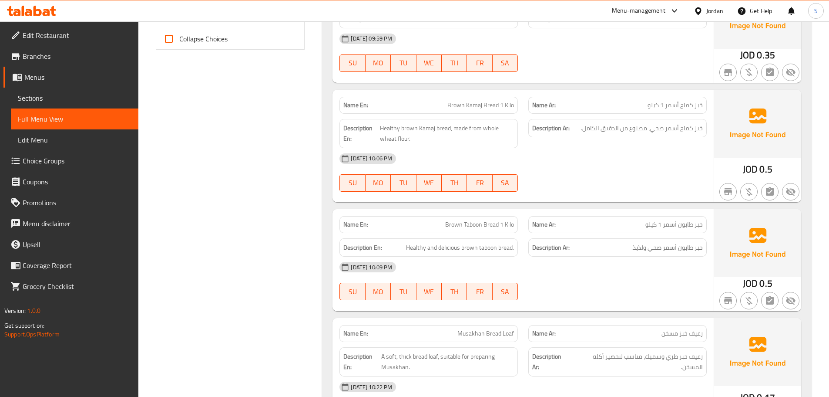
click at [673, 220] on span "خبز طابون أسمر 1 كيلو" at bounding box center [673, 224] width 57 height 9
click at [672, 220] on span "خبز طابون أسمر 1 كيلو" at bounding box center [673, 224] width 57 height 9
click at [670, 220] on span "خبز طابون أسمر 1 كيلو" at bounding box center [673, 224] width 57 height 9
click at [671, 220] on span "خبز طابون أسمر 1 كيلو" at bounding box center [673, 224] width 57 height 9
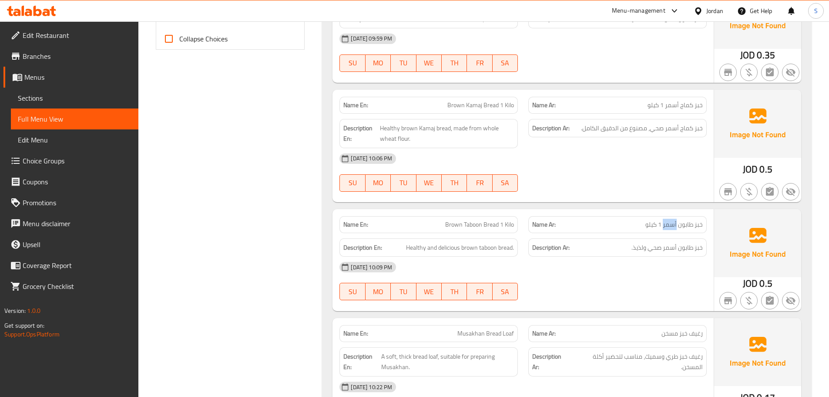
click at [671, 220] on span "خبز طابون أسمر 1 كيلو" at bounding box center [673, 224] width 57 height 9
click at [672, 220] on span "خبز طابون أسمر 1 كيلو" at bounding box center [673, 224] width 57 height 9
click at [673, 329] on span "رغيف خبز مسخن" at bounding box center [682, 333] width 41 height 9
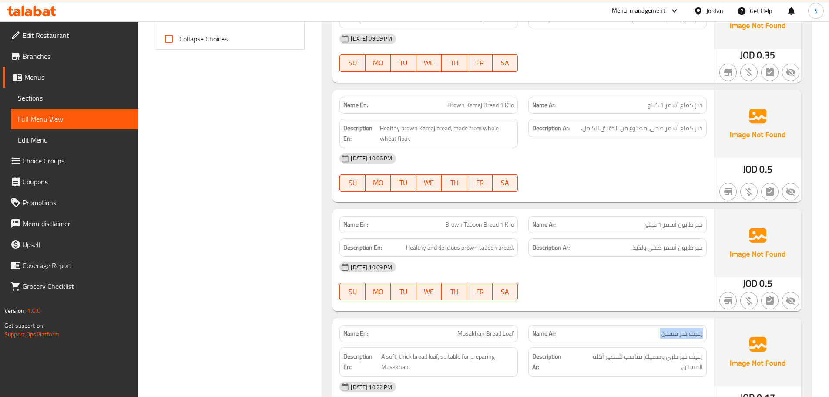
click at [674, 329] on span "رغيف خبز مسخن" at bounding box center [682, 333] width 41 height 9
copy span "رغيف خبز مسخن"
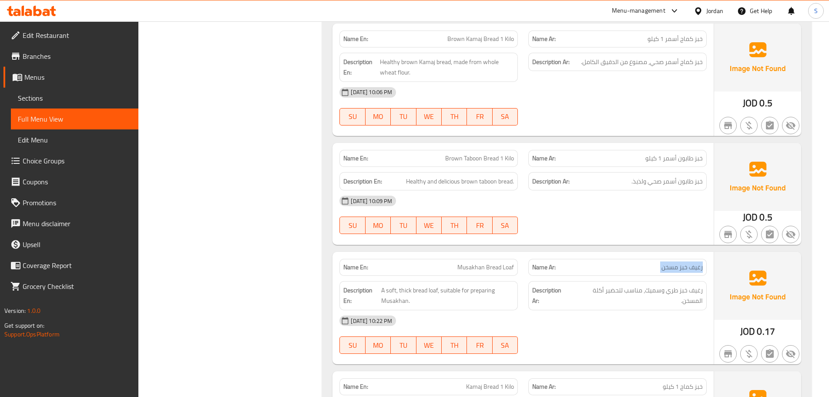
scroll to position [609, 0]
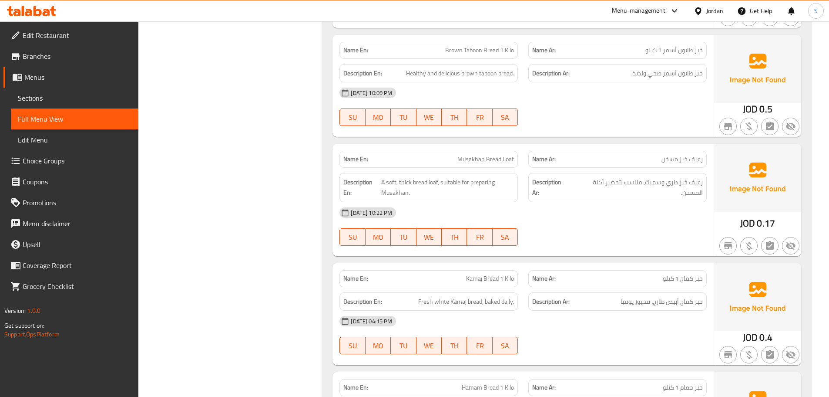
click at [692, 274] on span "خبز كماج 1 كيلو" at bounding box center [683, 278] width 40 height 9
copy span "خبز كماج 1 كيلو"
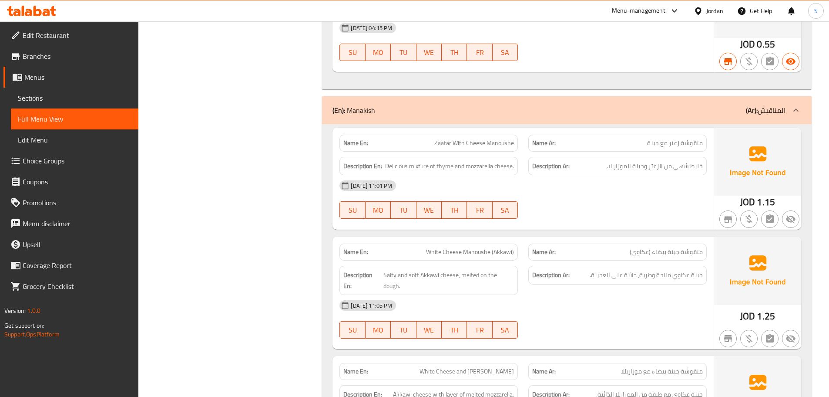
scroll to position [1132, 0]
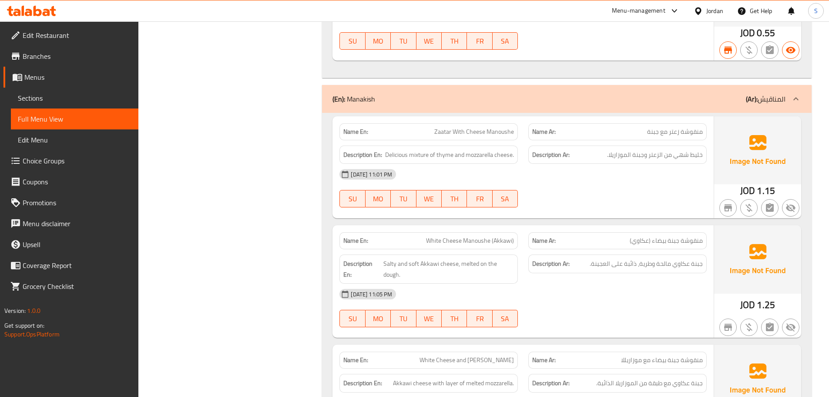
click at [669, 127] on span "منقوشة زعتر مع جبنة" at bounding box center [675, 131] width 56 height 9
click at [668, 127] on span "منقوشة زعتر مع جبنة" at bounding box center [675, 131] width 56 height 9
copy span "منقوشة زعتر مع جبنة"
click at [665, 236] on span "منقوشة جبنة بيضاء (عكاوي)" at bounding box center [666, 240] width 73 height 9
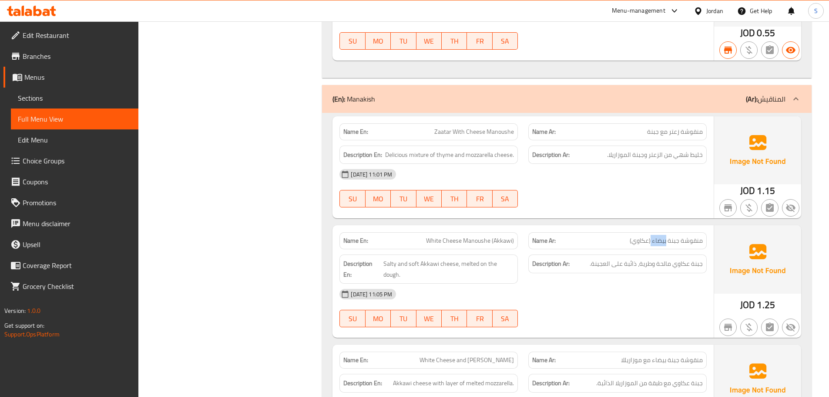
click at [665, 236] on span "منقوشة جبنة بيضاء (عكاوي)" at bounding box center [666, 240] width 73 height 9
copy span "منقوشة جبنة بيضاء (عكاوي)"
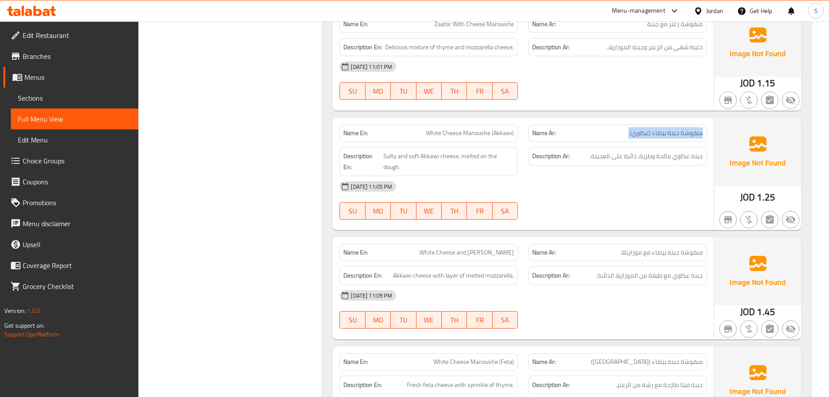
scroll to position [1262, 0]
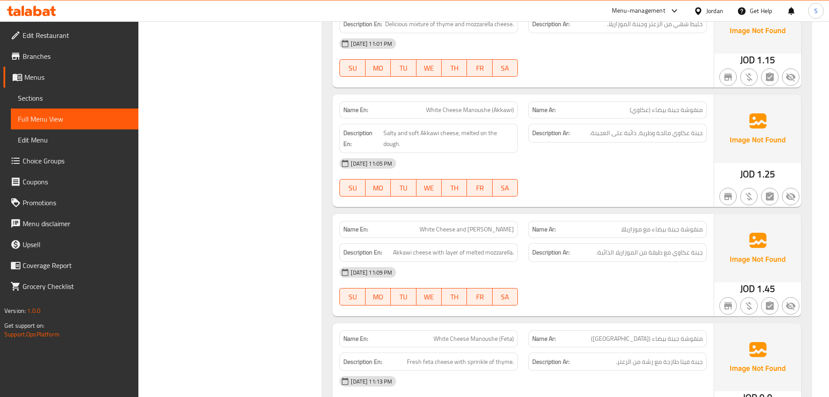
click at [658, 225] on span "منقوشة جبنة بيضاء مع موزاريللا" at bounding box center [662, 229] width 82 height 9
copy span "منقوشة جبنة بيضاء مع موزاريللا"
click at [652, 334] on span "منقوشة جبنة بيضاء ([GEOGRAPHIC_DATA])" at bounding box center [647, 338] width 112 height 9
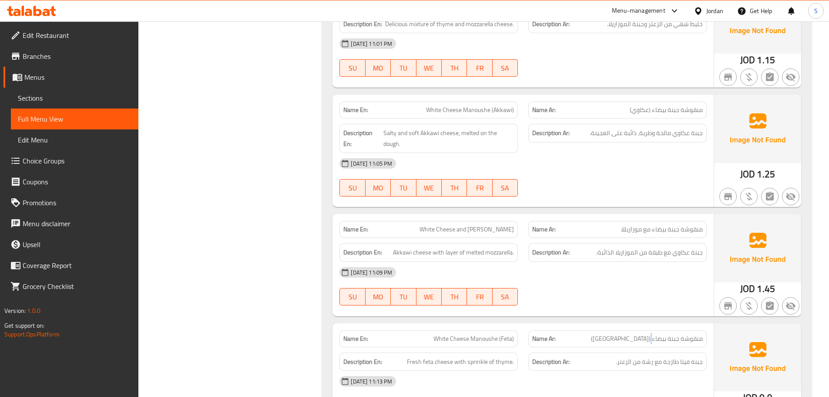
click at [652, 334] on span "منقوشة جبنة بيضاء ([GEOGRAPHIC_DATA])" at bounding box center [647, 338] width 112 height 9
copy span "منقوشة جبنة بيضاء ([GEOGRAPHIC_DATA])"
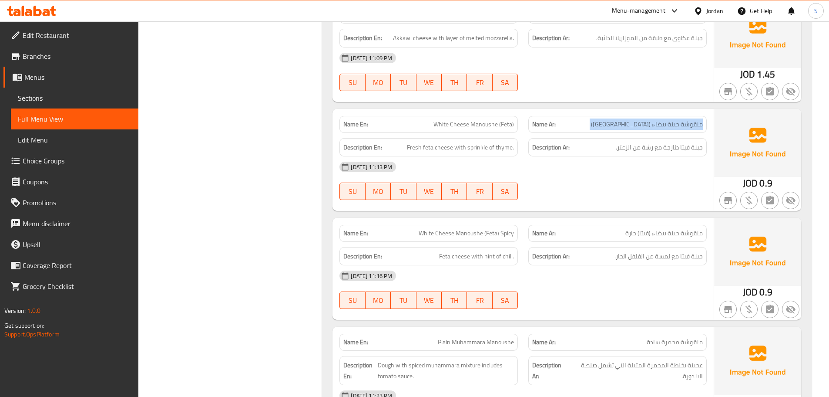
scroll to position [1480, 0]
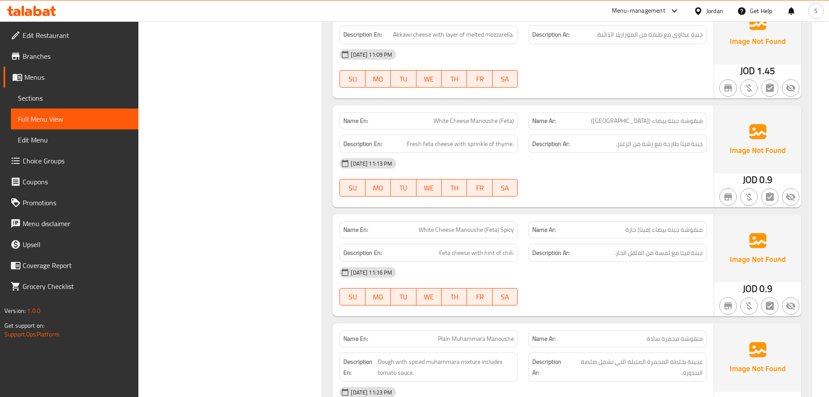
click at [665, 225] on span "منقوشة جبنة بيضاء (فيتا) حارة" at bounding box center [663, 229] width 77 height 9
click at [663, 225] on span "منقوشة جبنة بيضاء (فيتا) حارة" at bounding box center [663, 229] width 77 height 9
click at [664, 225] on span "منقوشة جبنة بيضاء (فيتا) حارة" at bounding box center [663, 229] width 77 height 9
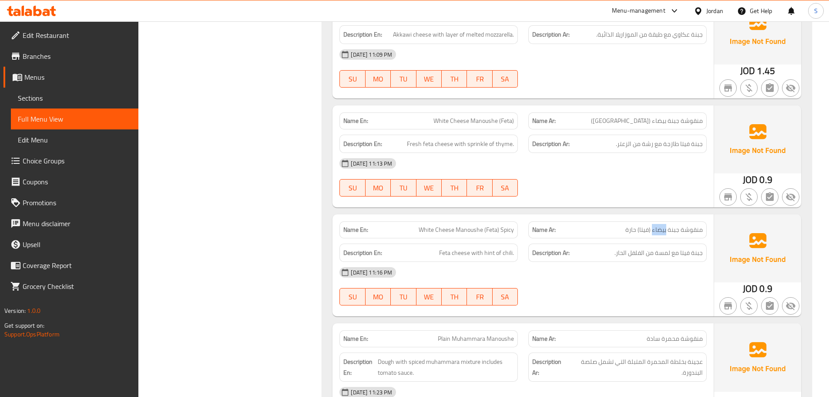
click at [664, 225] on span "منقوشة جبنة بيضاء (فيتا) حارة" at bounding box center [663, 229] width 77 height 9
click at [665, 225] on span "منقوشة جبنة بيضاء (فيتا) حارة" at bounding box center [663, 229] width 77 height 9
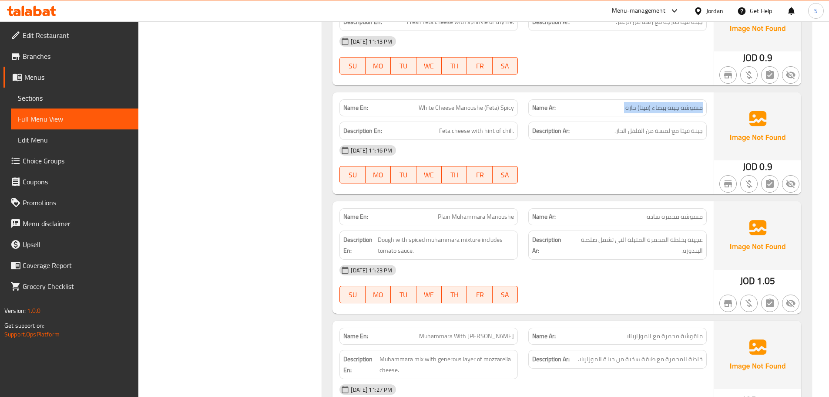
scroll to position [1610, 0]
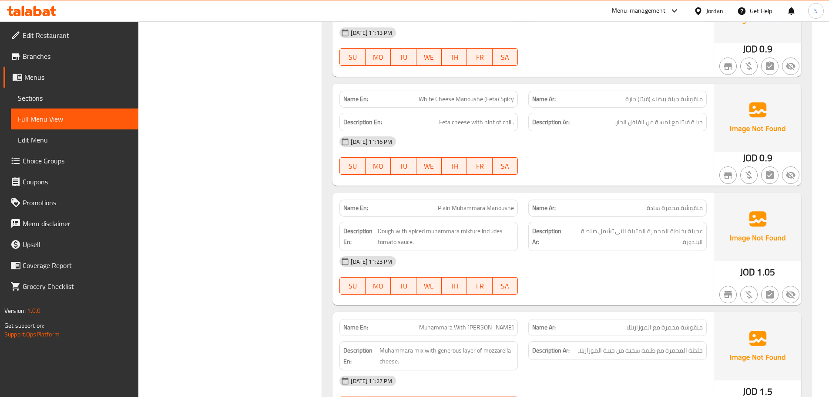
click at [656, 203] on span "منقوشة محمرة سادة" at bounding box center [675, 207] width 56 height 9
click at [642, 323] on span "منقوشة محمرة مع الموزاريللا" at bounding box center [665, 327] width 76 height 9
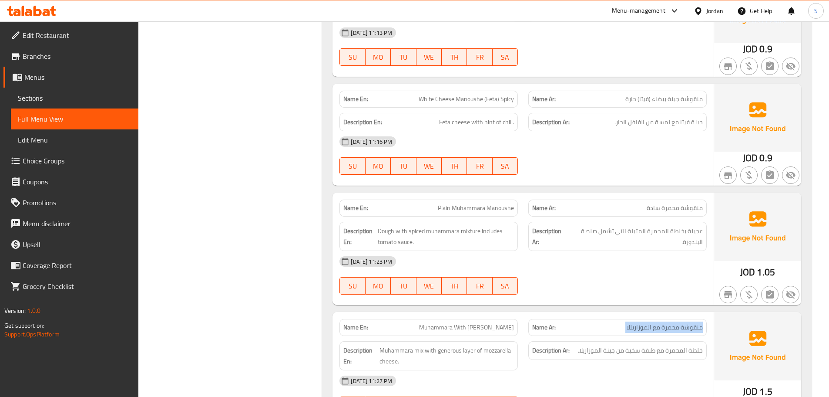
click at [642, 323] on span "منقوشة محمرة مع الموزاريللا" at bounding box center [665, 327] width 76 height 9
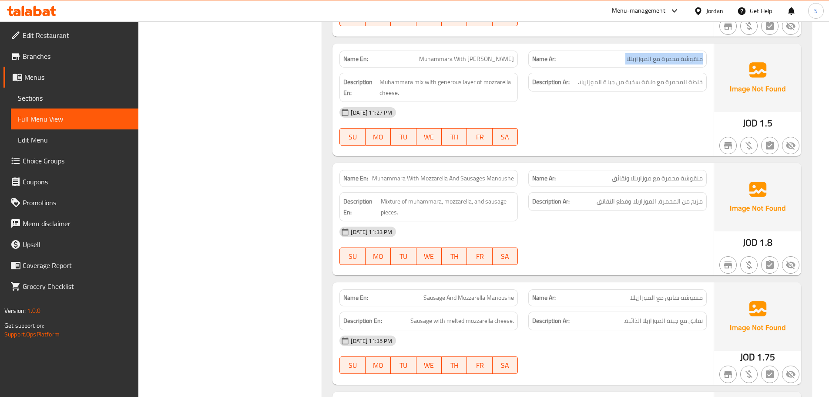
scroll to position [1915, 0]
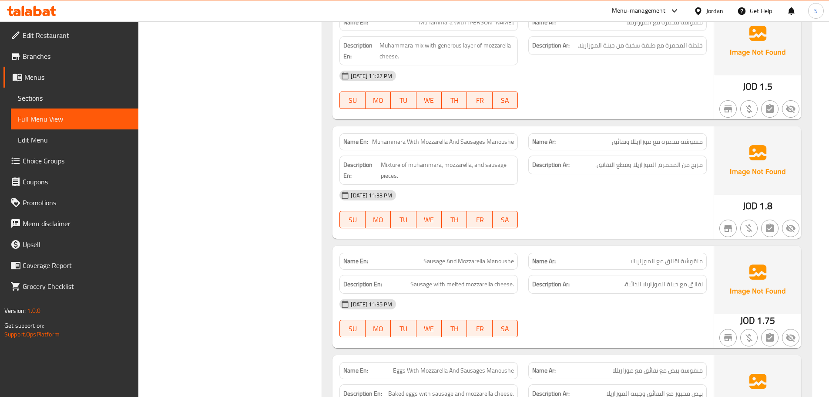
click at [623, 137] on span "منقوشة محمرة مع موزاريللا ونقائق" at bounding box center [657, 141] width 91 height 9
click at [622, 137] on span "منقوشة محمرة مع موزاريللا ونقائق" at bounding box center [657, 141] width 91 height 9
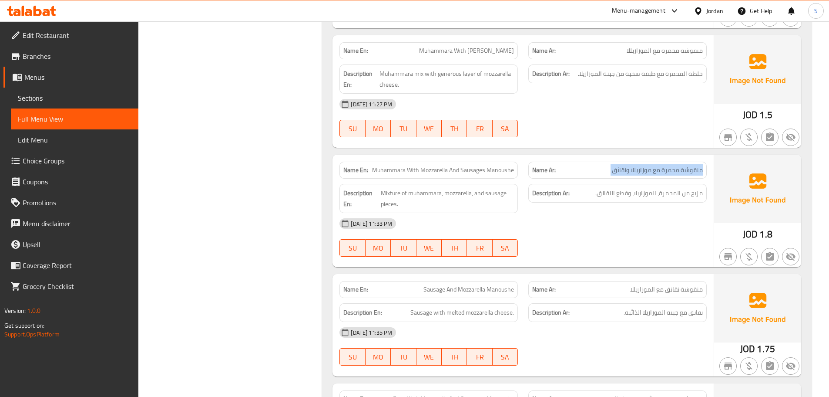
scroll to position [1872, 0]
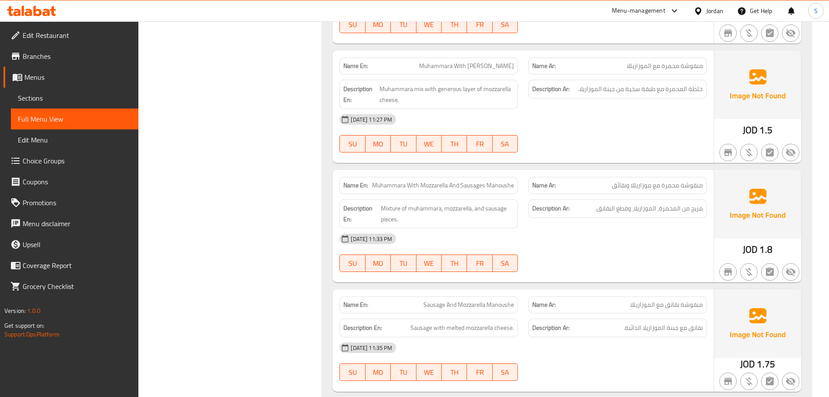
click at [654, 300] on span "منقوشة نقانق مع الموزاريللا" at bounding box center [666, 304] width 73 height 9
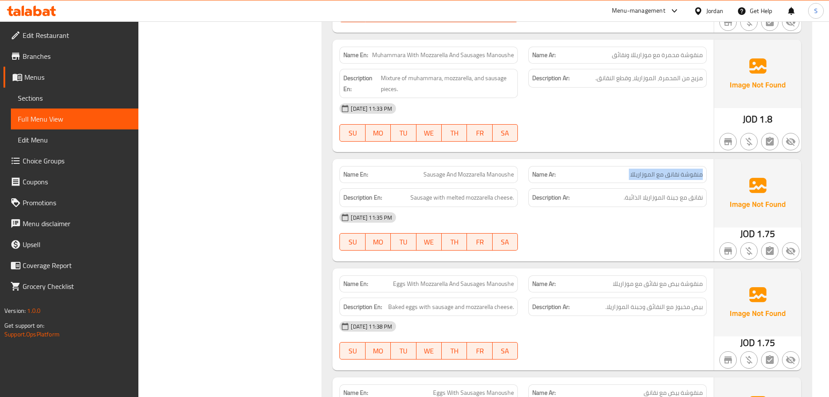
scroll to position [2046, 0]
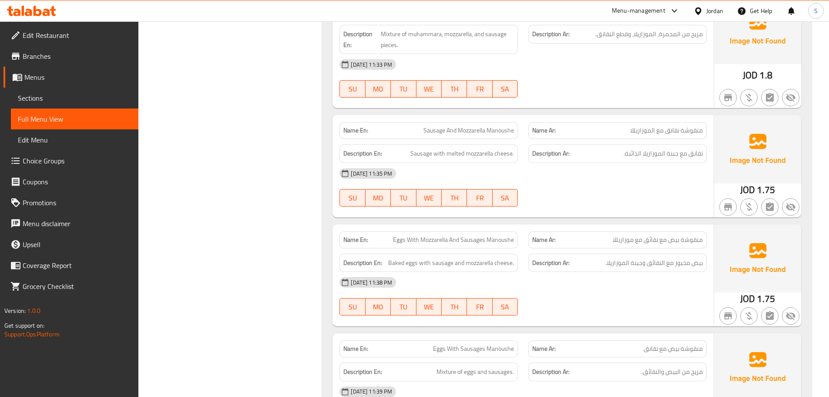
click at [625, 235] on span "منقوشة بيض مع نقائق مع موزاريللا" at bounding box center [658, 239] width 90 height 9
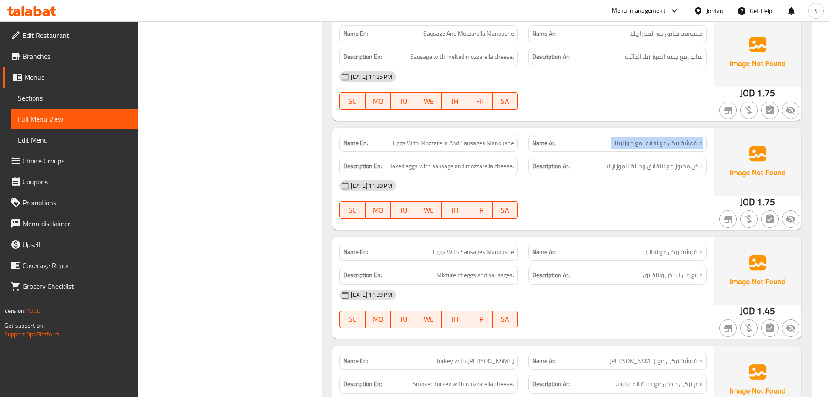
scroll to position [2176, 0]
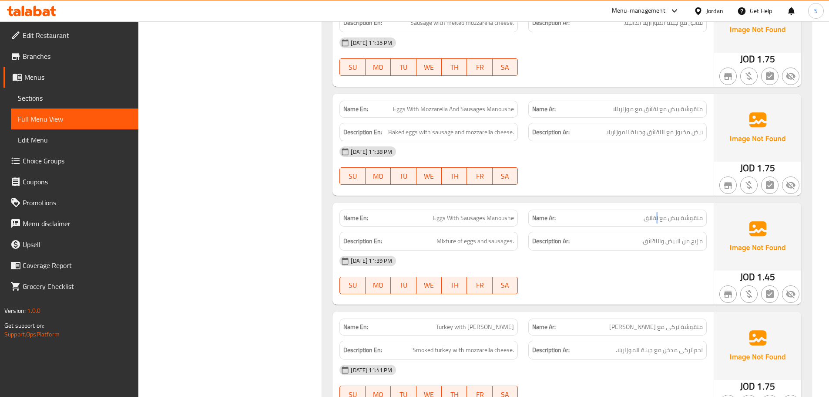
click at [658, 213] on span "منقوشة بيض مع نقانق" at bounding box center [673, 217] width 59 height 9
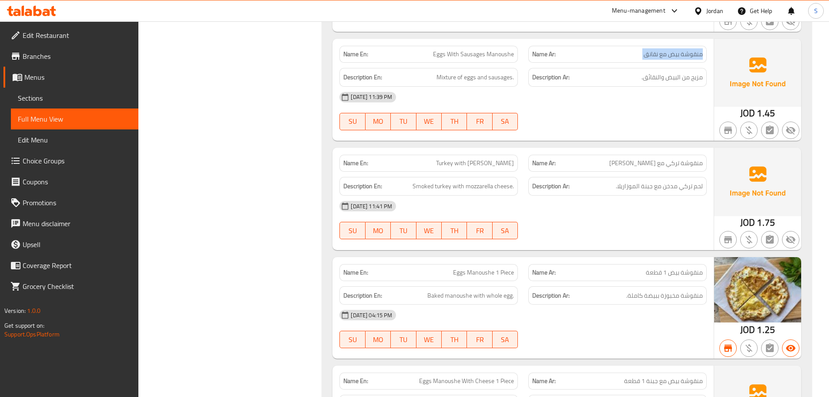
scroll to position [2350, 0]
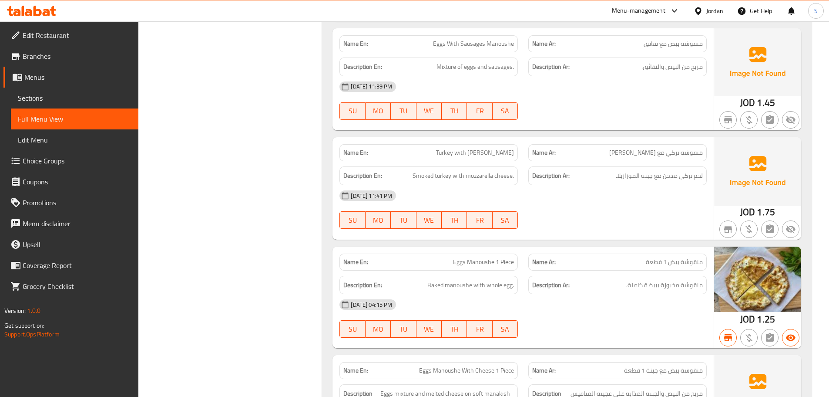
click at [669, 148] on span "منقوشة تركي مع [PERSON_NAME]" at bounding box center [656, 152] width 94 height 9
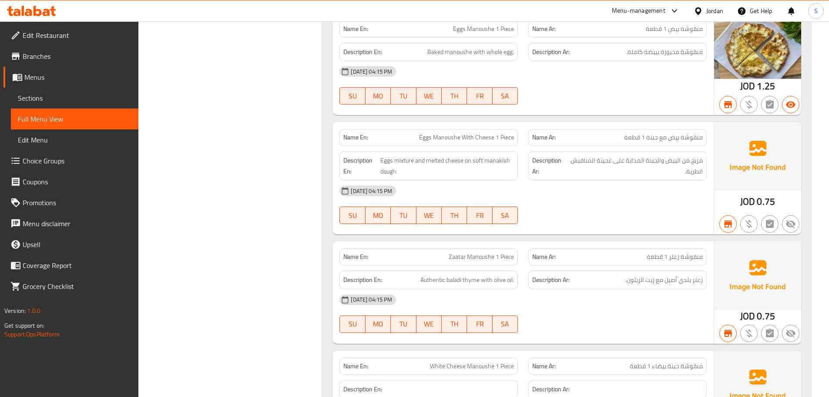
scroll to position [2524, 0]
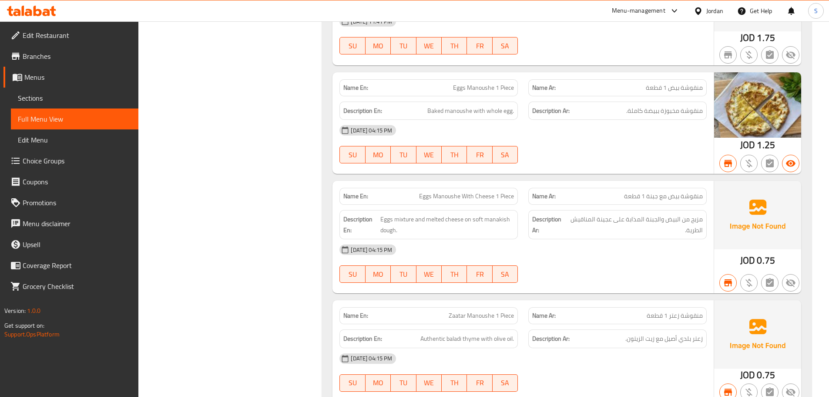
click at [648, 192] on span "منقوشة بيض مع جبنة 1 قطعة" at bounding box center [663, 196] width 79 height 9
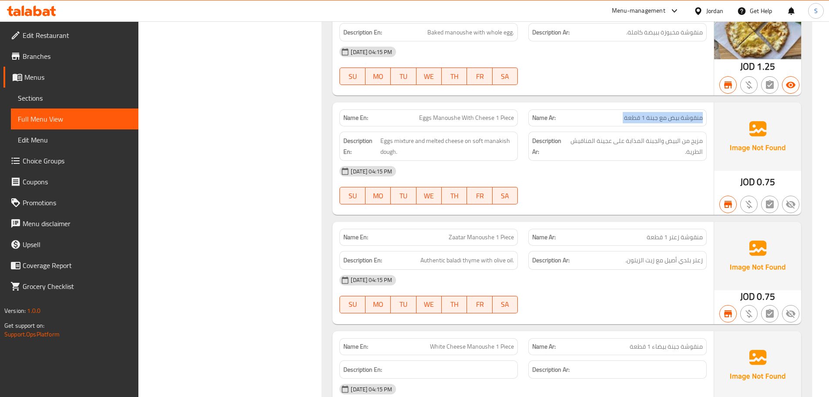
scroll to position [2611, 0]
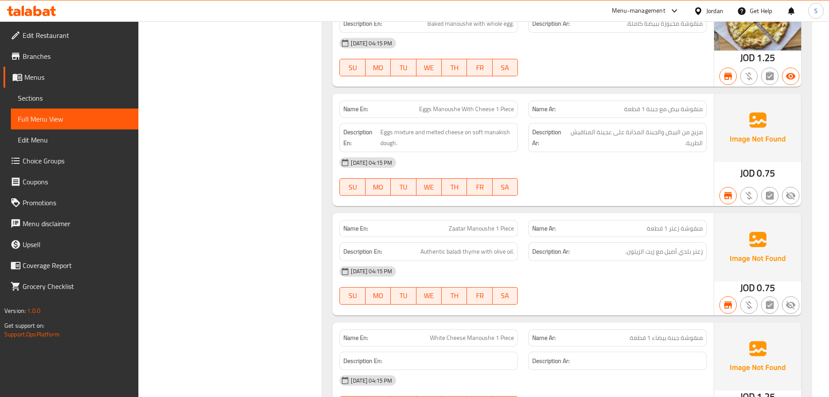
click at [674, 224] on span "منقوشة زعتر 1 قطعة" at bounding box center [675, 228] width 56 height 9
click at [673, 224] on span "منقوشة زعتر 1 قطعة" at bounding box center [675, 228] width 56 height 9
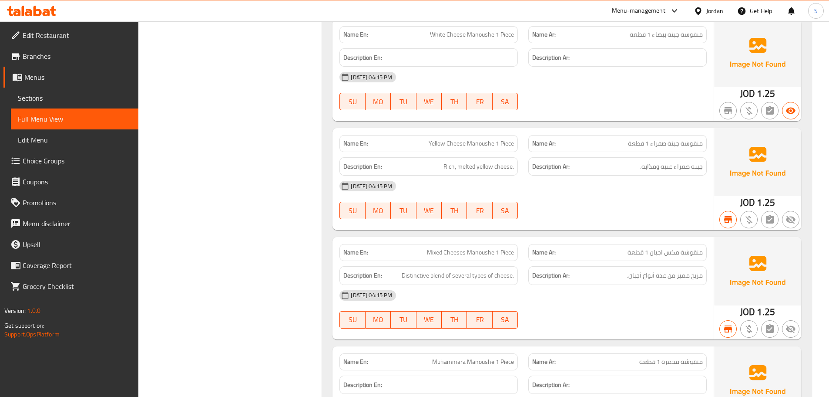
scroll to position [2916, 0]
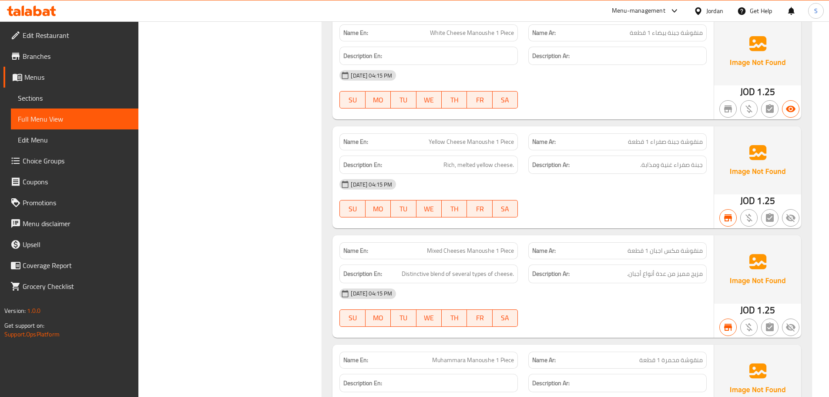
click at [652, 137] on span "منقوشة جبنة صفراء 1 قطعة" at bounding box center [665, 141] width 75 height 9
click at [651, 137] on span "منقوشة جبنة صفراء 1 قطعة" at bounding box center [665, 141] width 75 height 9
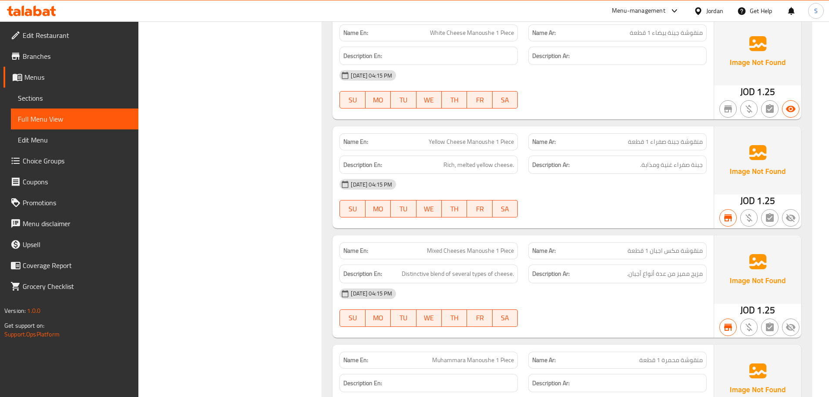
click at [651, 137] on span "منقوشة جبنة صفراء 1 قطعة" at bounding box center [665, 141] width 75 height 9
click at [660, 246] on span "منقوشة مكس اجبان 1 قطعة" at bounding box center [665, 250] width 75 height 9
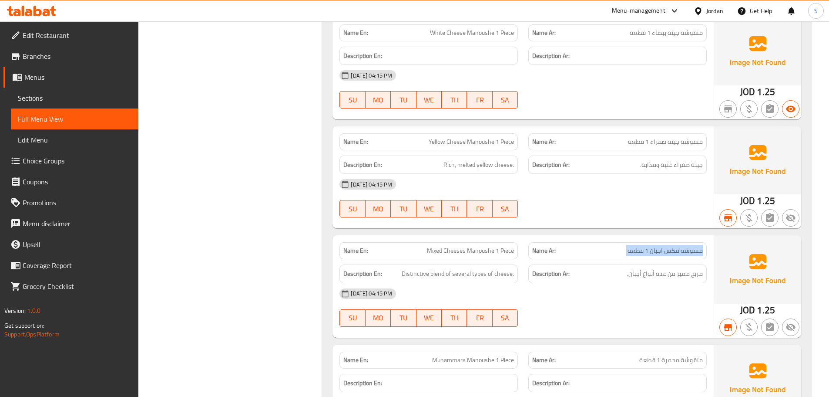
click at [660, 246] on span "منقوشة مكس اجبان 1 قطعة" at bounding box center [665, 250] width 75 height 9
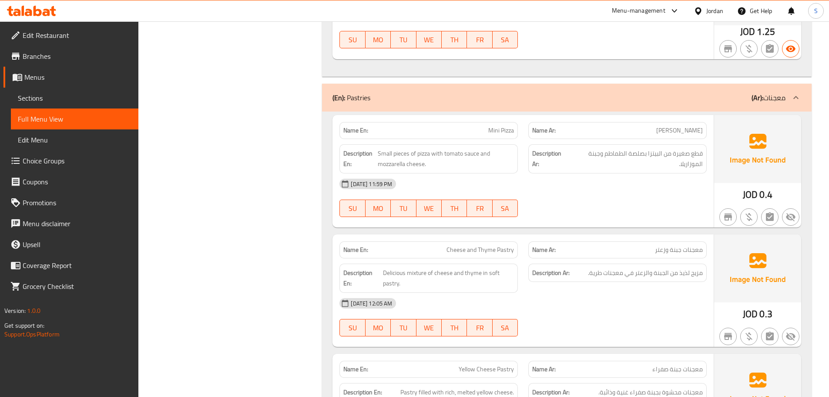
scroll to position [3308, 0]
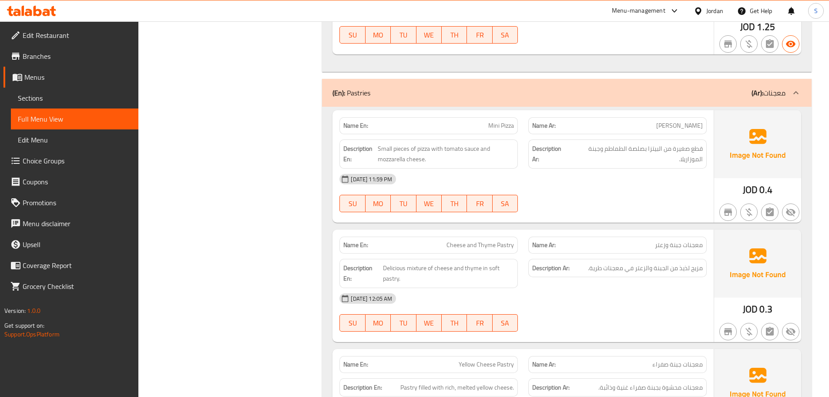
click at [682, 121] on span "[PERSON_NAME]" at bounding box center [679, 125] width 47 height 9
click at [676, 240] on span "معجنات جبنة وزعتر" at bounding box center [679, 244] width 48 height 9
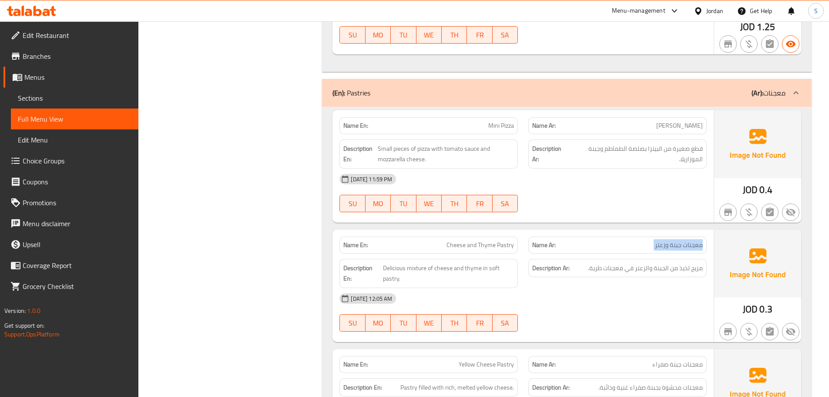
click at [676, 240] on span "معجنات جبنة وزعتر" at bounding box center [679, 244] width 48 height 9
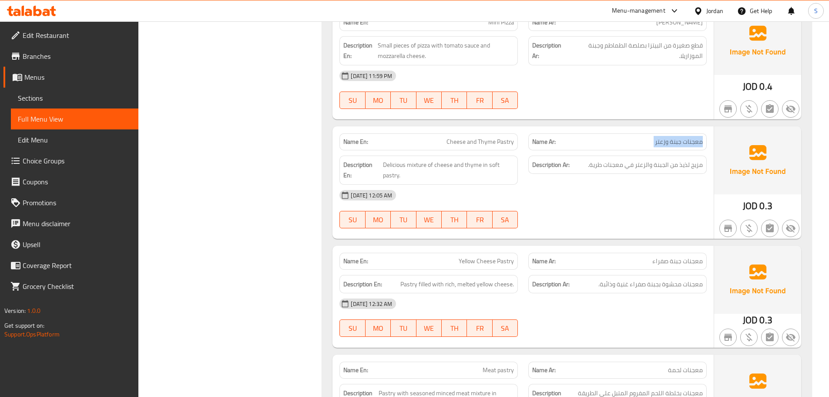
scroll to position [3438, 0]
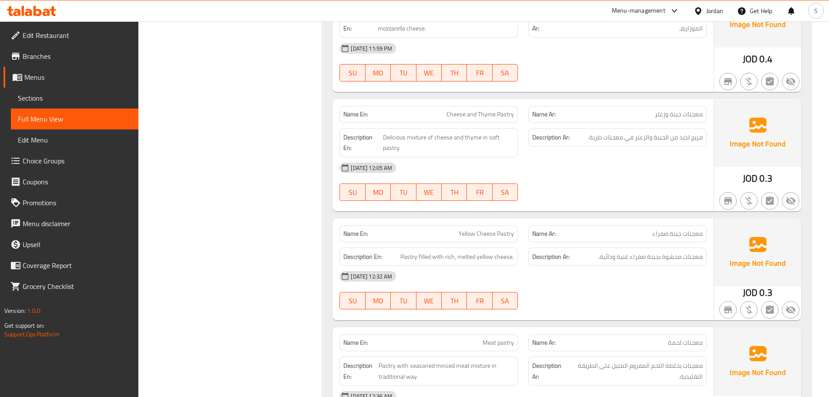
click at [665, 229] on span "معجنات جبنة صفراء" at bounding box center [677, 233] width 50 height 9
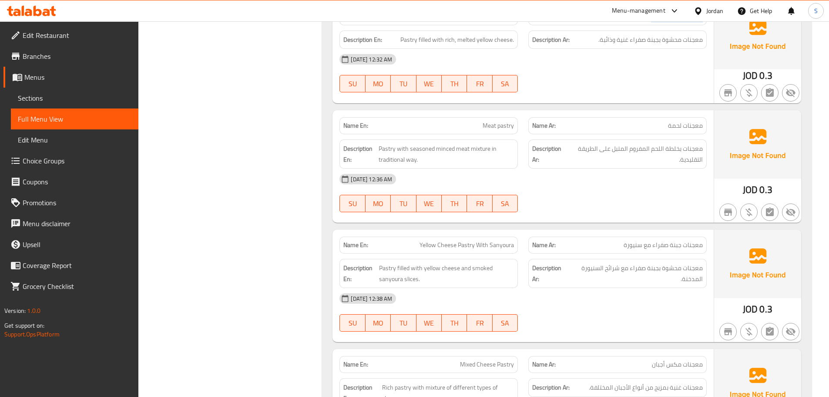
scroll to position [3656, 0]
click at [688, 120] on span "معجنات لحمة" at bounding box center [685, 124] width 35 height 9
click at [660, 239] on span "معجنات جبنة صفراء مع سنيورة" at bounding box center [663, 243] width 79 height 9
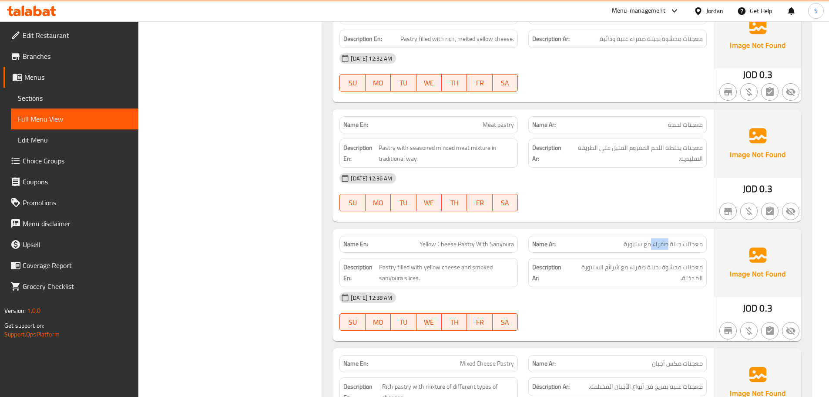
click at [660, 239] on span "معجنات جبنة صفراء مع سنيورة" at bounding box center [663, 243] width 79 height 9
click at [675, 359] on span "معجنات مكس أجبان" at bounding box center [677, 363] width 51 height 9
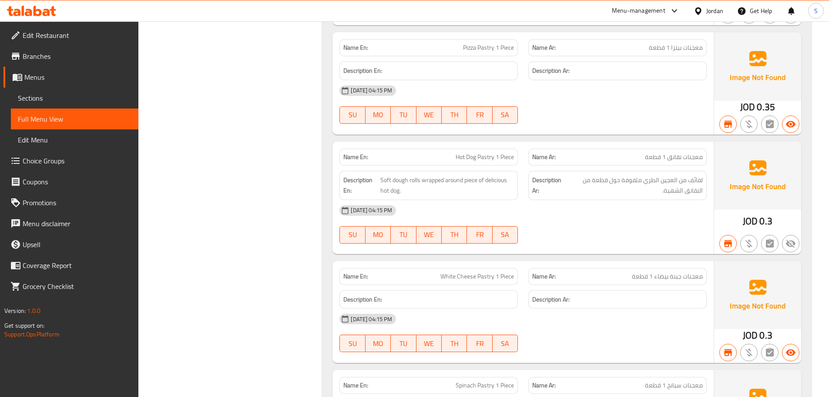
scroll to position [4091, 0]
click at [677, 152] on span "معجنات نقانق 1 قطعة" at bounding box center [674, 156] width 58 height 9
click at [676, 152] on span "معجنات نقانق 1 قطعة" at bounding box center [674, 156] width 58 height 9
click at [675, 152] on span "معجنات نقانق 1 قطعة" at bounding box center [674, 156] width 58 height 9
click at [676, 152] on span "معجنات نقانق 1 قطعة" at bounding box center [674, 156] width 58 height 9
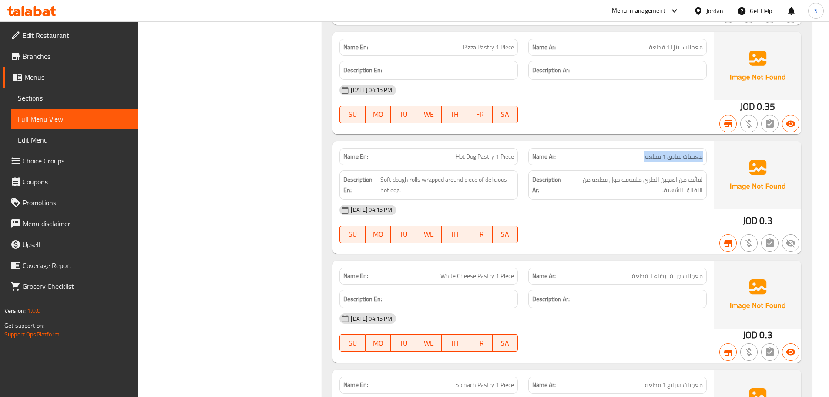
click at [676, 152] on span "معجنات نقانق 1 قطعة" at bounding box center [674, 156] width 58 height 9
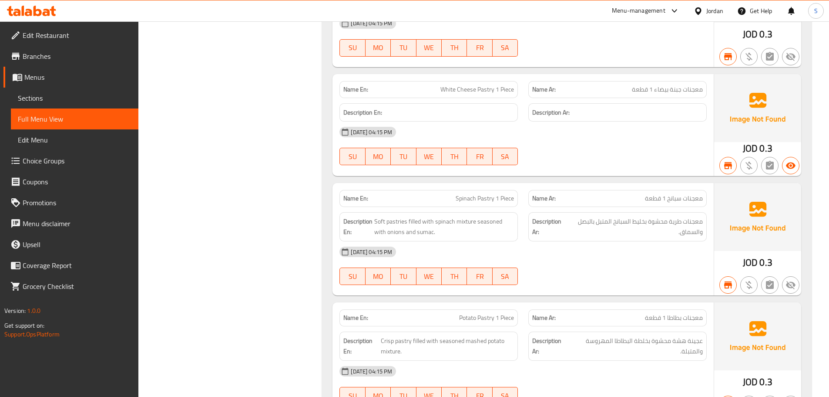
scroll to position [4309, 0]
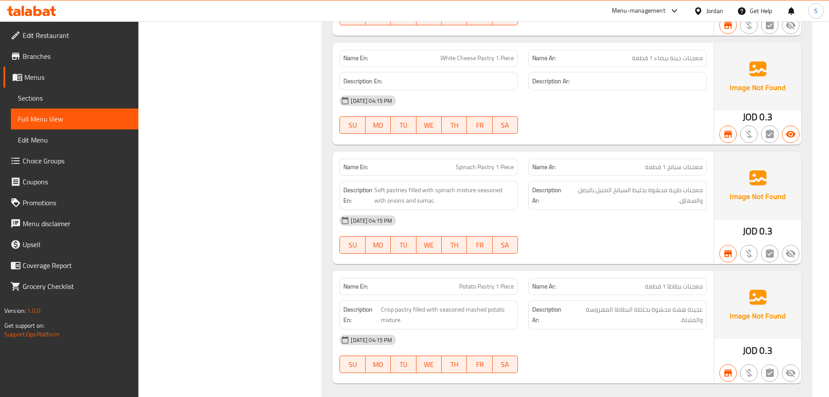
click at [657, 162] on span "معجنات سبانخ 1 قطعة" at bounding box center [674, 166] width 58 height 9
click at [658, 162] on span "معجنات سبانخ 1 قطعة" at bounding box center [674, 166] width 58 height 9
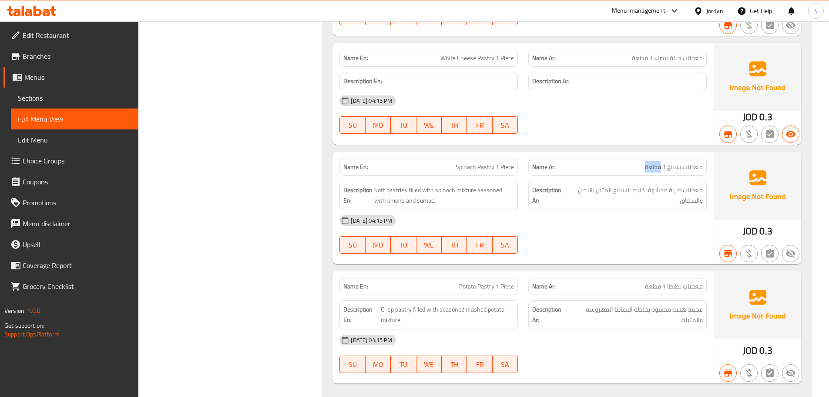
click at [658, 162] on span "معجنات سبانخ 1 قطعة" at bounding box center [674, 166] width 58 height 9
click at [661, 282] on span "معجنات بطاطا 1 قطعة" at bounding box center [674, 286] width 58 height 9
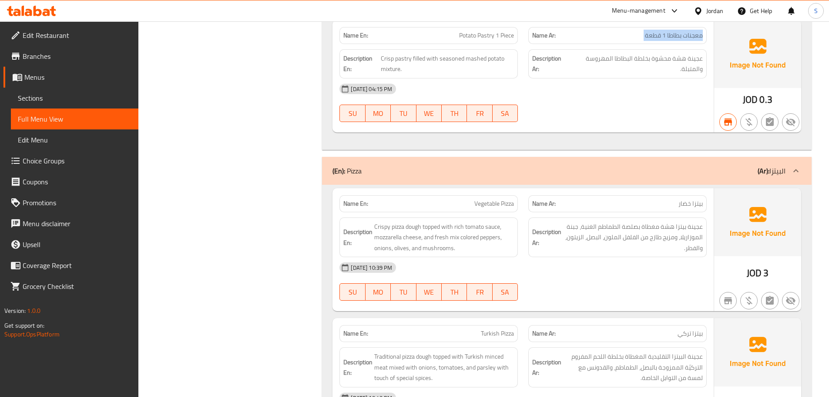
scroll to position [4570, 0]
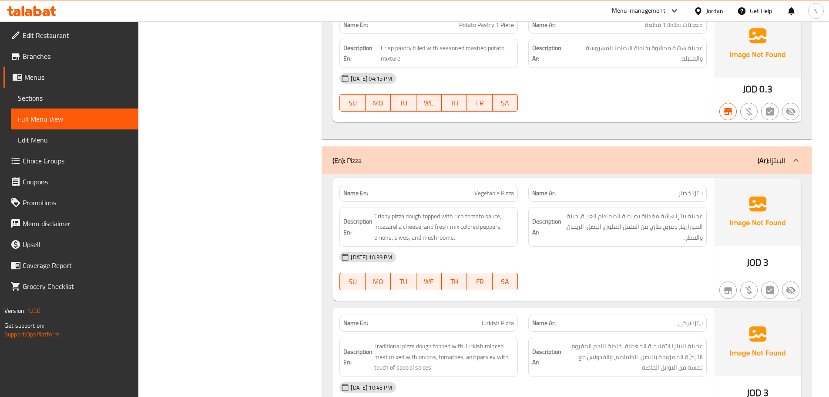
click at [689, 188] on span "بيتزا خضار" at bounding box center [691, 192] width 24 height 9
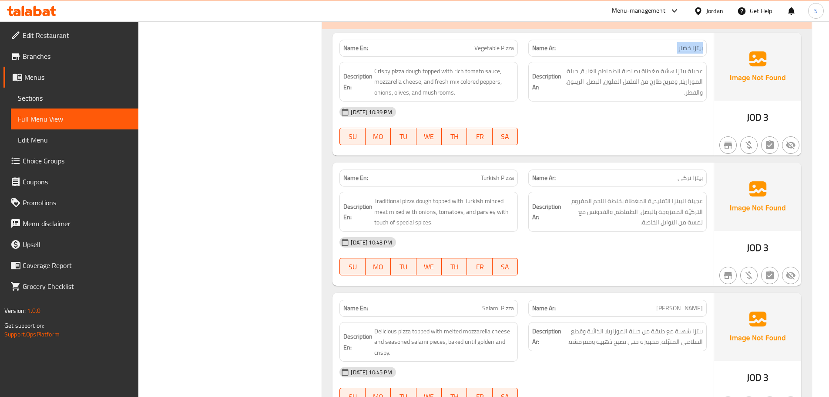
scroll to position [4744, 0]
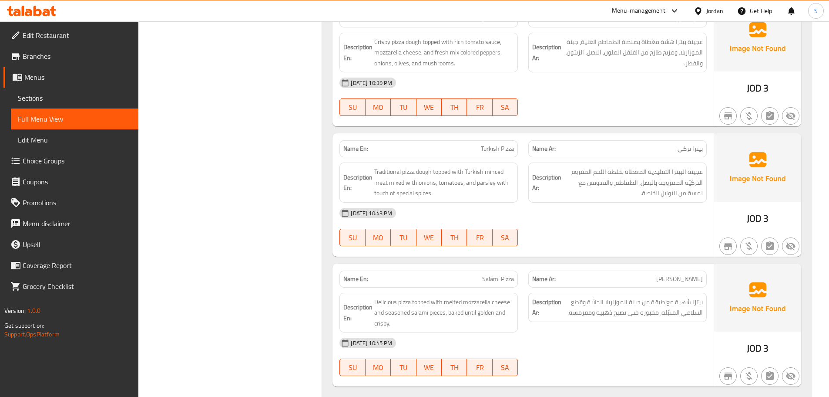
click at [688, 144] on span "بيتزا تركي" at bounding box center [690, 148] width 25 height 9
click at [694, 274] on span "[PERSON_NAME]" at bounding box center [679, 278] width 47 height 9
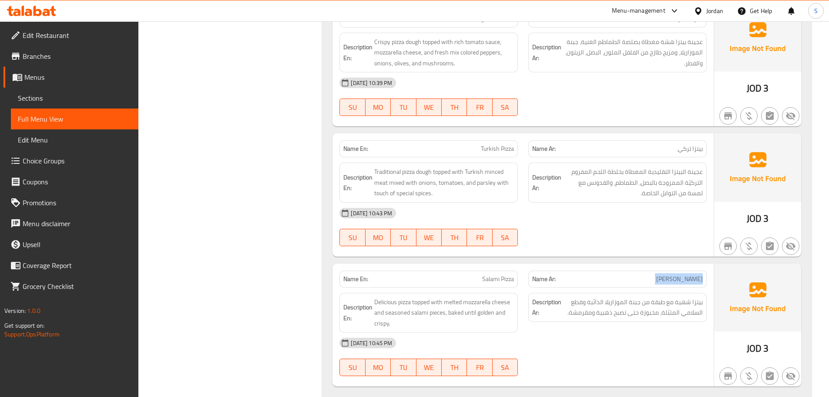
click at [694, 274] on span "[PERSON_NAME]" at bounding box center [679, 278] width 47 height 9
